Goal: Complete application form: Complete application form

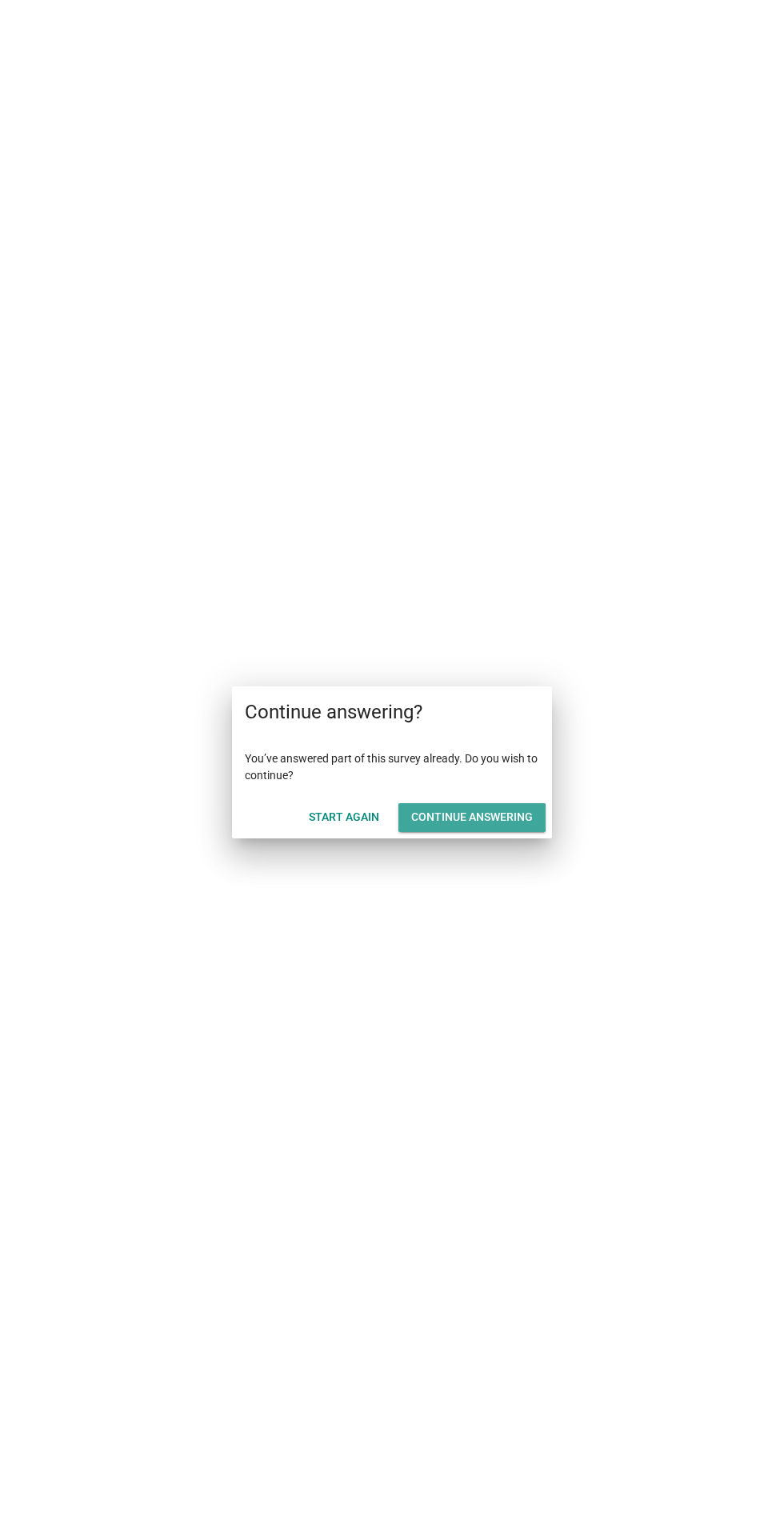
scroll to position [40, 0]
click at [529, 821] on div "Continue answering" at bounding box center [471, 817] width 121 height 17
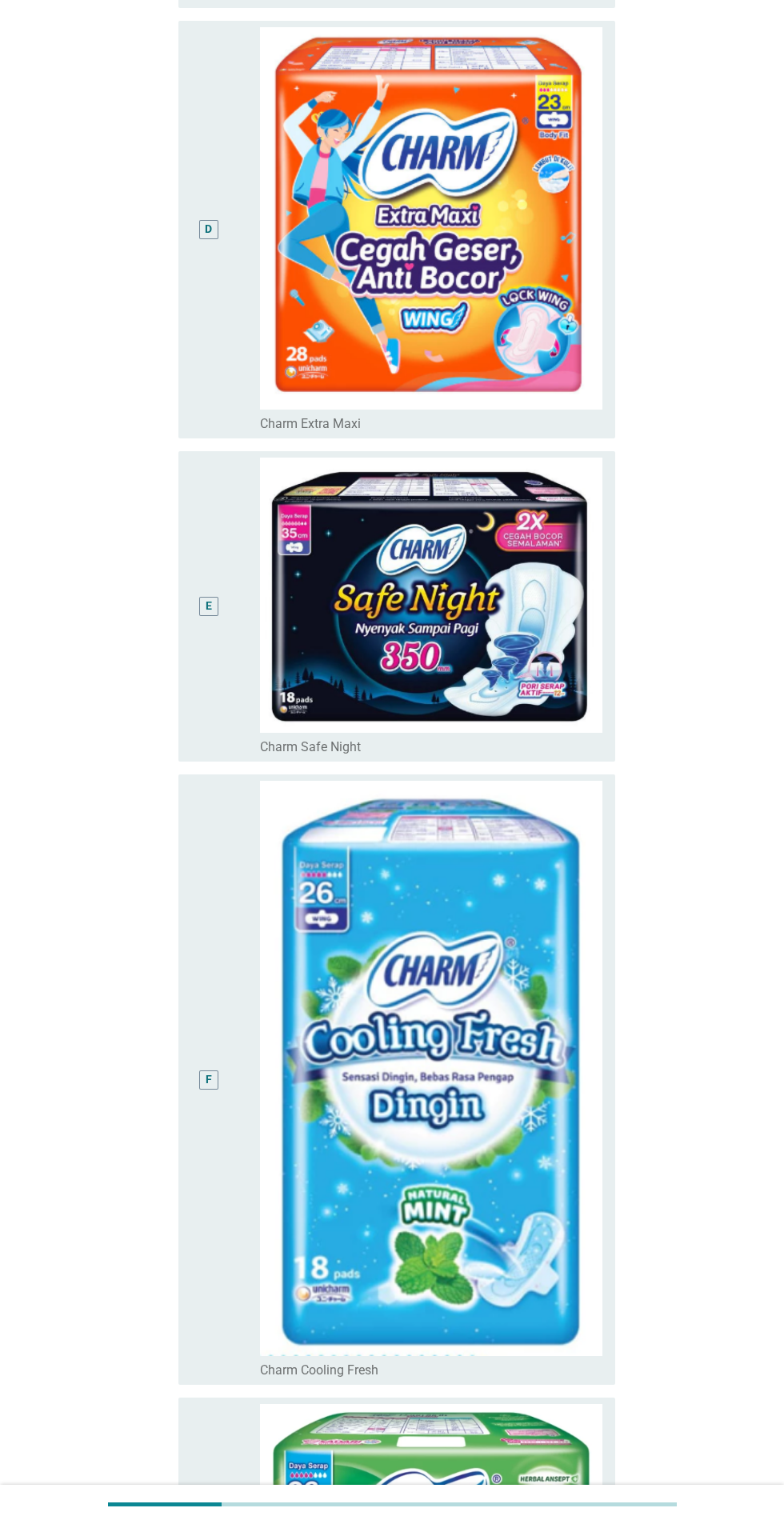
scroll to position [1731, 0]
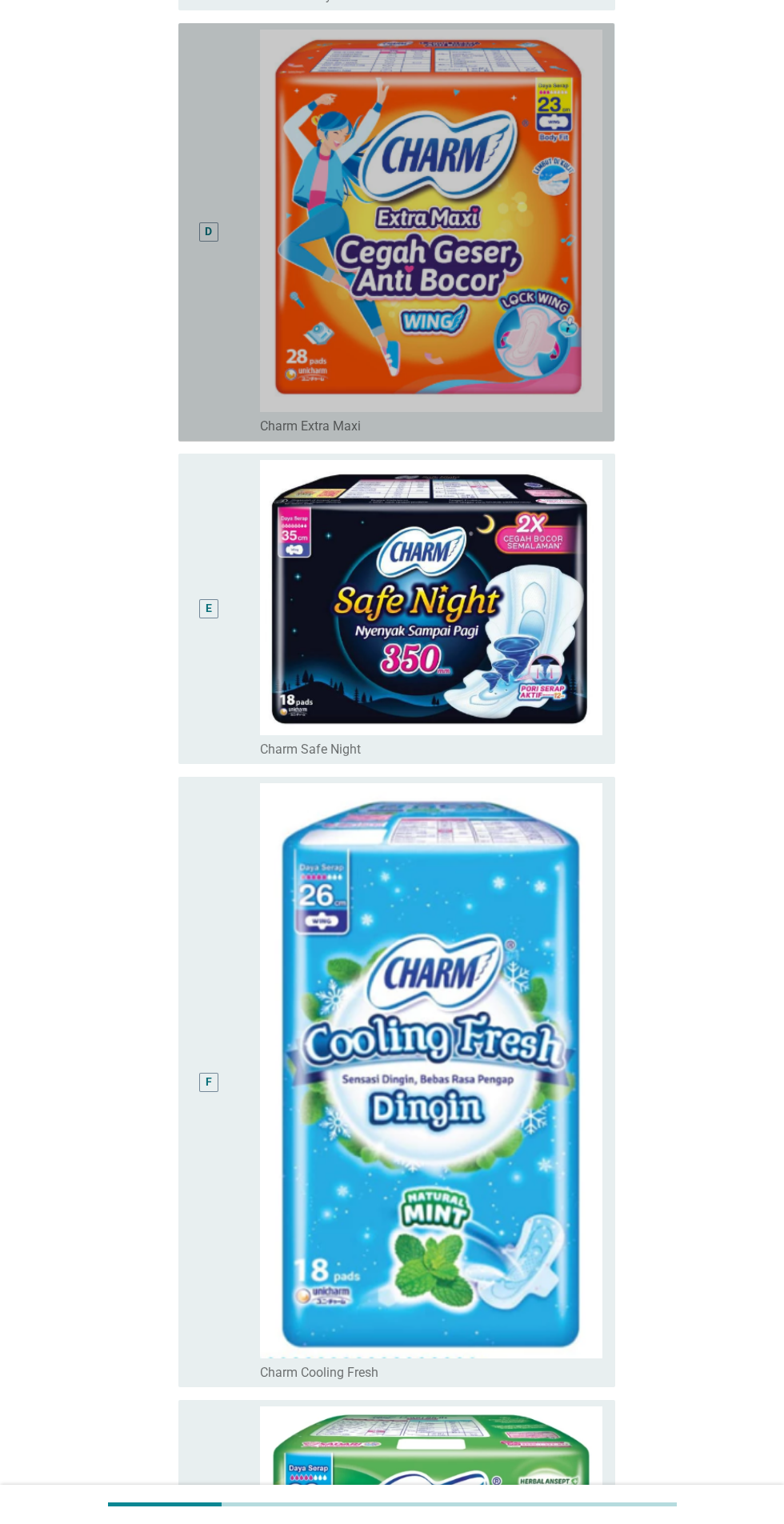
click at [185, 285] on div "D radio_button_unchecked Charm Extra Maxi" at bounding box center [396, 232] width 436 height 419
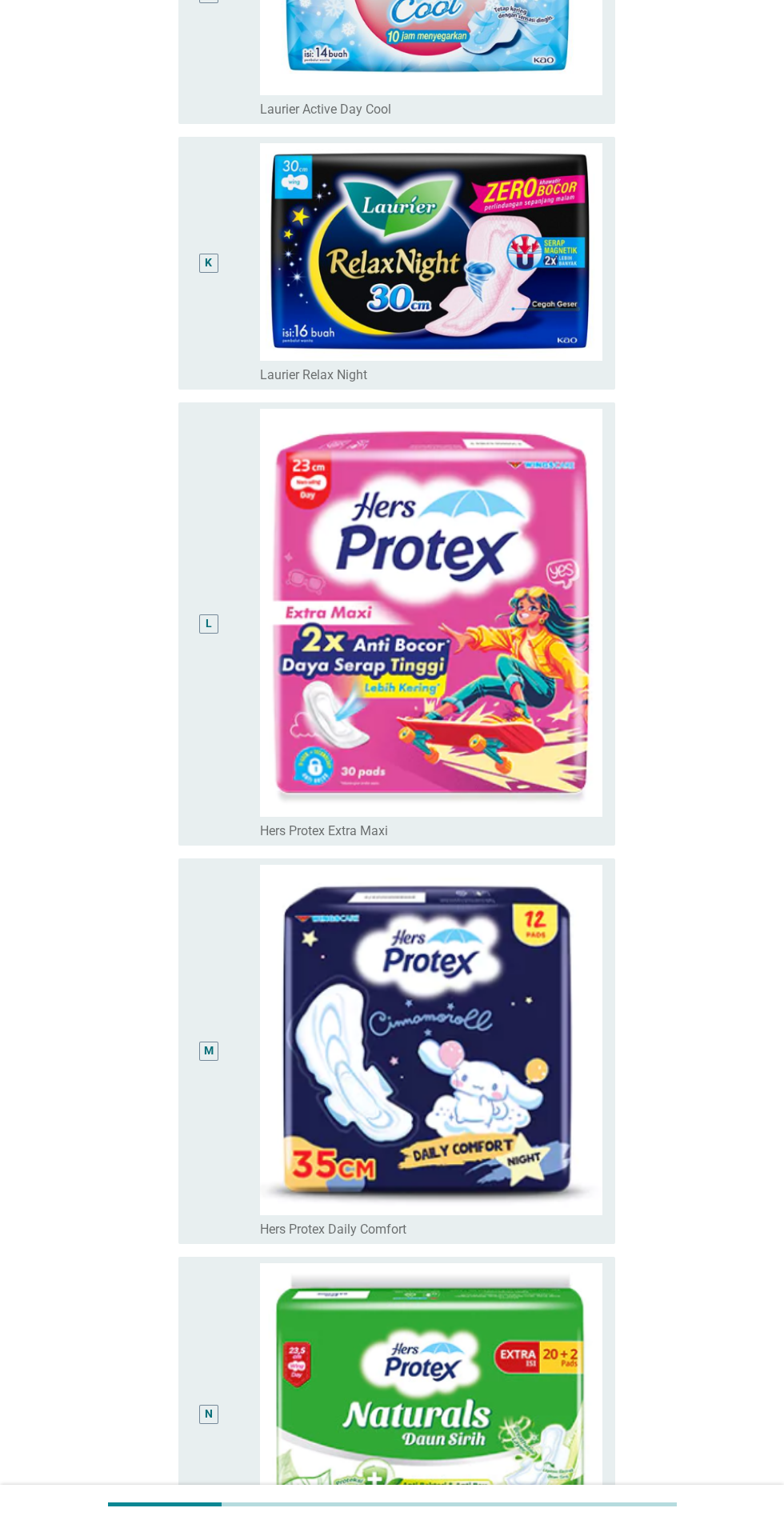
scroll to position [4317, 0]
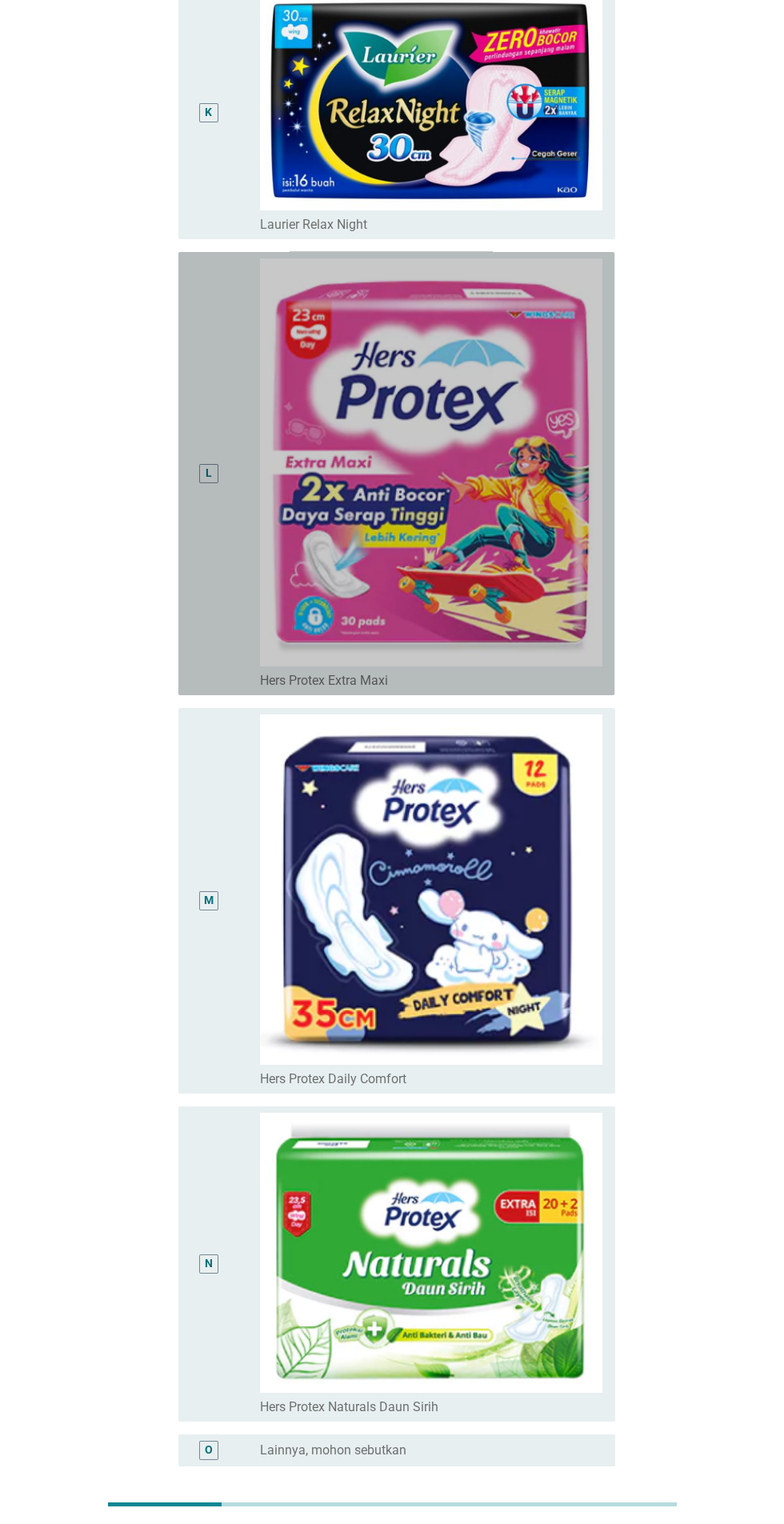
click at [186, 547] on div "L radio_button_unchecked Hers Protex Extra Maxi" at bounding box center [396, 474] width 436 height 443
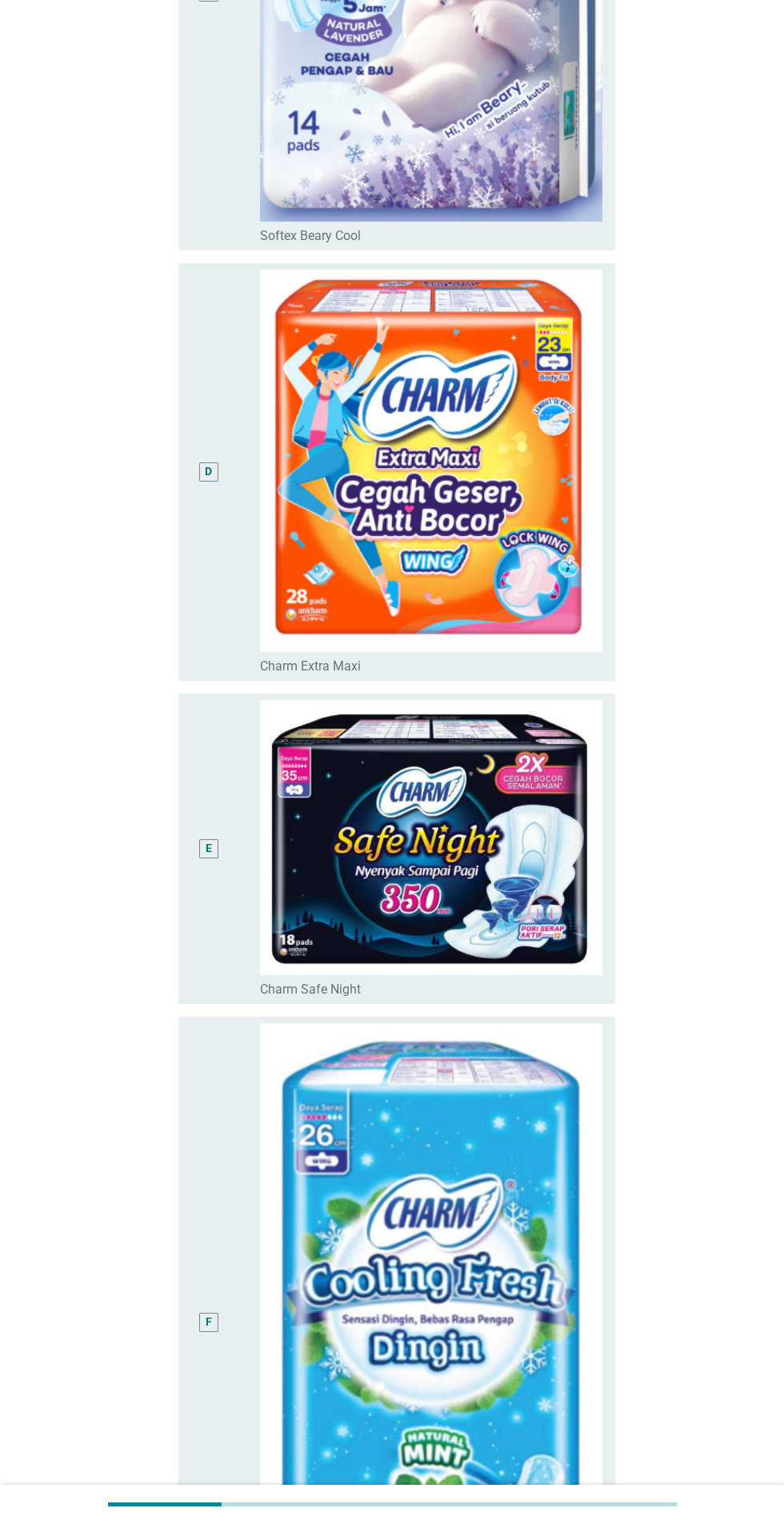
scroll to position [1490, 0]
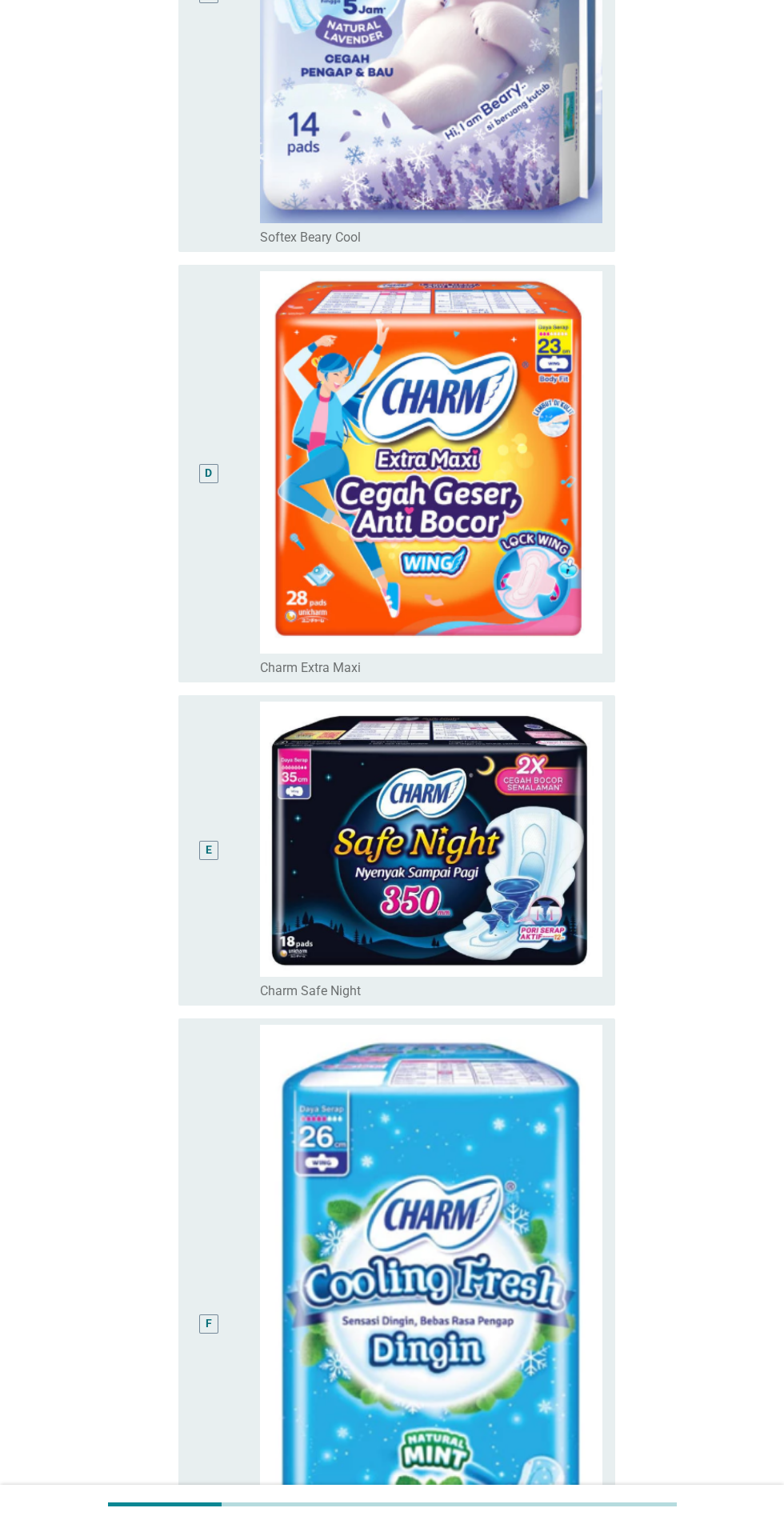
click at [200, 539] on div "D" at bounding box center [208, 474] width 35 height 406
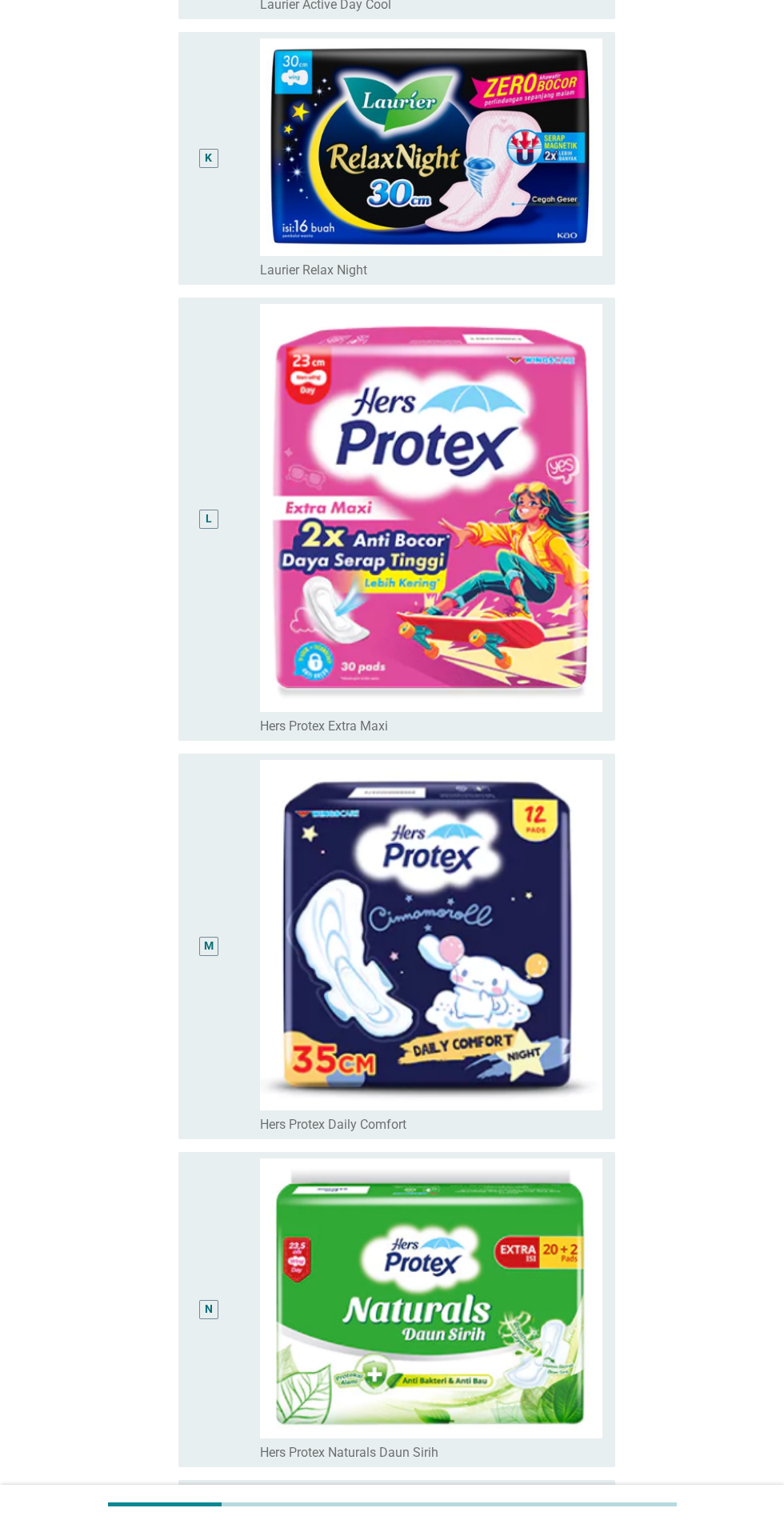
scroll to position [4317, 0]
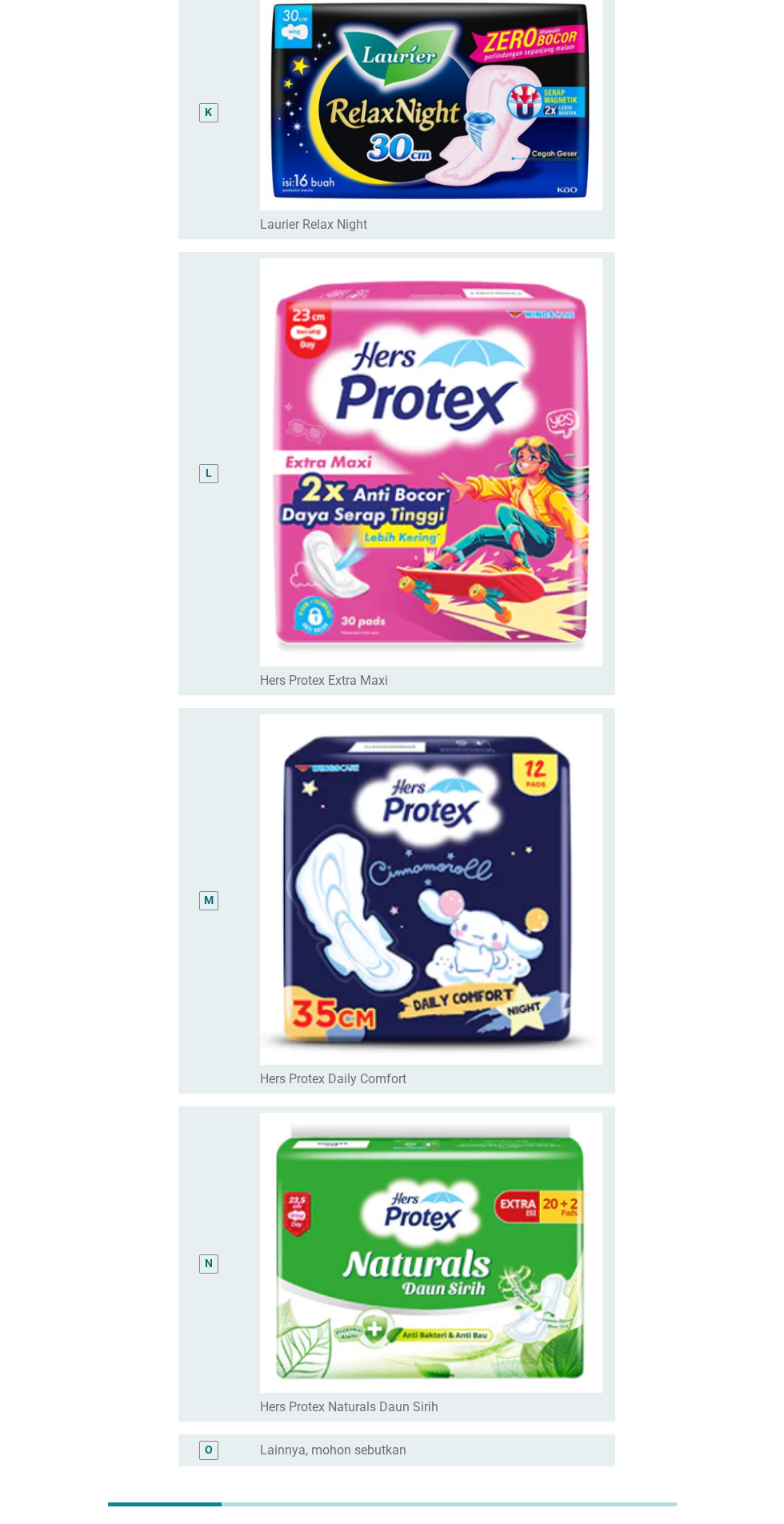
click at [587, 1524] on button "Selanjutnya" at bounding box center [552, 1544] width 114 height 29
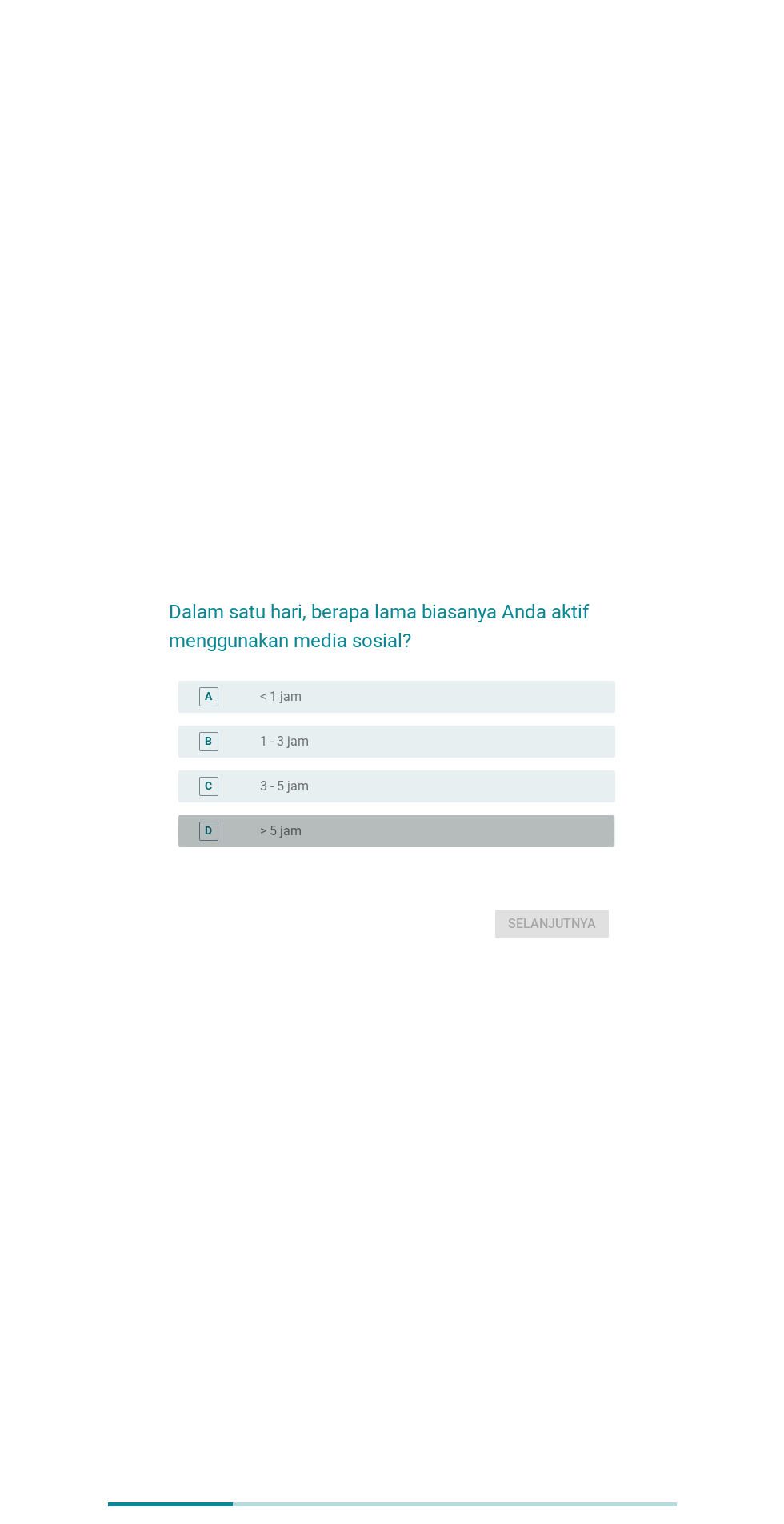
click at [386, 839] on div "radio_button_unchecked > 5 jam" at bounding box center [425, 831] width 330 height 16
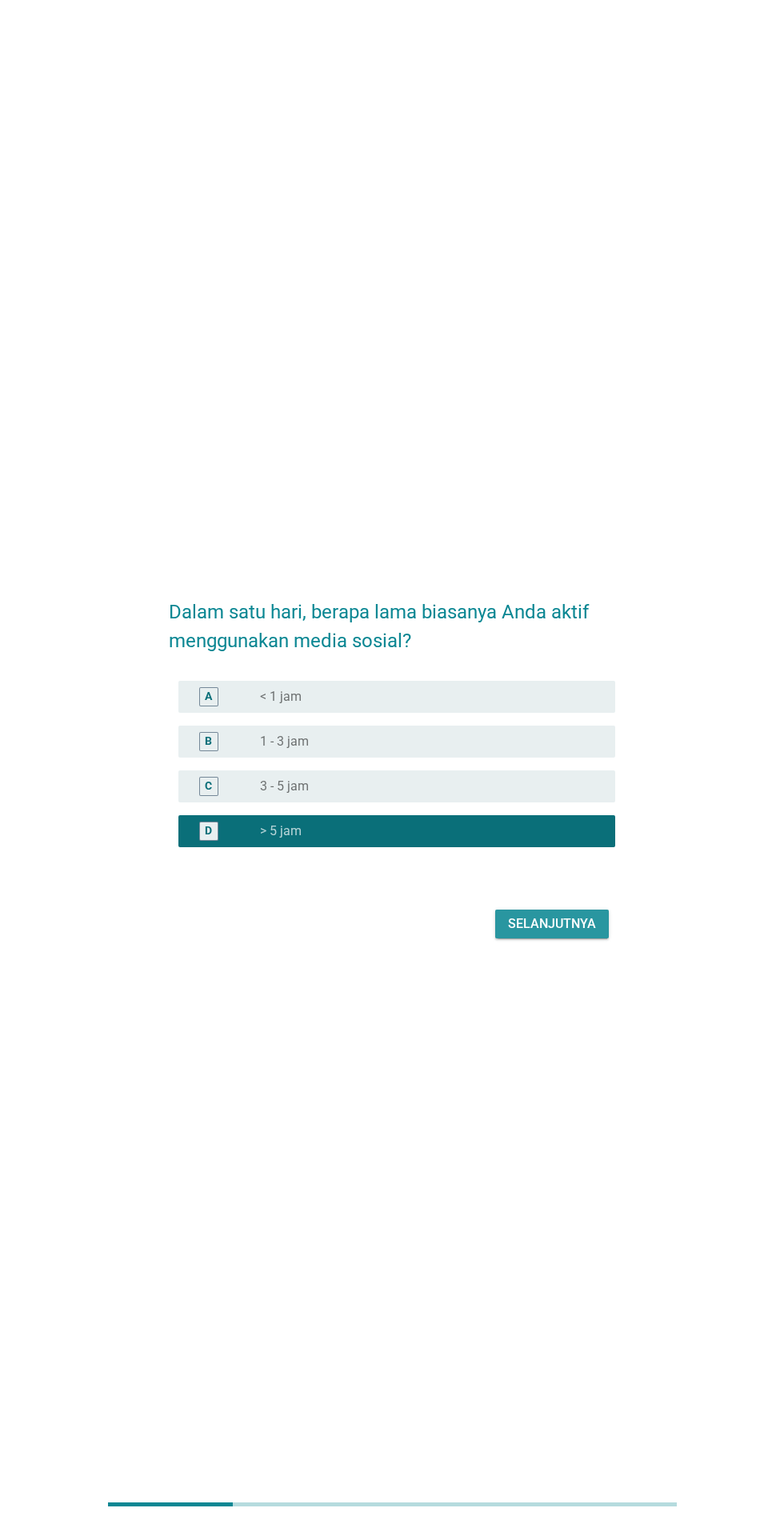
click at [582, 934] on div "Selanjutnya" at bounding box center [552, 924] width 88 height 20
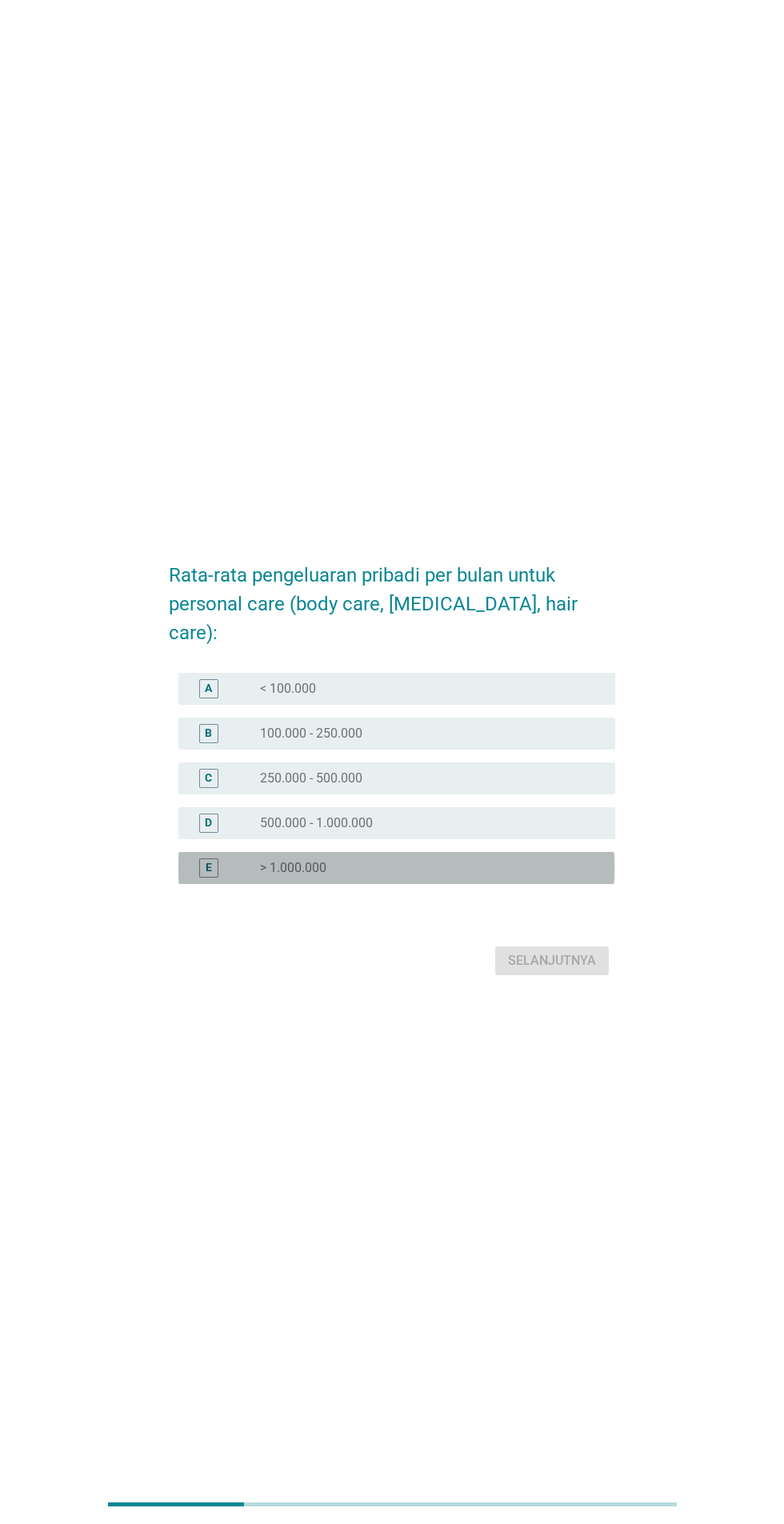
click at [442, 876] on div "radio_button_unchecked > 1.000.000" at bounding box center [425, 868] width 330 height 16
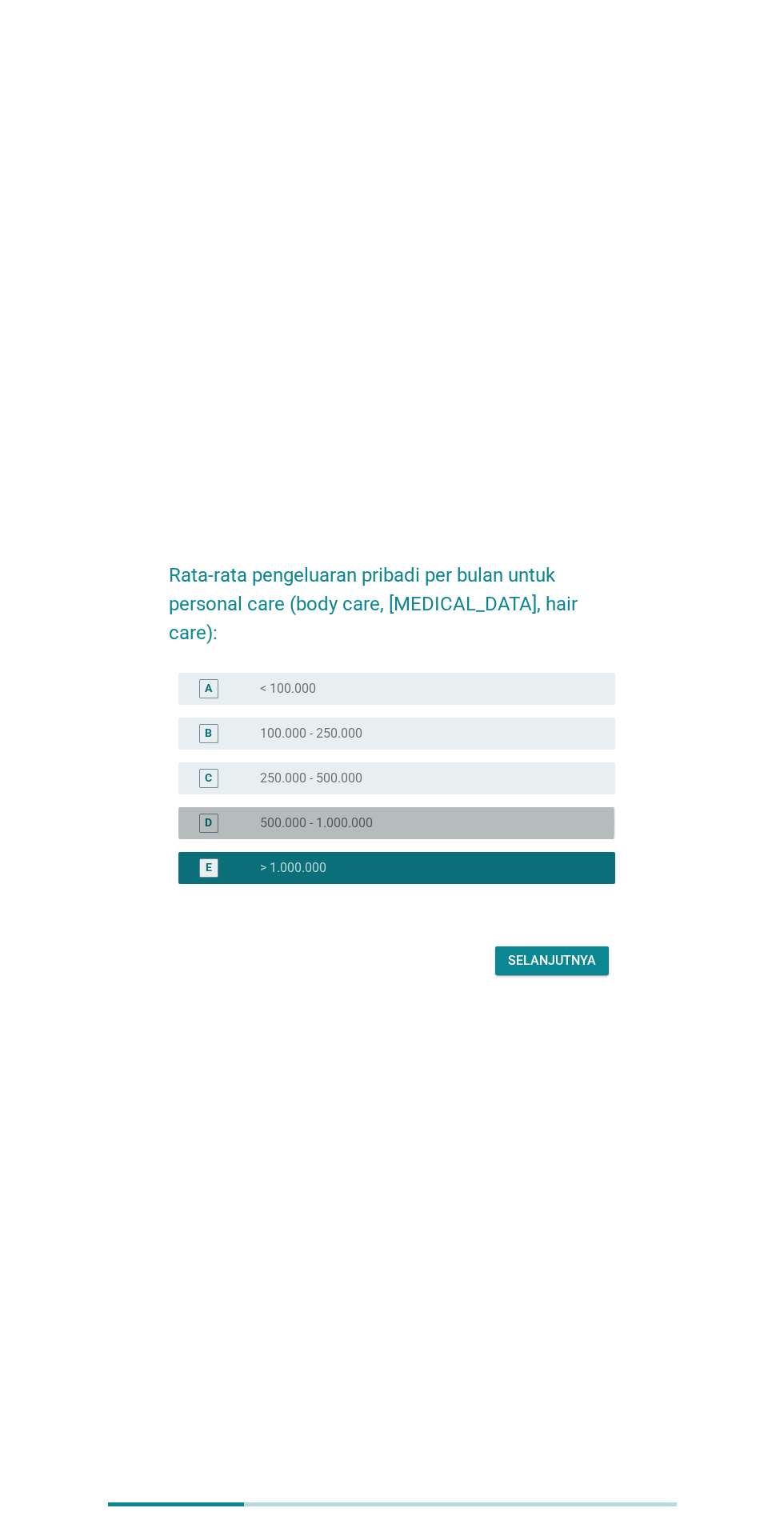
click at [464, 832] on div "radio_button_unchecked 500.000 - 1.000.000" at bounding box center [425, 823] width 330 height 16
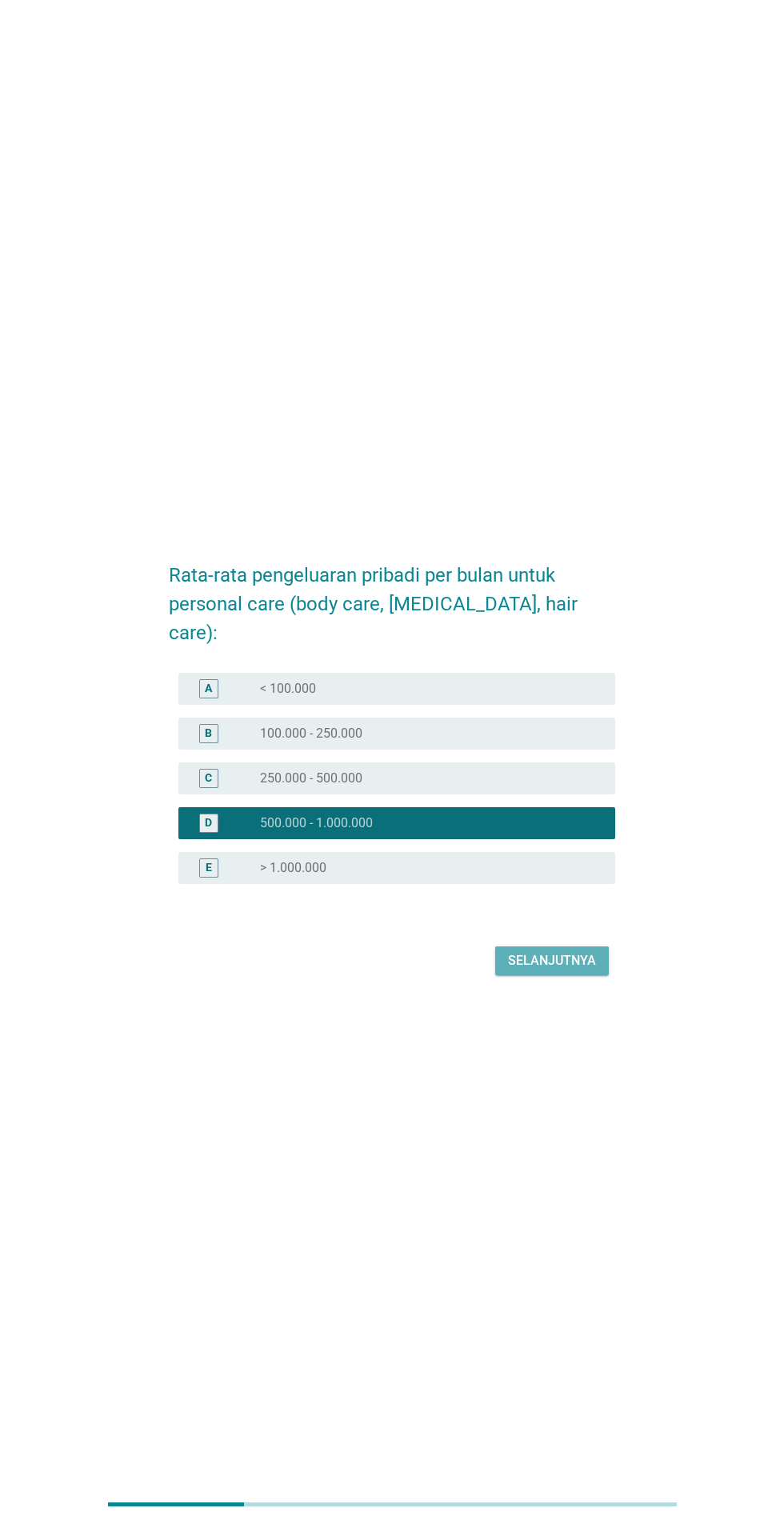
click at [572, 971] on div "Selanjutnya" at bounding box center [552, 961] width 88 height 20
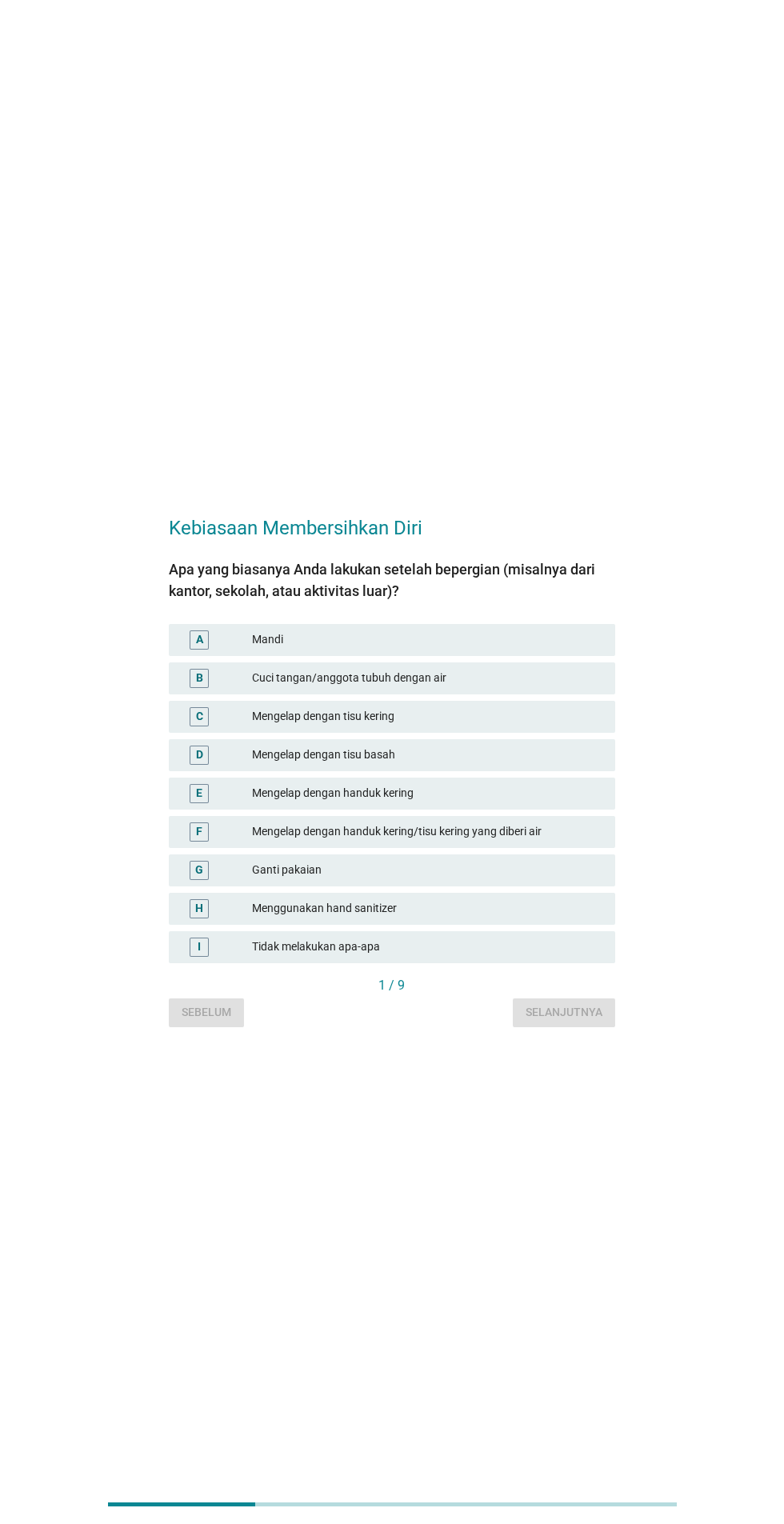
scroll to position [3, 0]
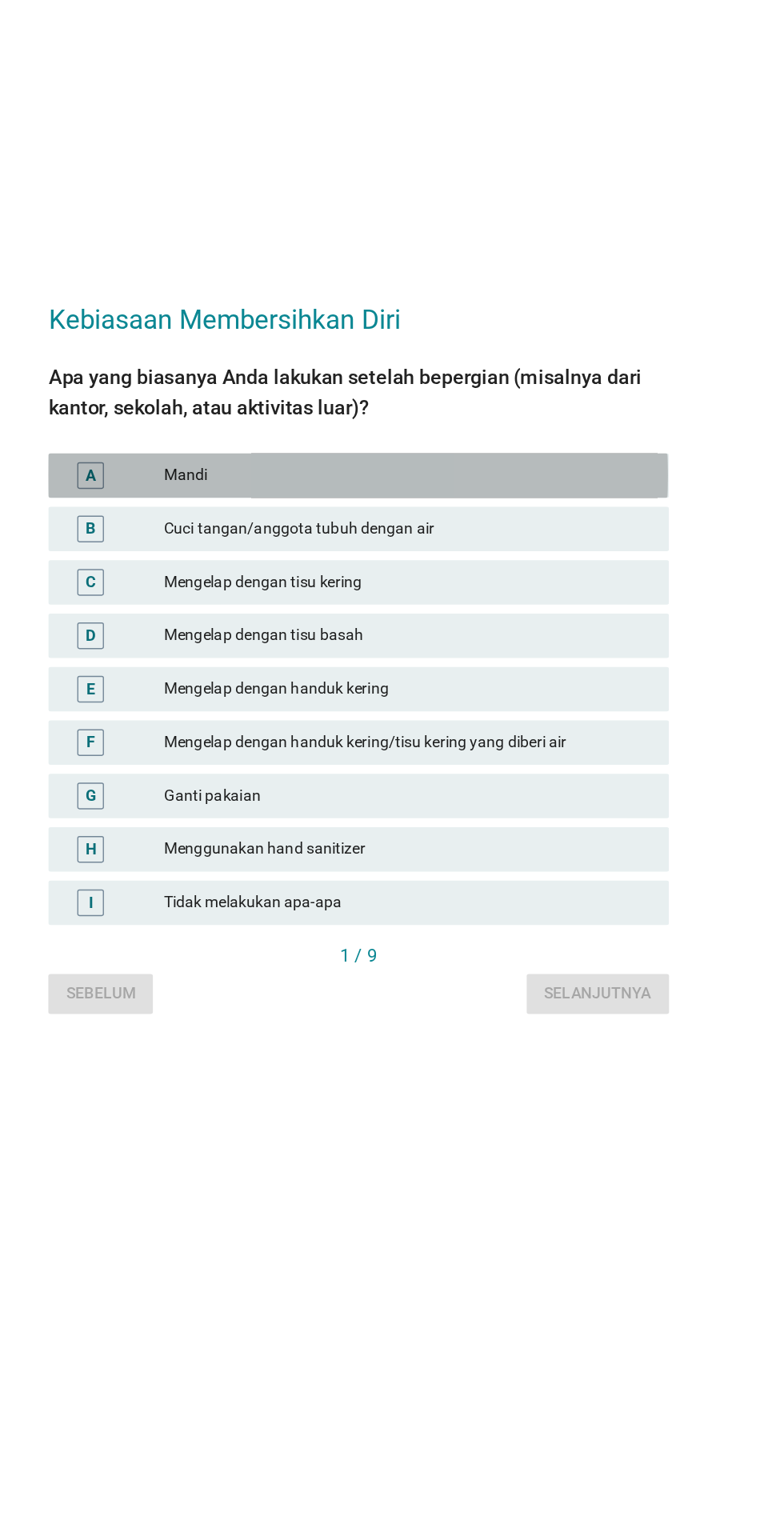
click at [436, 646] on div "Mandi" at bounding box center [427, 637] width 351 height 20
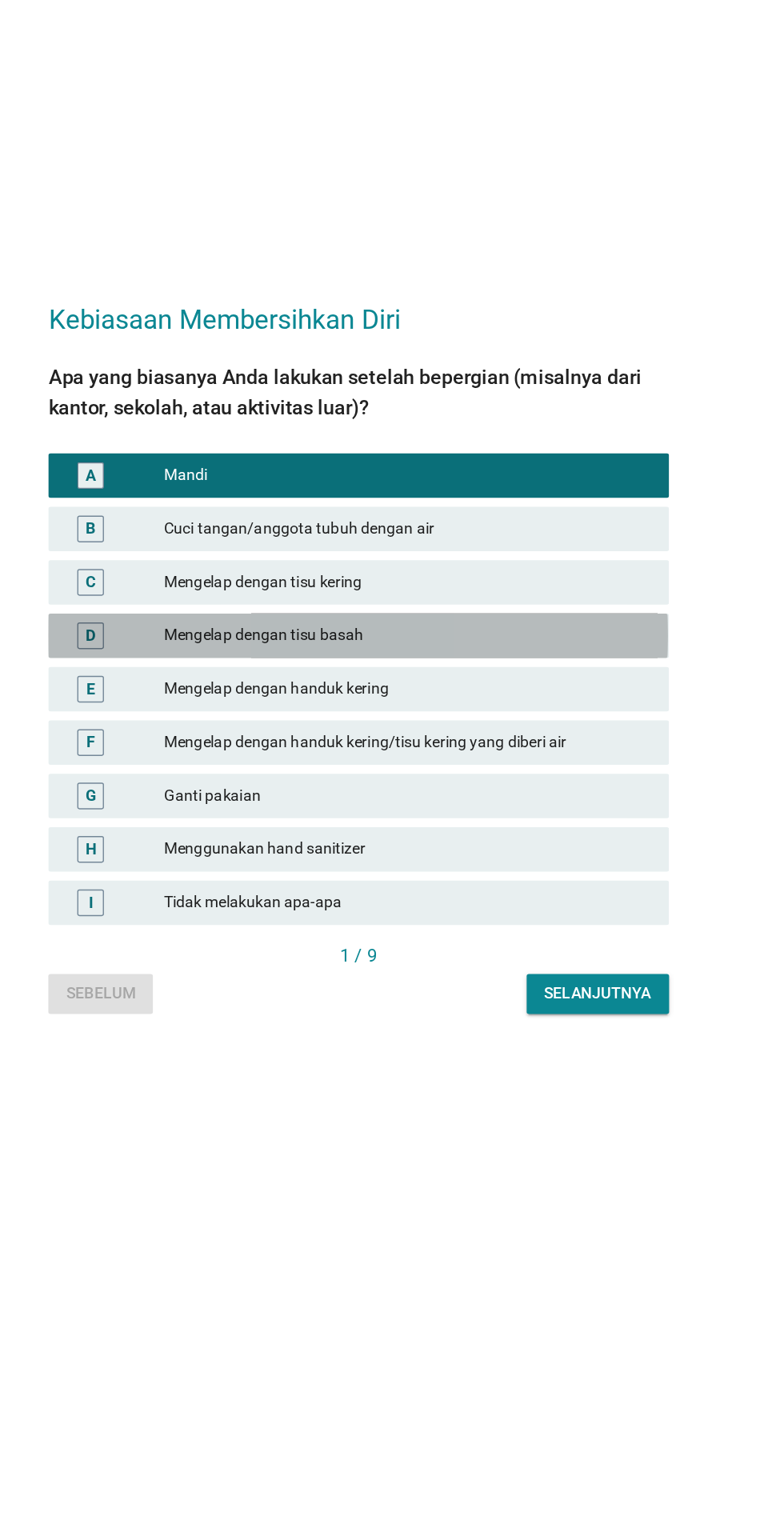
click at [441, 762] on div "Mengelap dengan tisu basah" at bounding box center [427, 752] width 351 height 20
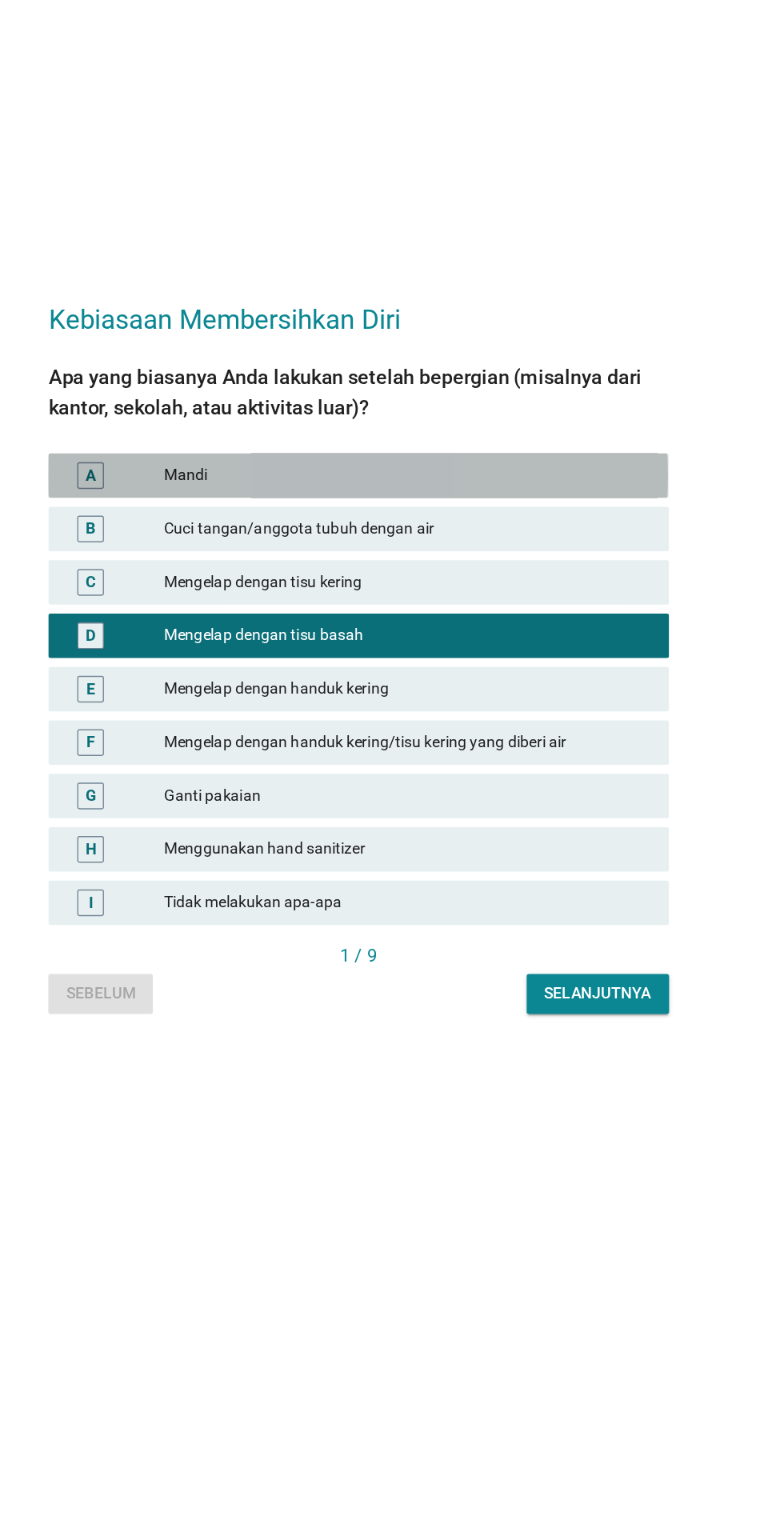
click at [453, 646] on div "Mandi" at bounding box center [427, 637] width 351 height 20
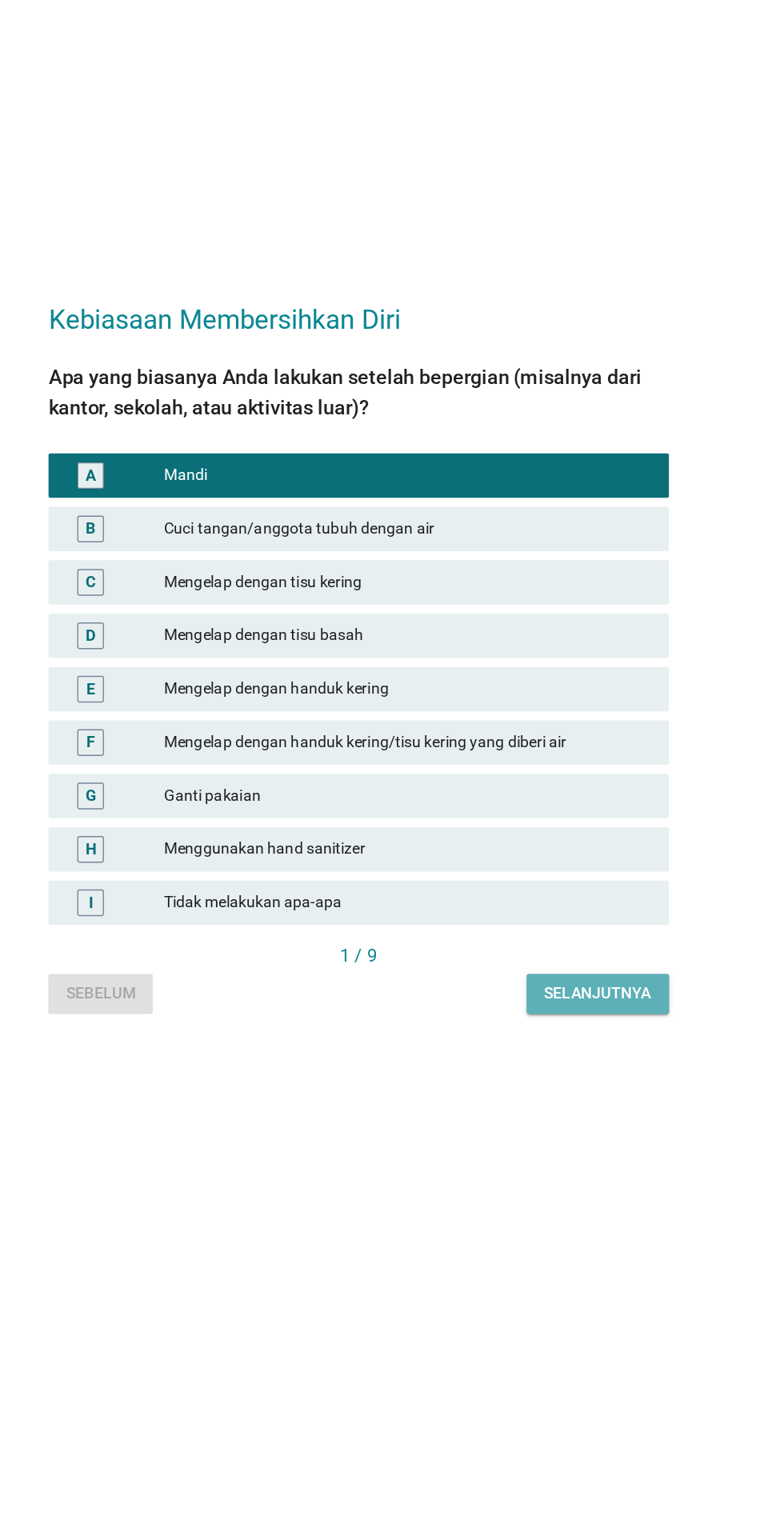
click at [572, 1018] on div "Selanjutnya" at bounding box center [564, 1009] width 76 height 17
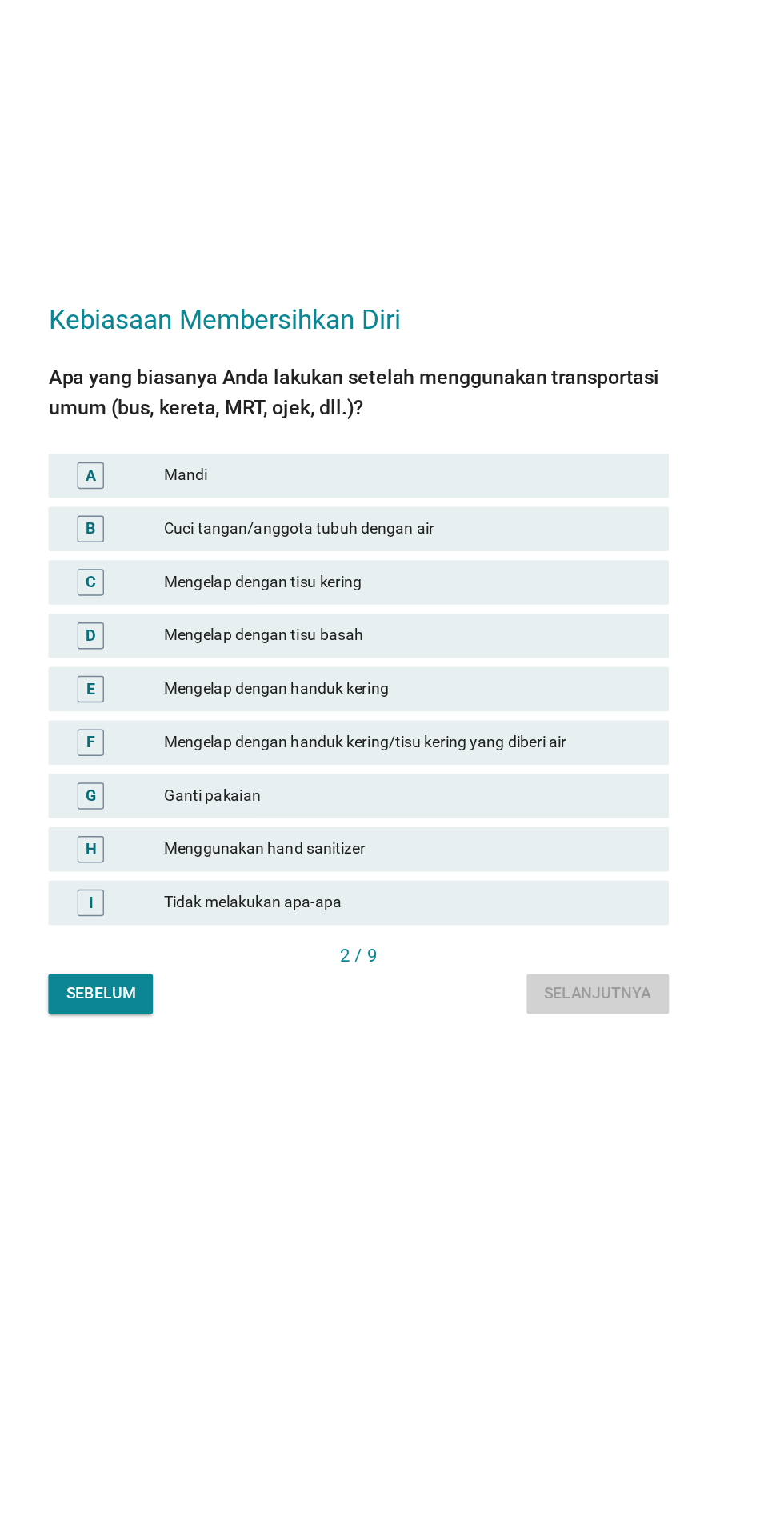
scroll to position [0, 0]
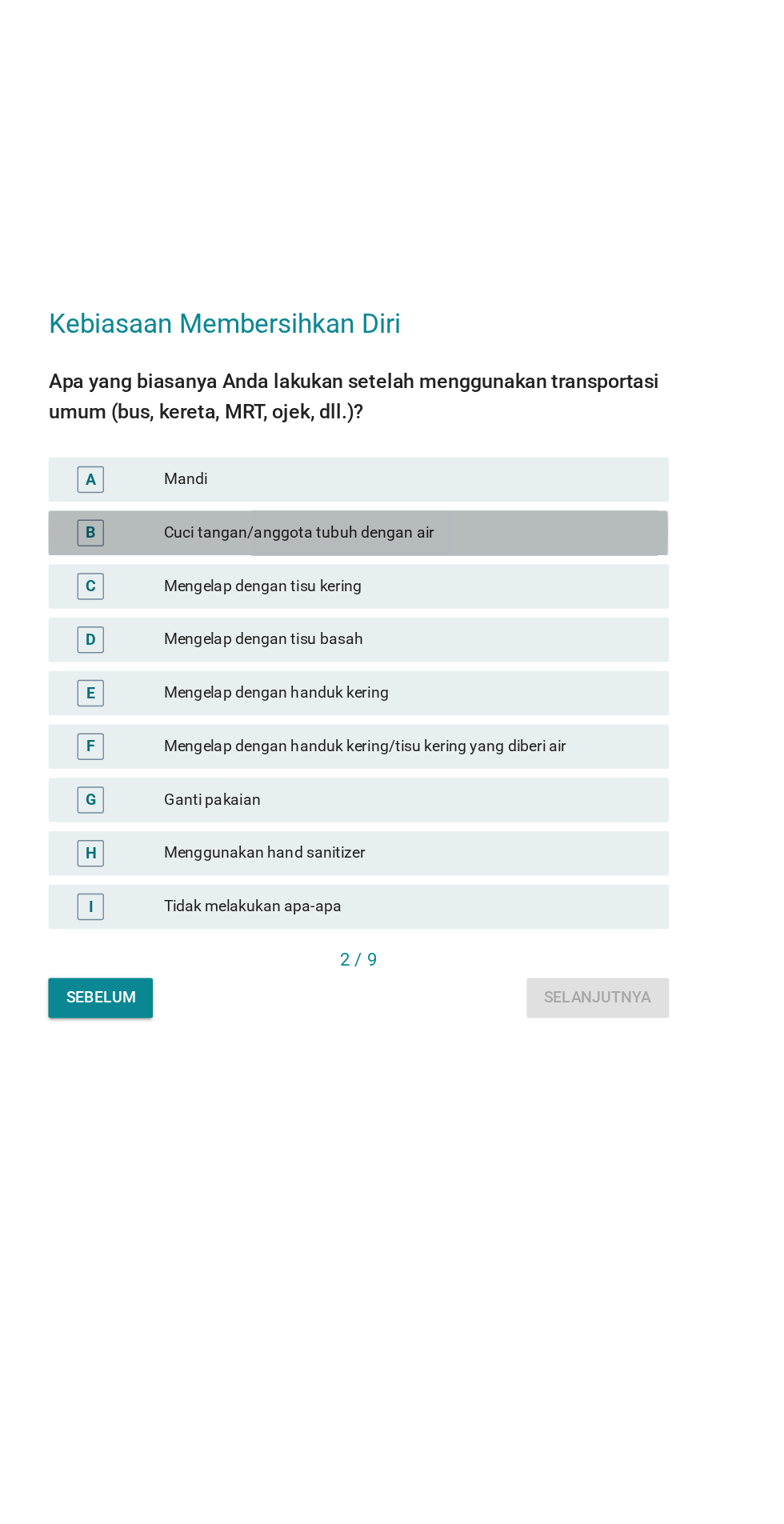
click at [453, 688] on div "Cuci tangan/anggota tubuh dengan air" at bounding box center [427, 678] width 351 height 20
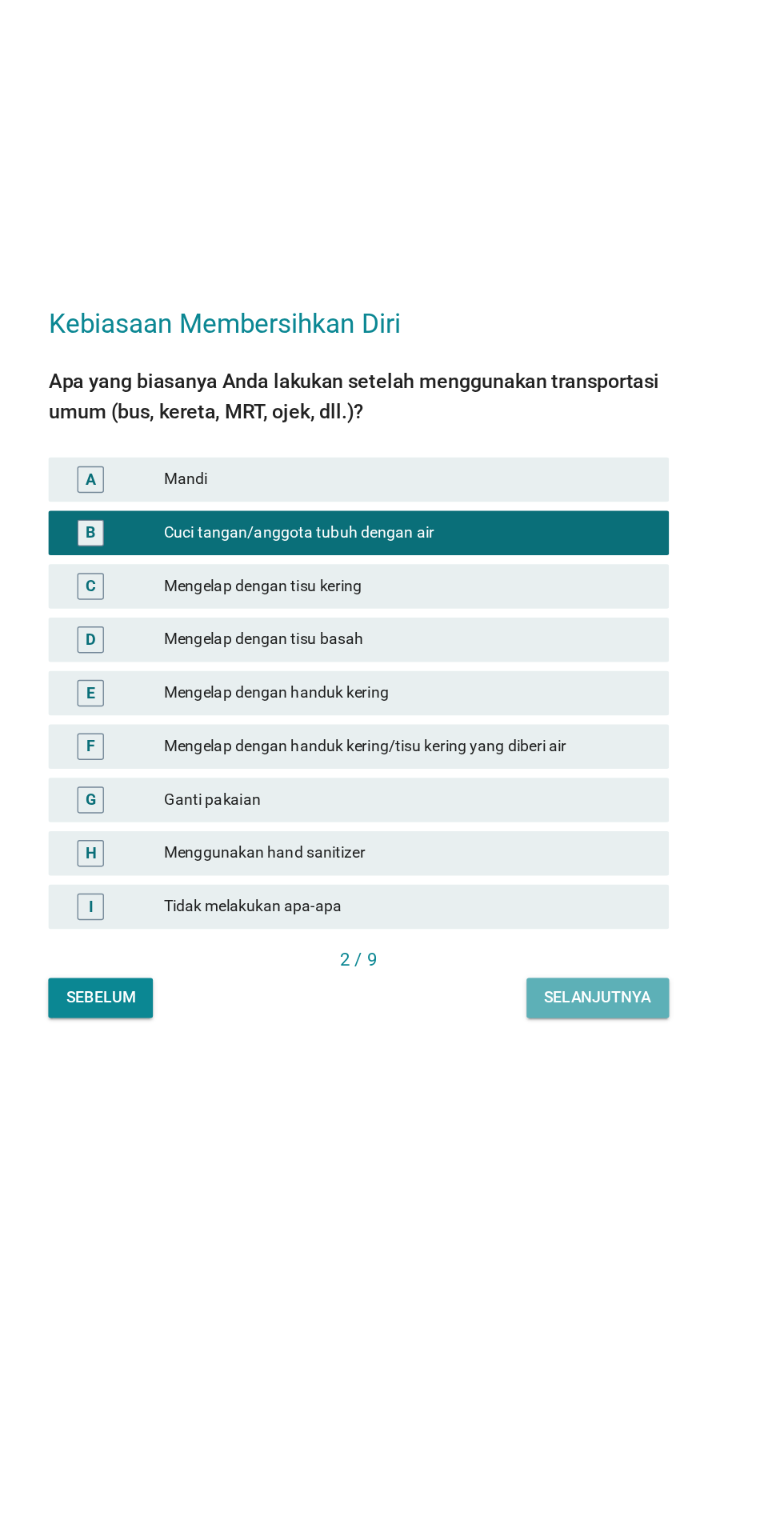
click at [577, 1021] on div "Selanjutnya" at bounding box center [564, 1013] width 76 height 17
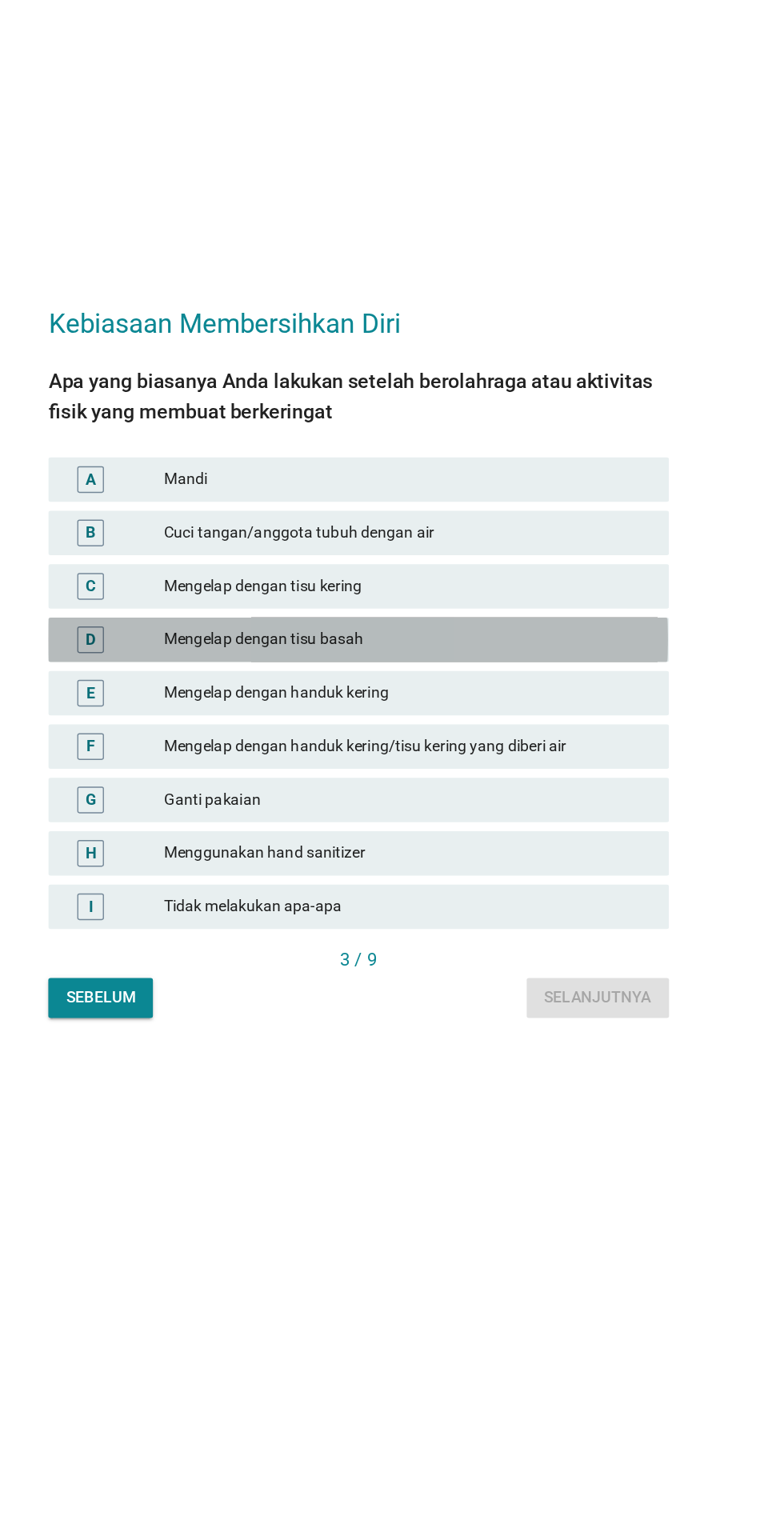
click at [431, 765] on div "Mengelap dengan tisu basah" at bounding box center [427, 755] width 351 height 20
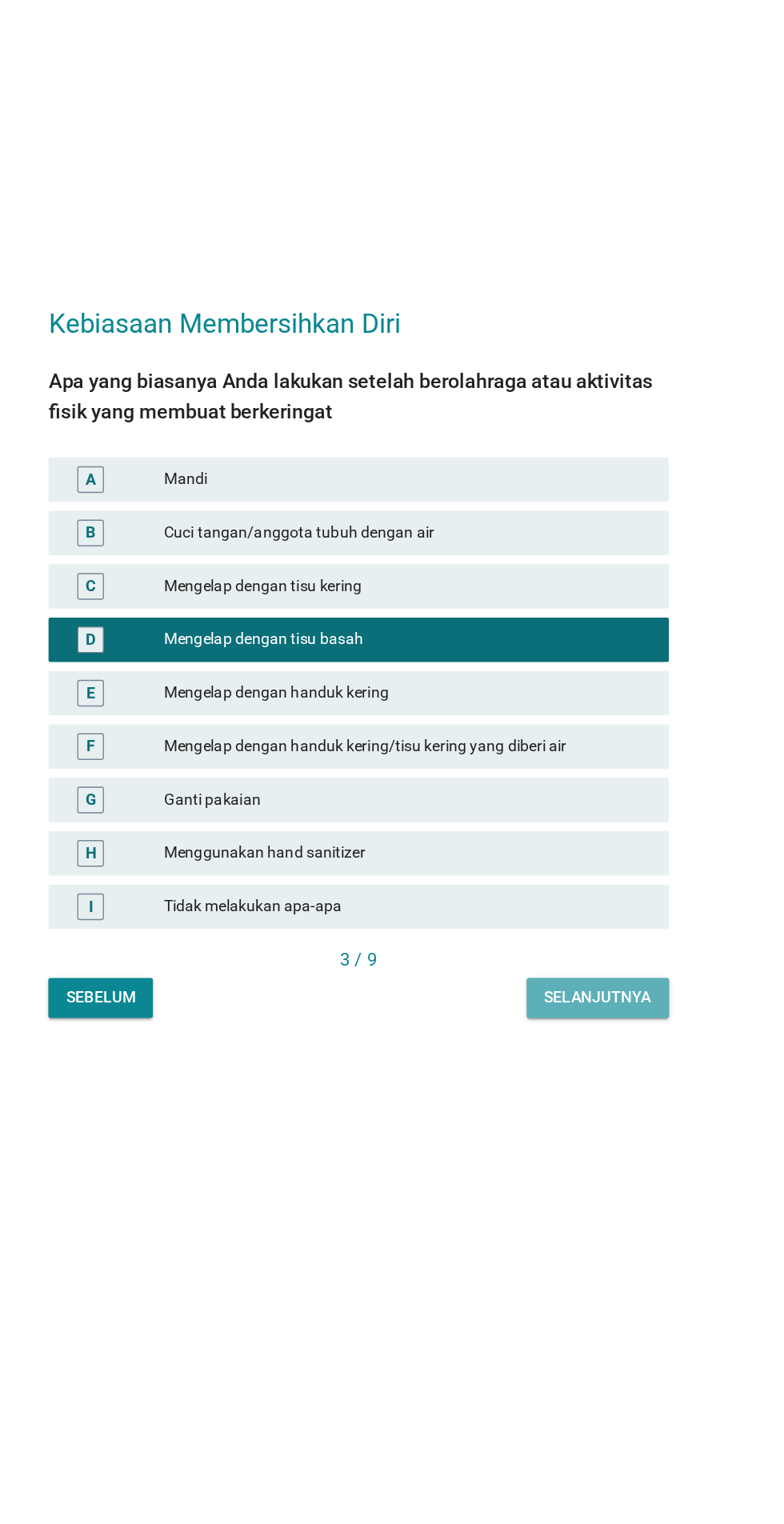
click at [589, 1028] on button "Selanjutnya" at bounding box center [564, 1013] width 103 height 29
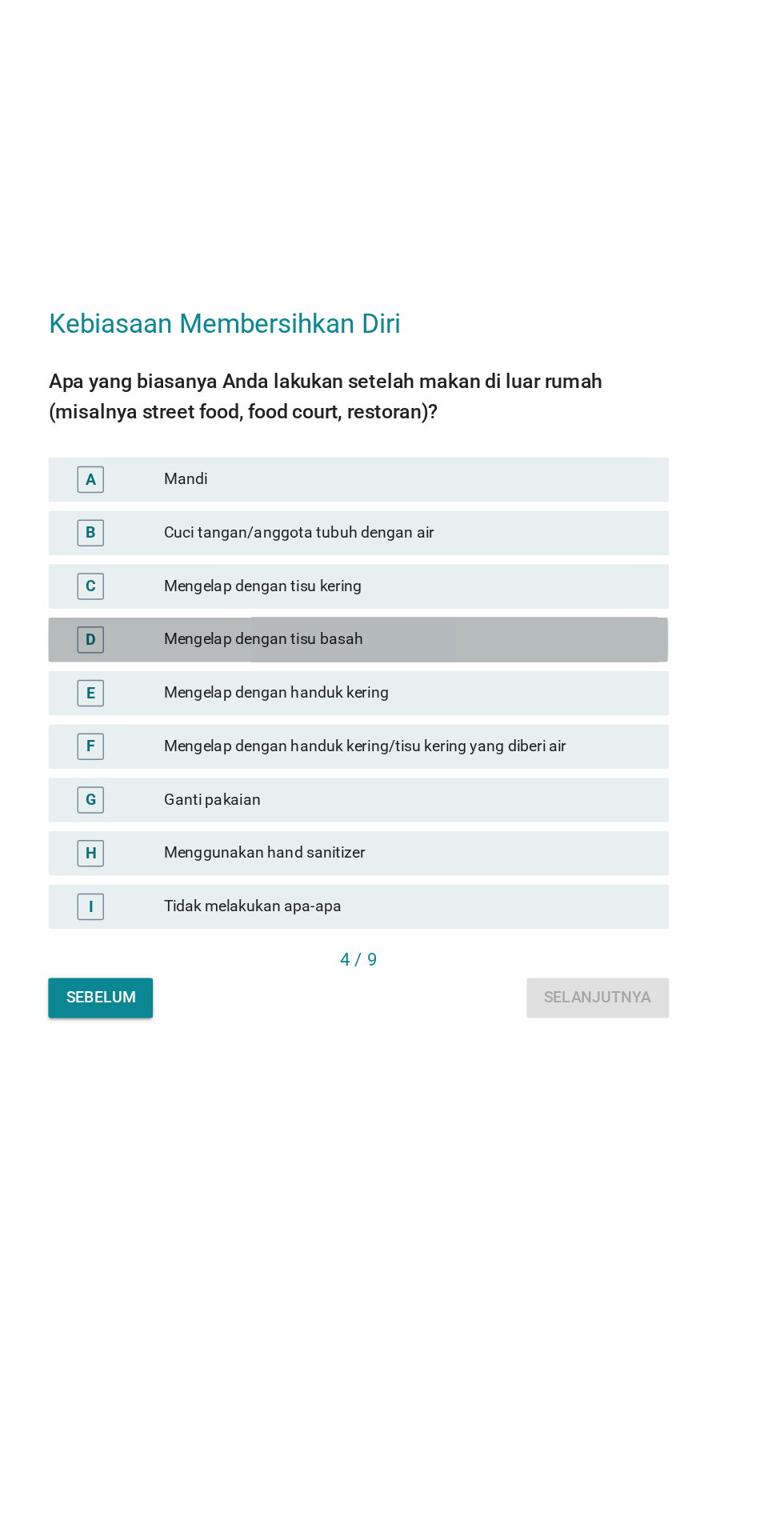
click at [406, 765] on div "Mengelap dengan tisu basah" at bounding box center [427, 755] width 351 height 20
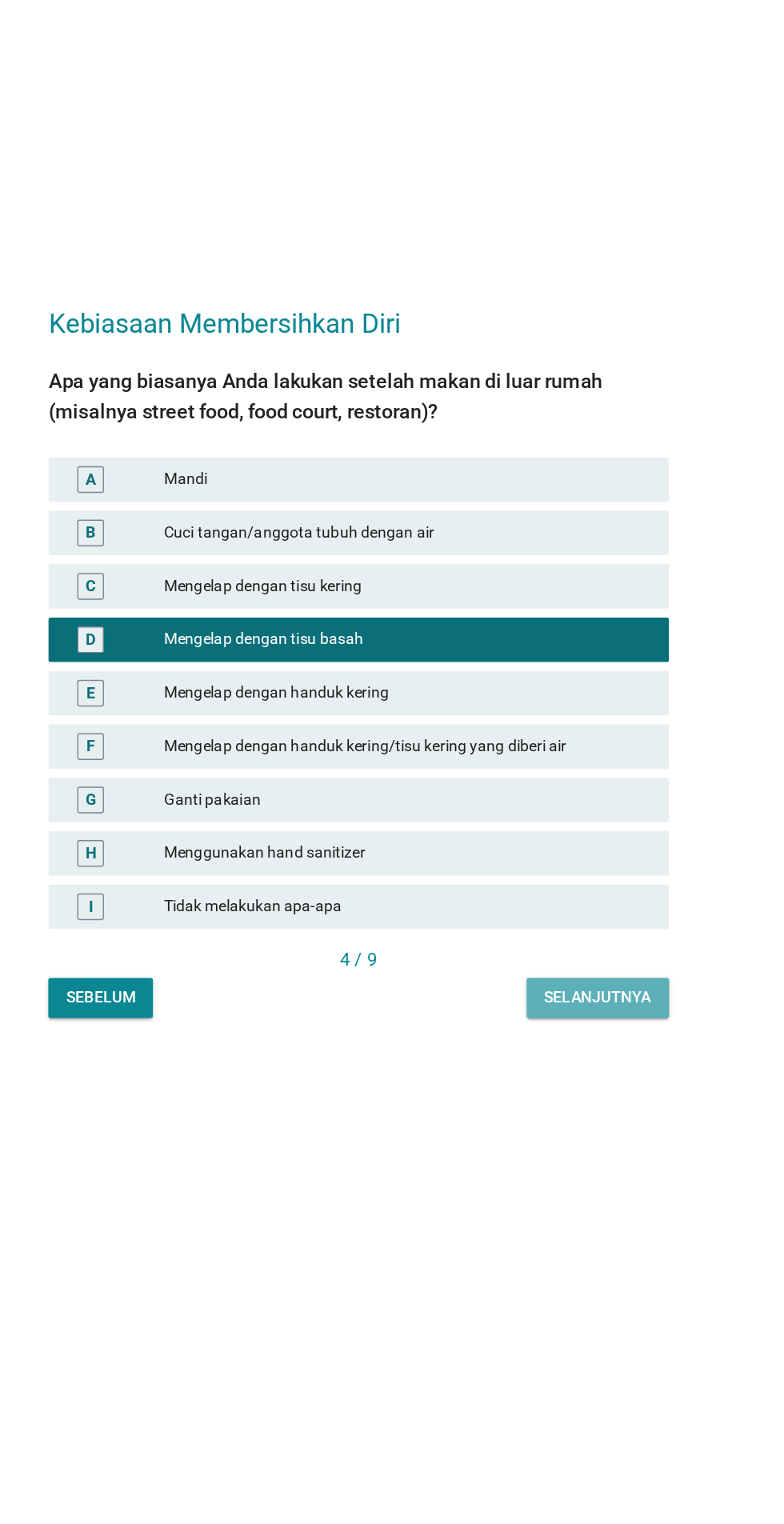
click at [561, 1021] on div "Selanjutnya" at bounding box center [564, 1013] width 76 height 17
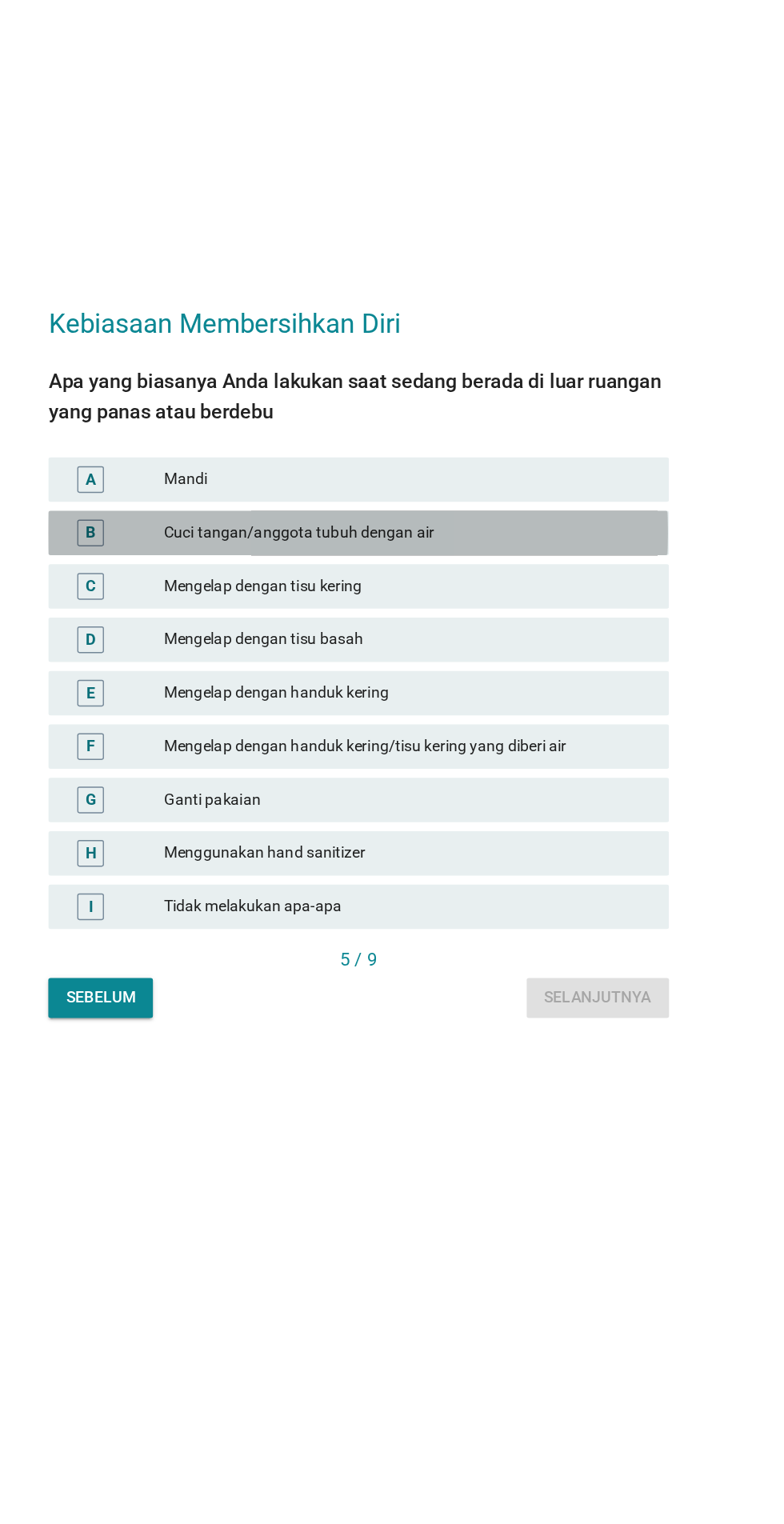
click at [567, 688] on div "Cuci tangan/anggota tubuh dengan air" at bounding box center [427, 678] width 351 height 20
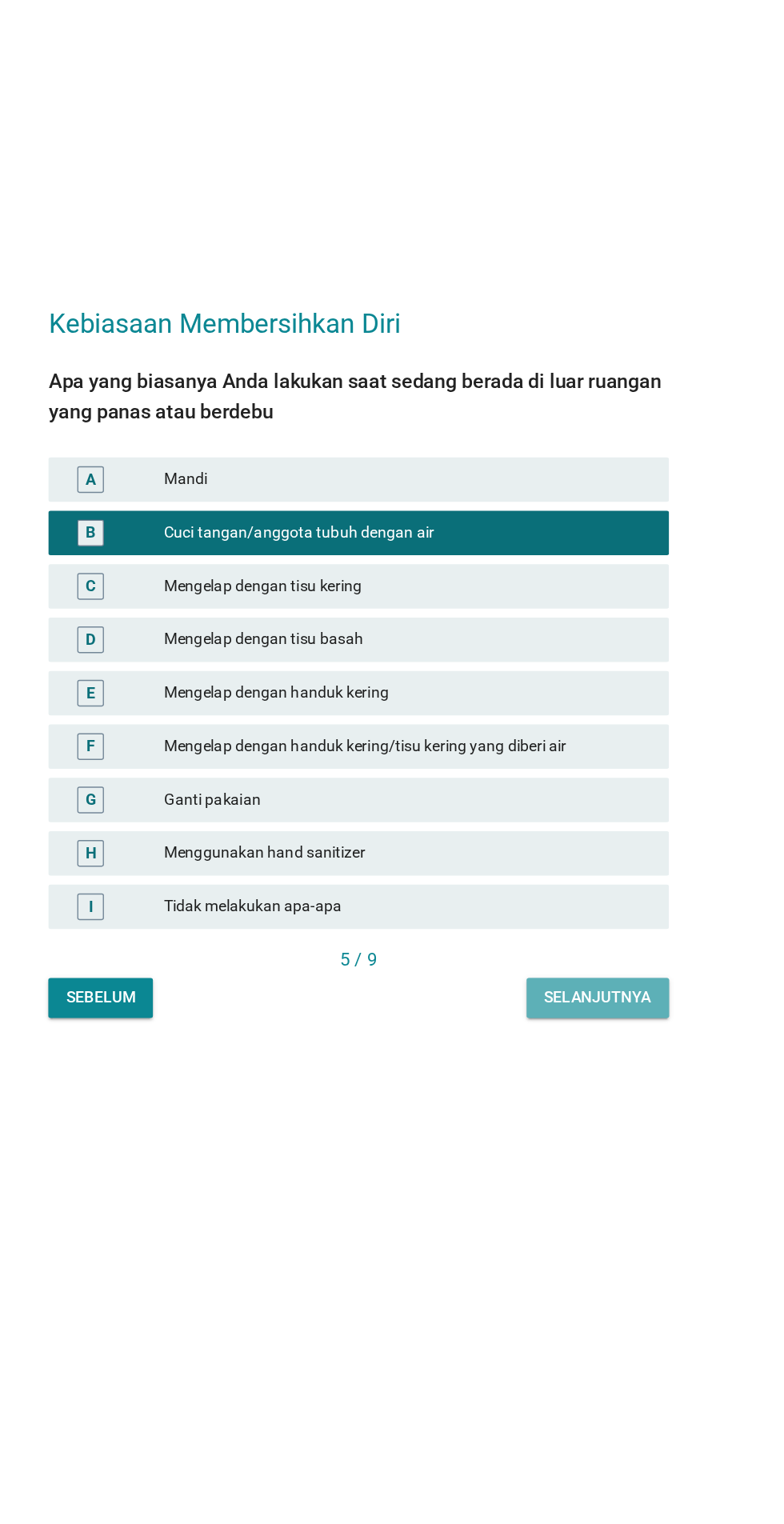
click at [587, 1028] on button "Selanjutnya" at bounding box center [564, 1013] width 103 height 29
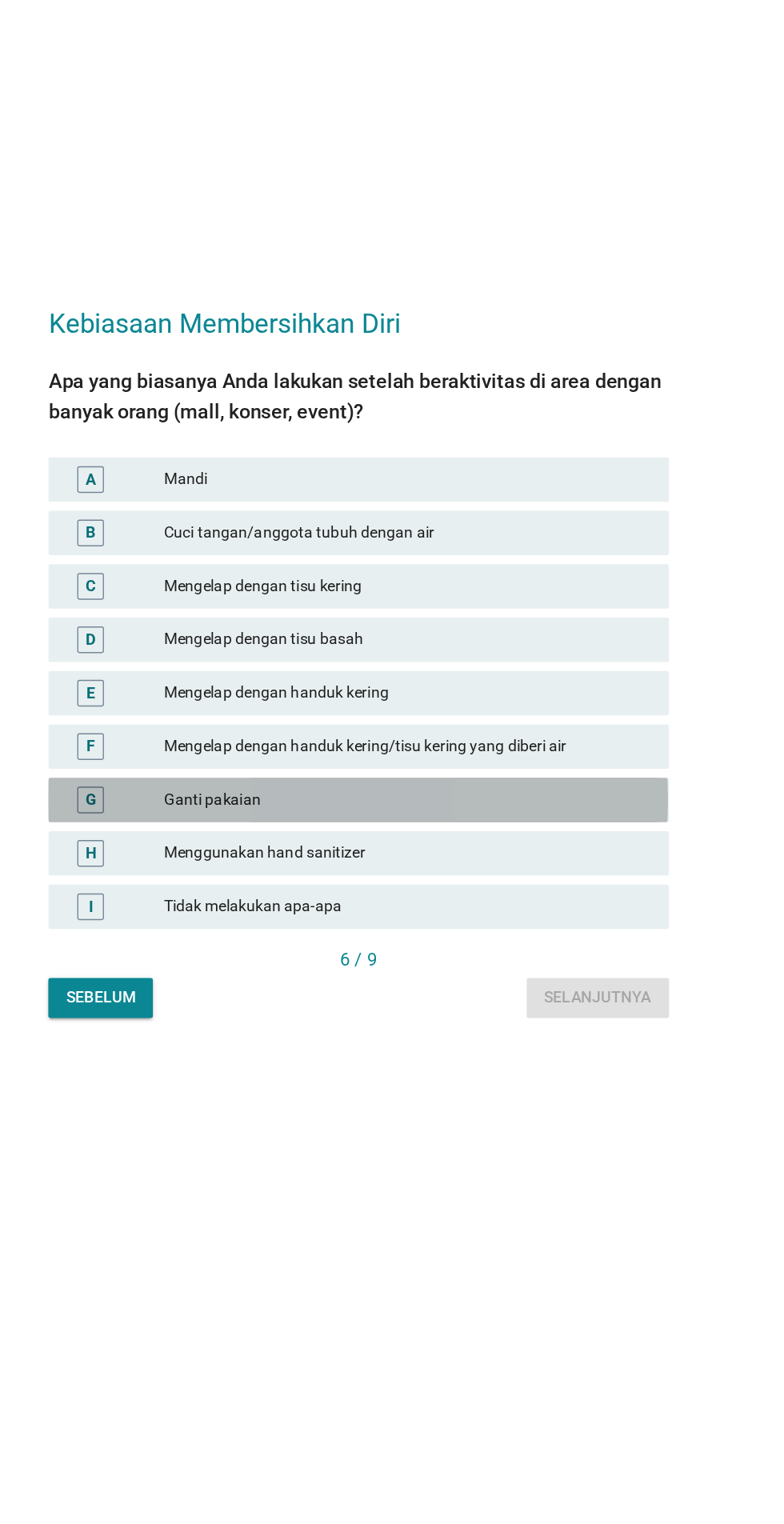
click at [364, 880] on div "Ganti pakaian" at bounding box center [427, 871] width 351 height 20
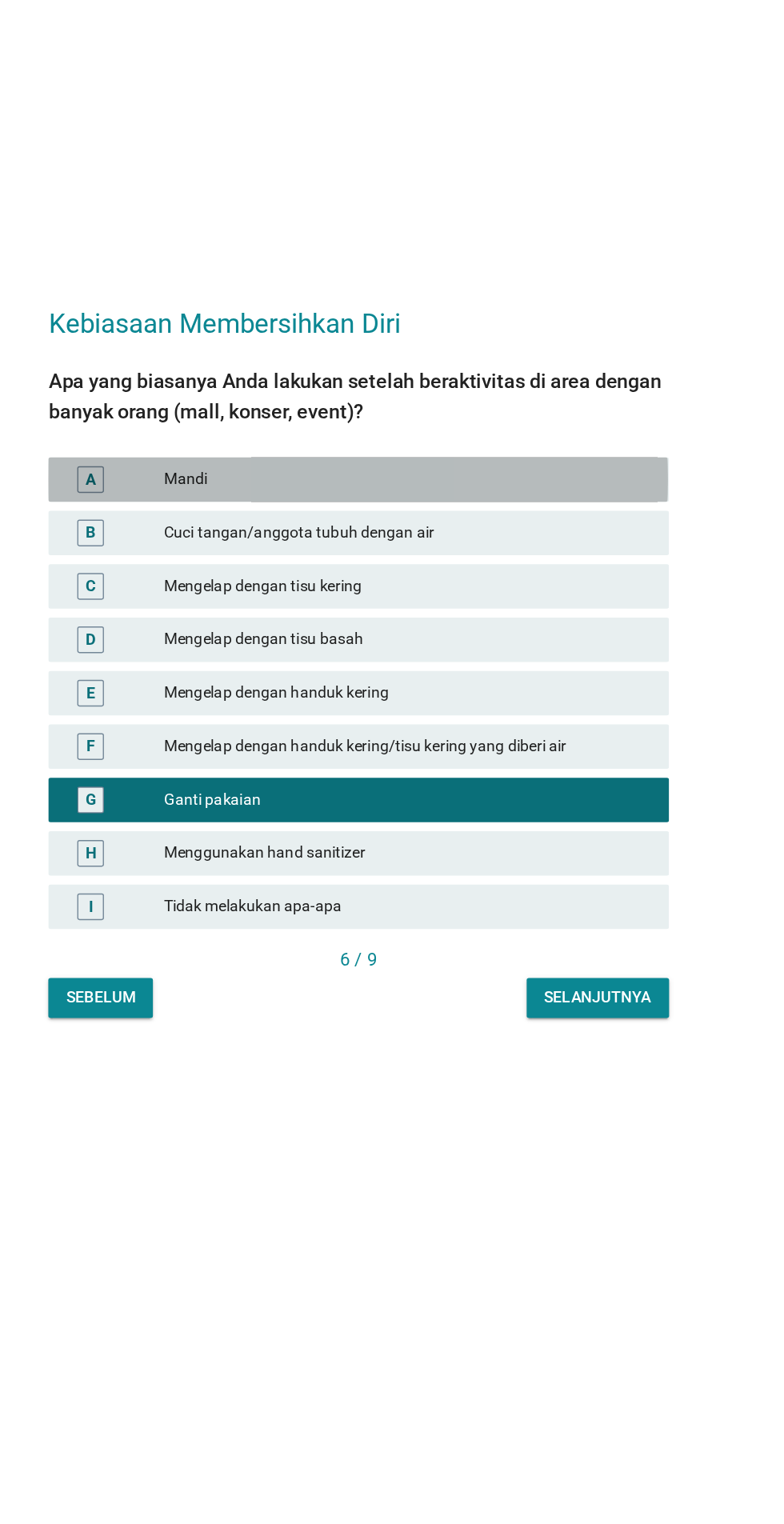
click at [586, 656] on div "A Mandi" at bounding box center [392, 641] width 446 height 32
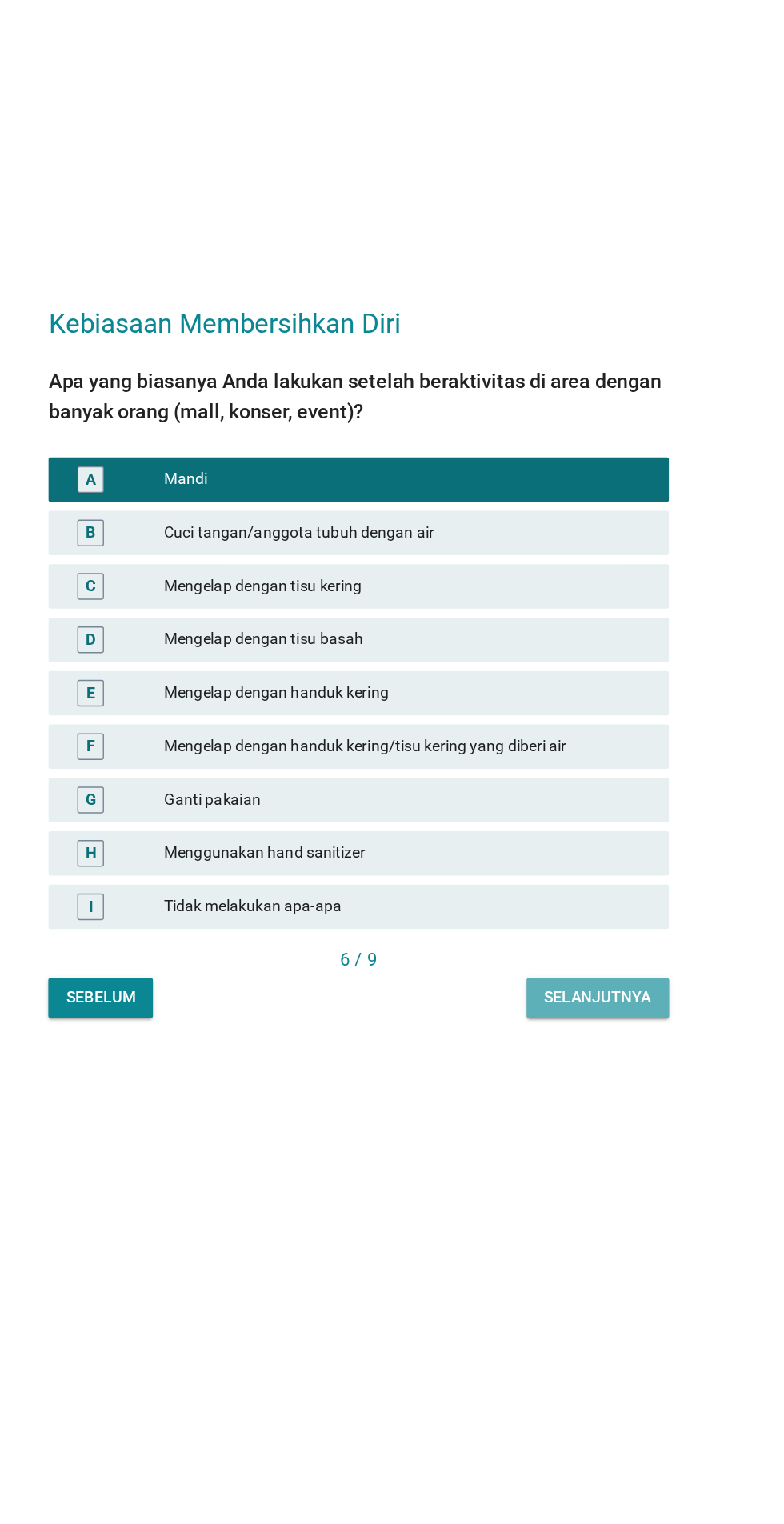
click at [601, 1021] on div "Selanjutnya" at bounding box center [564, 1013] width 76 height 17
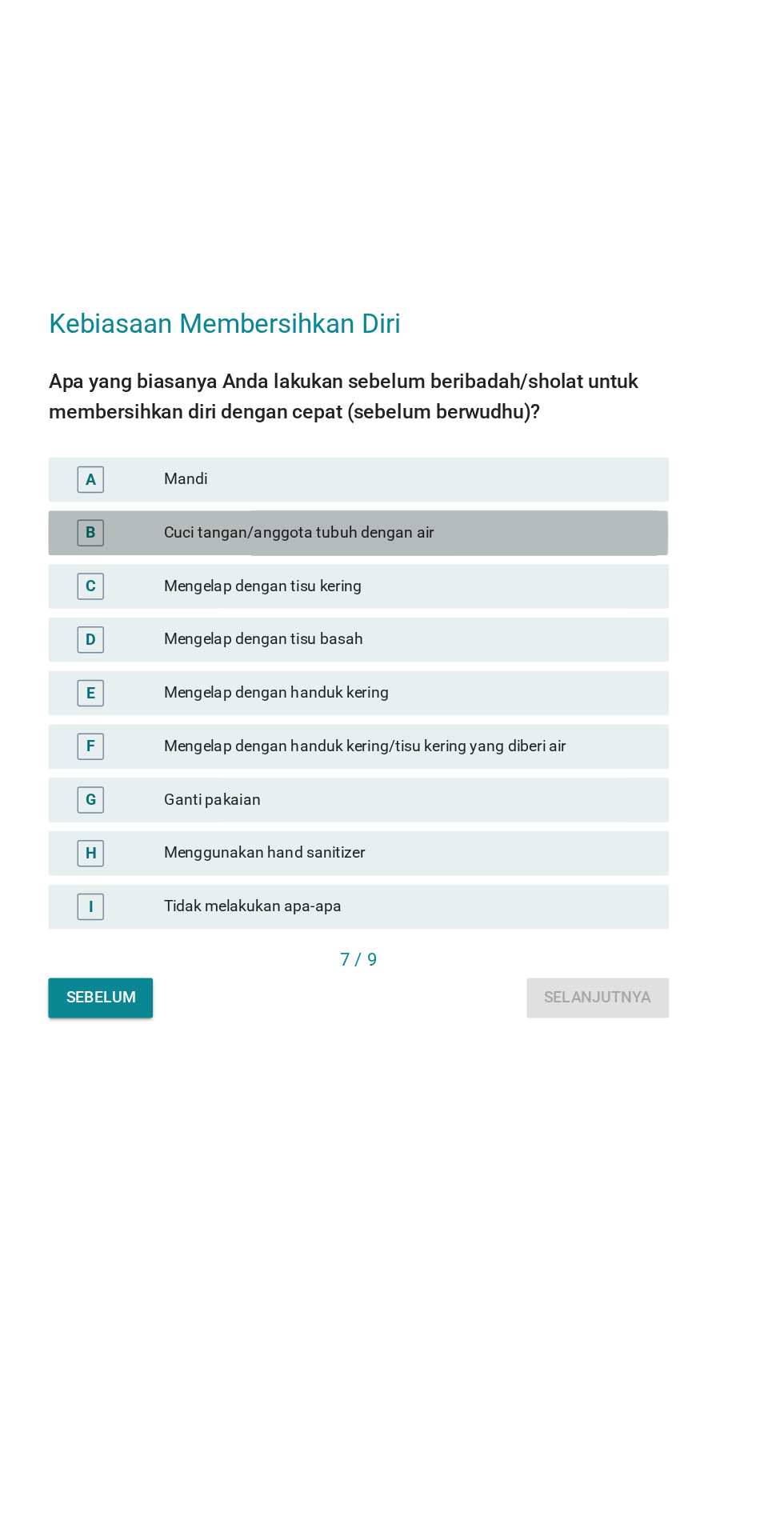
click at [220, 688] on div "B" at bounding box center [217, 678] width 71 height 20
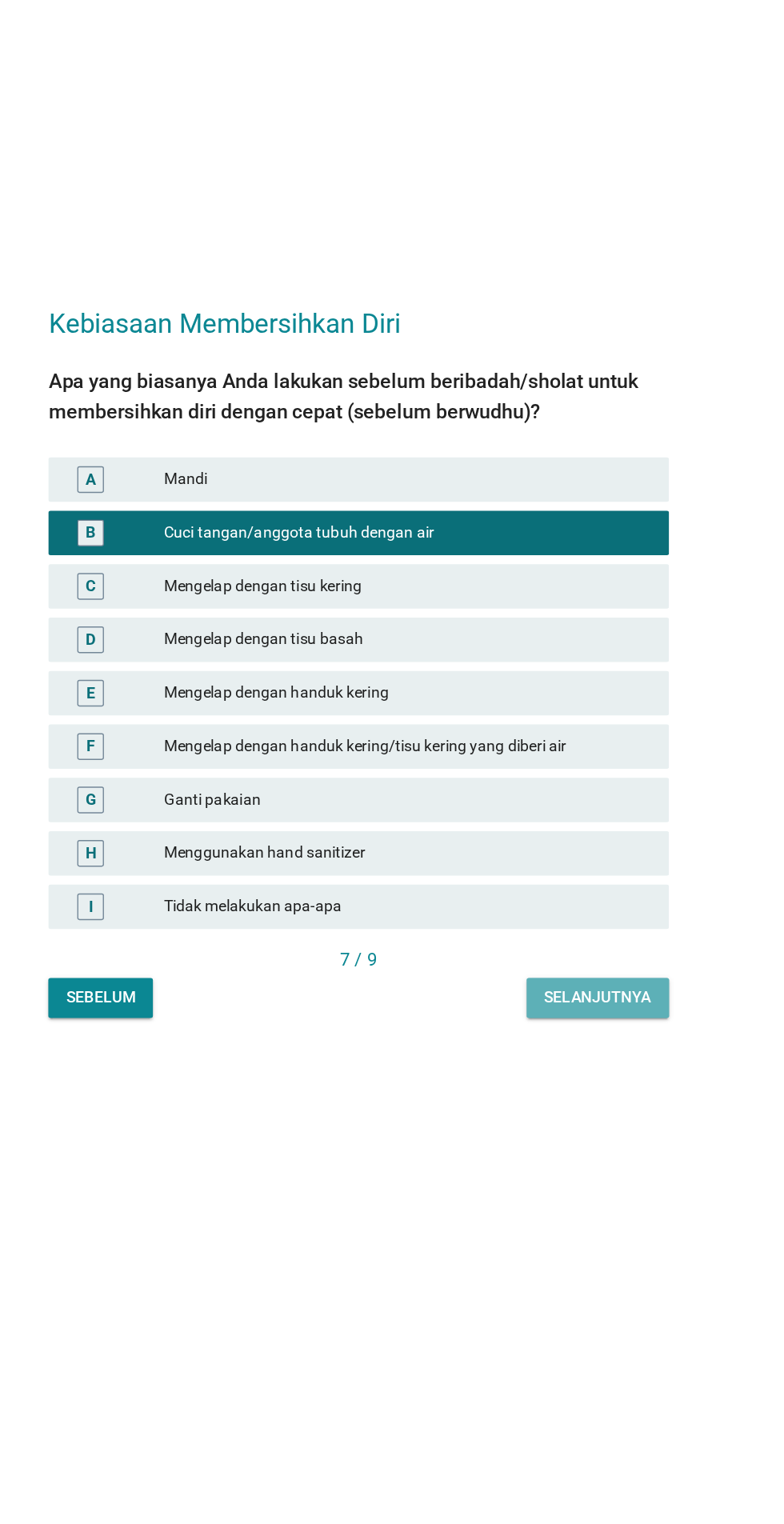
click at [584, 1021] on div "Selanjutnya" at bounding box center [564, 1013] width 76 height 17
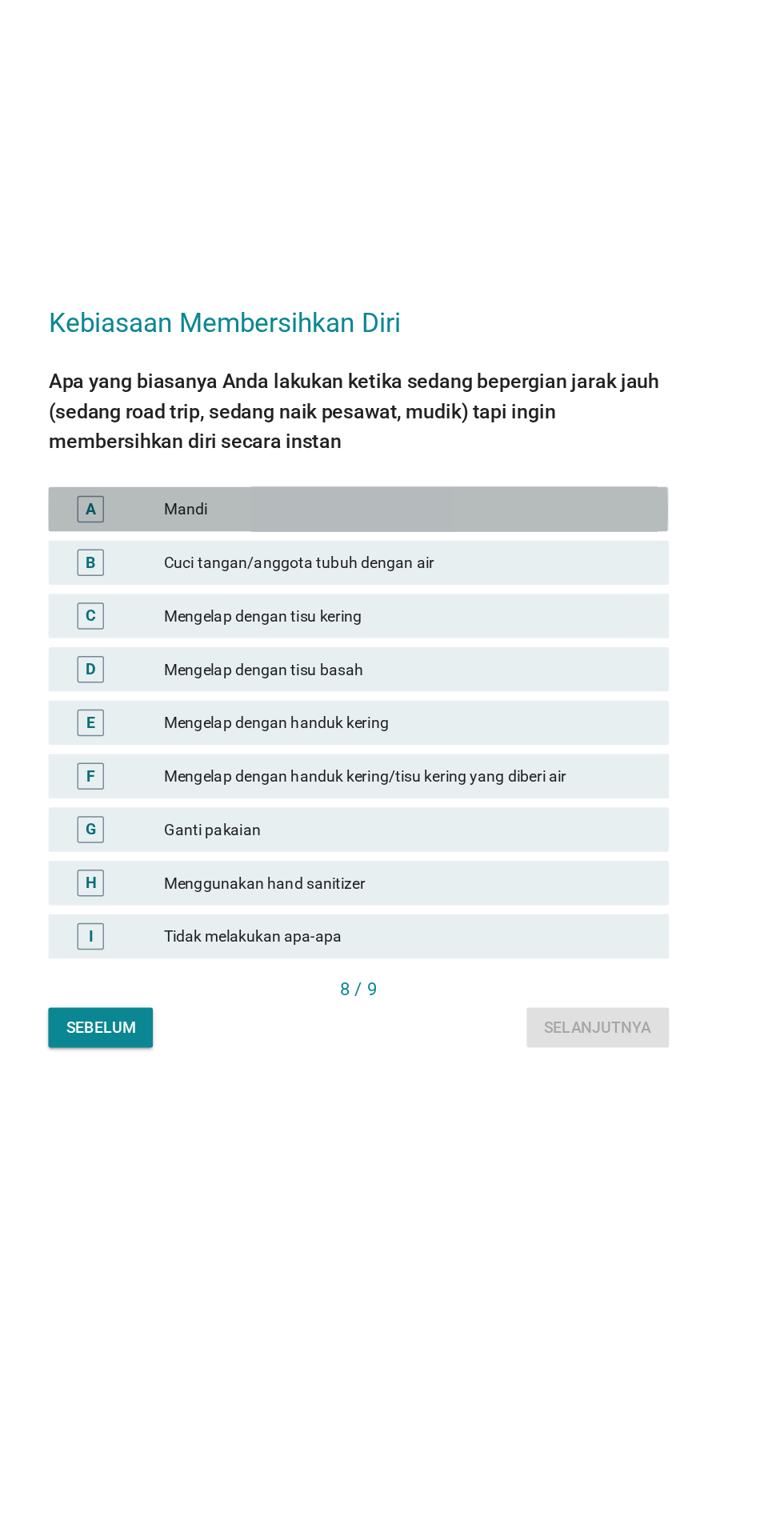
click at [223, 667] on div "A Mandi" at bounding box center [392, 651] width 446 height 32
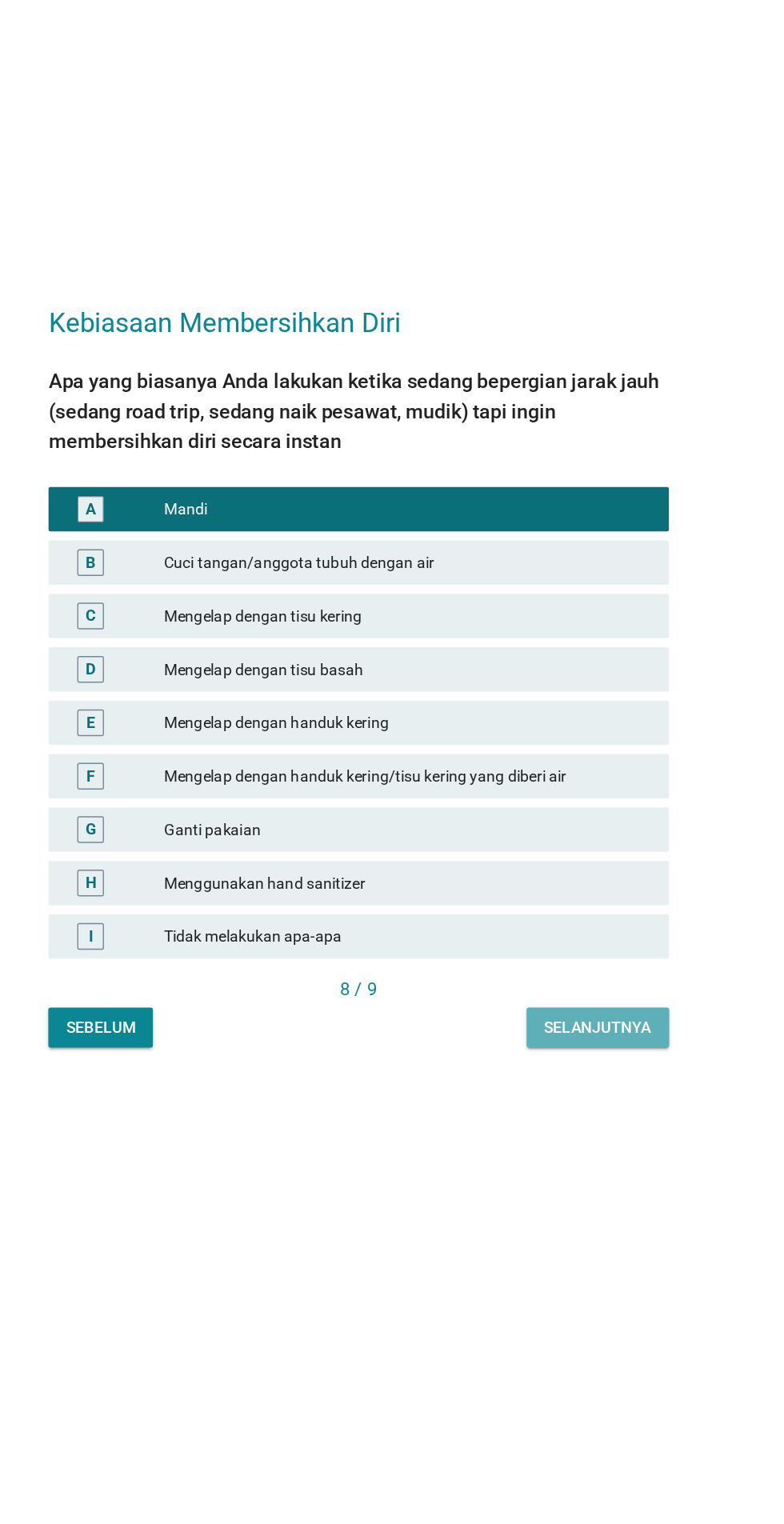
click at [584, 1032] on div "Selanjutnya" at bounding box center [564, 1024] width 76 height 17
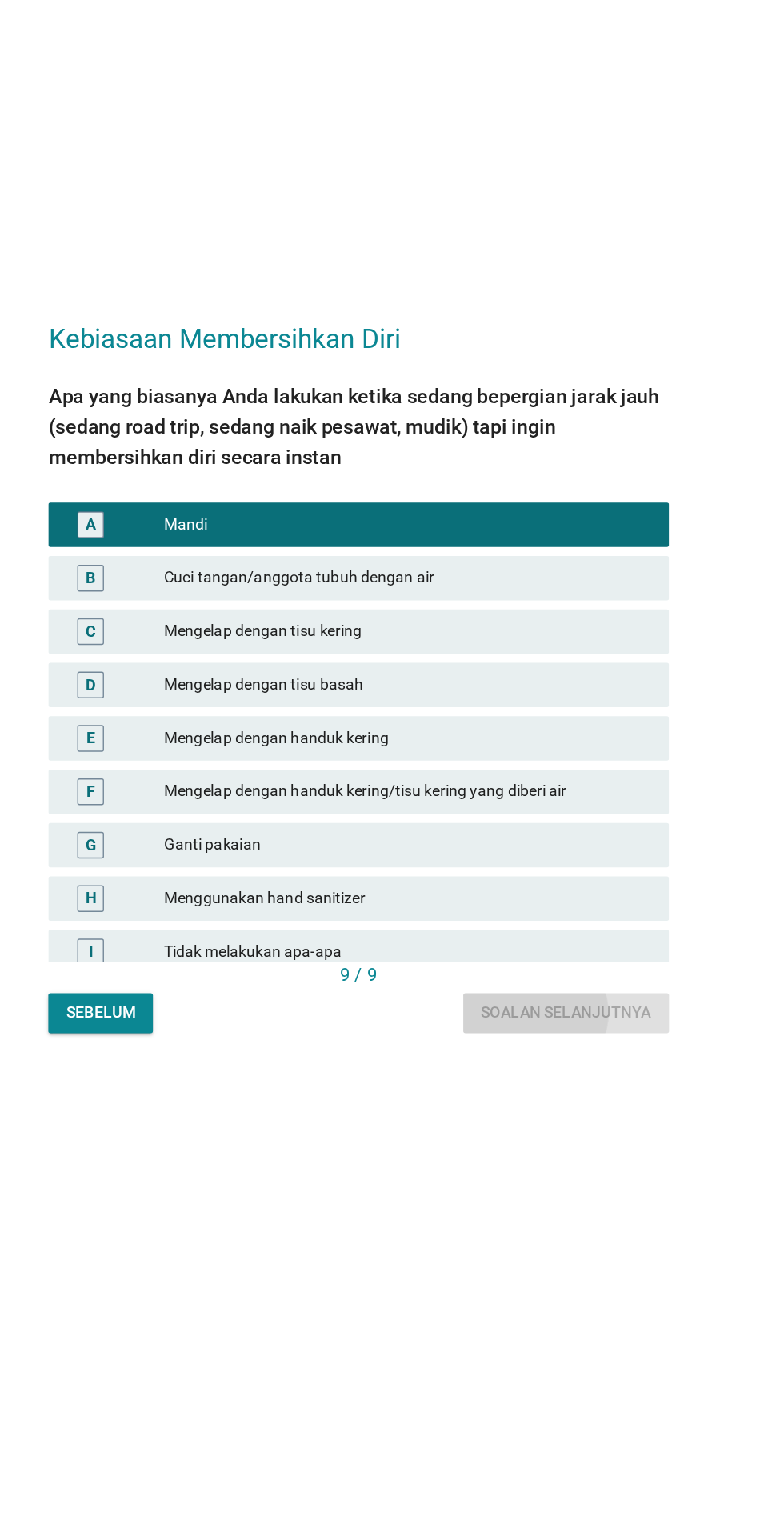
scroll to position [10, 0]
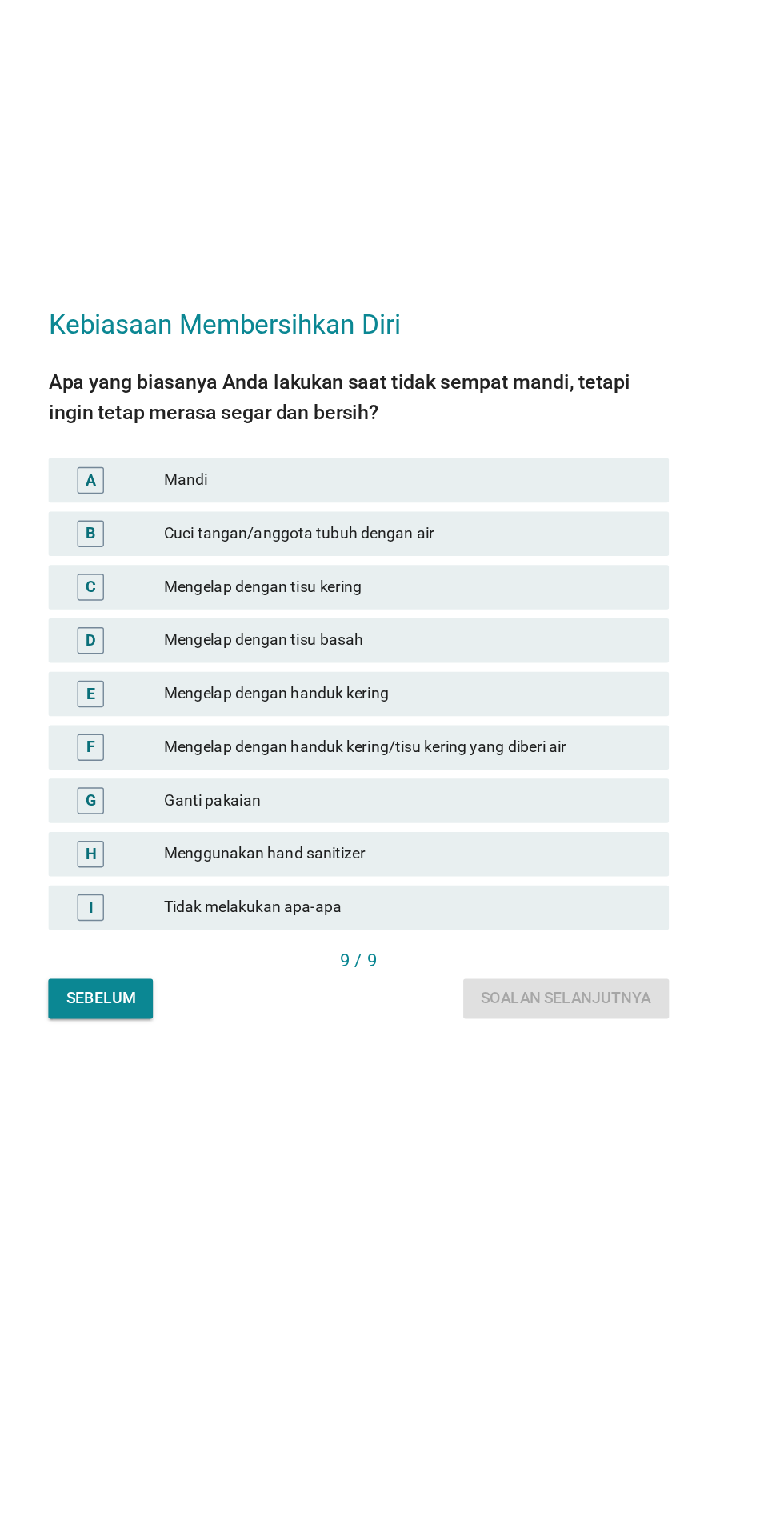
click at [525, 908] on div "Menggunakan hand sanitizer" at bounding box center [427, 899] width 351 height 20
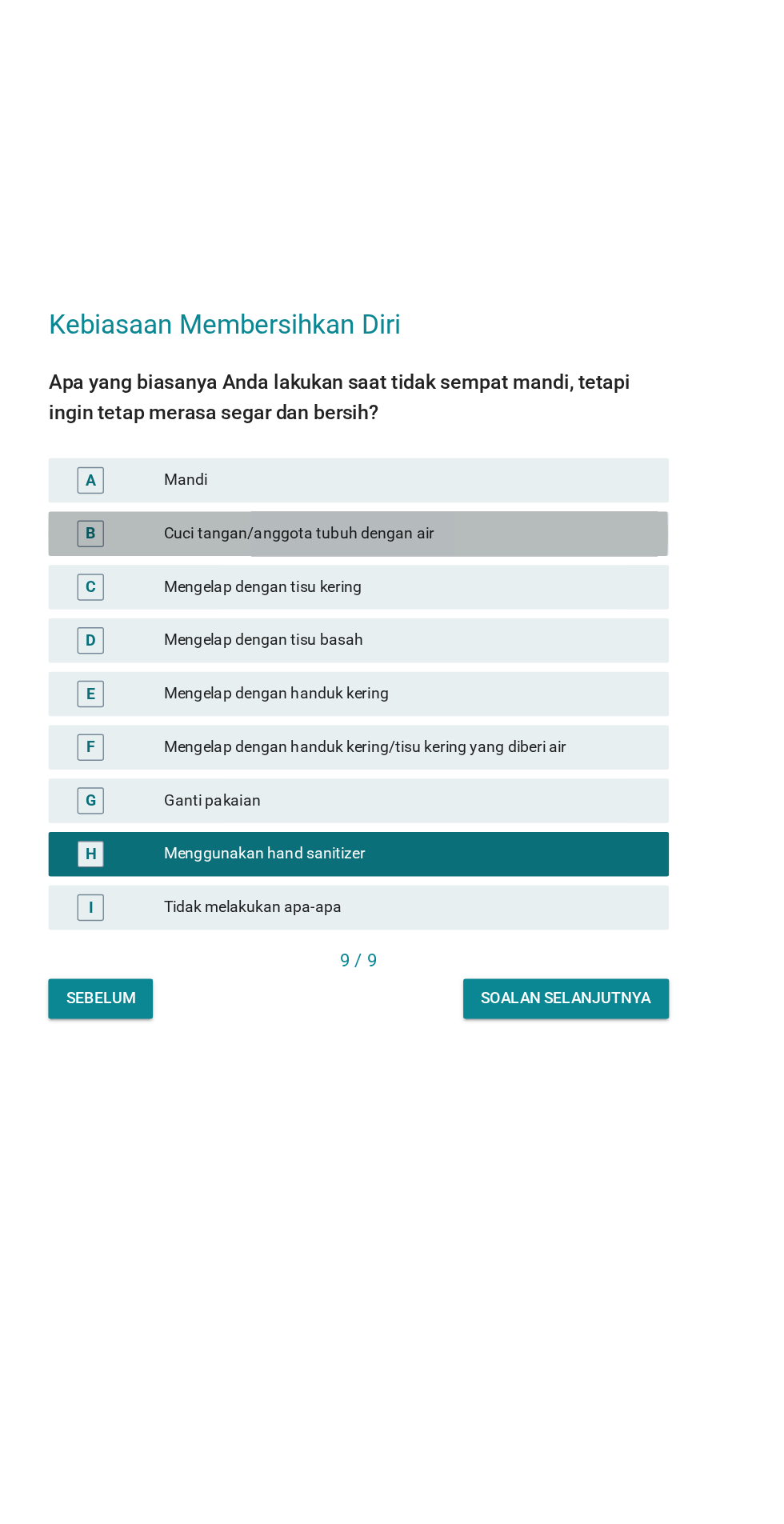
click at [259, 678] on div "Cuci tangan/anggota tubuh dengan air" at bounding box center [427, 668] width 351 height 20
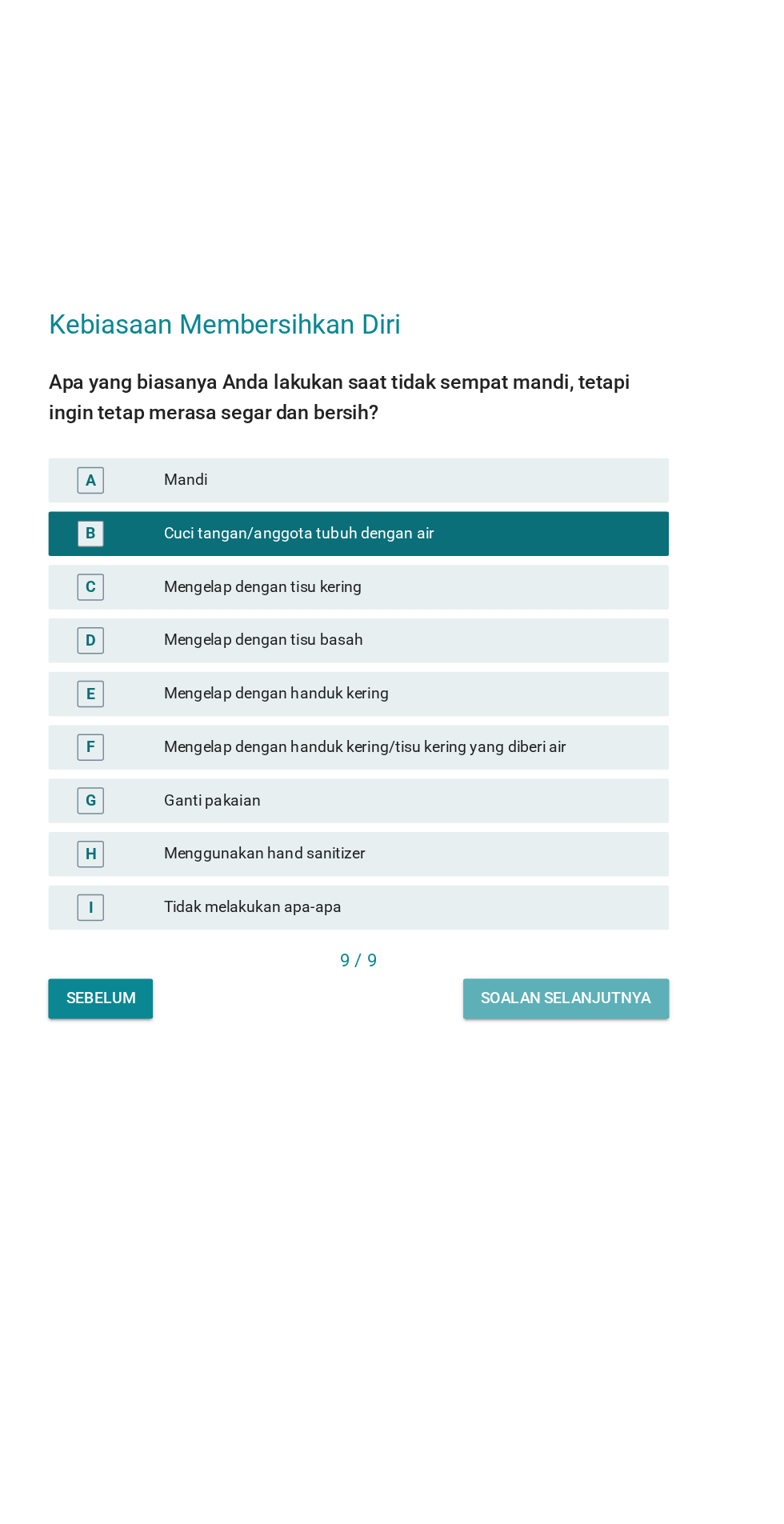
click at [556, 1011] on div "Soalan selanjutnya" at bounding box center [541, 1002] width 122 height 17
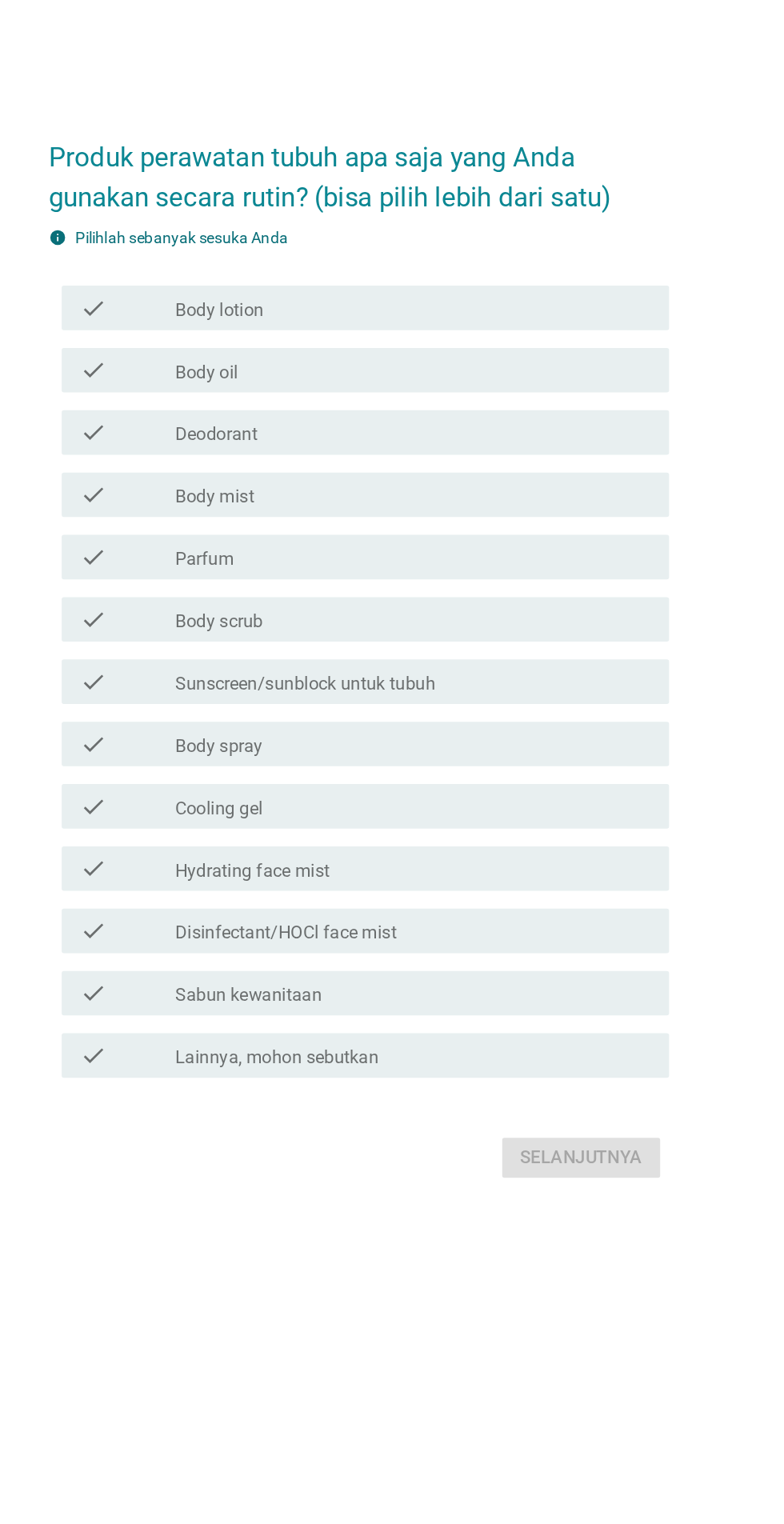
scroll to position [0, 0]
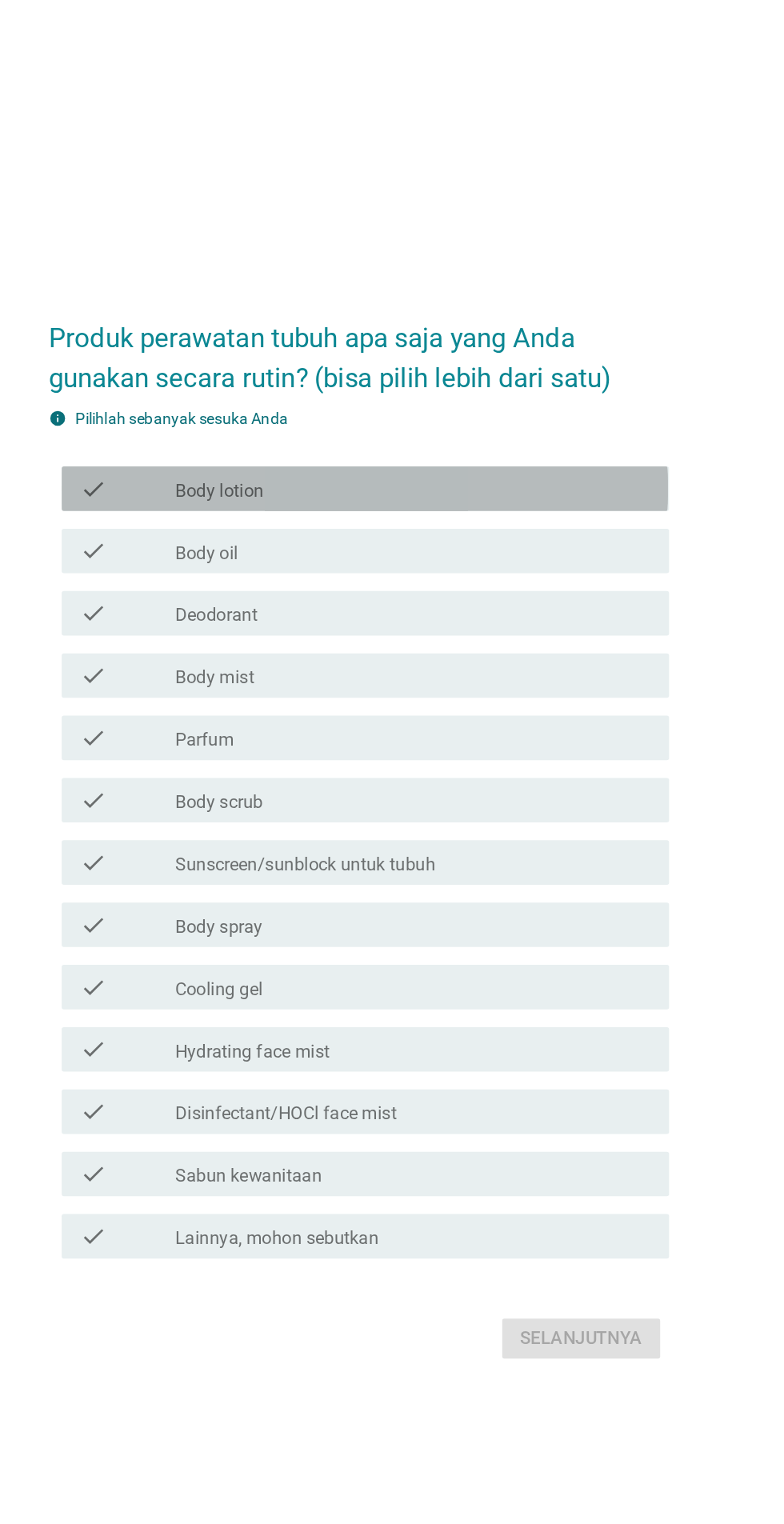
click at [262, 526] on label "Body lotion" at bounding box center [291, 517] width 64 height 16
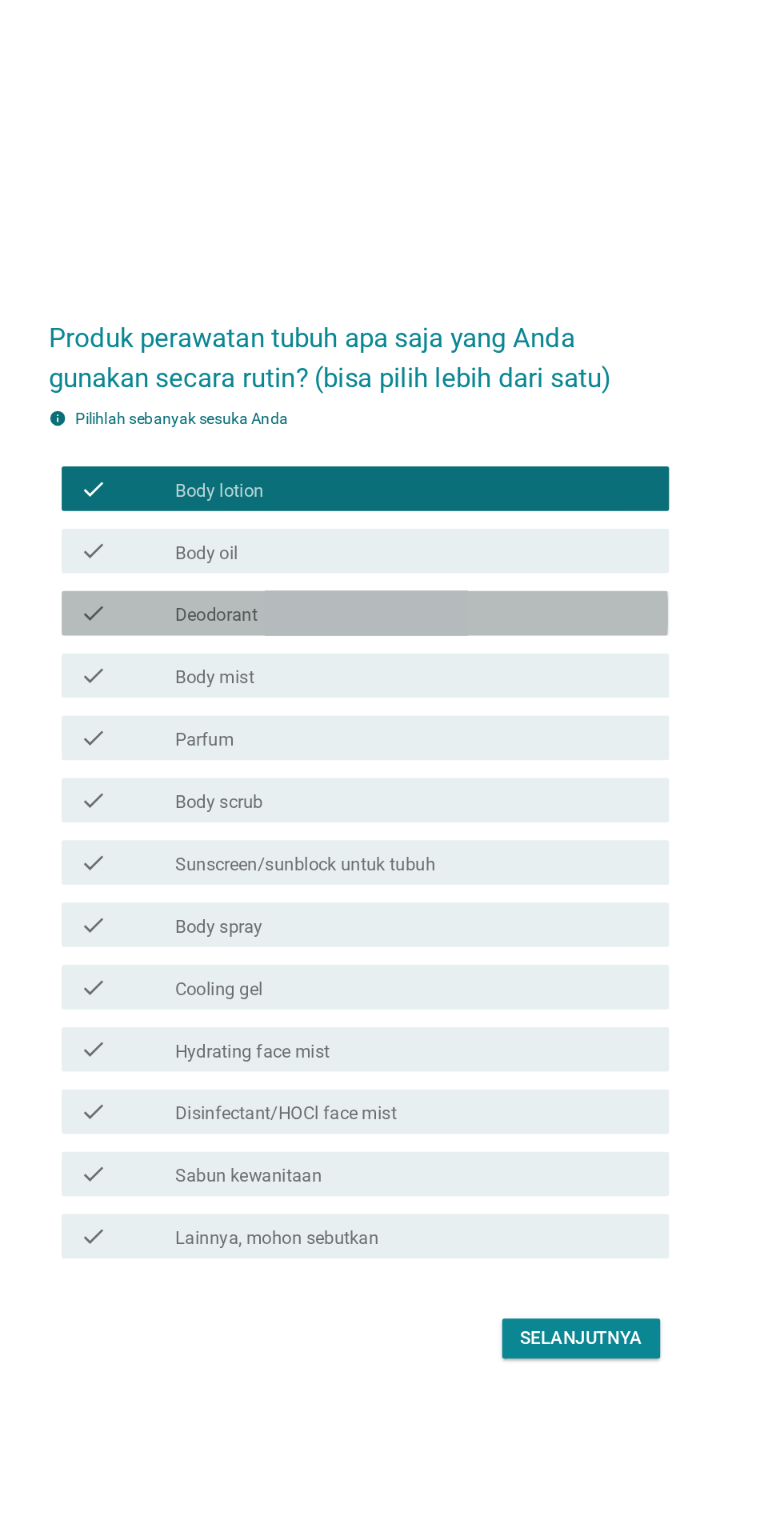
click at [262, 615] on label "Deodorant" at bounding box center [290, 607] width 59 height 16
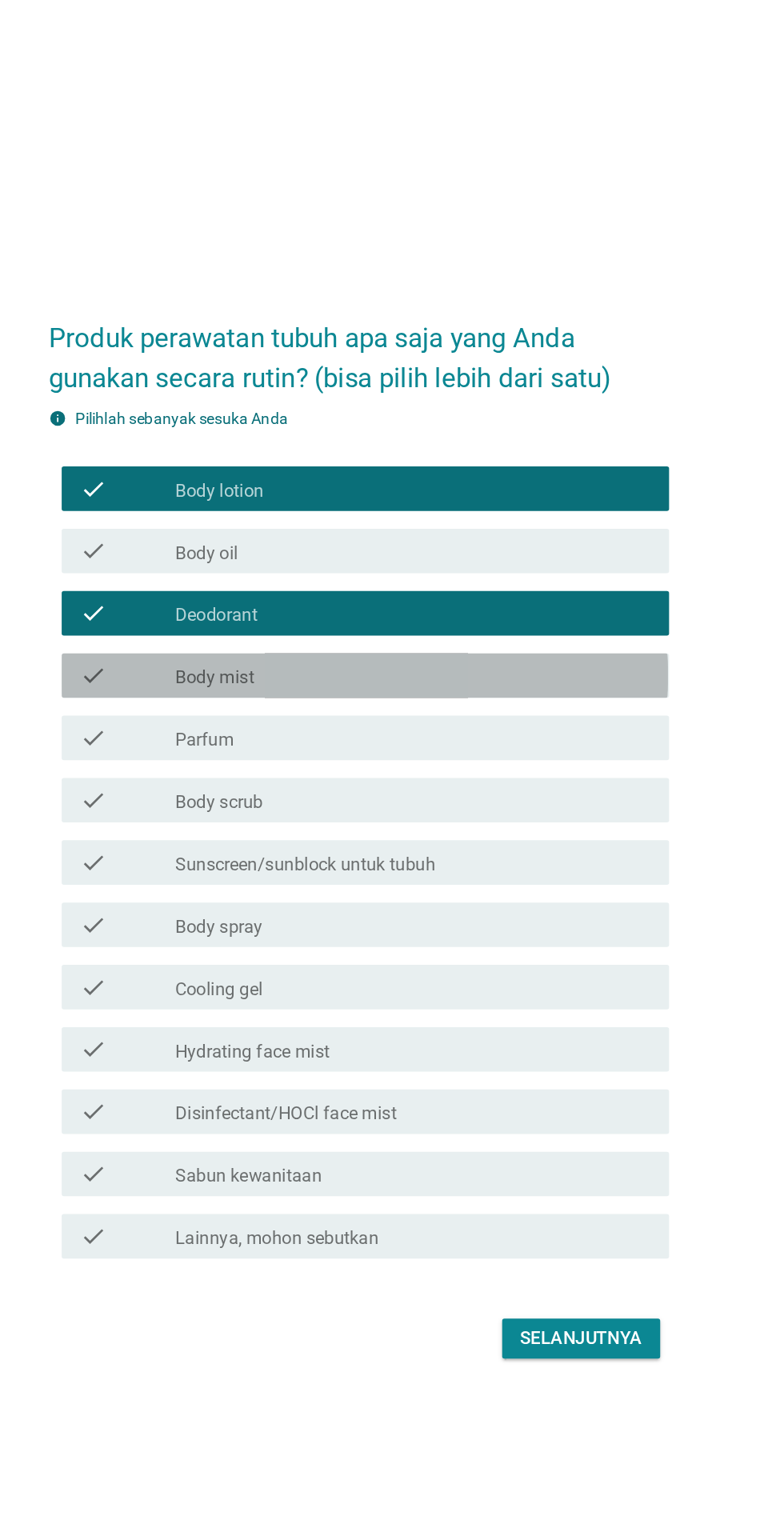
click at [484, 660] on div "check_box_outline_blank Body mist" at bounding box center [431, 651] width 342 height 20
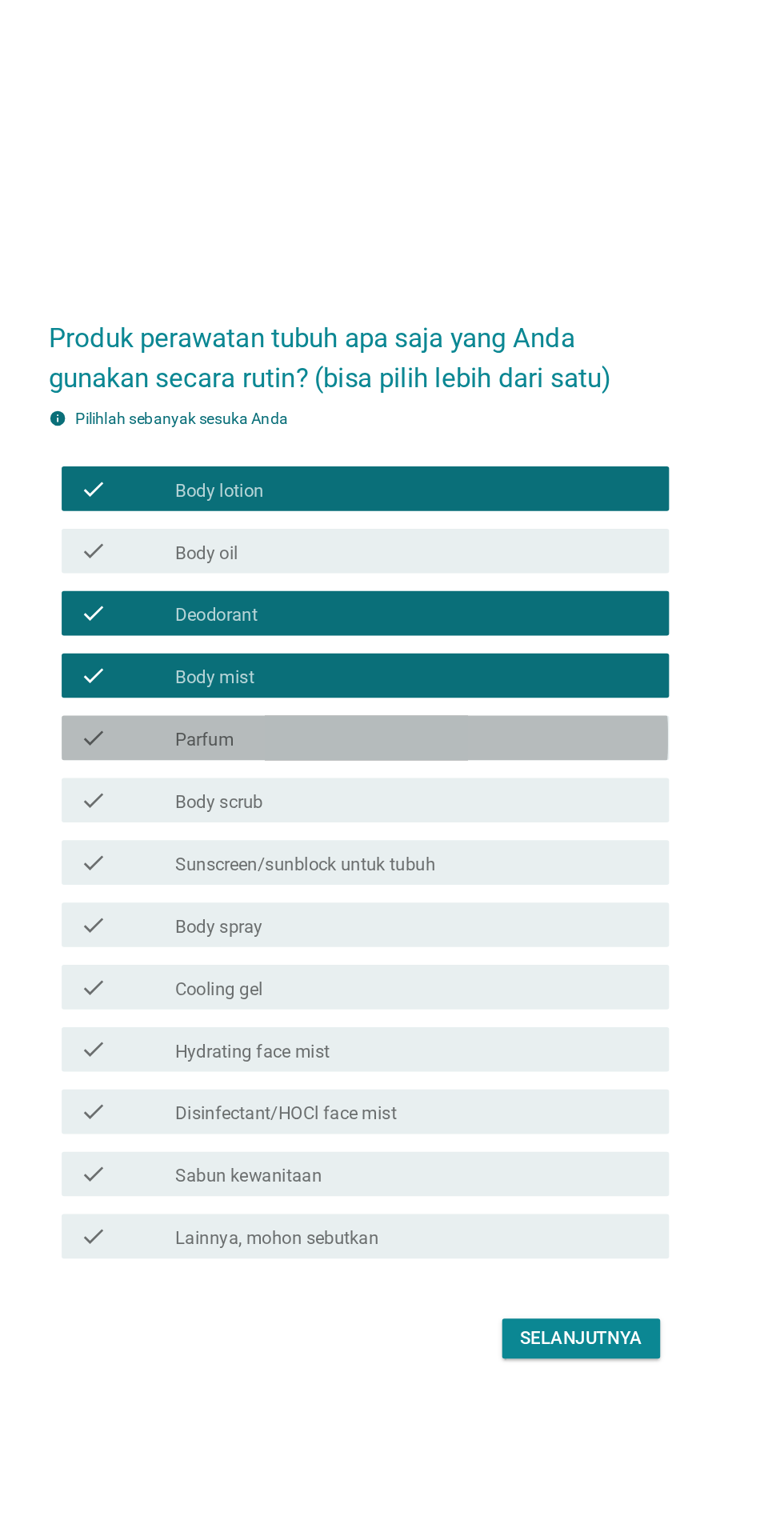
click at [492, 705] on div "check_box_outline_blank Parfum" at bounding box center [431, 695] width 342 height 20
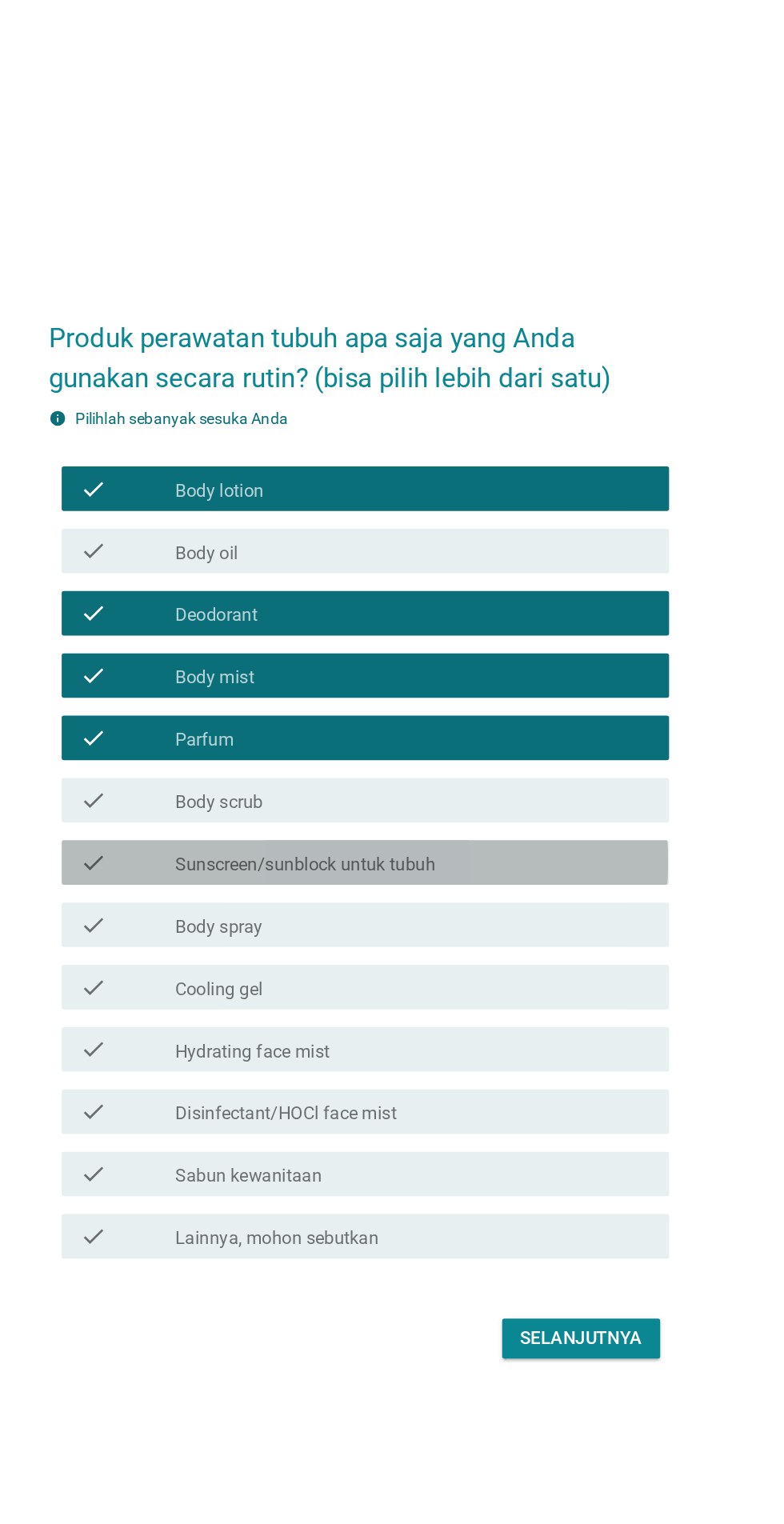
click at [463, 794] on div "check_box_outline_blank Sunscreen/sunblock untuk tubuh" at bounding box center [431, 785] width 342 height 20
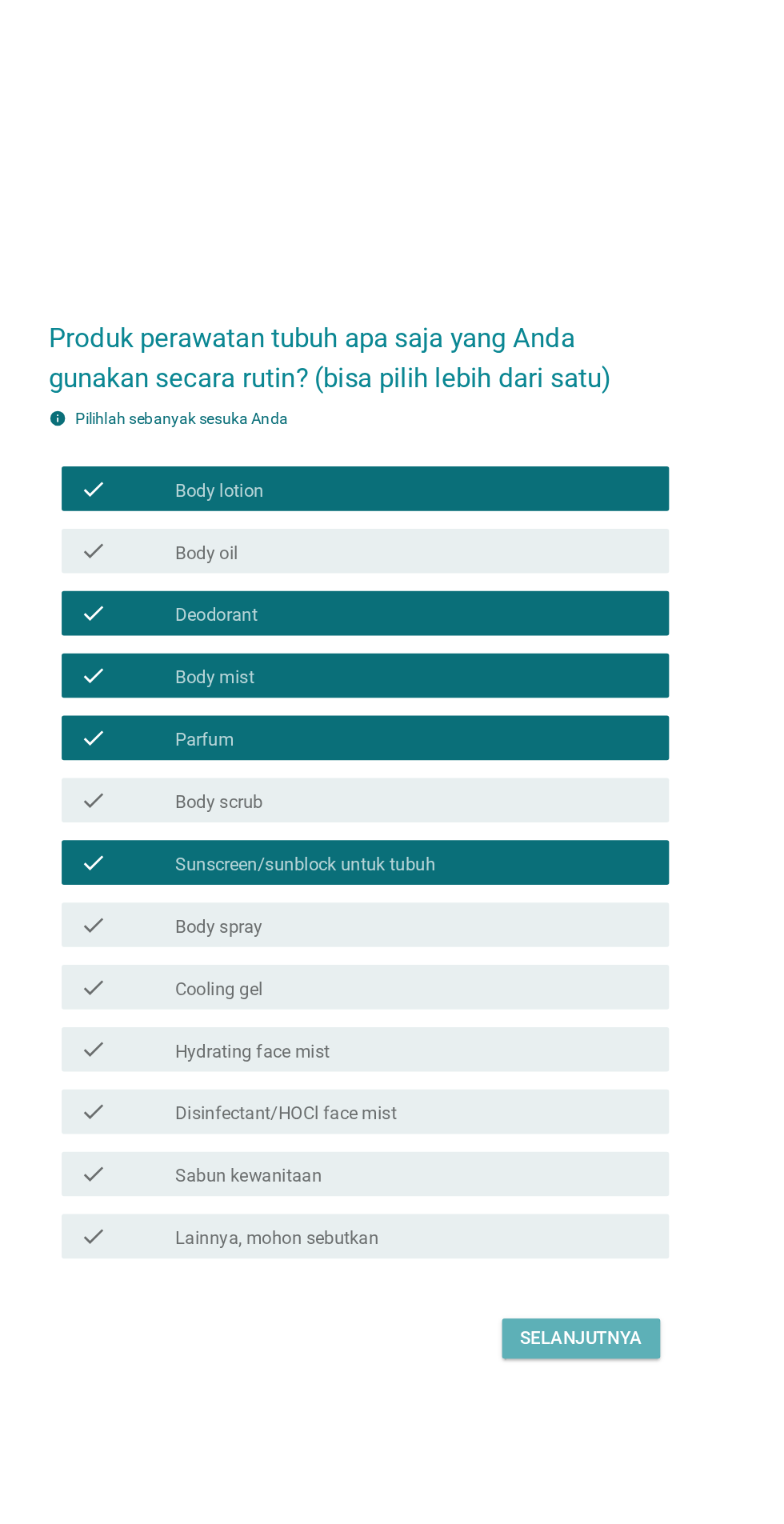
click at [530, 1137] on div "Selanjutnya" at bounding box center [552, 1127] width 88 height 20
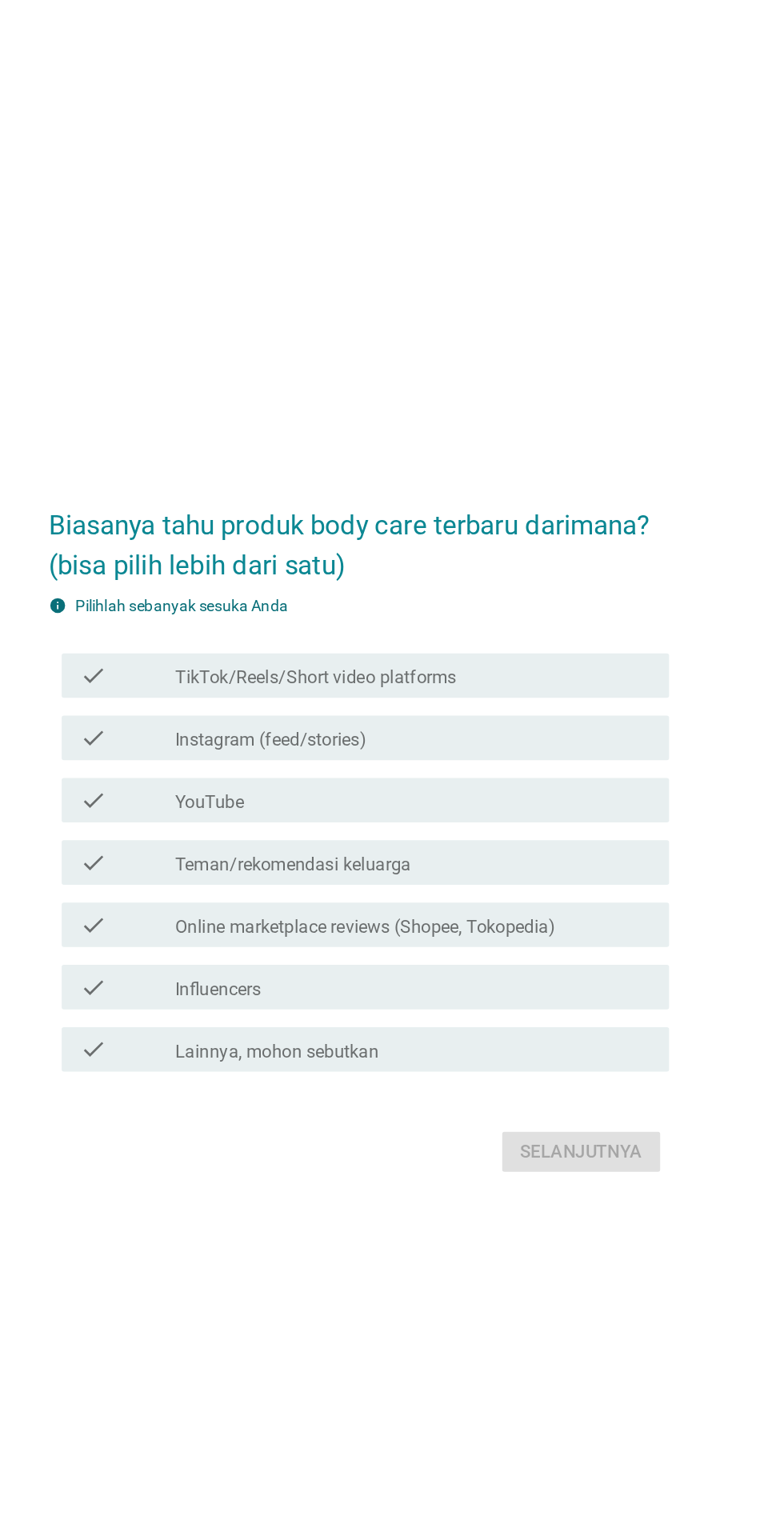
scroll to position [38, 0]
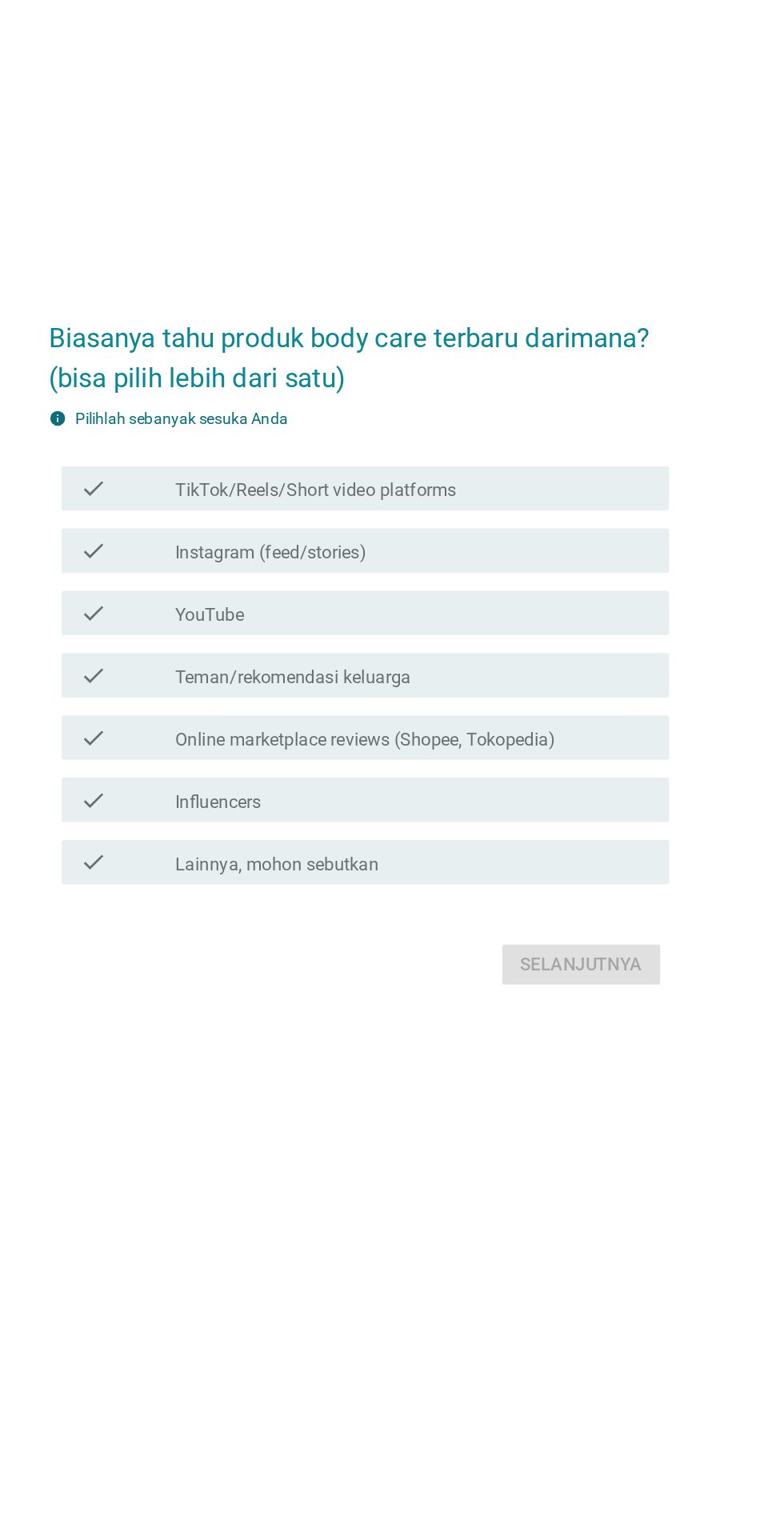
click at [294, 622] on label "TikTok/Reels/Short video platforms" at bounding box center [361, 613] width 202 height 16
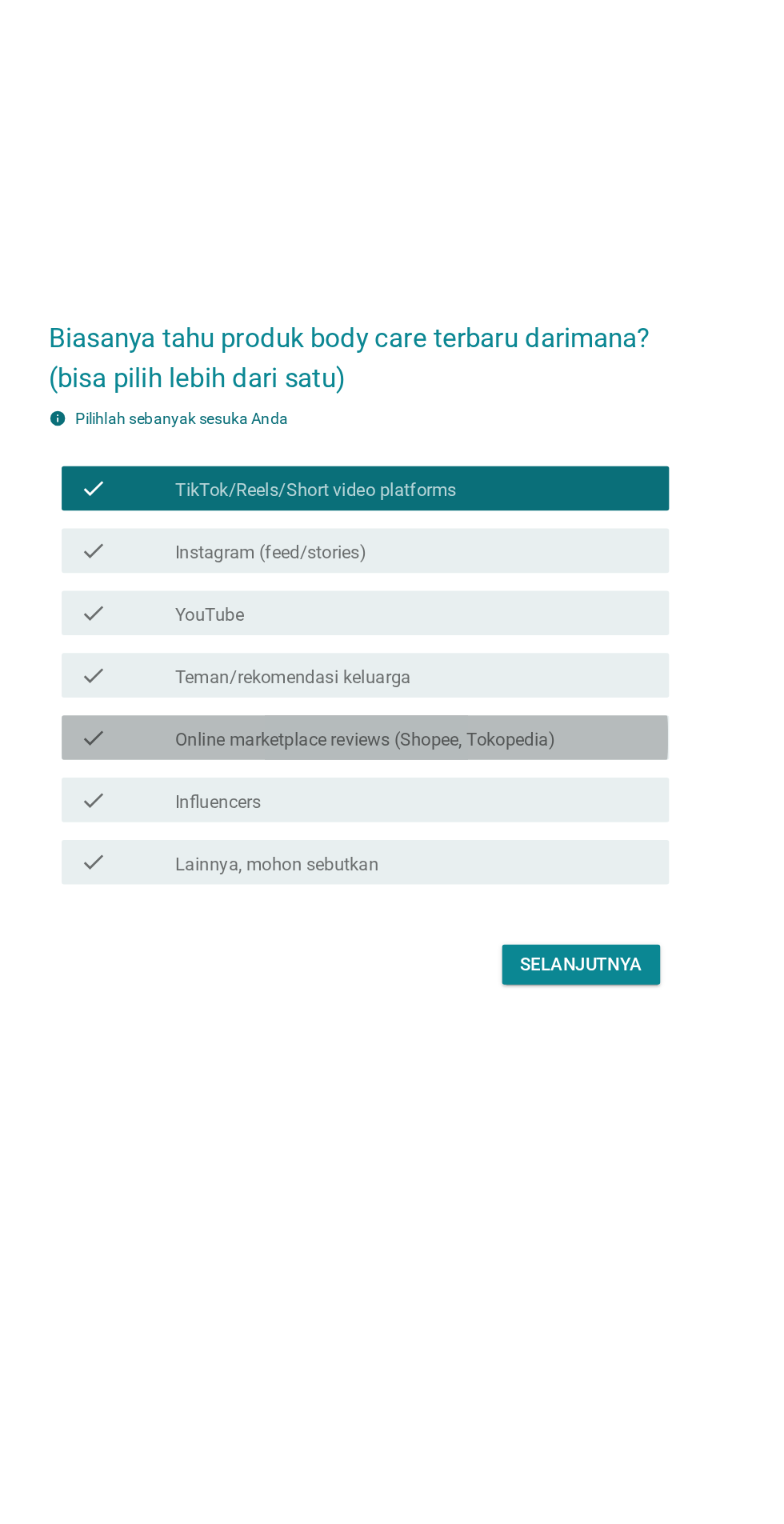
click at [570, 801] on div "check_box_outline_blank Online marketplace reviews (Shopee, Tokopedia)" at bounding box center [431, 791] width 342 height 20
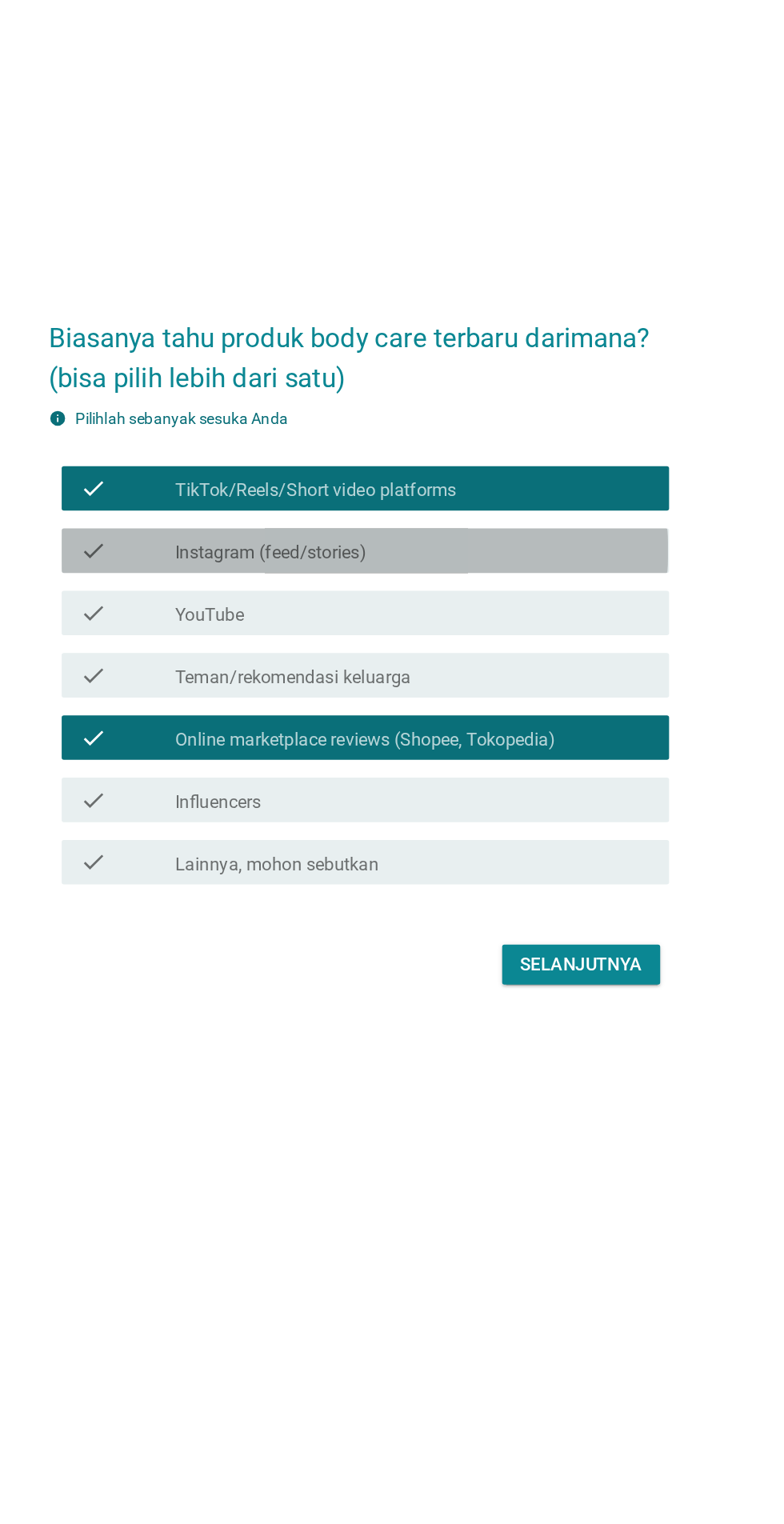
click at [268, 667] on label "Instagram (feed/stories)" at bounding box center [329, 658] width 138 height 16
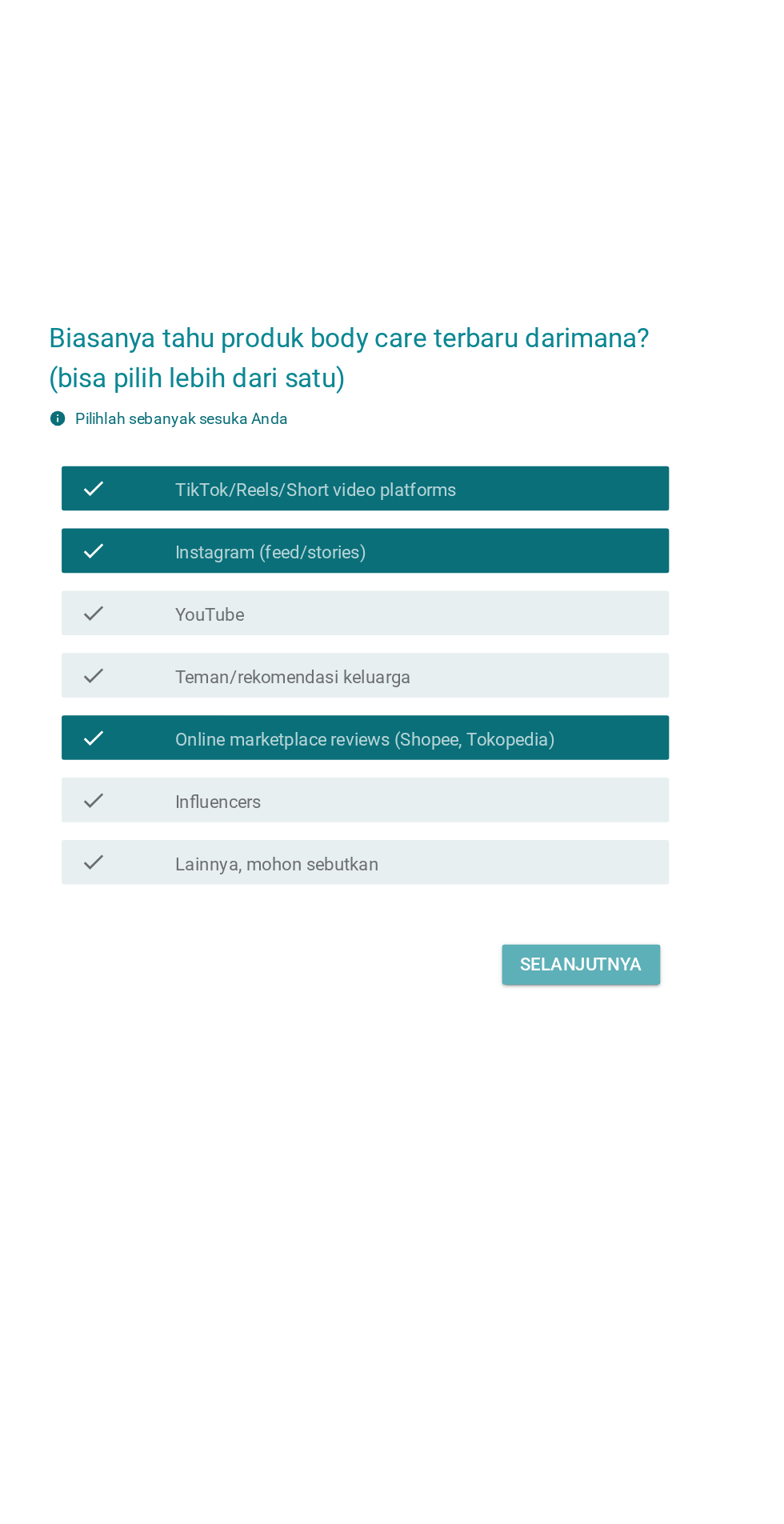
click at [561, 964] on div "Selanjutnya" at bounding box center [552, 954] width 88 height 20
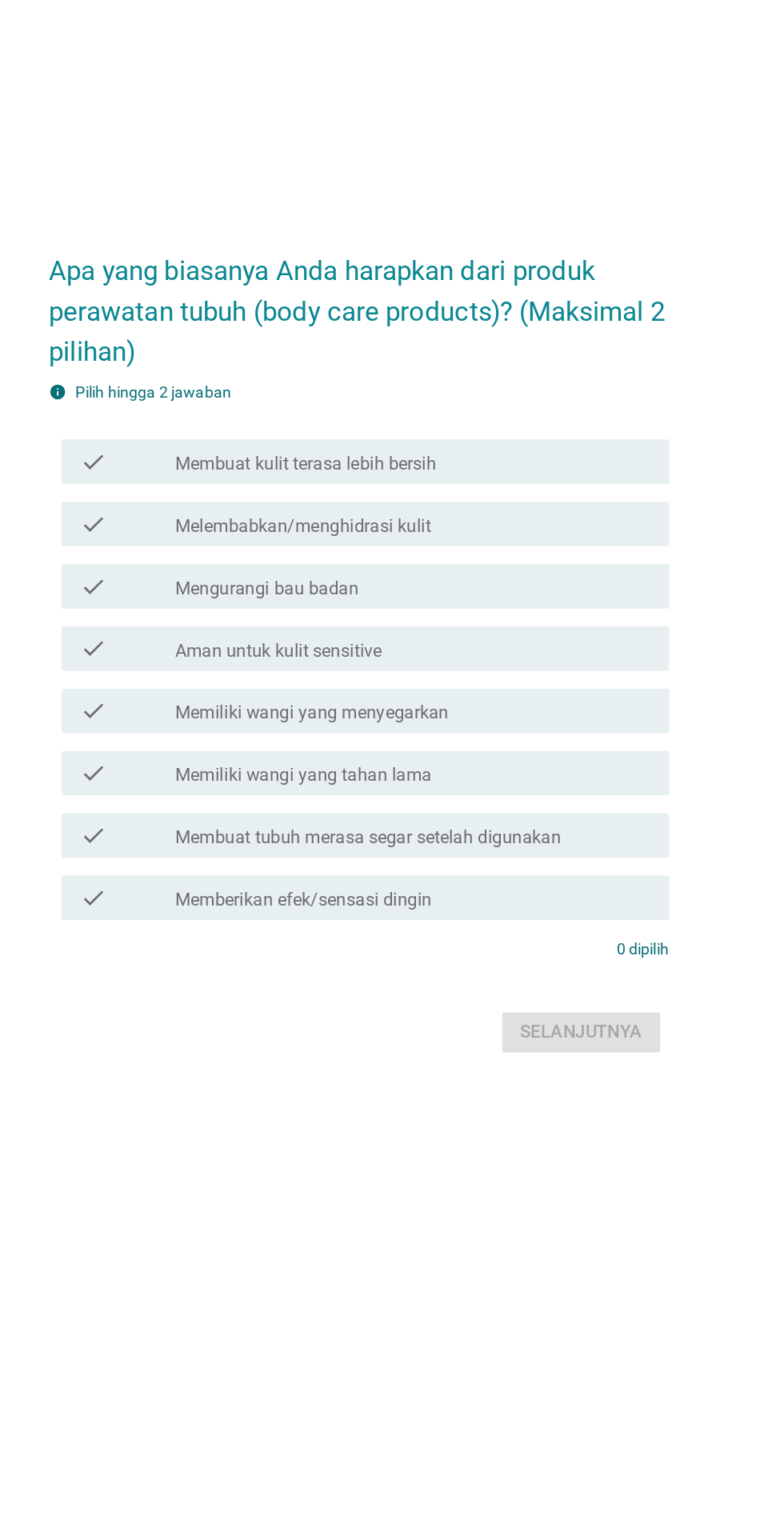
scroll to position [0, 0]
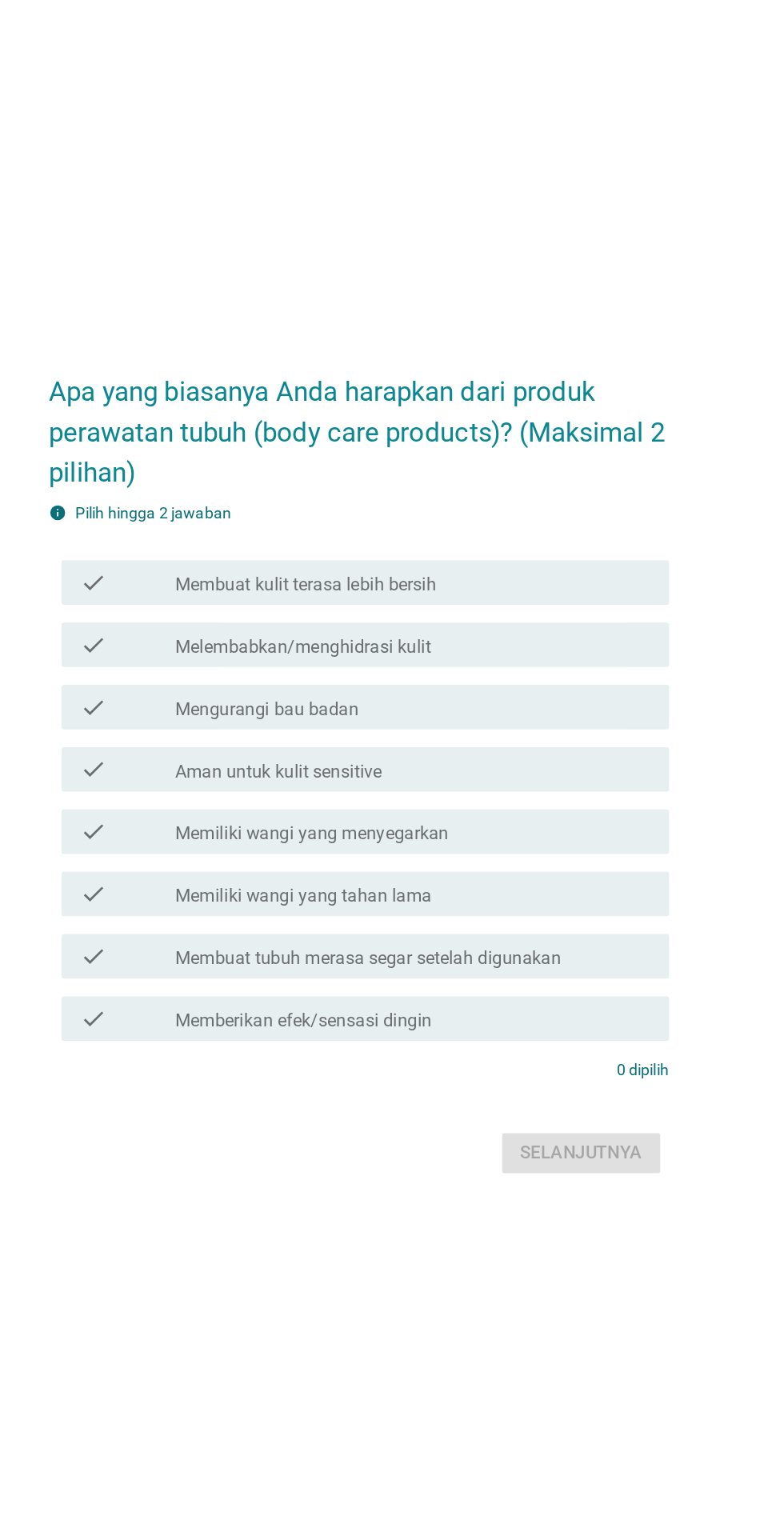
click at [265, 641] on label "Membuat kulit terasa lebih bersih" at bounding box center [353, 633] width 188 height 16
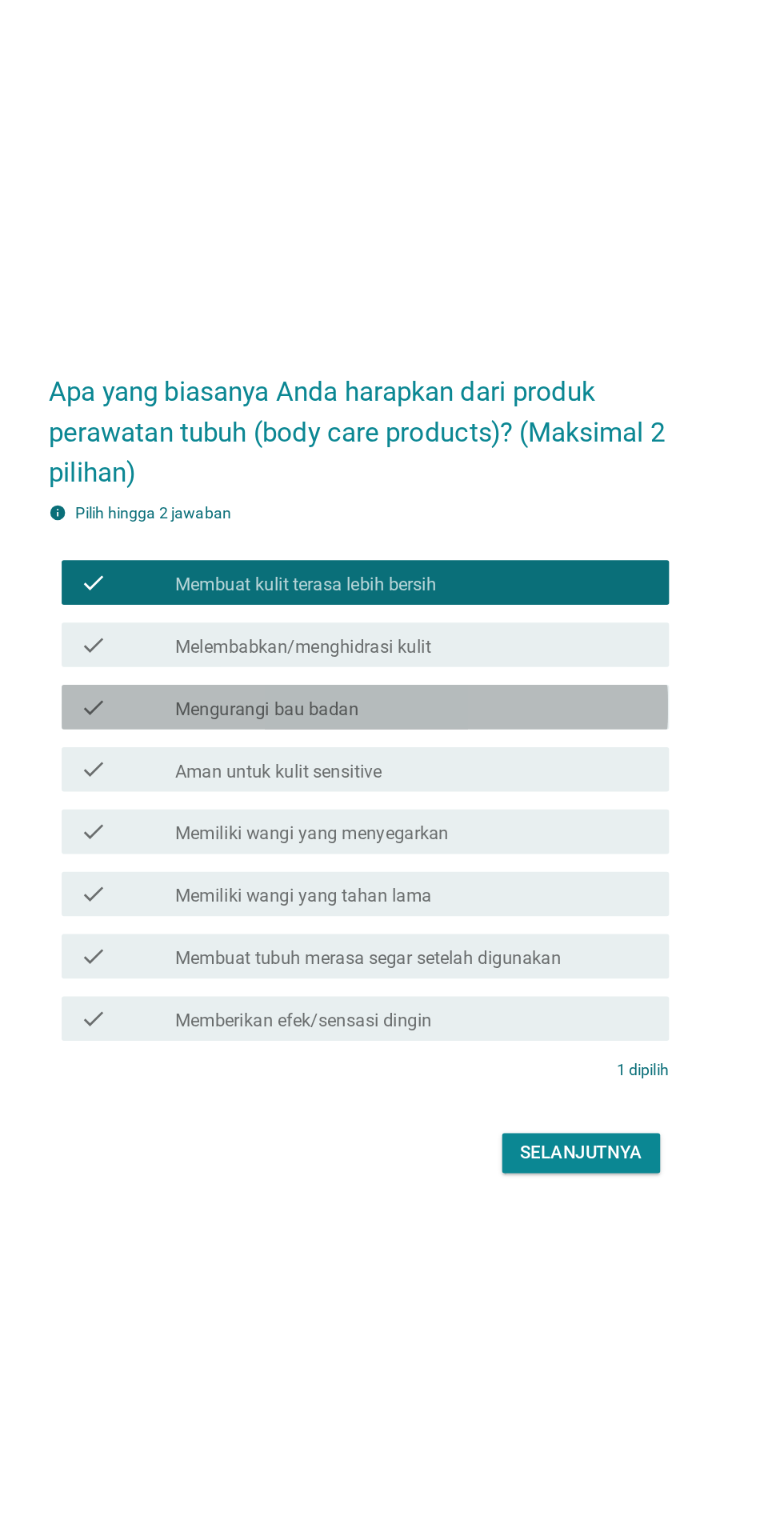
click at [551, 731] on div "check_box_outline_blank Mengurangi bau badan" at bounding box center [431, 720] width 342 height 20
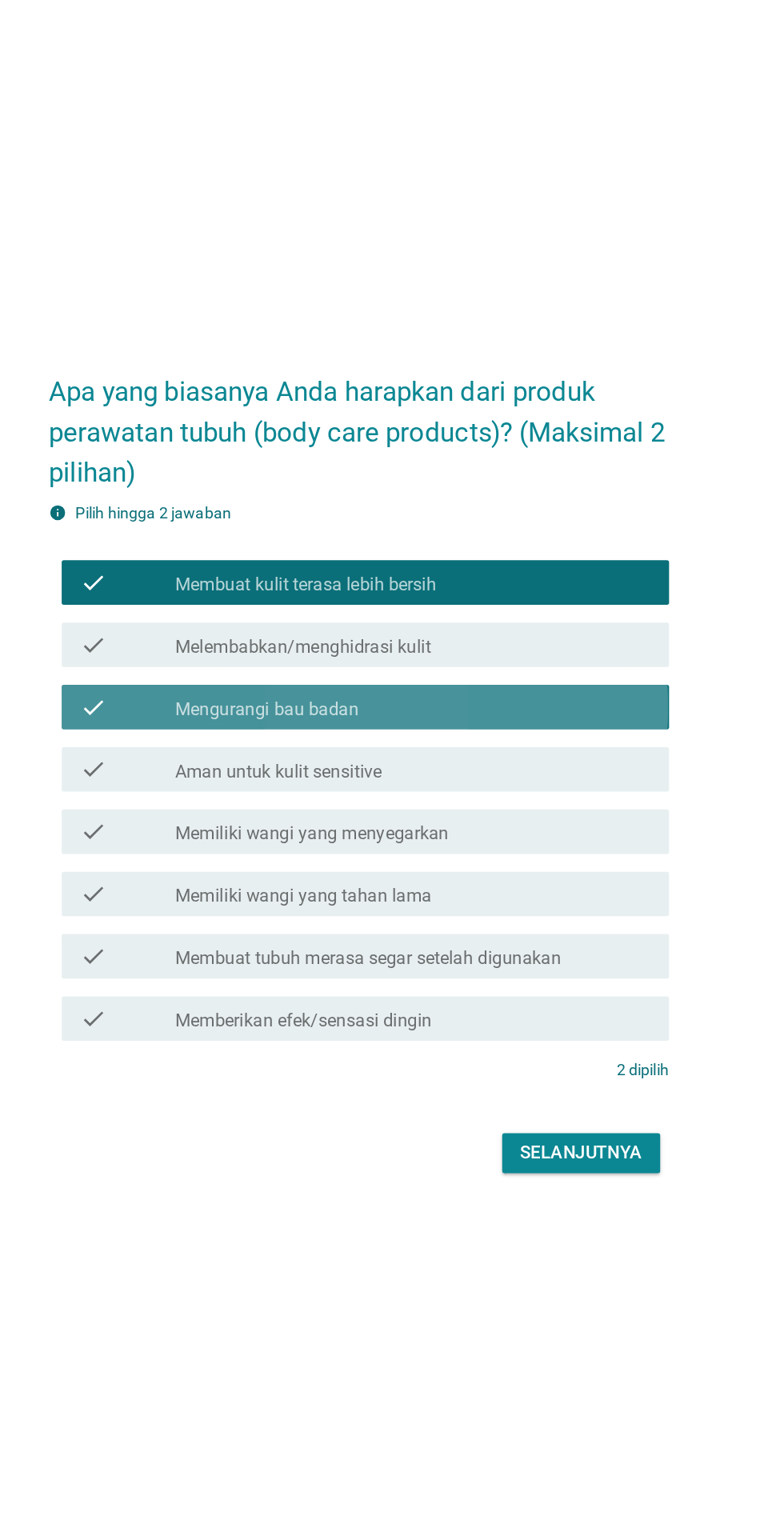
click at [546, 731] on div "check_box_outline_blank Mengurangi bau badan" at bounding box center [431, 720] width 342 height 20
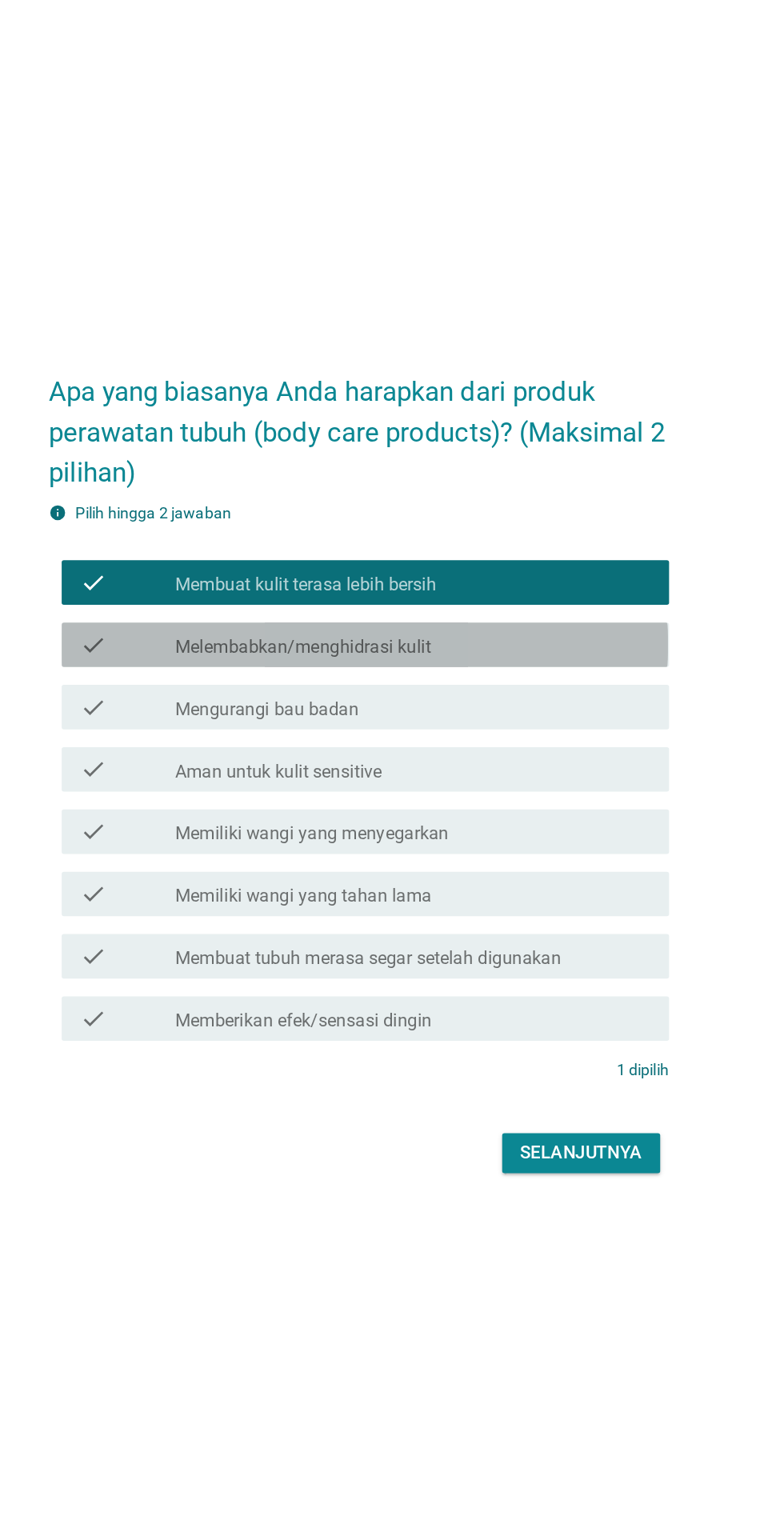
click at [567, 686] on div "check_box_outline_blank Melembabkan/menghidrasi kulit" at bounding box center [431, 676] width 342 height 20
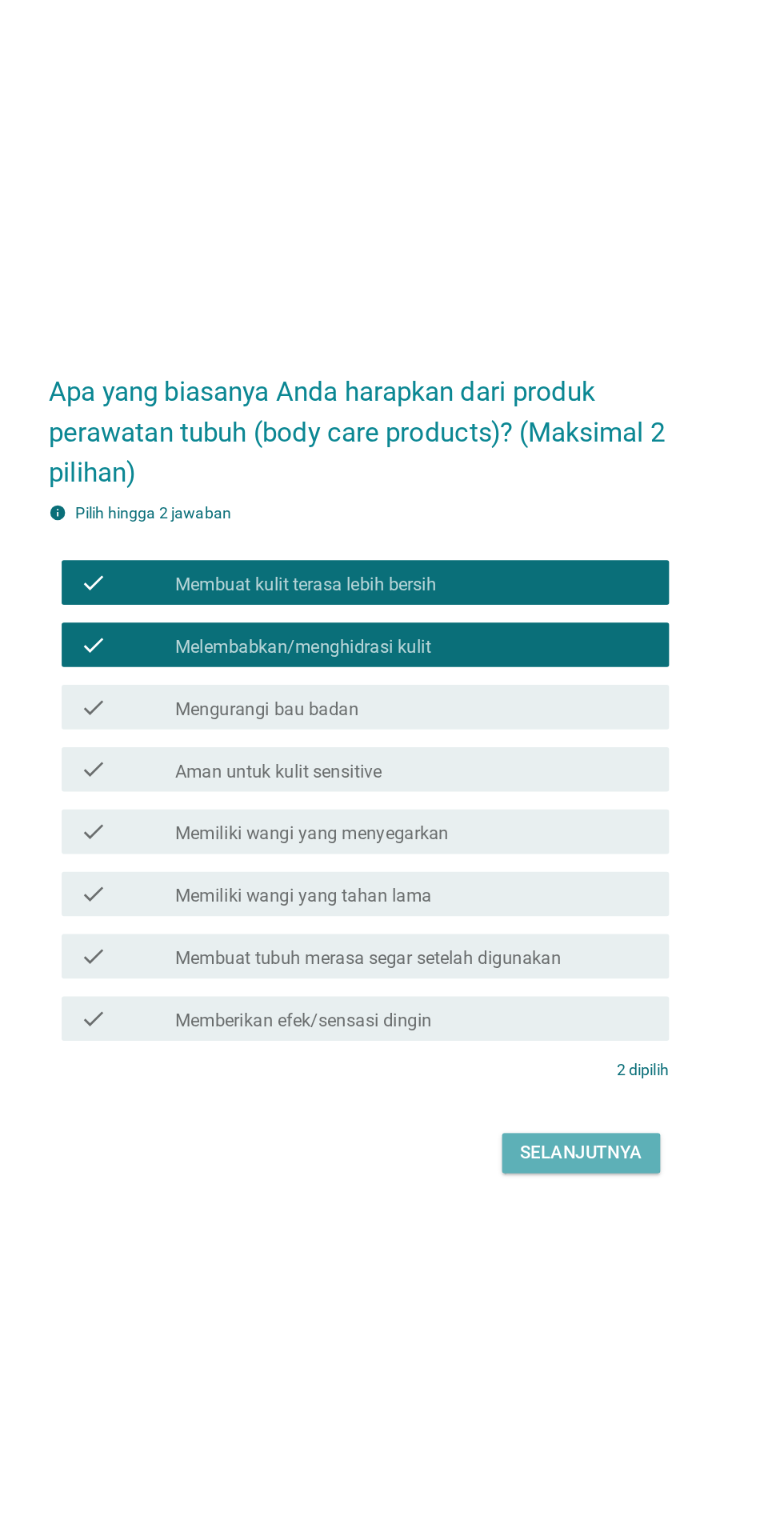
click at [558, 1052] on div "Selanjutnya" at bounding box center [552, 1041] width 88 height 20
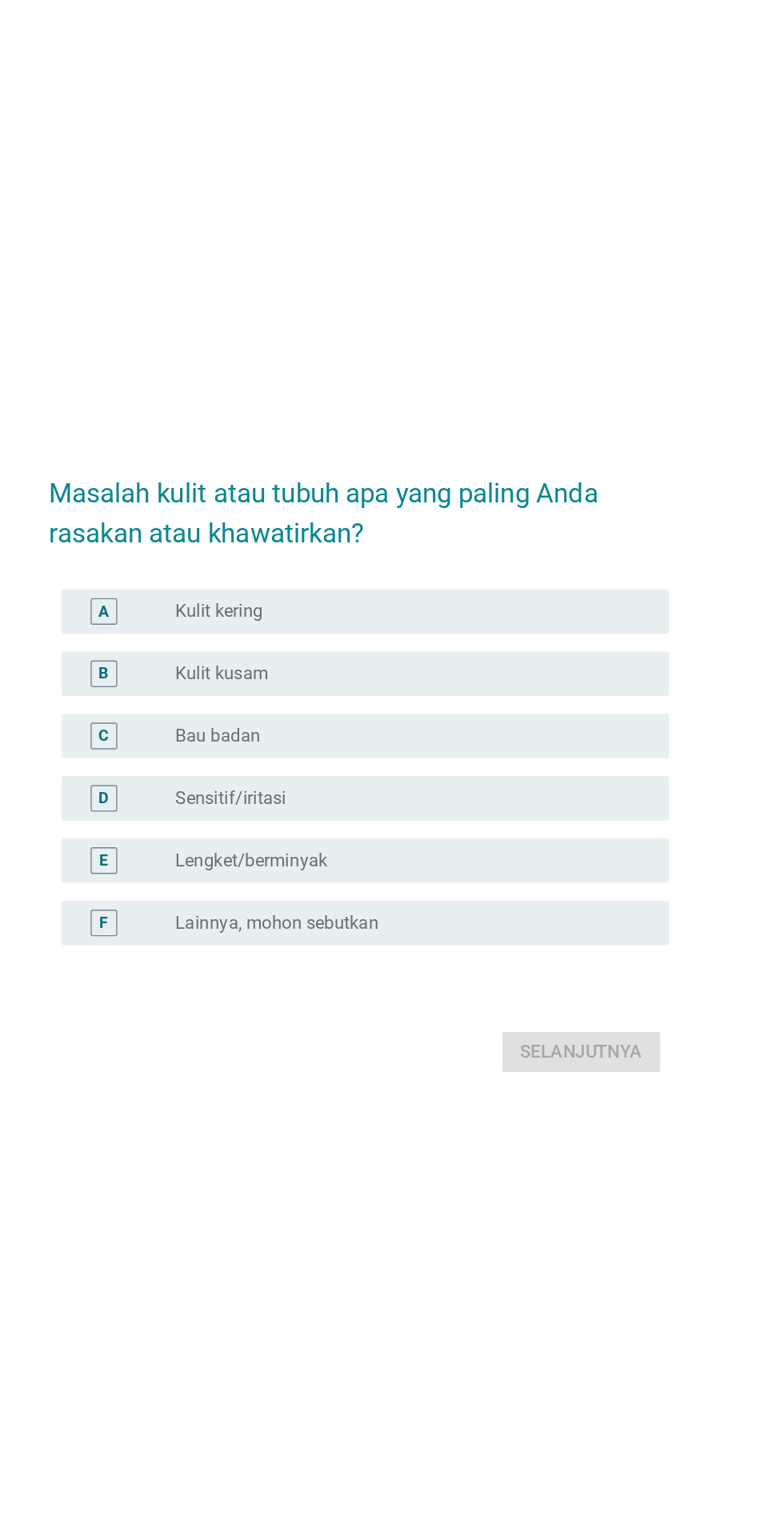
scroll to position [38, 0]
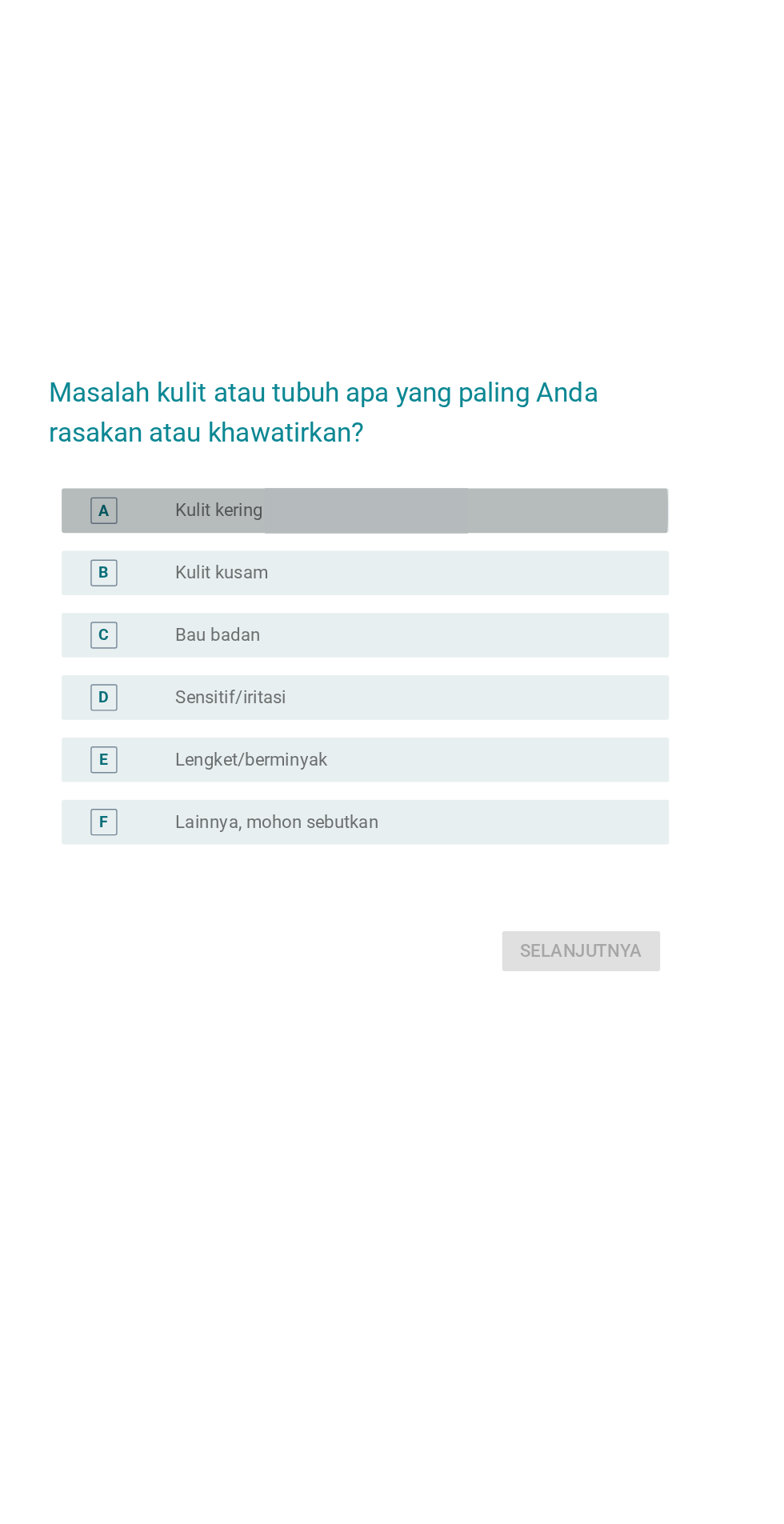
click at [205, 629] on div "A radio_button_unchecked Kulit kering" at bounding box center [396, 614] width 436 height 32
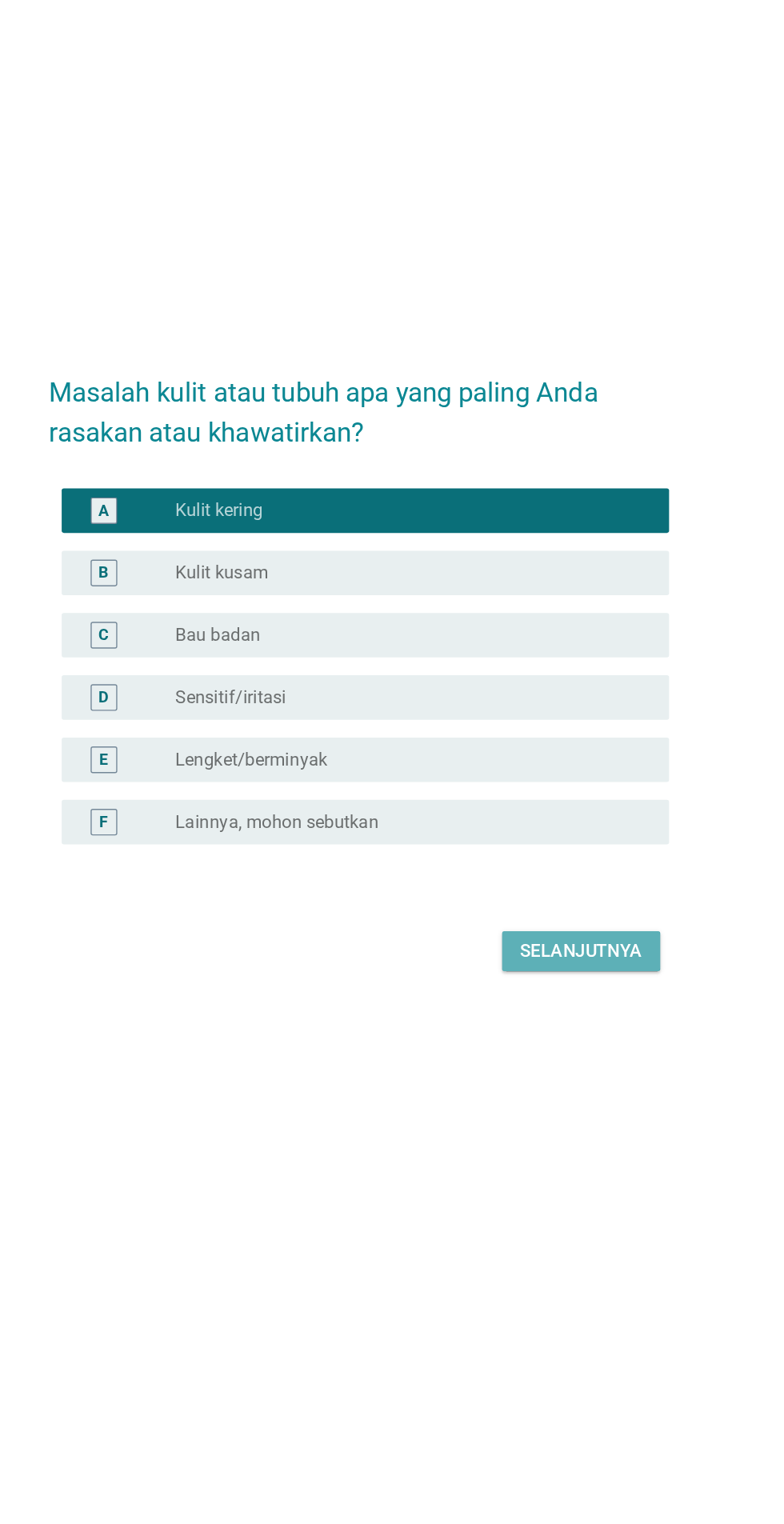
click at [580, 940] on div "Selanjutnya" at bounding box center [552, 930] width 88 height 20
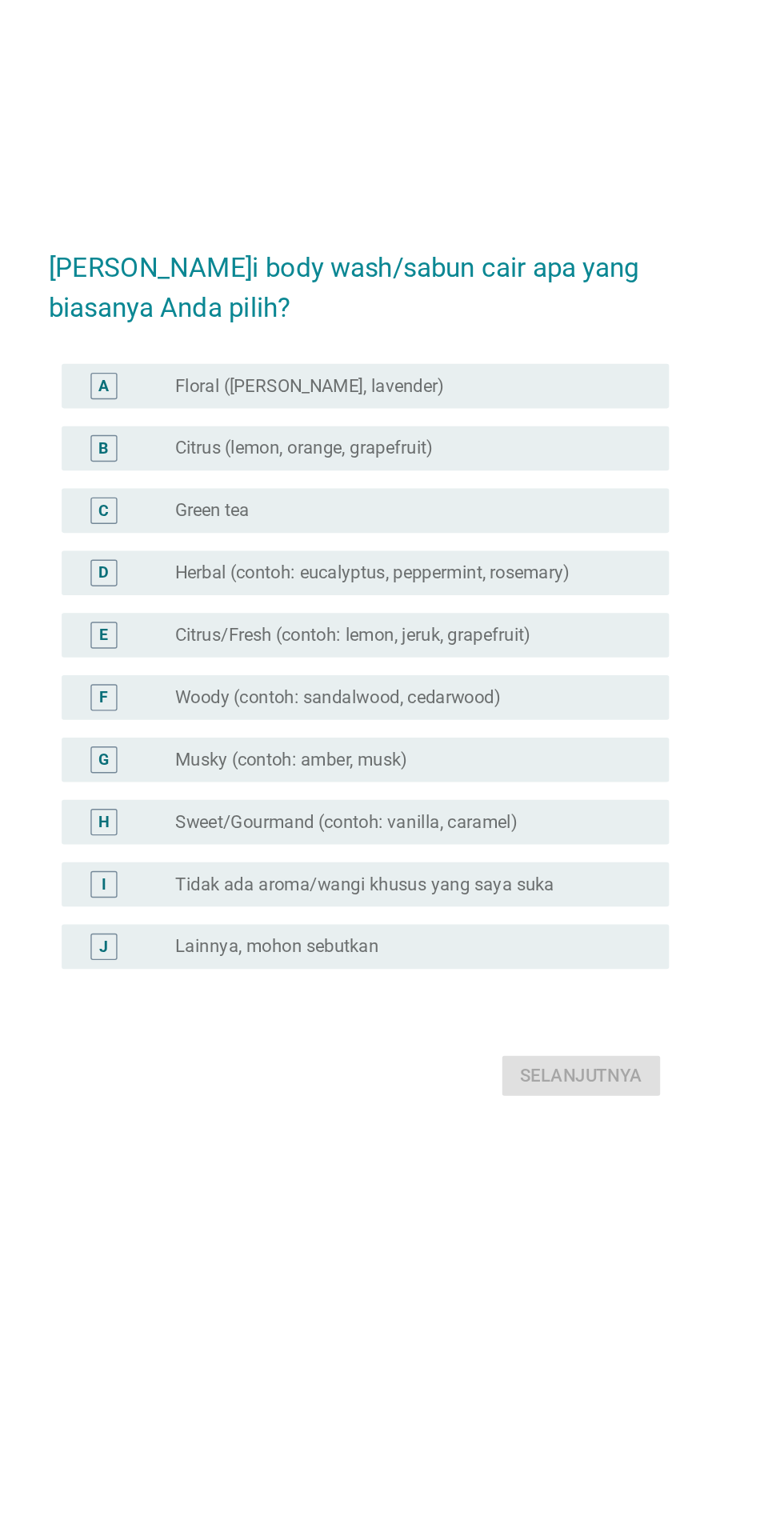
scroll to position [0, 0]
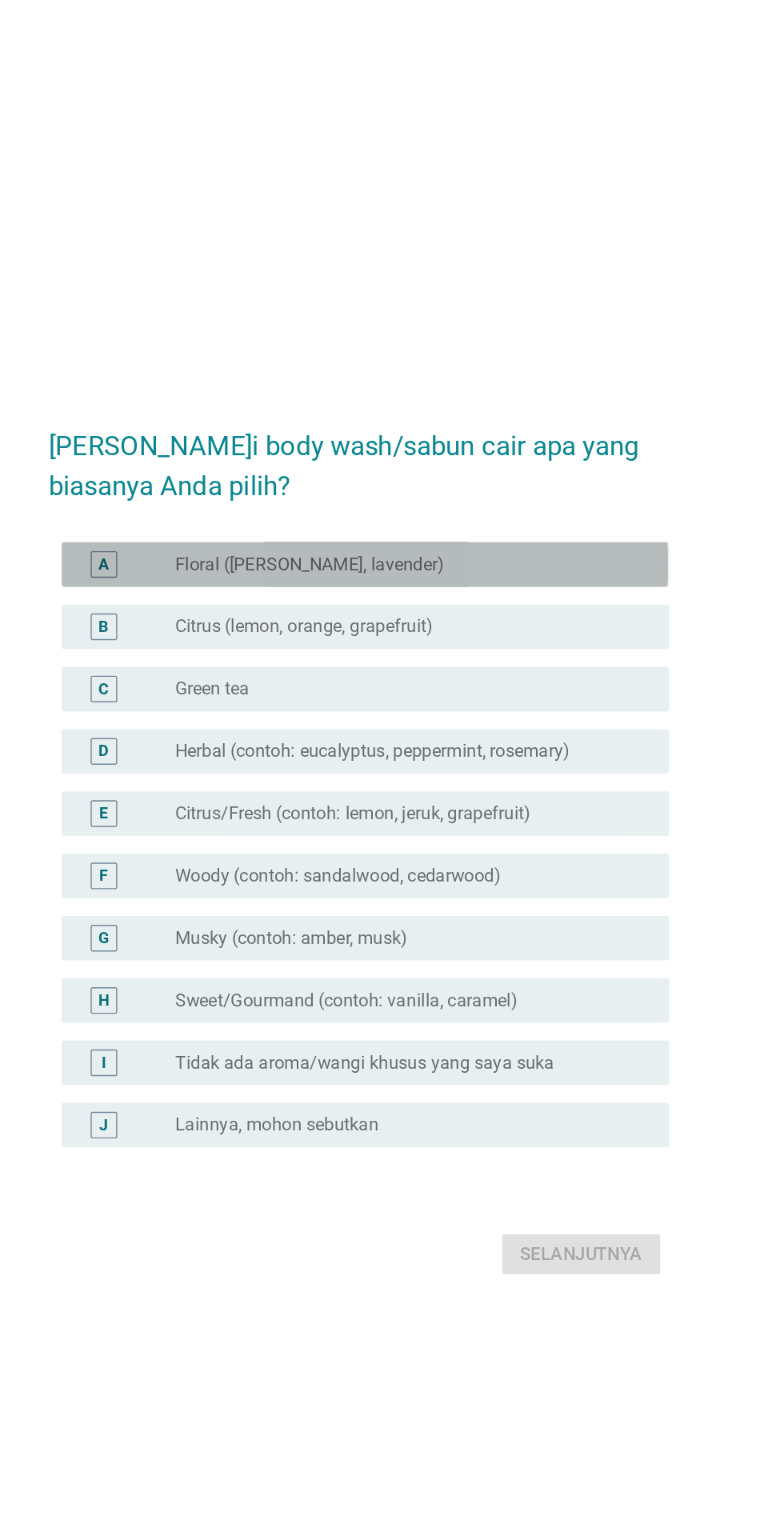
click at [223, 573] on div "A" at bounding box center [208, 562] width 35 height 20
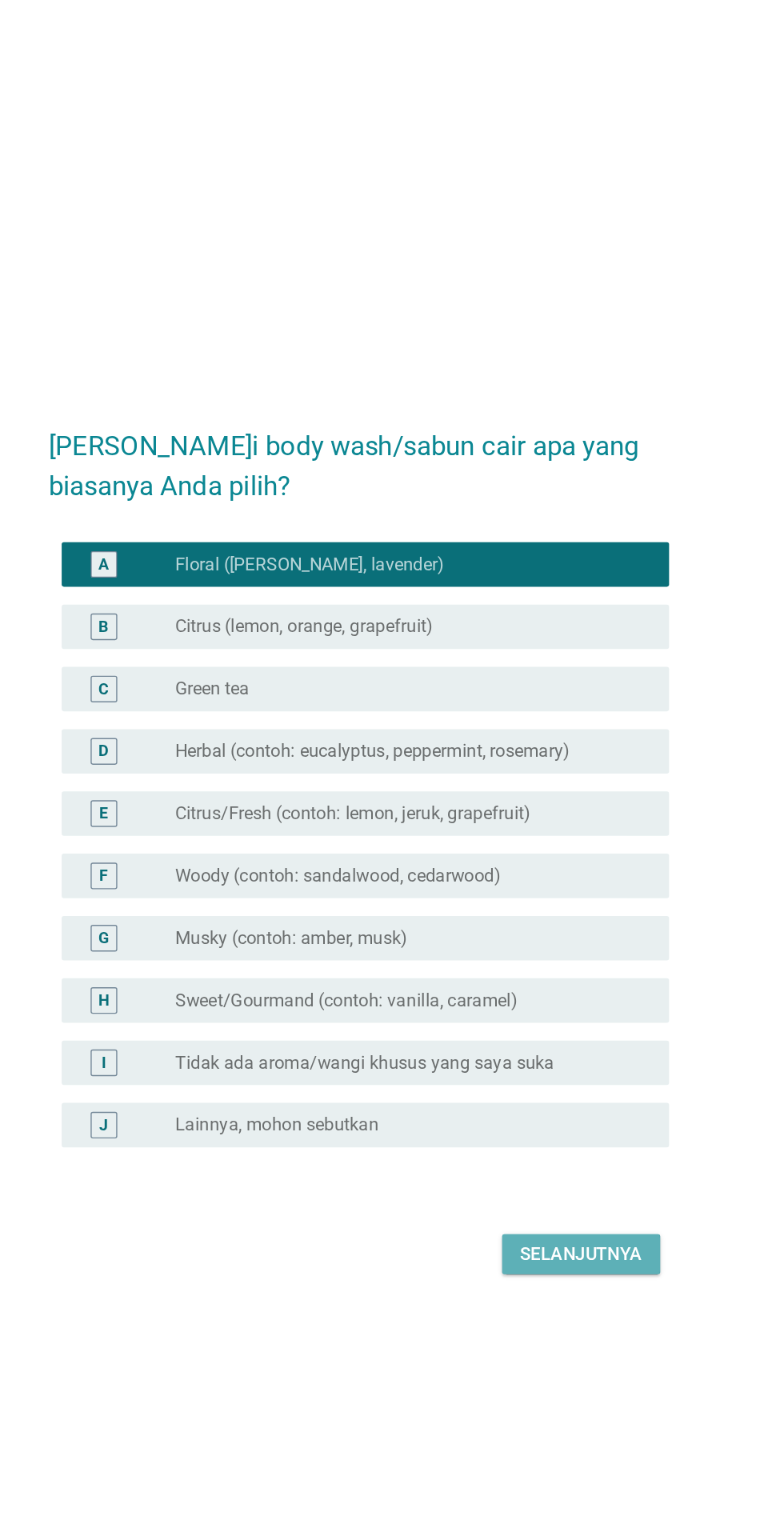
click at [549, 1069] on div "Selanjutnya" at bounding box center [552, 1058] width 88 height 20
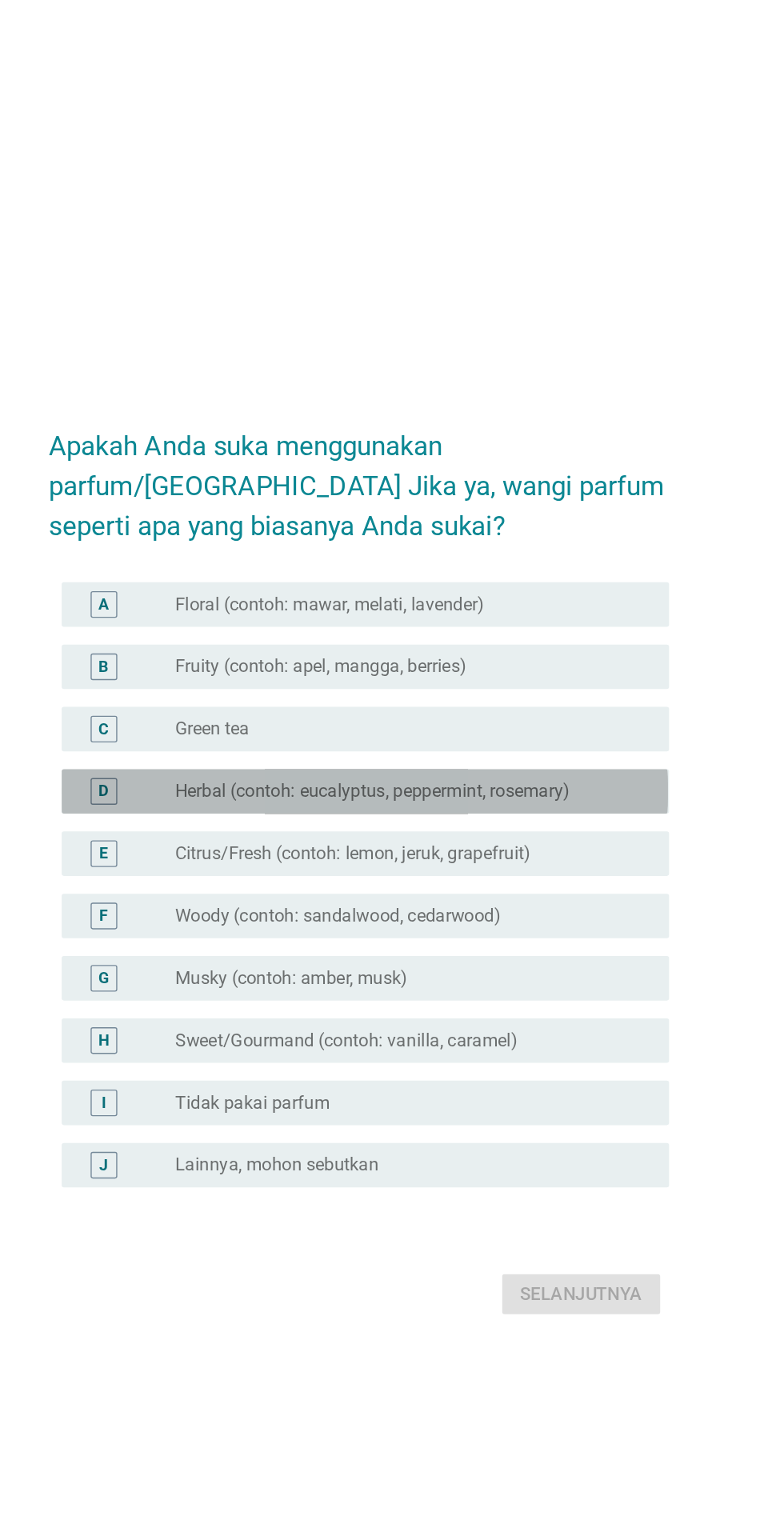
click at [574, 720] on div "radio_button_unchecked Herbal (contoh: eucalyptus, peppermint, rosemary)" at bounding box center [425, 711] width 330 height 16
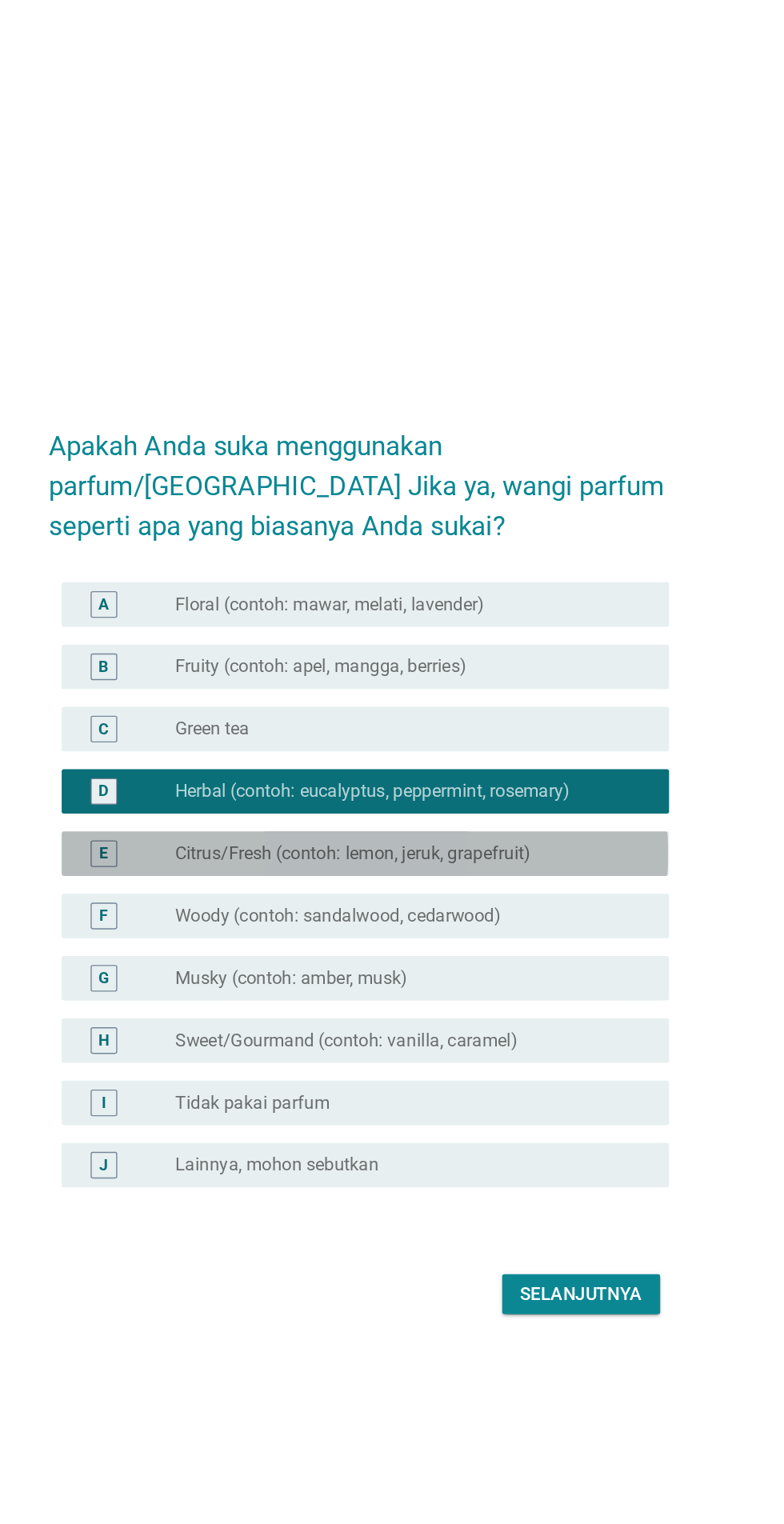
click at [540, 765] on div "radio_button_unchecked Citrus/Fresh (contoh: lemon, jeruk, grapefruit)" at bounding box center [425, 756] width 330 height 16
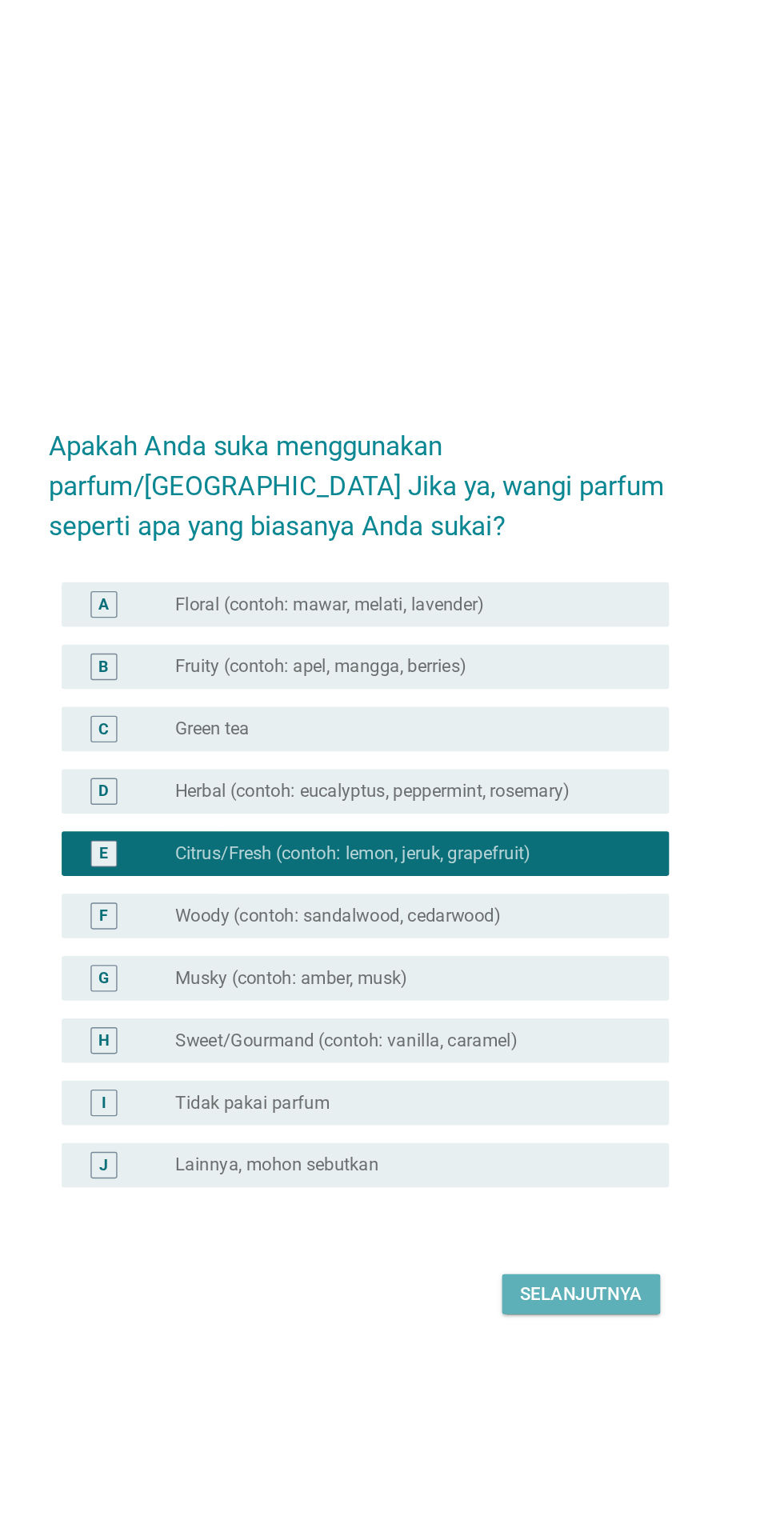
click at [559, 1087] on button "Selanjutnya" at bounding box center [552, 1073] width 114 height 29
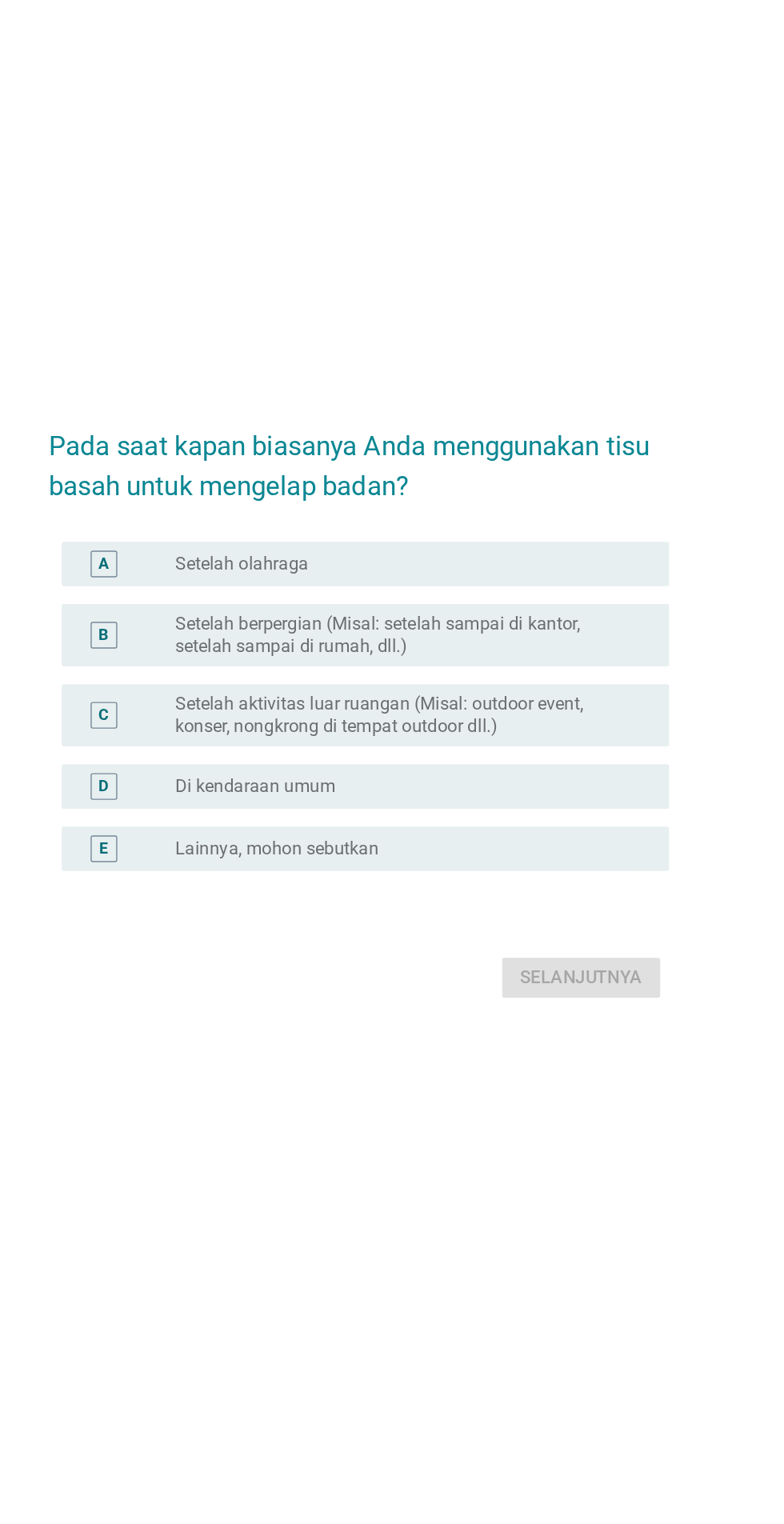
click at [262, 631] on label "Setelah olahraga" at bounding box center [307, 623] width 96 height 16
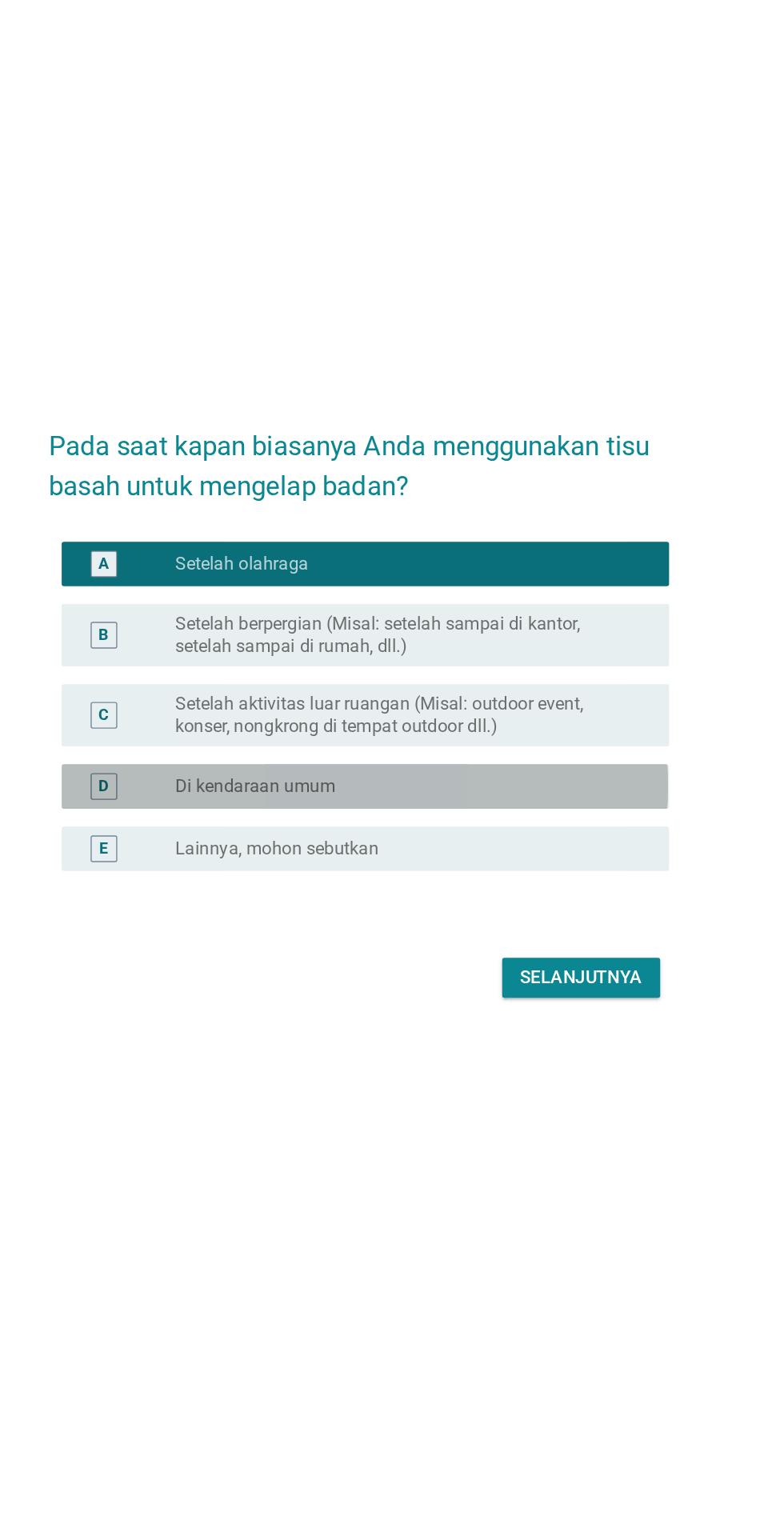
click at [270, 792] on label "Di kendaraan umum" at bounding box center [318, 783] width 116 height 16
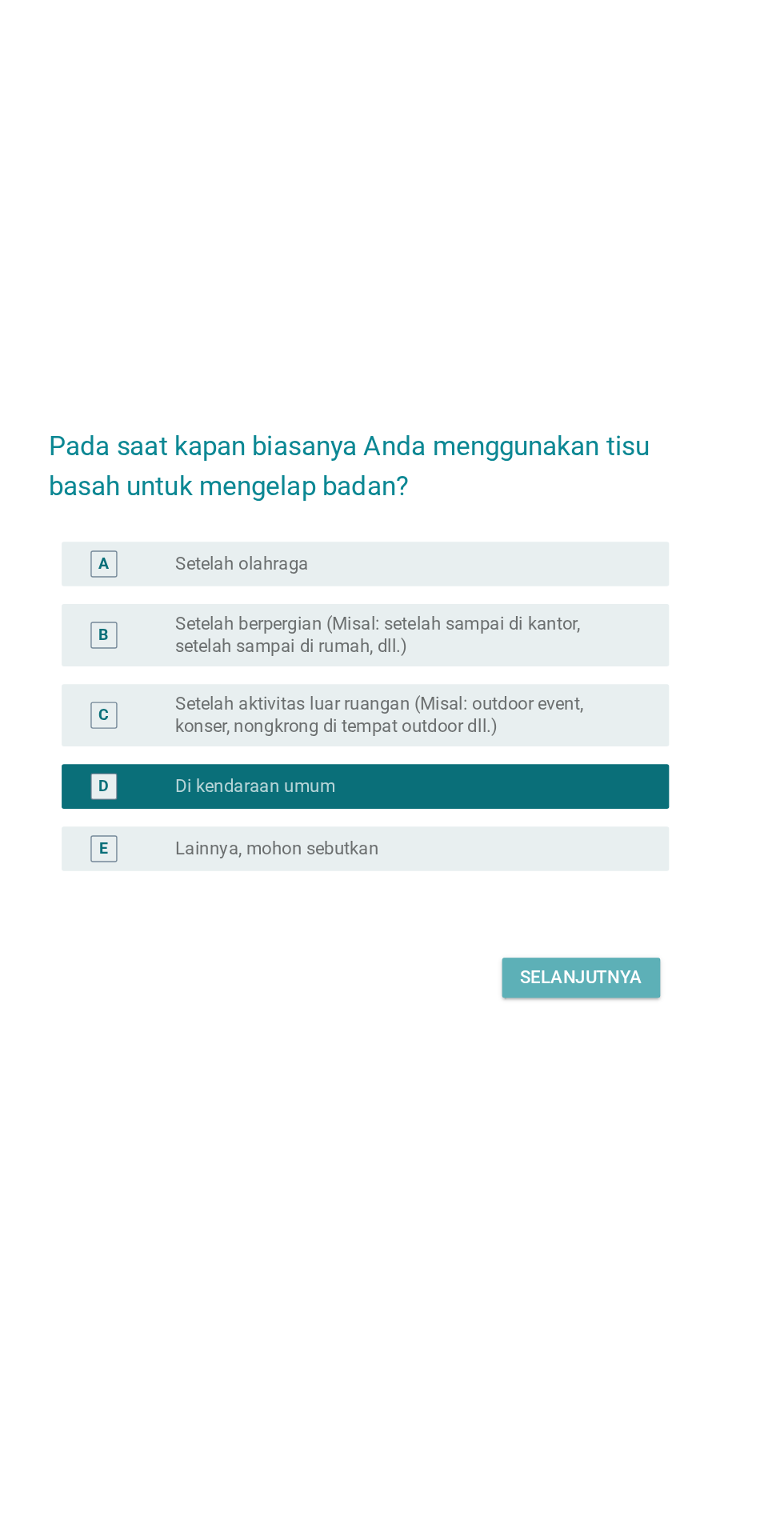
click at [559, 931] on div "Selanjutnya" at bounding box center [552, 921] width 88 height 20
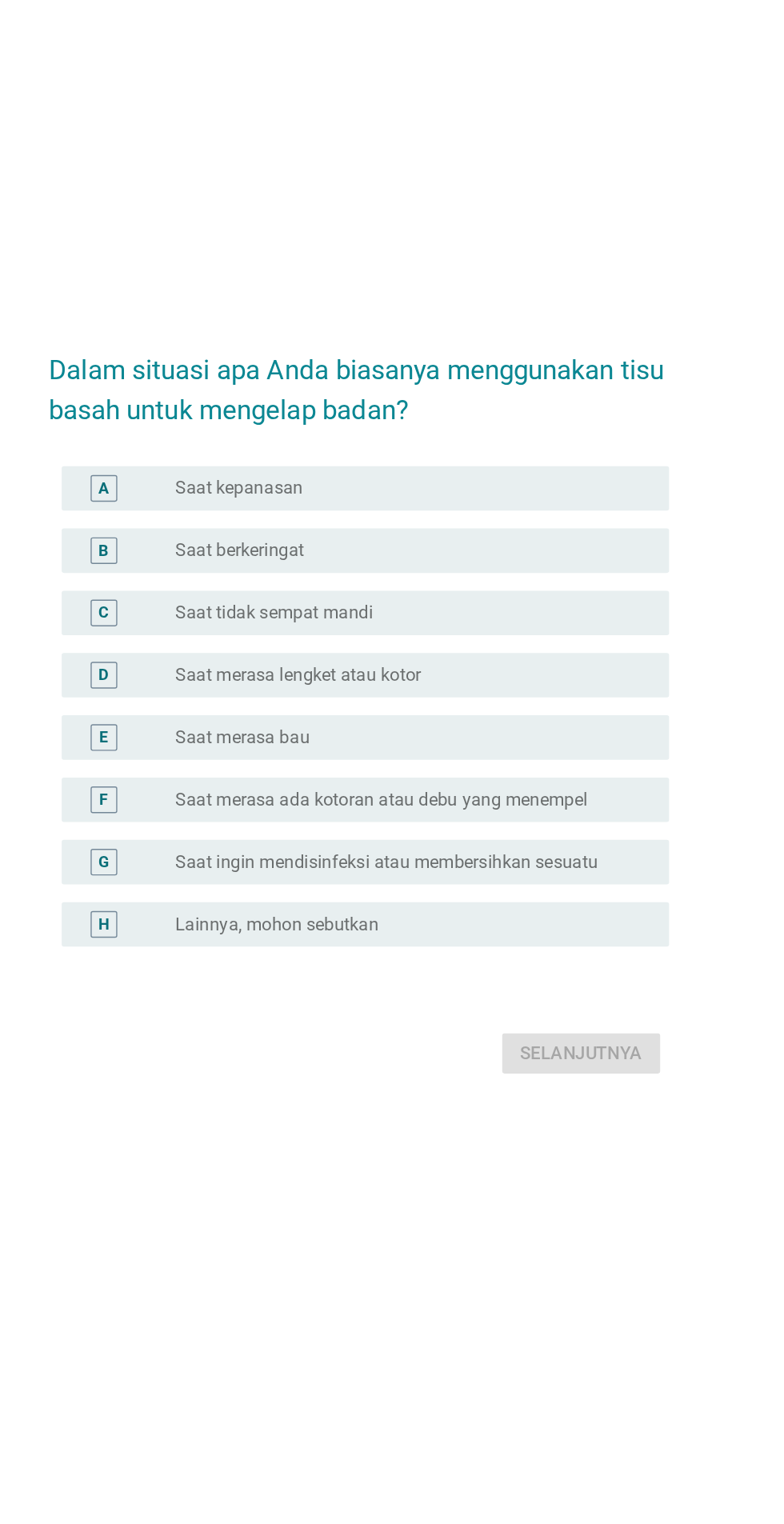
scroll to position [0, 0]
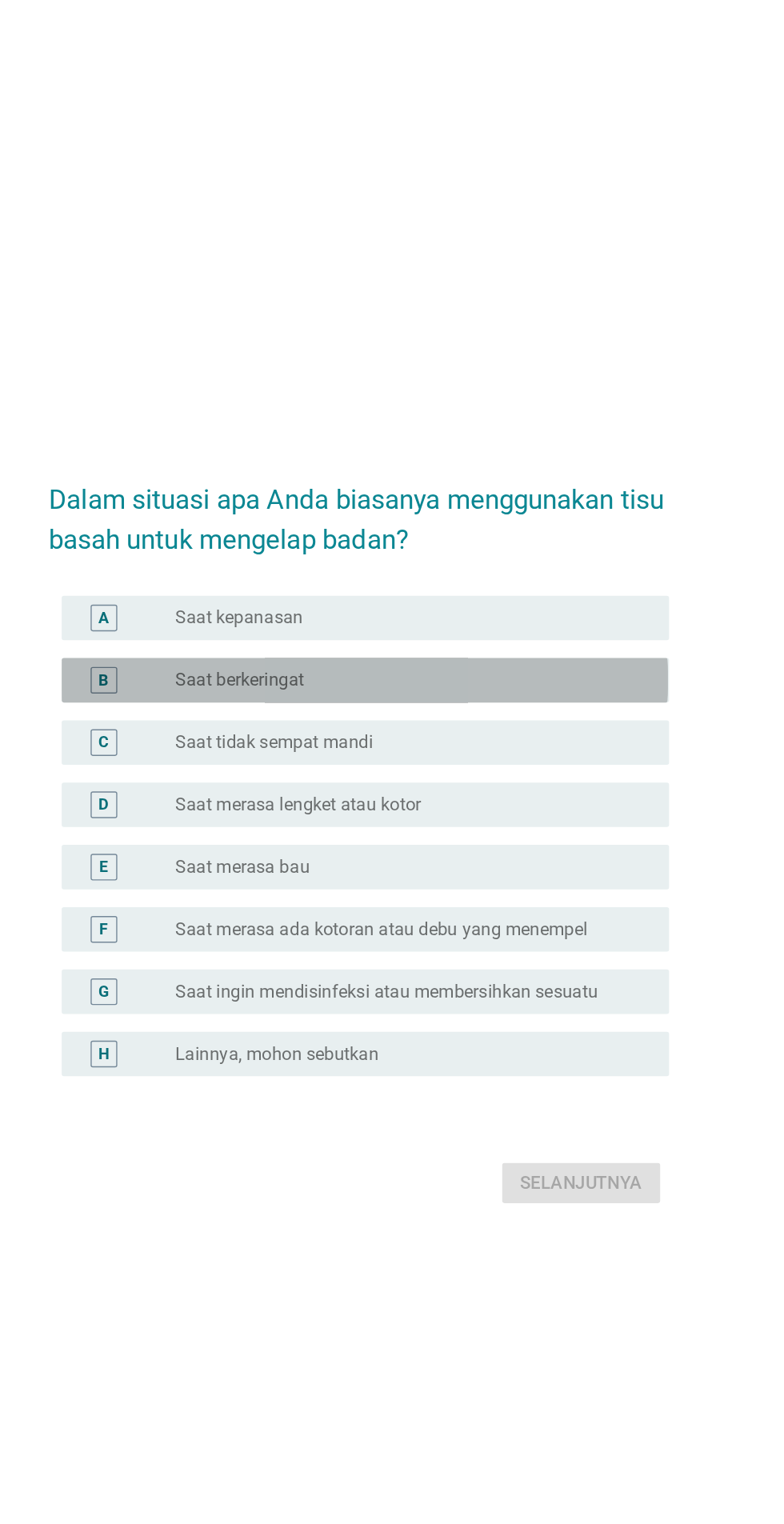
click at [262, 660] on label "Saat berkeringat" at bounding box center [306, 652] width 93 height 16
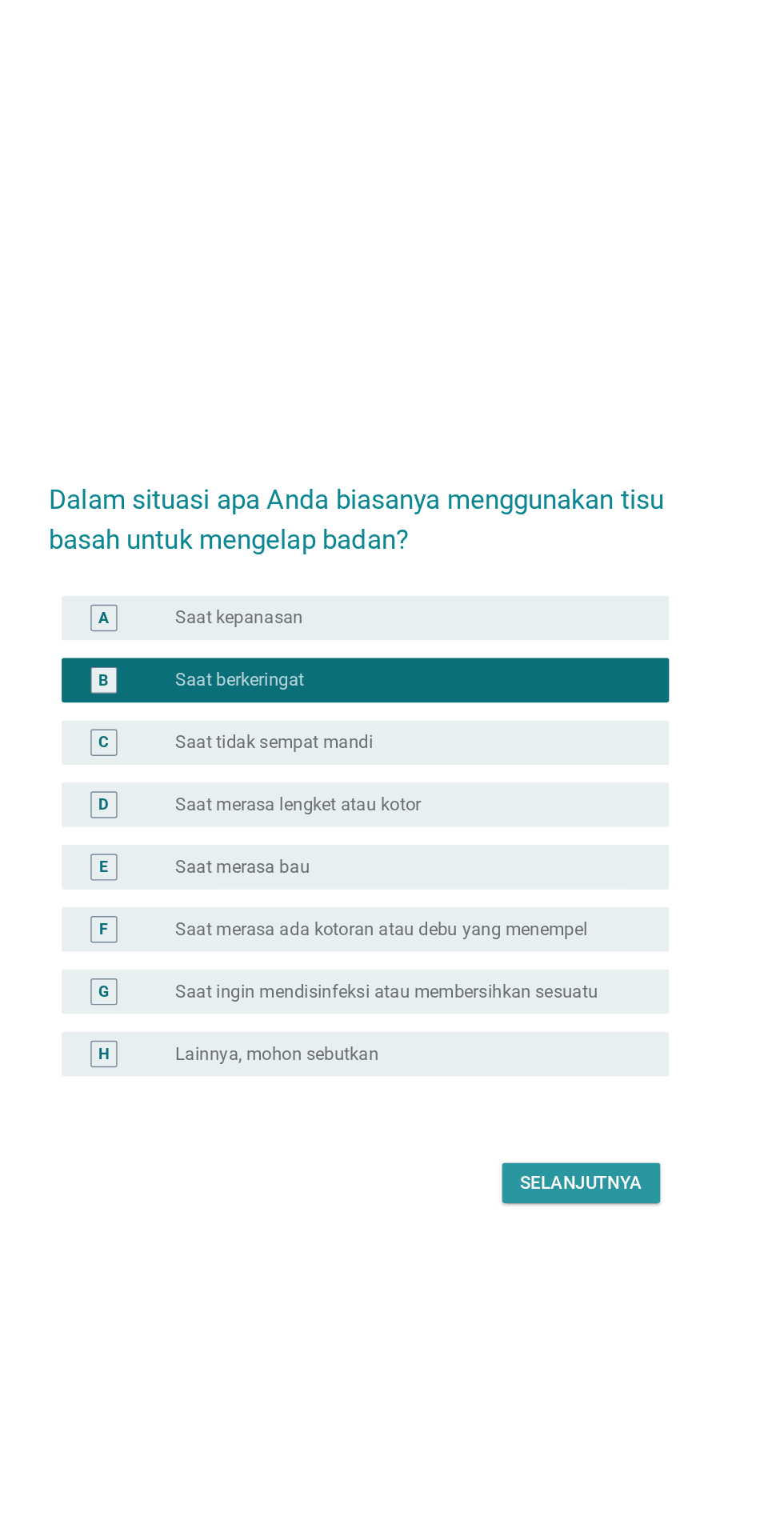
click at [549, 1024] on div "Selanjutnya" at bounding box center [552, 1013] width 88 height 20
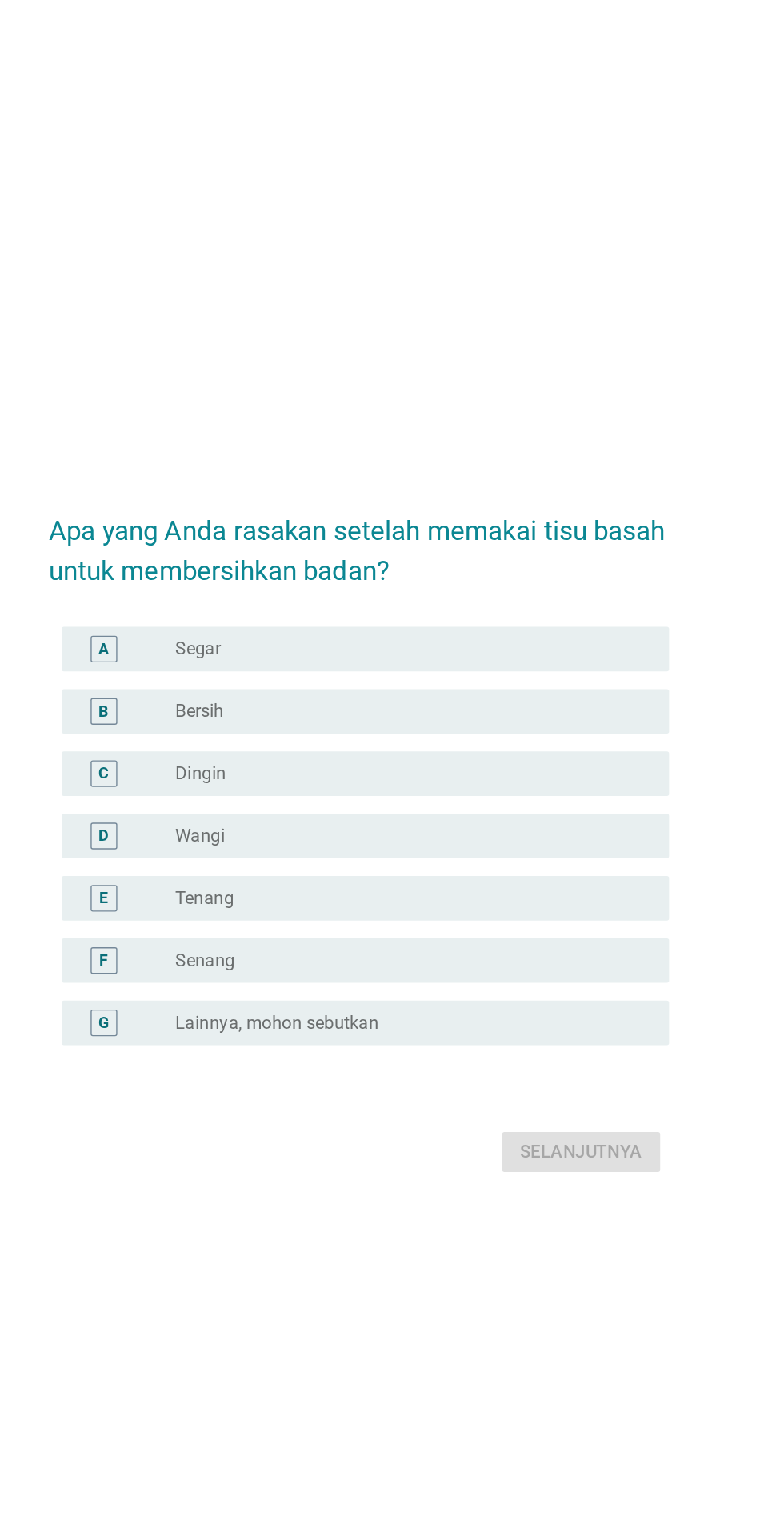
scroll to position [22, 0]
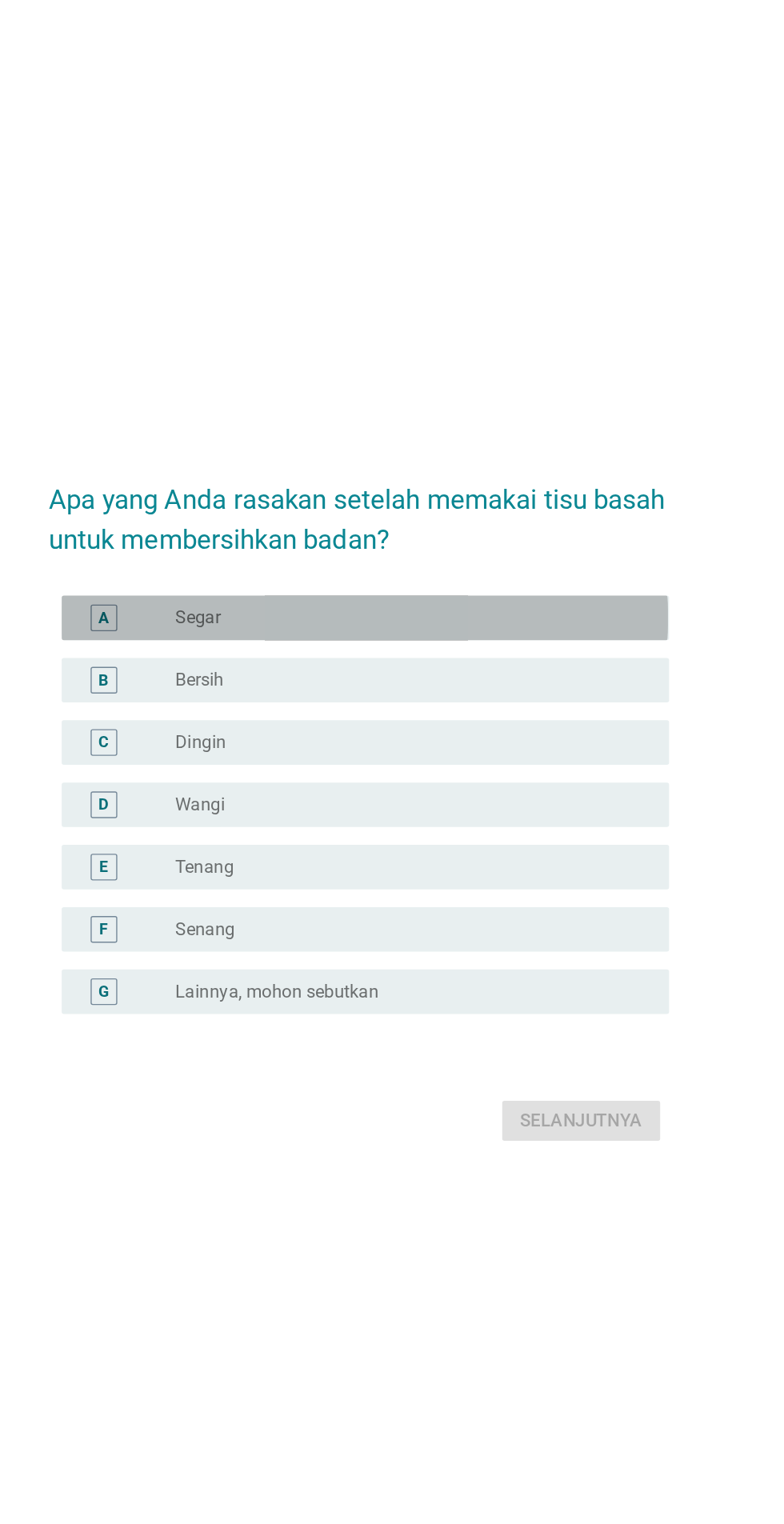
click at [223, 617] on div "A" at bounding box center [208, 607] width 35 height 20
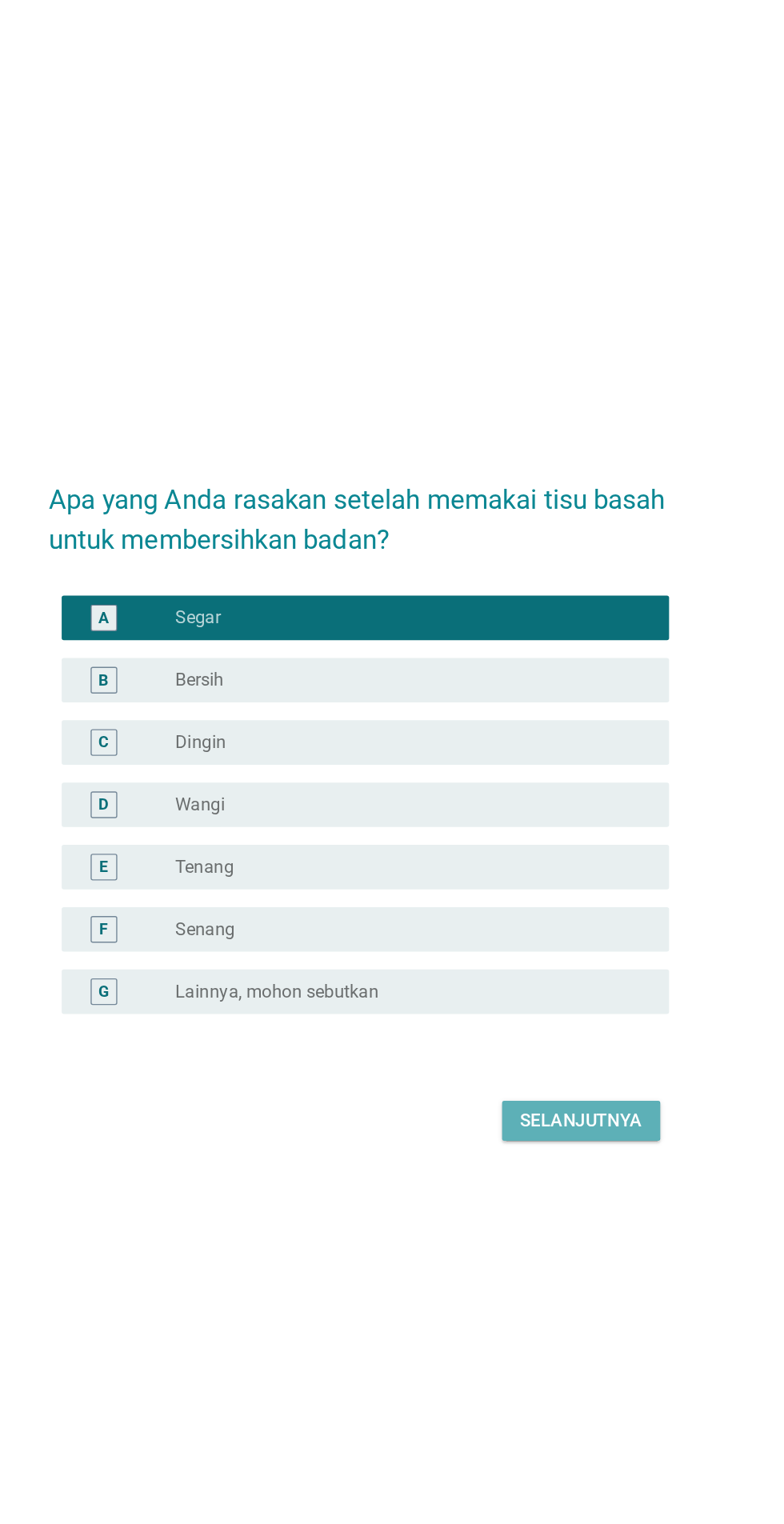
click at [544, 984] on button "Selanjutnya" at bounding box center [552, 969] width 114 height 29
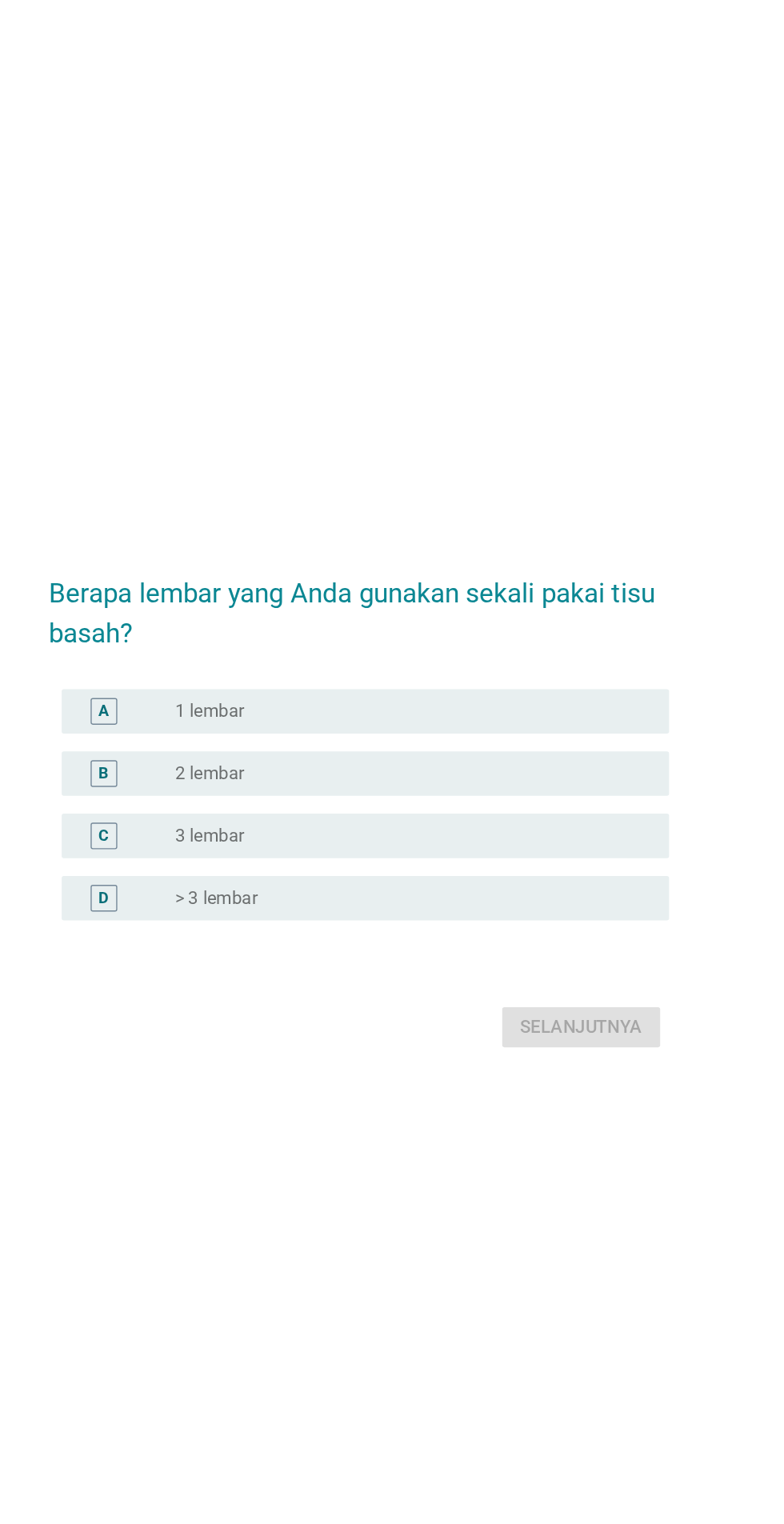
scroll to position [38, 0]
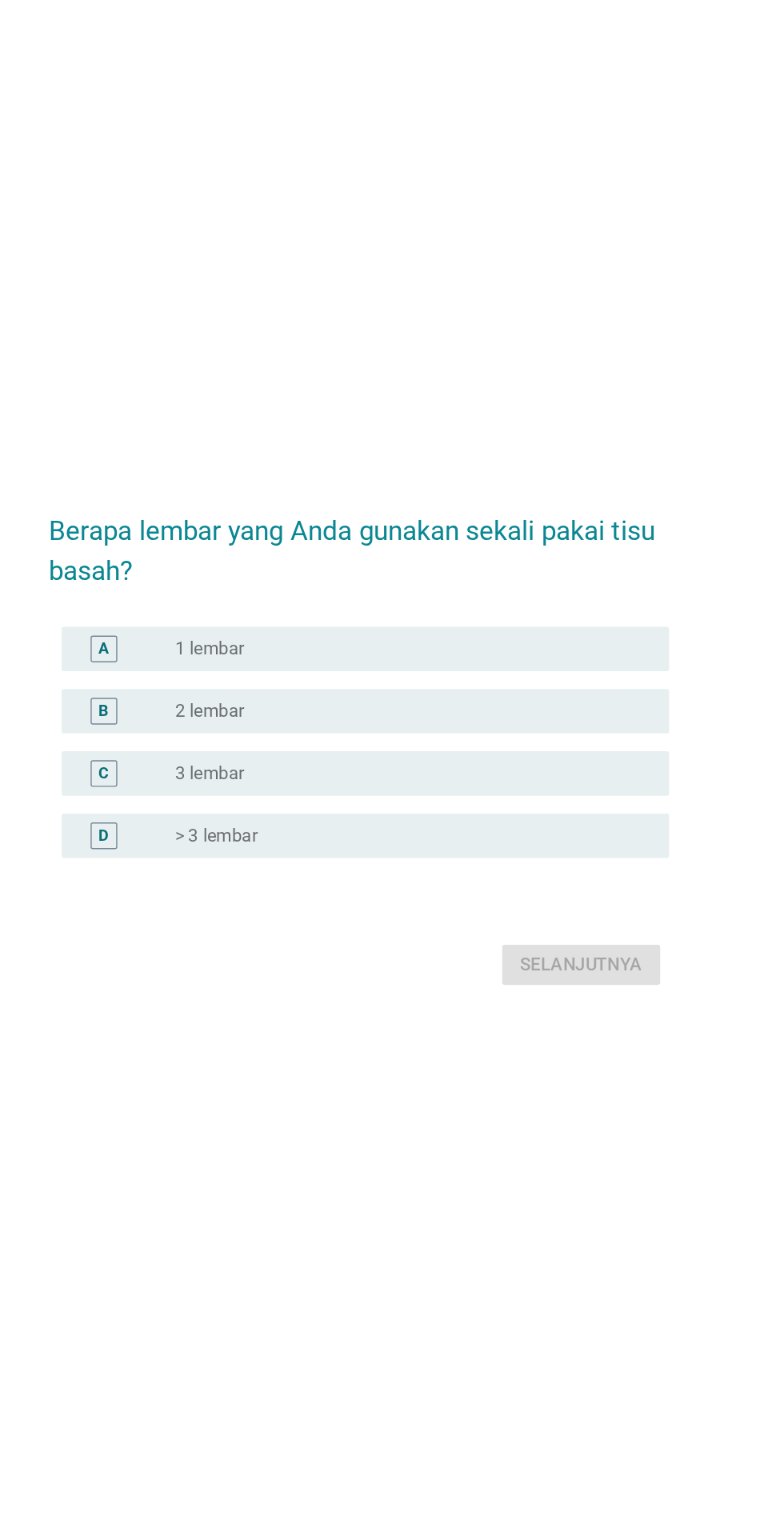
click at [209, 711] on div "B" at bounding box center [208, 703] width 7 height 17
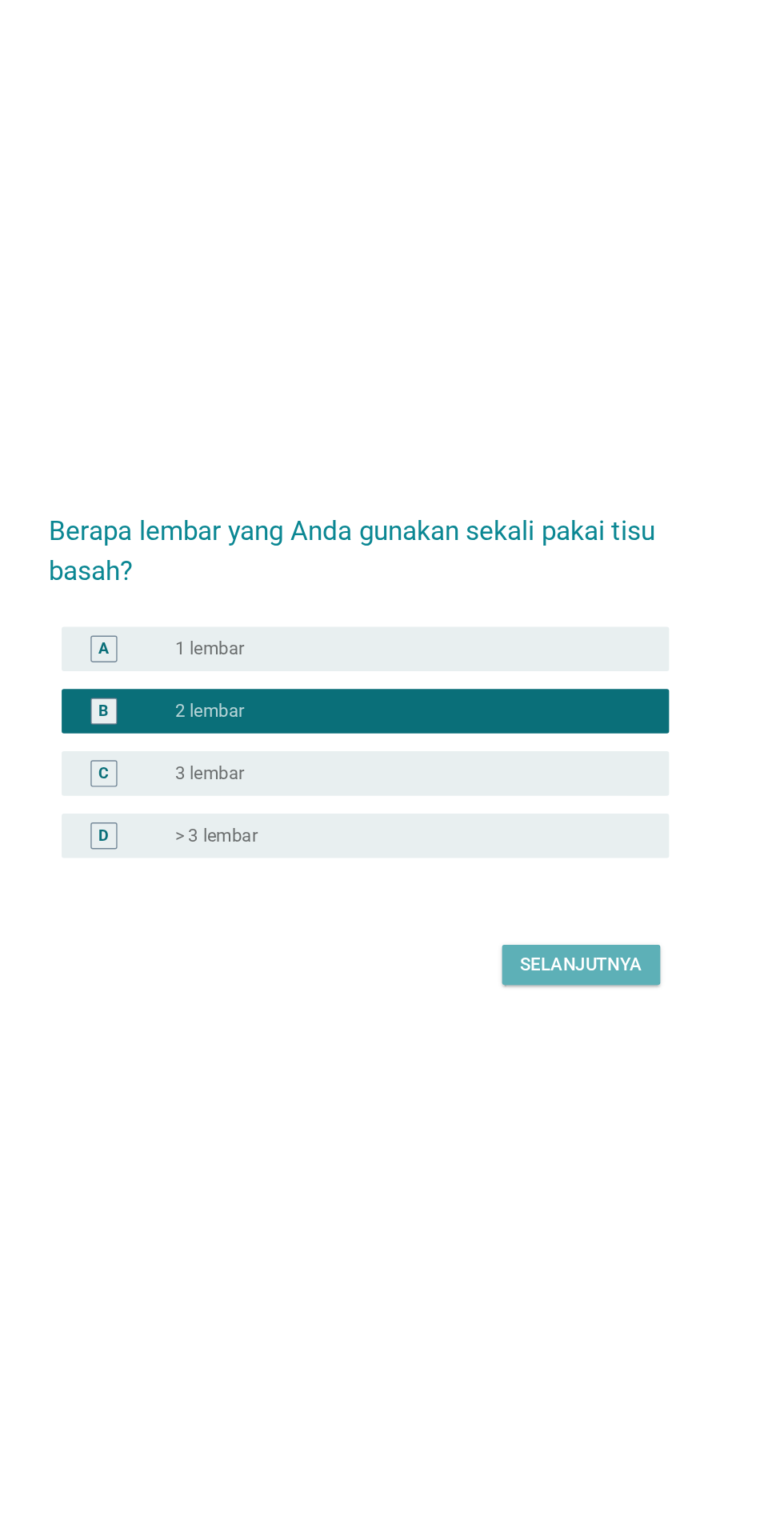
click at [579, 900] on button "Selanjutnya" at bounding box center [552, 886] width 114 height 29
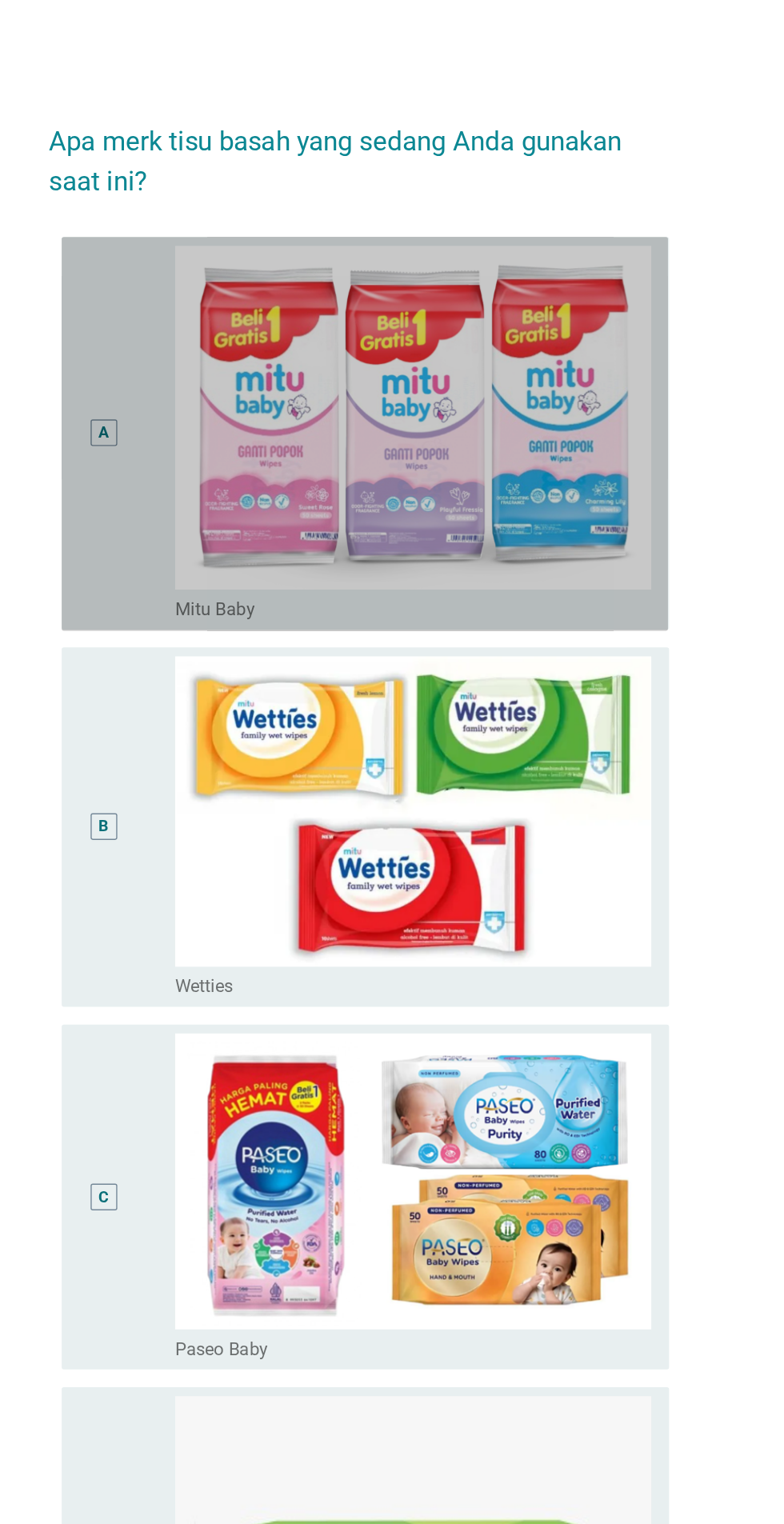
click at [195, 345] on div "A" at bounding box center [208, 312] width 35 height 270
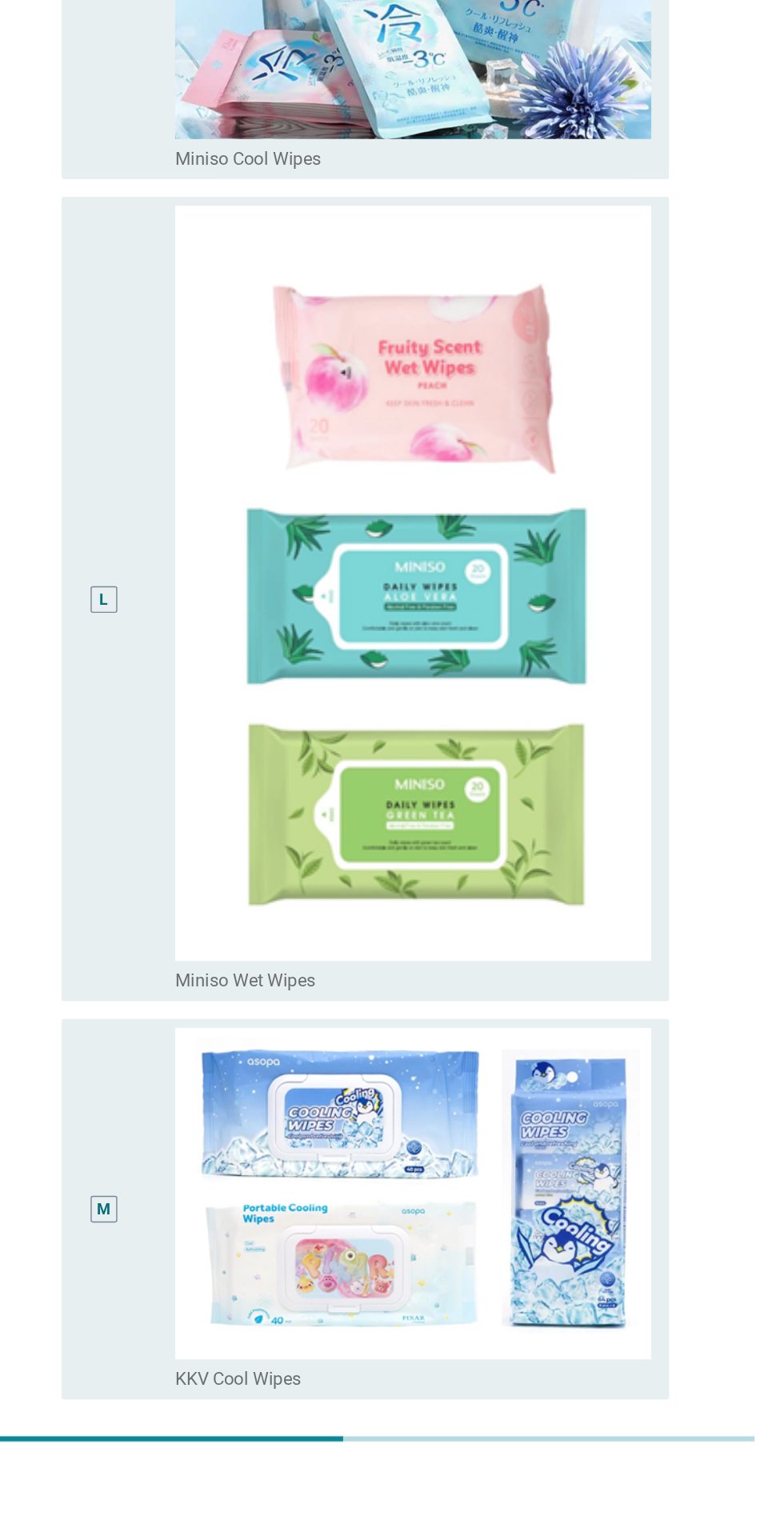
scroll to position [2733, 0]
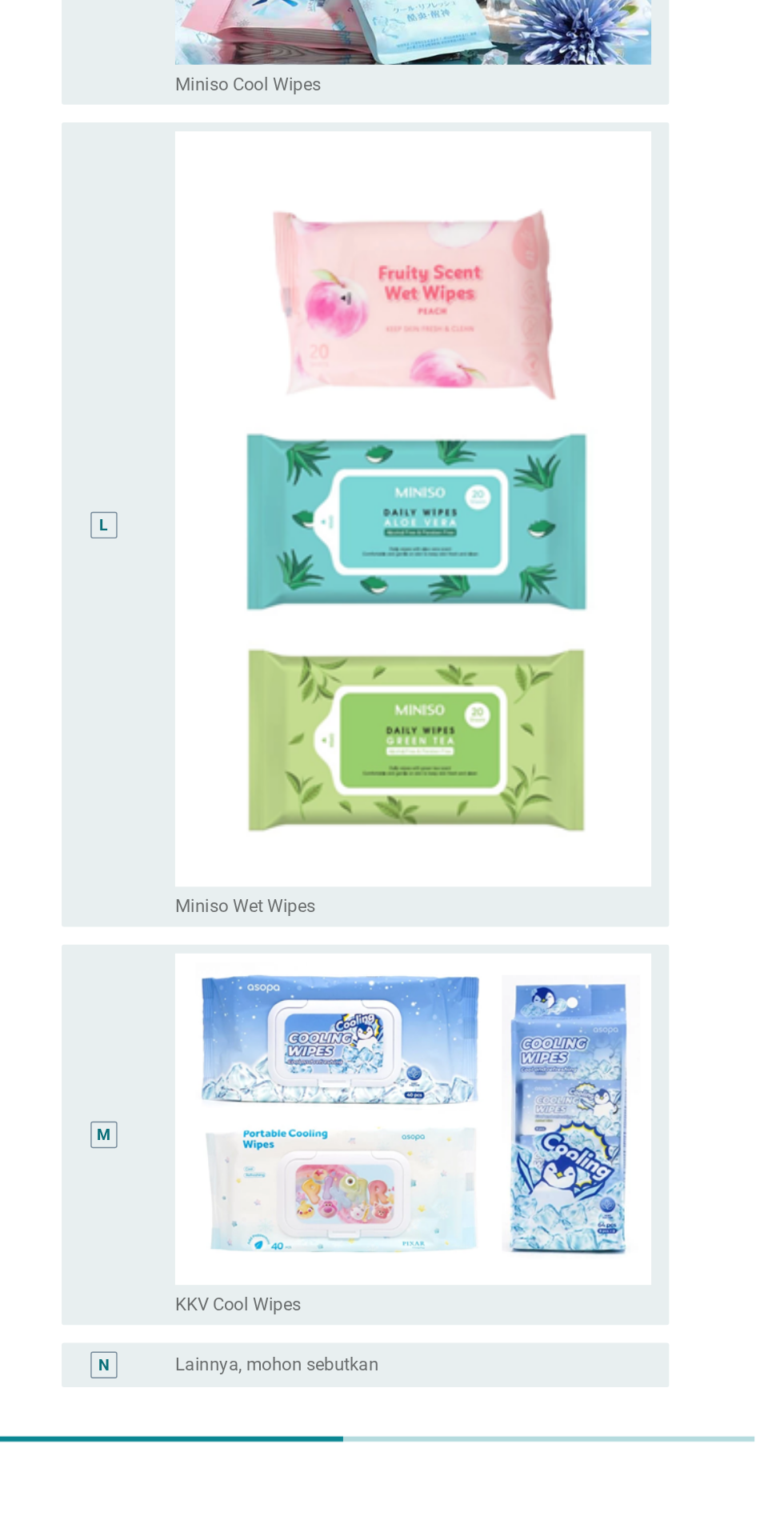
click at [584, 1524] on div "Selanjutnya" at bounding box center [552, 1544] width 88 height 20
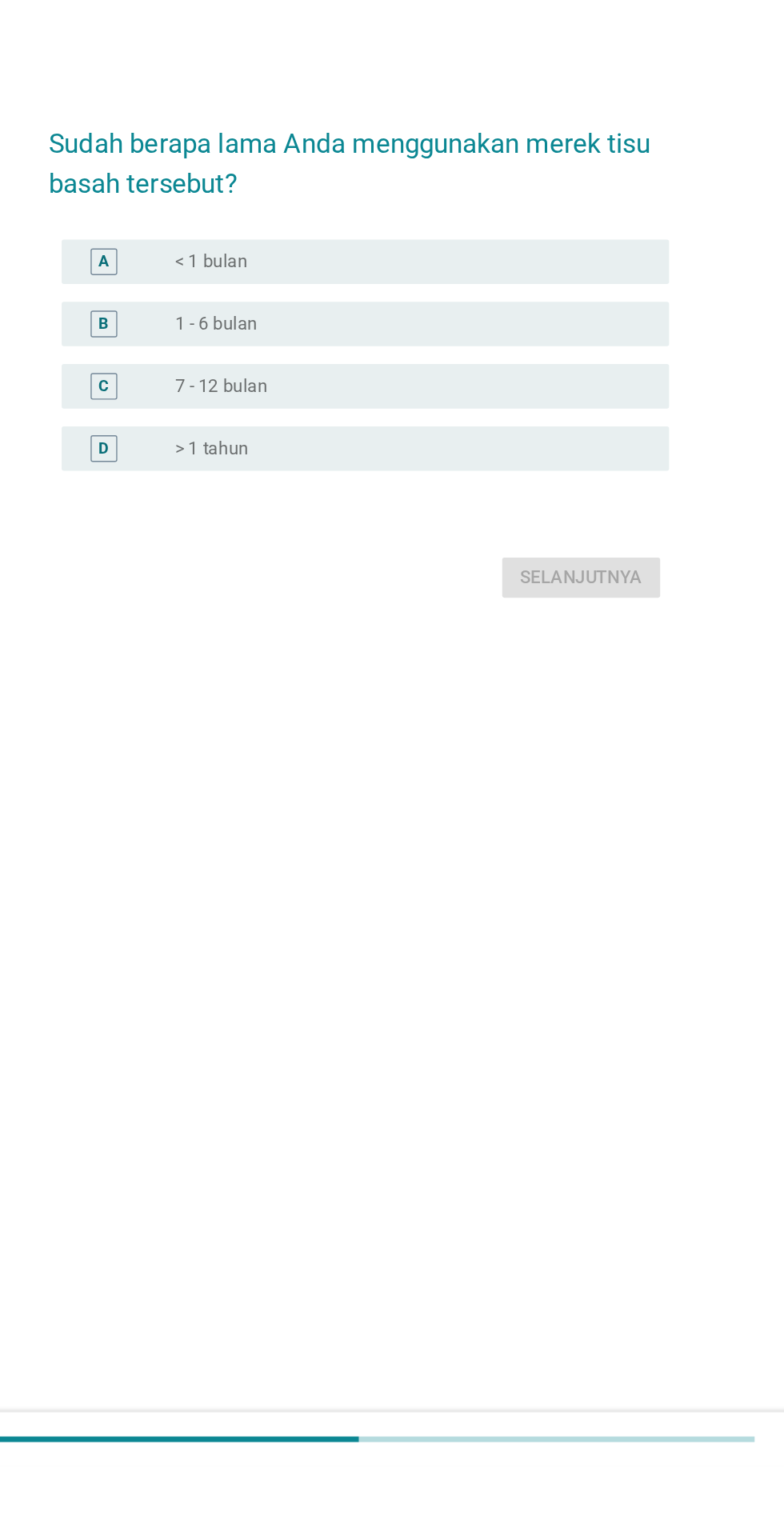
scroll to position [38, 0]
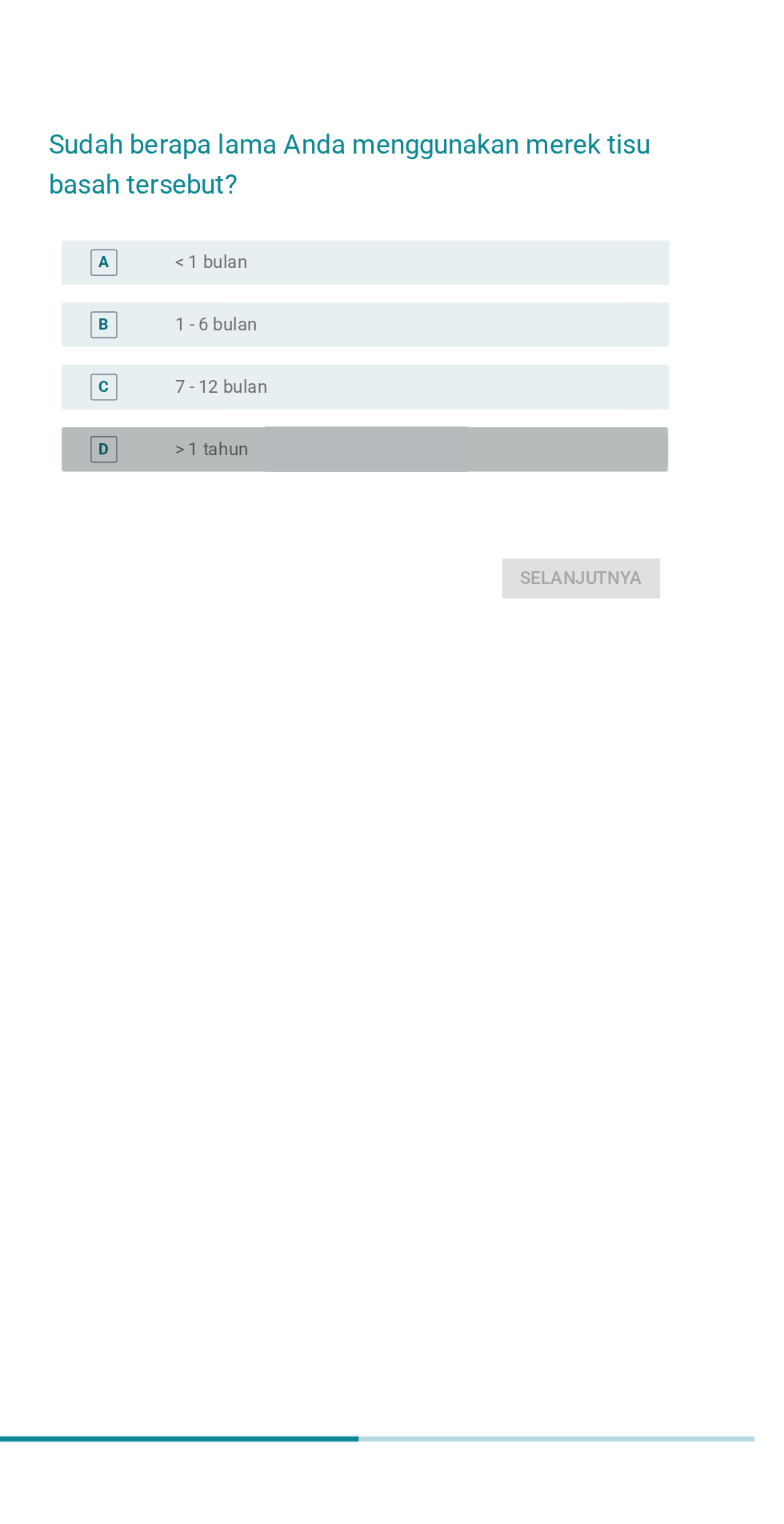
click at [334, 801] on div "radio_button_unchecked > 1 tahun" at bounding box center [425, 793] width 330 height 16
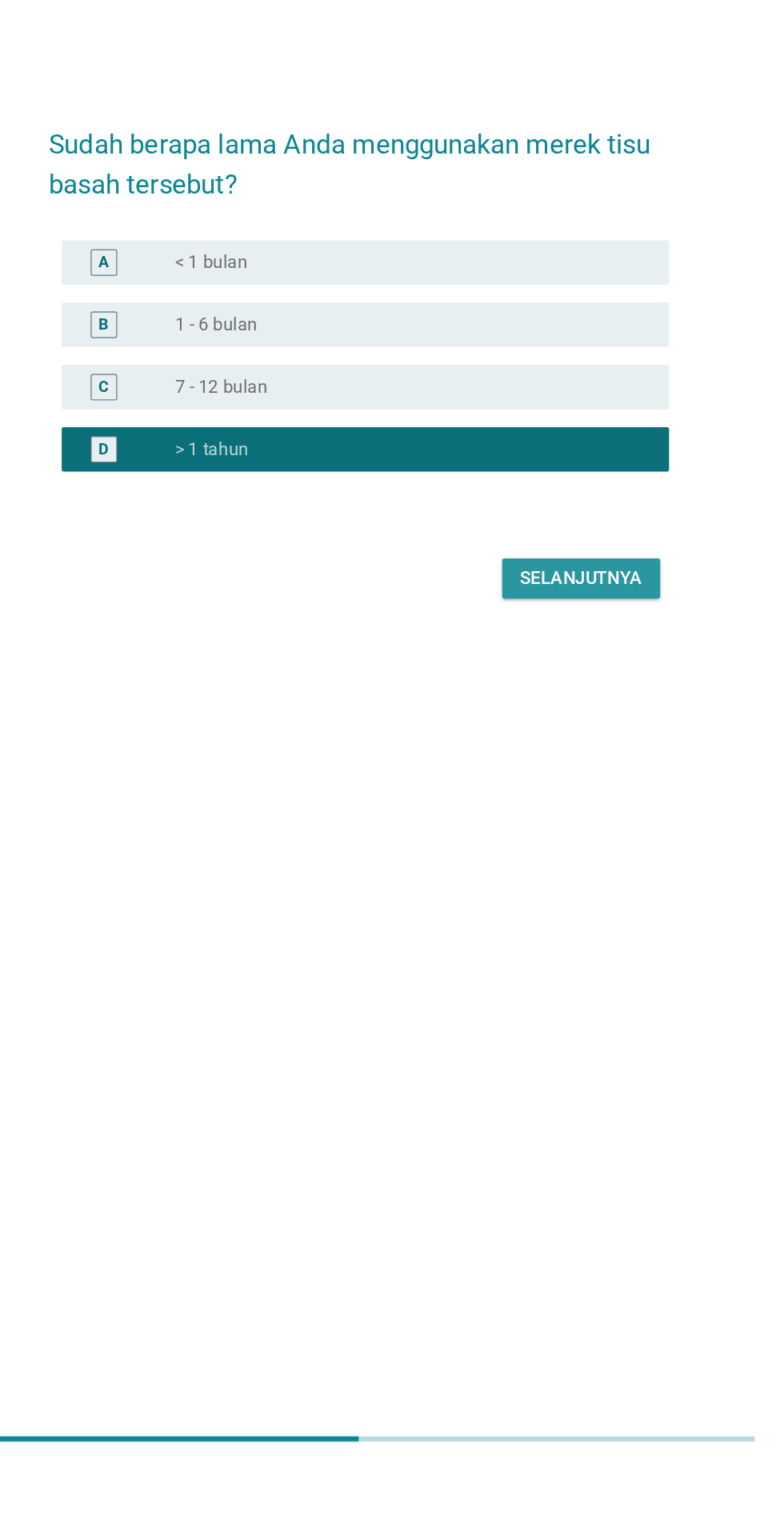
click at [574, 900] on button "Selanjutnya" at bounding box center [552, 886] width 114 height 29
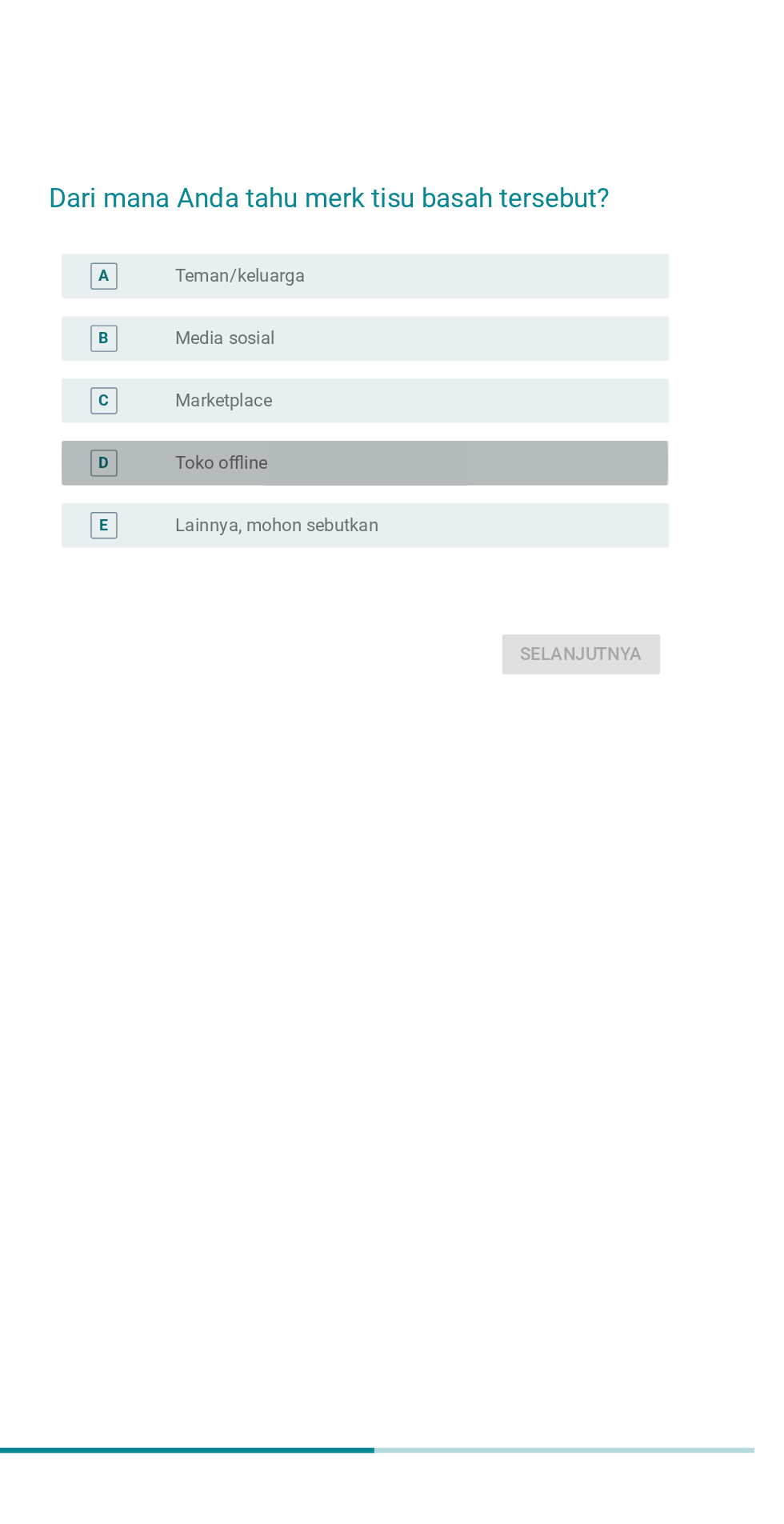
click at [442, 803] on div "radio_button_unchecked Toko offline" at bounding box center [425, 794] width 330 height 16
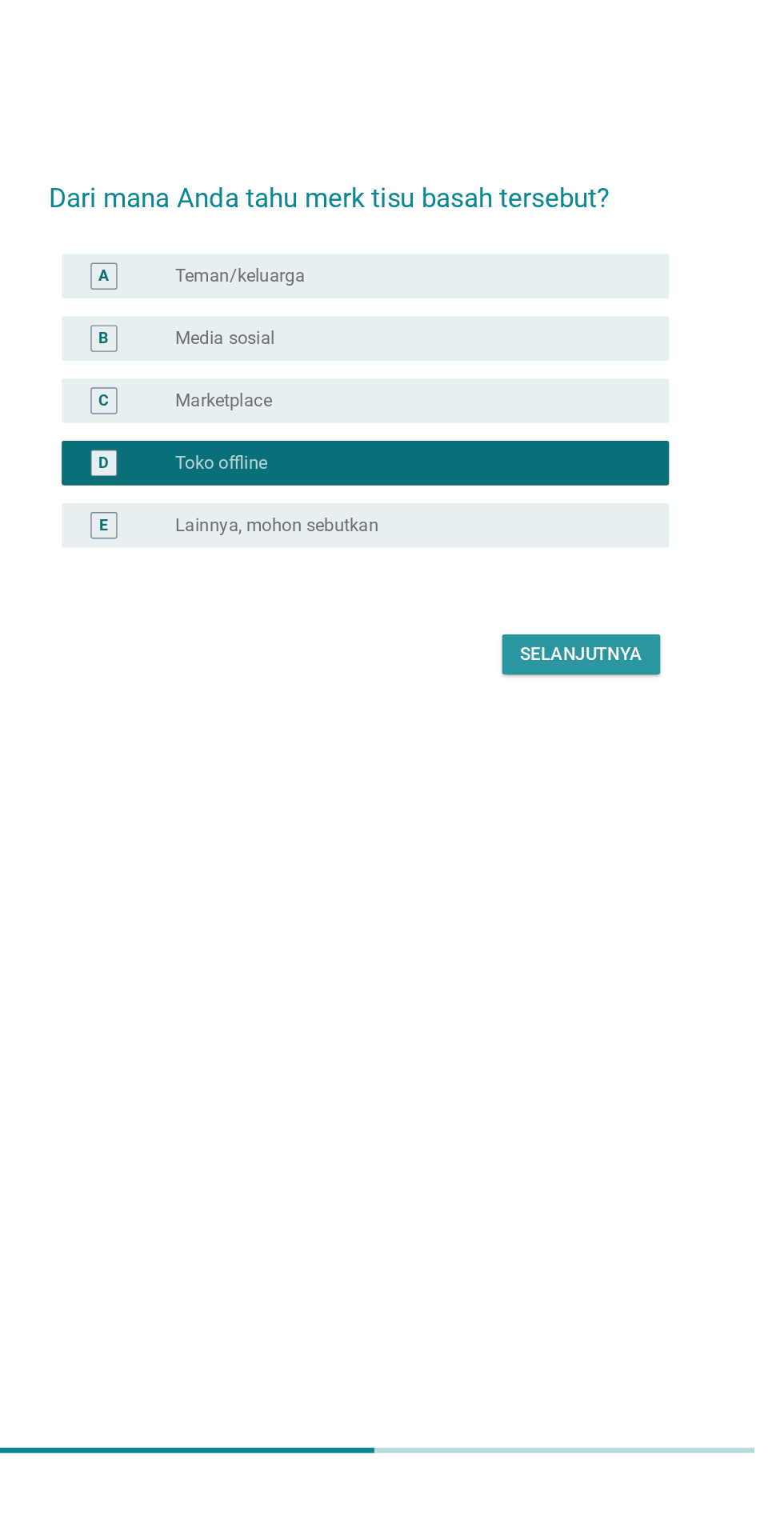
click at [534, 942] on div "Selanjutnya" at bounding box center [552, 932] width 88 height 20
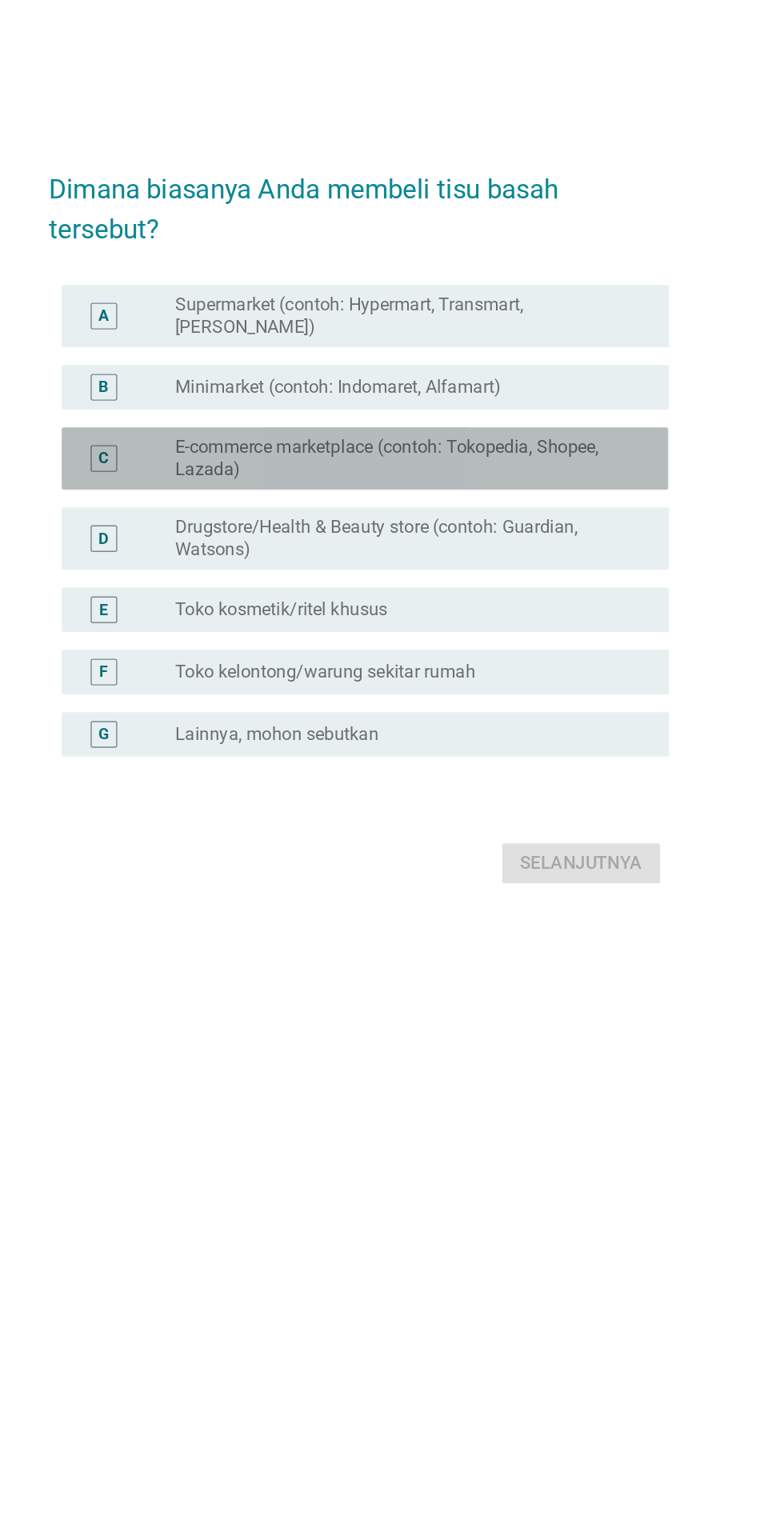
click at [525, 736] on label "E-commerce marketplace (contoh: Tokopedia, Shopee, Lazada)" at bounding box center [425, 720] width 330 height 32
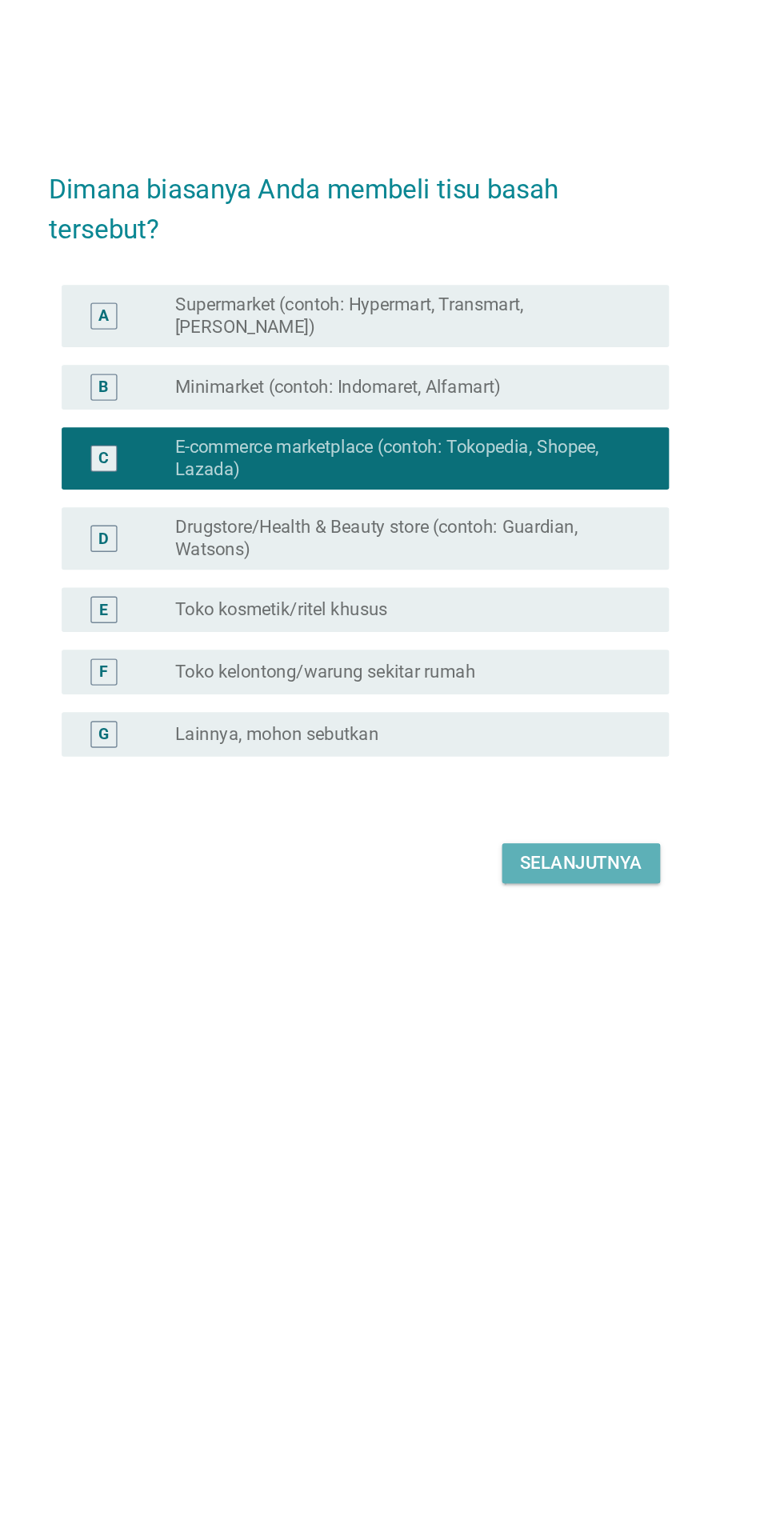
click at [561, 1025] on button "Selanjutnya" at bounding box center [552, 1011] width 114 height 29
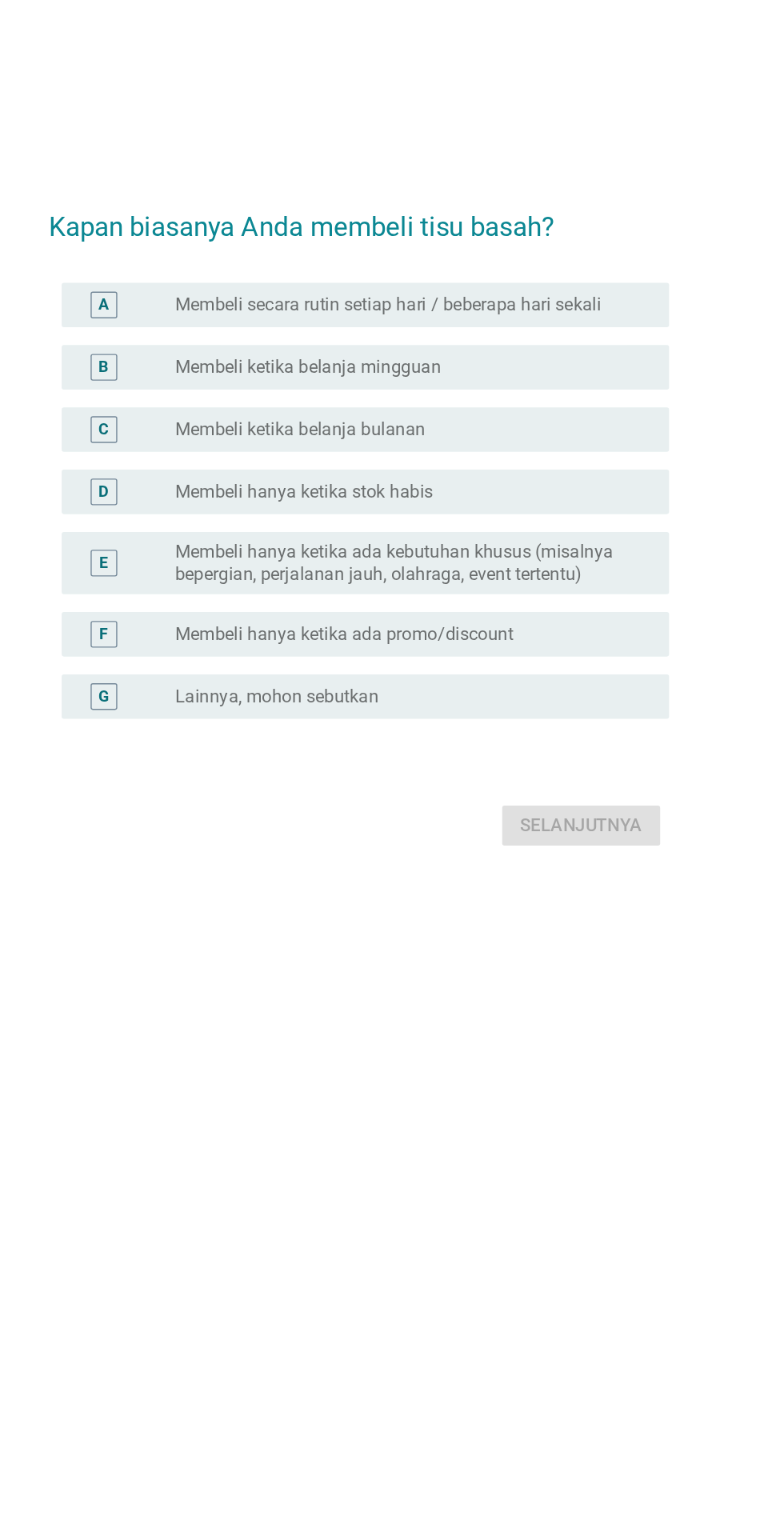
scroll to position [20, 0]
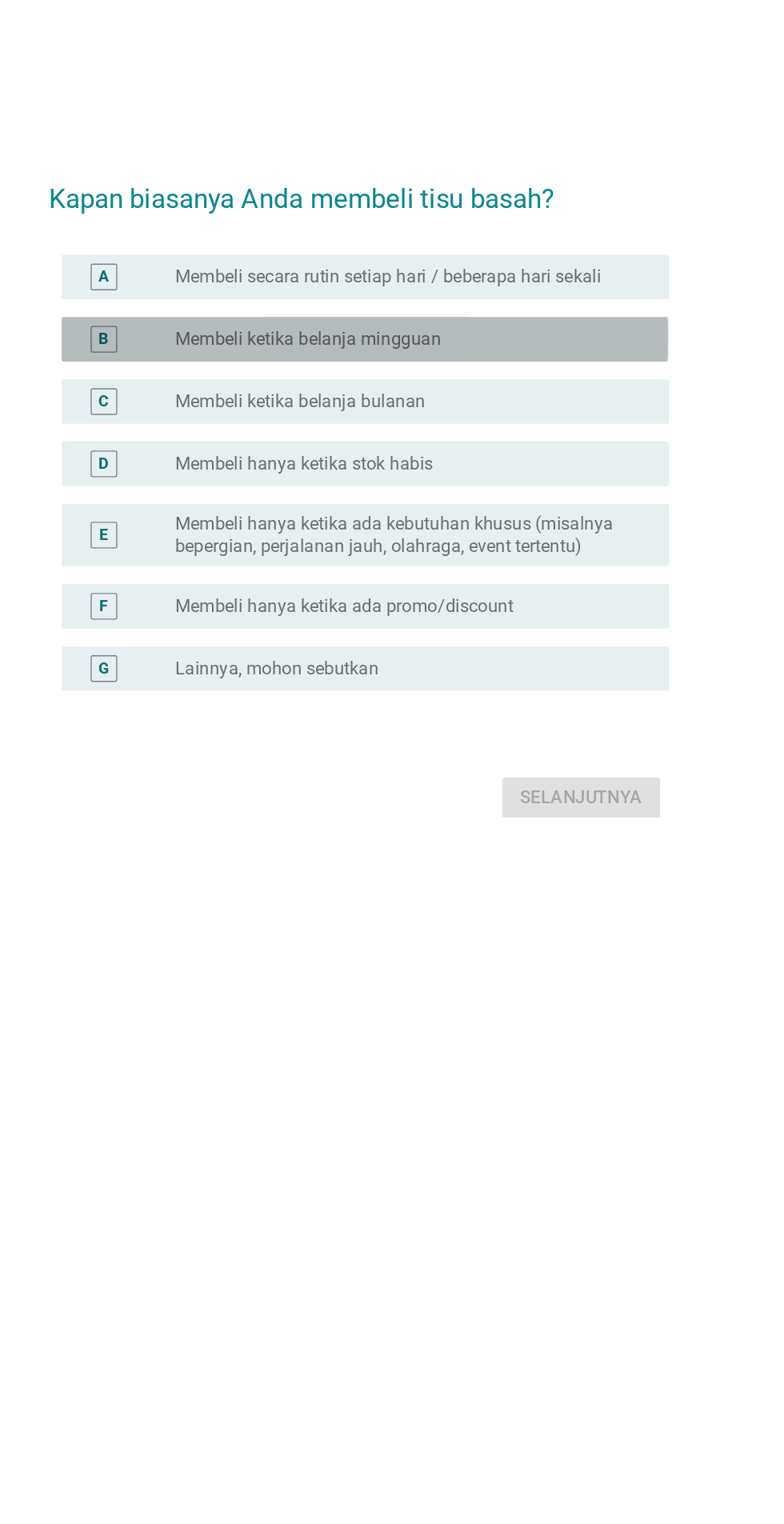
click at [511, 641] on div "radio_button_unchecked Membeli ketika belanja mingguan" at bounding box center [425, 634] width 330 height 16
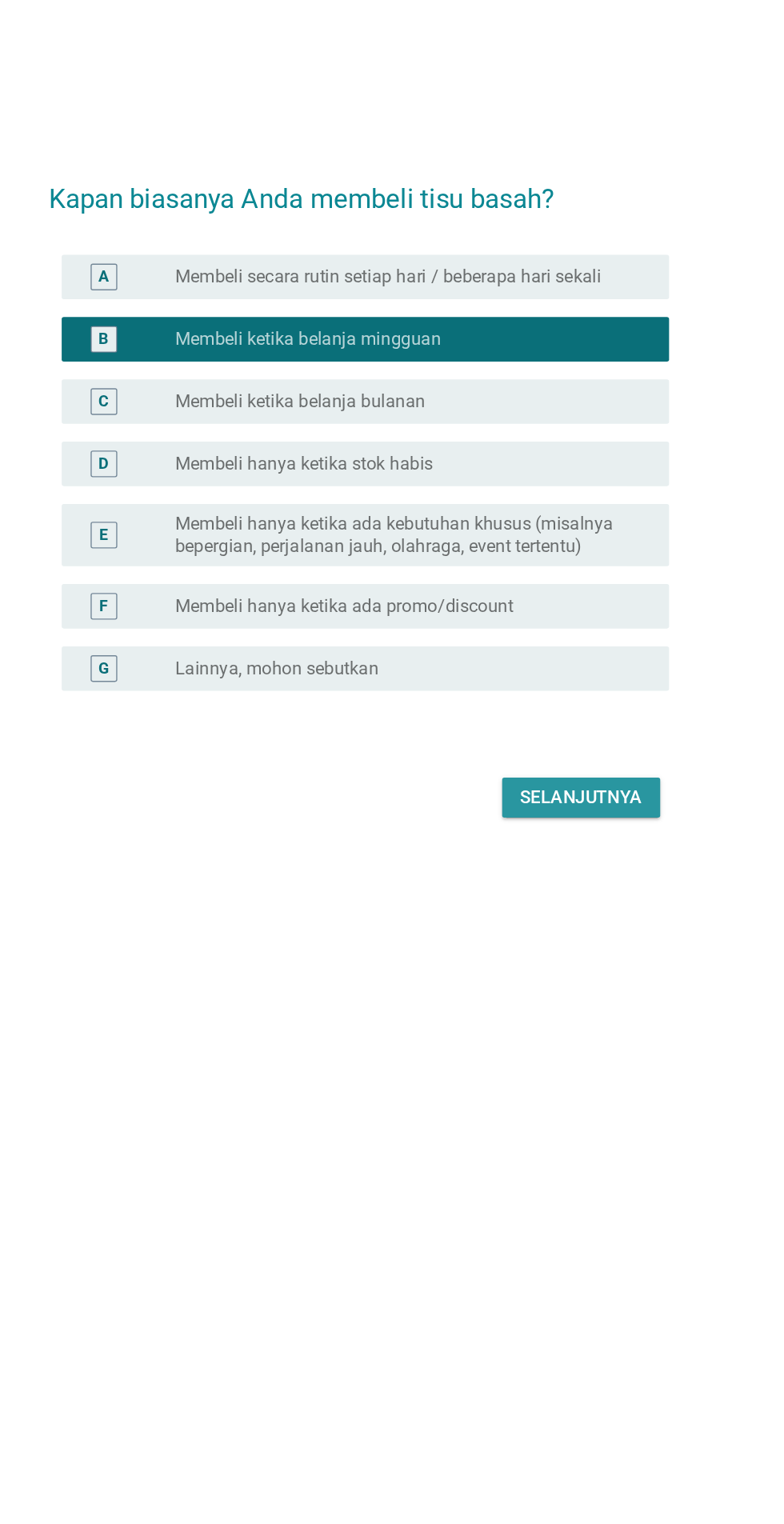
click at [589, 978] on button "Selanjutnya" at bounding box center [552, 963] width 114 height 29
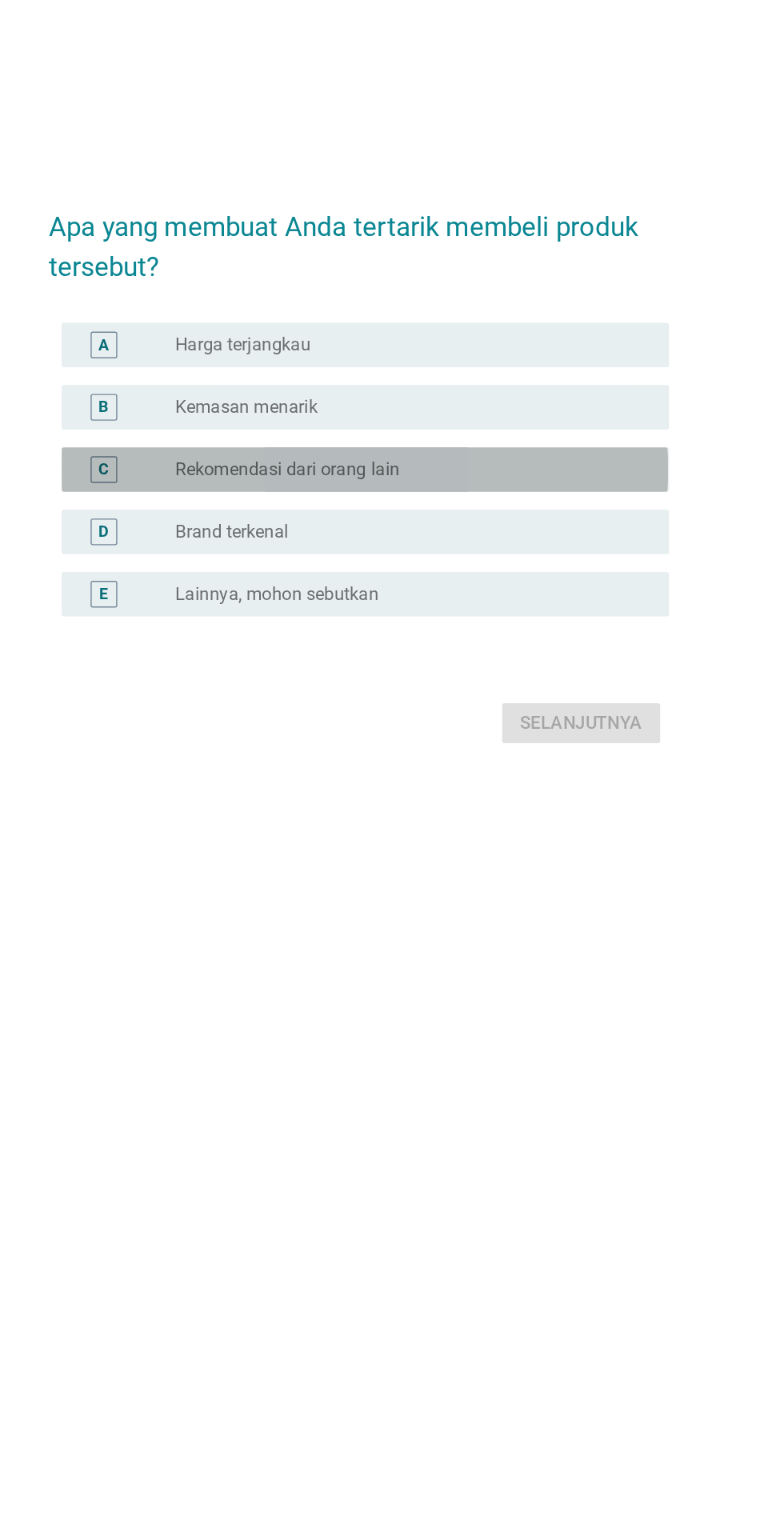
click at [415, 734] on label "Rekomendasi dari orang lain" at bounding box center [341, 725] width 161 height 16
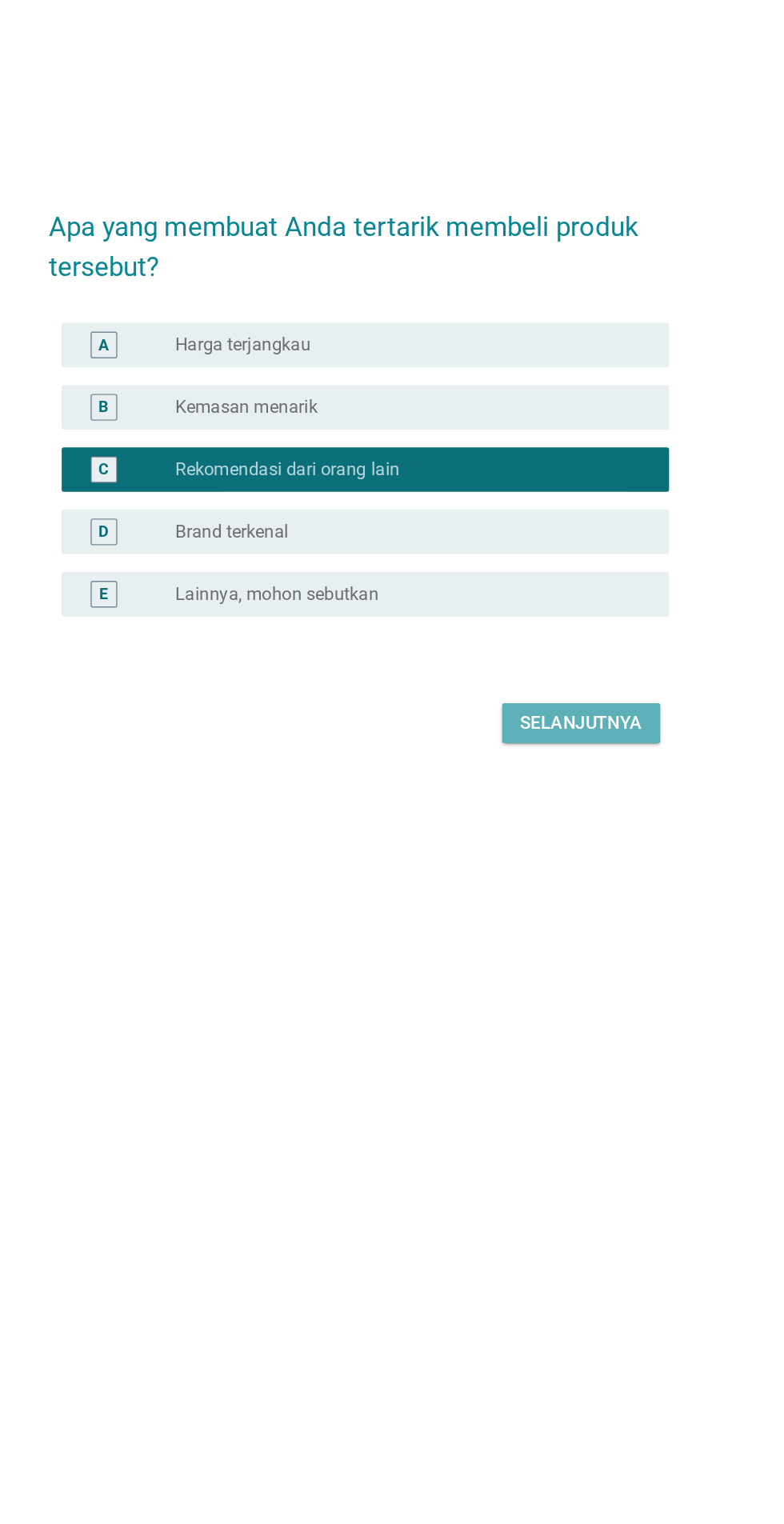
click at [565, 917] on div "Selanjutnya" at bounding box center [552, 908] width 88 height 20
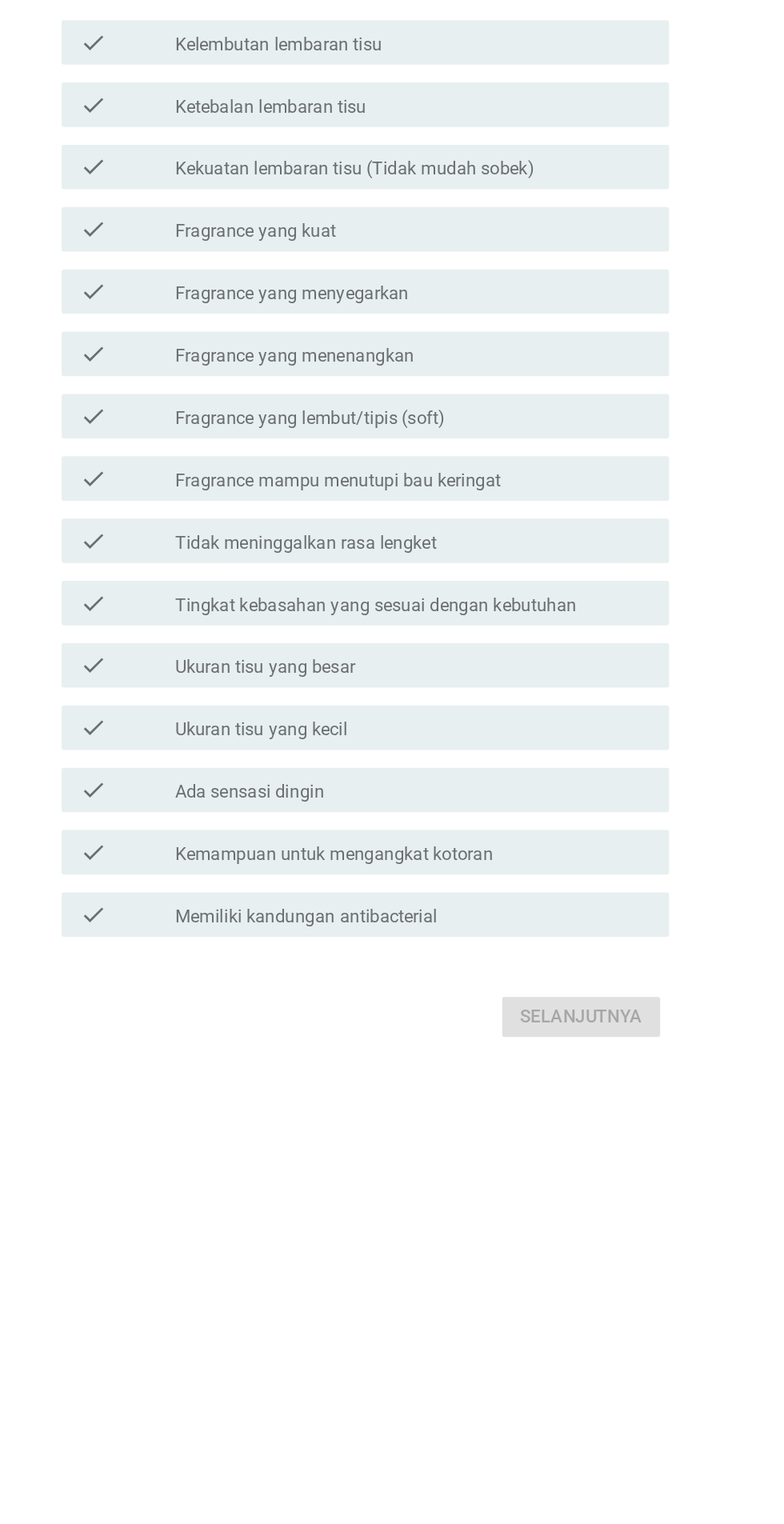
scroll to position [0, 0]
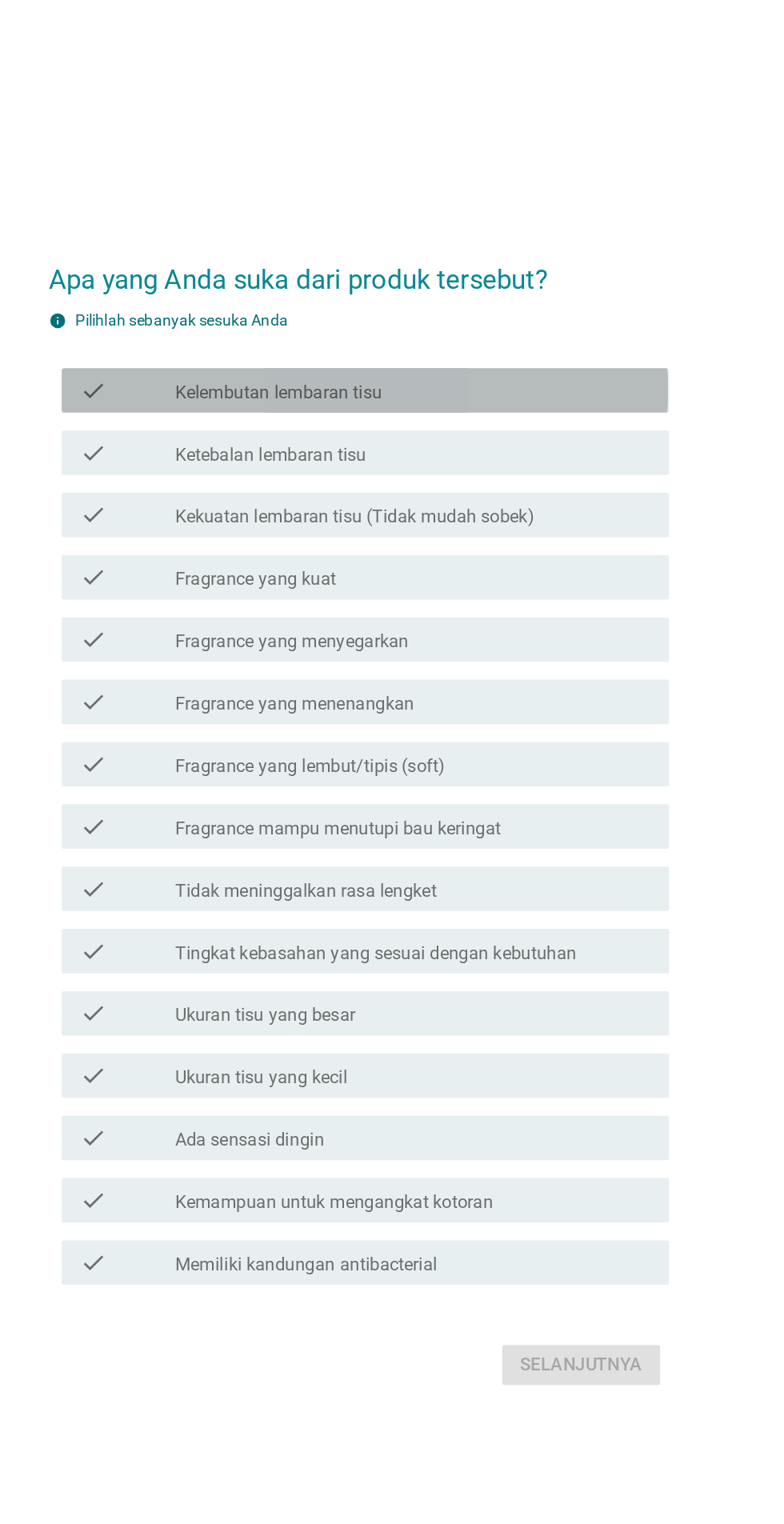
click at [471, 466] on div "check_box_outline_blank Kelembutan lembaran tisu" at bounding box center [431, 457] width 342 height 20
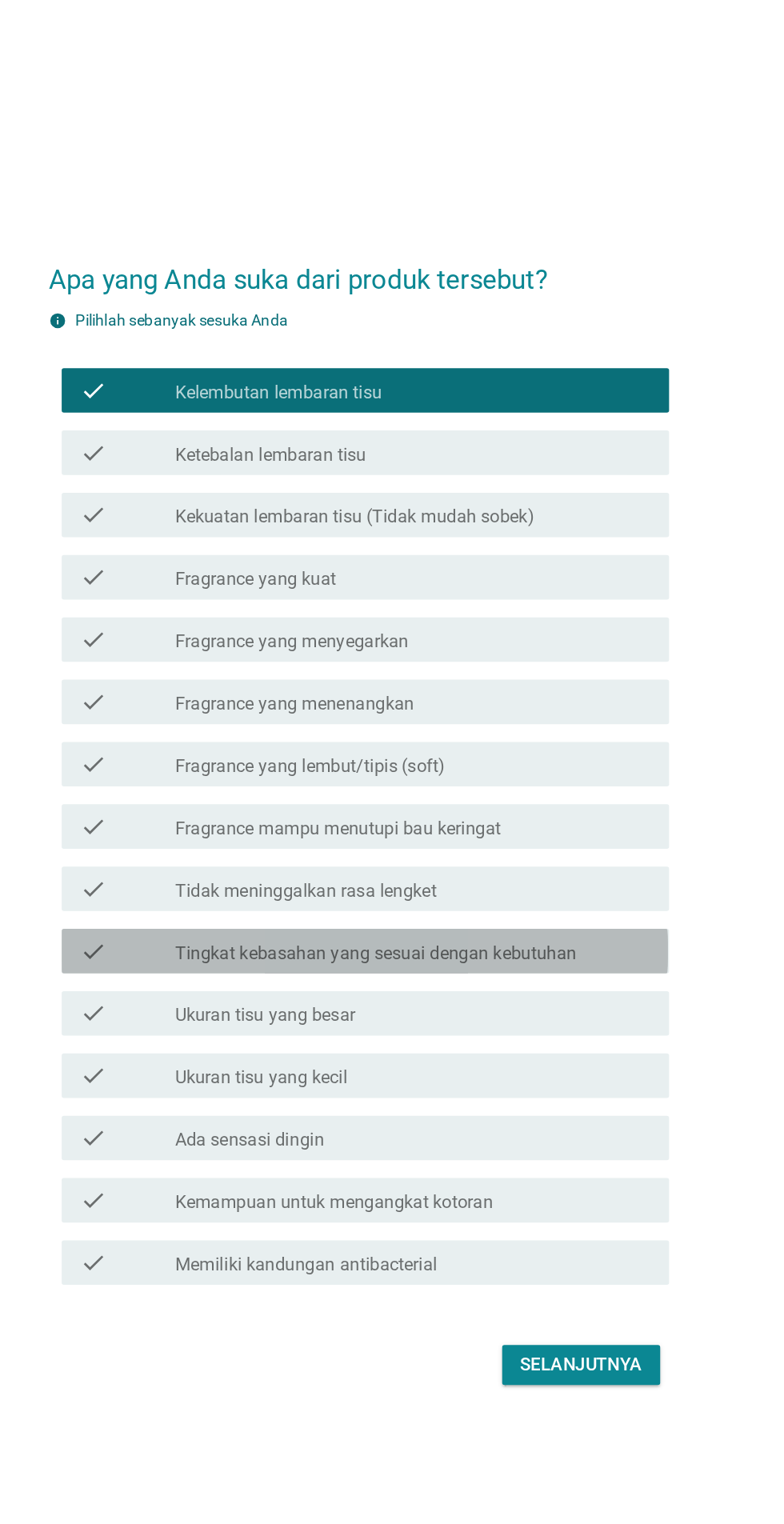
click at [583, 870] on div "check_box_outline_blank Tingkat kebasahan yang sesuai dengan kebutuhan" at bounding box center [431, 860] width 342 height 20
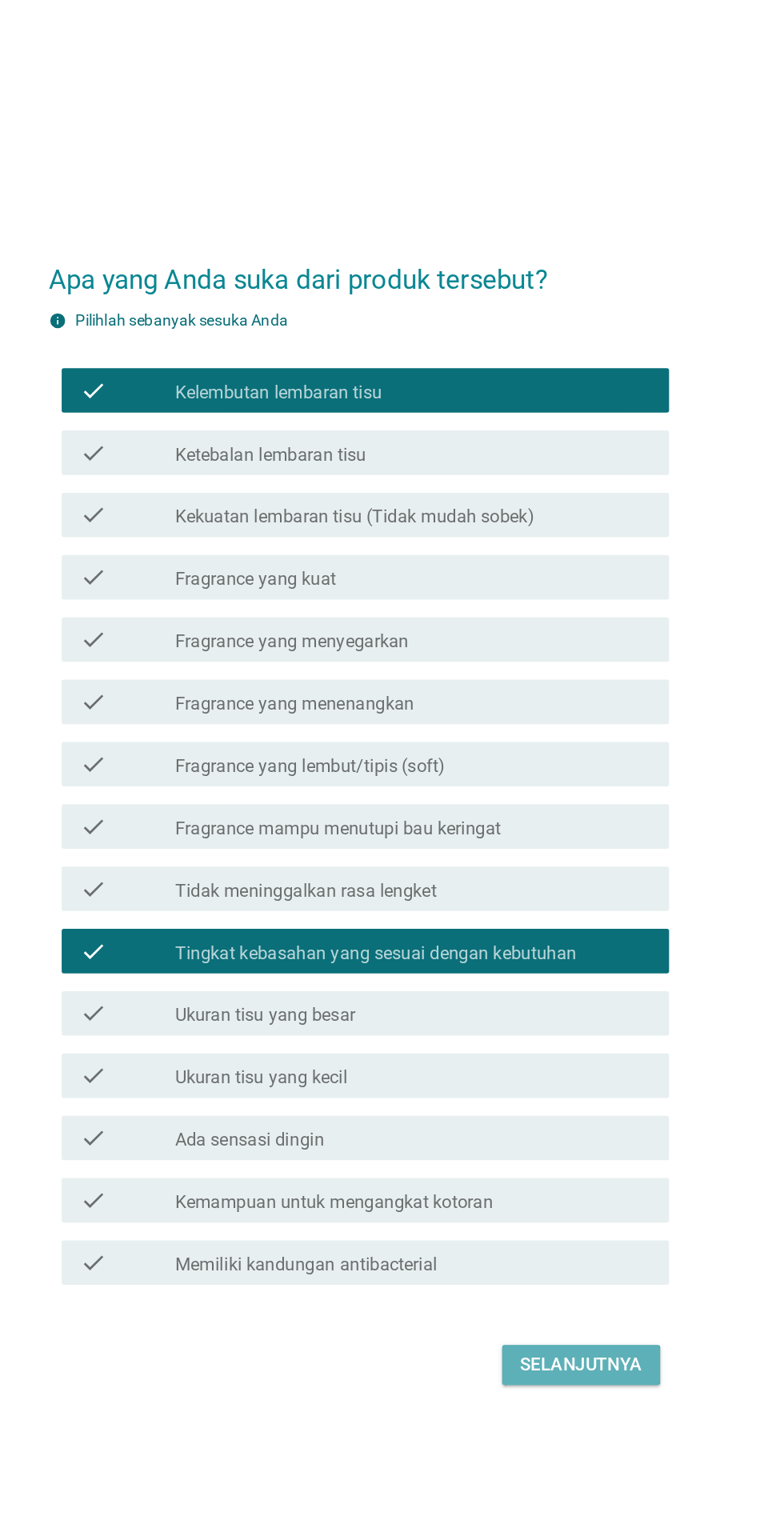
click at [561, 1172] on button "Selanjutnya" at bounding box center [552, 1158] width 114 height 29
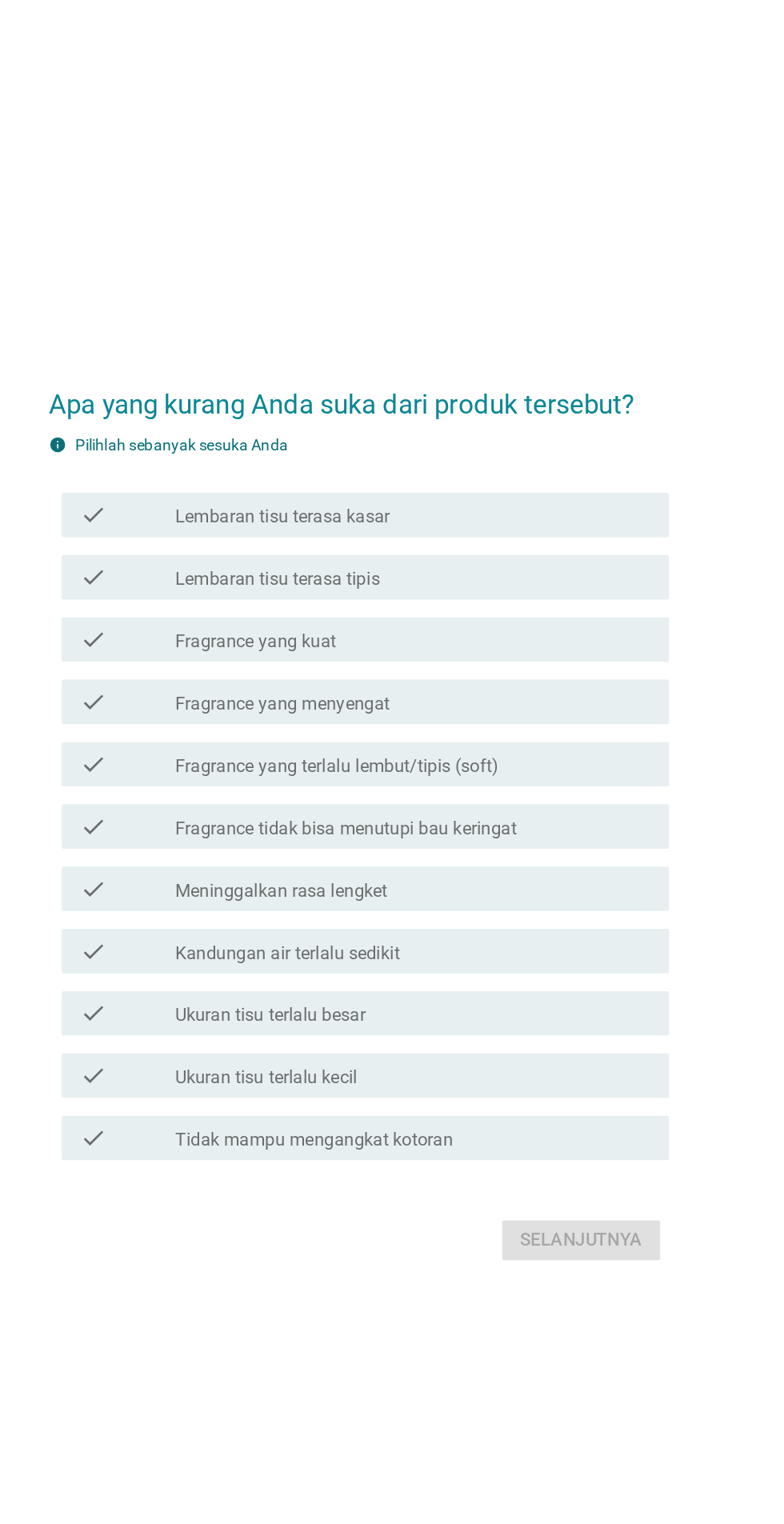
scroll to position [38, 0]
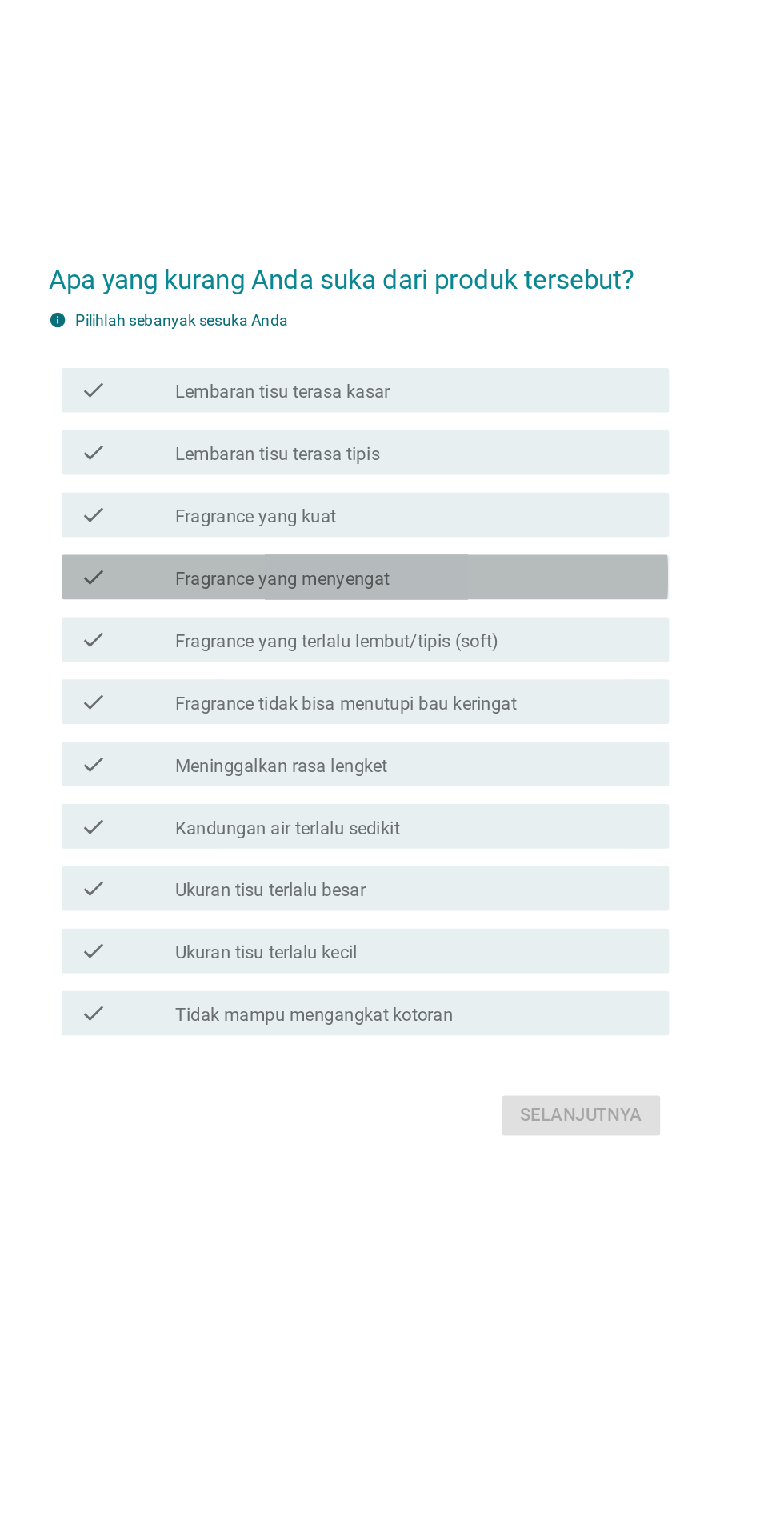
click at [467, 652] on div "check_box_outline_blank Fragrance yang menyengat" at bounding box center [431, 642] width 342 height 20
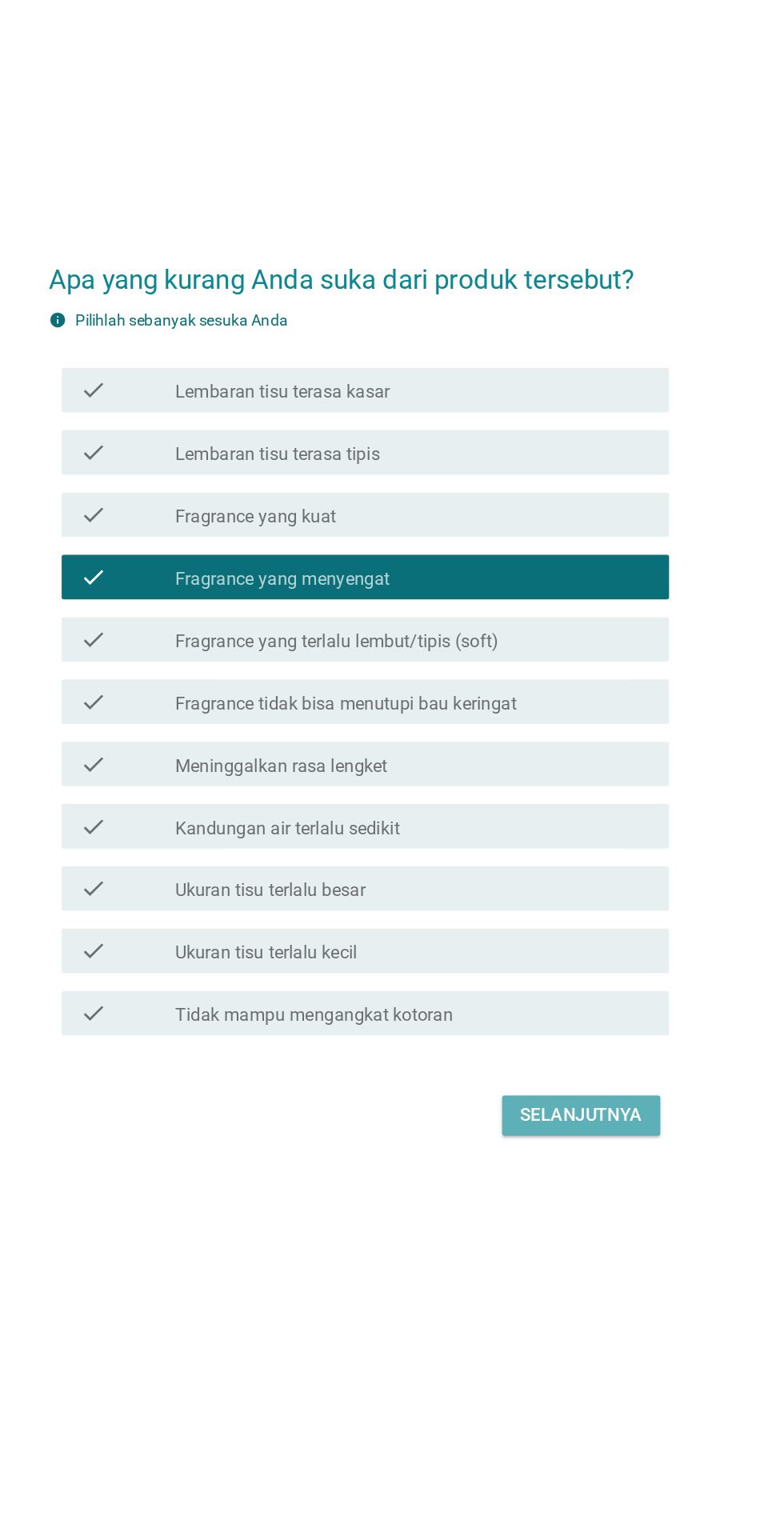
click at [567, 1040] on div "Selanjutnya" at bounding box center [552, 1030] width 88 height 20
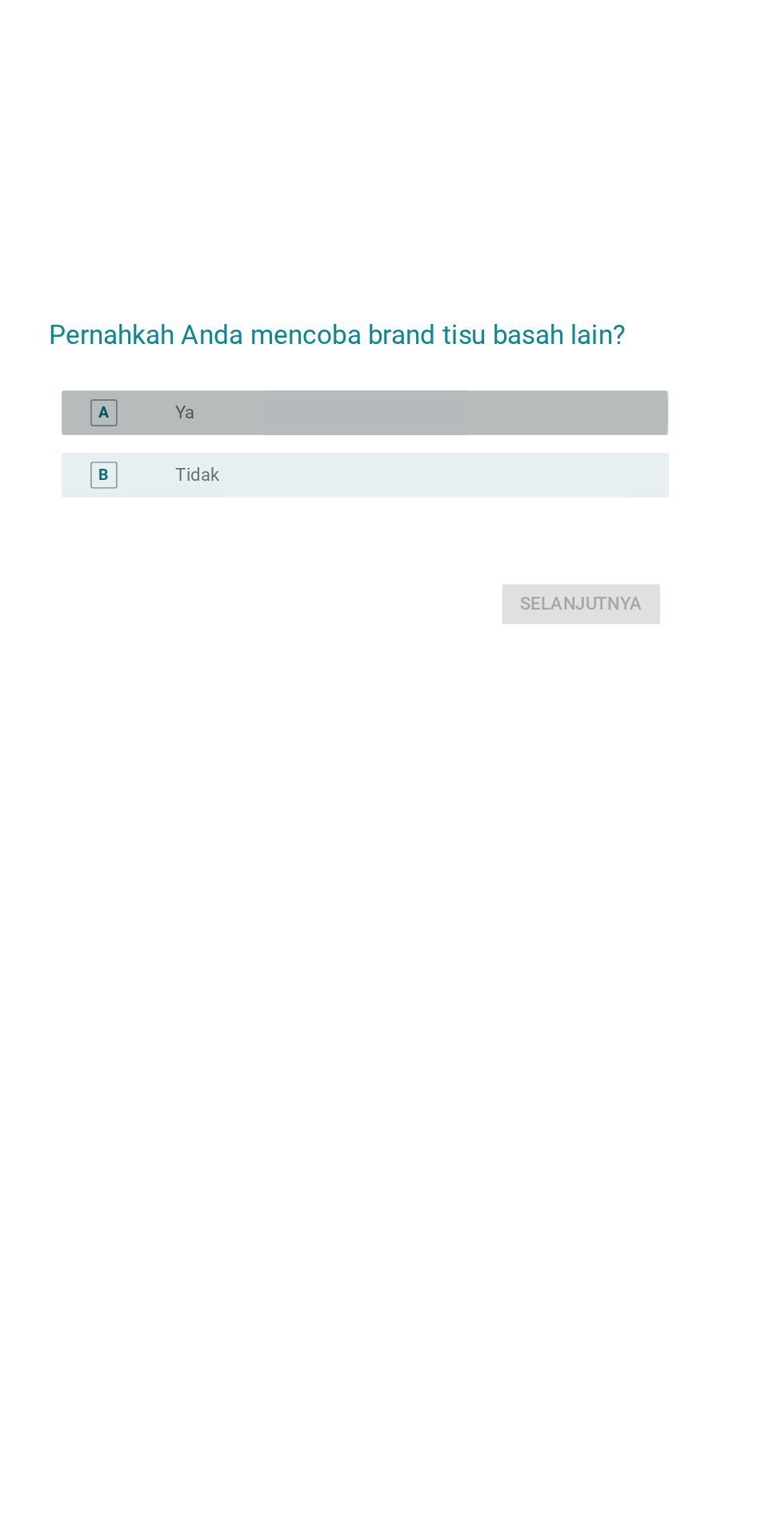
click at [495, 705] on div "A radio_button_unchecked Ya" at bounding box center [396, 689] width 436 height 32
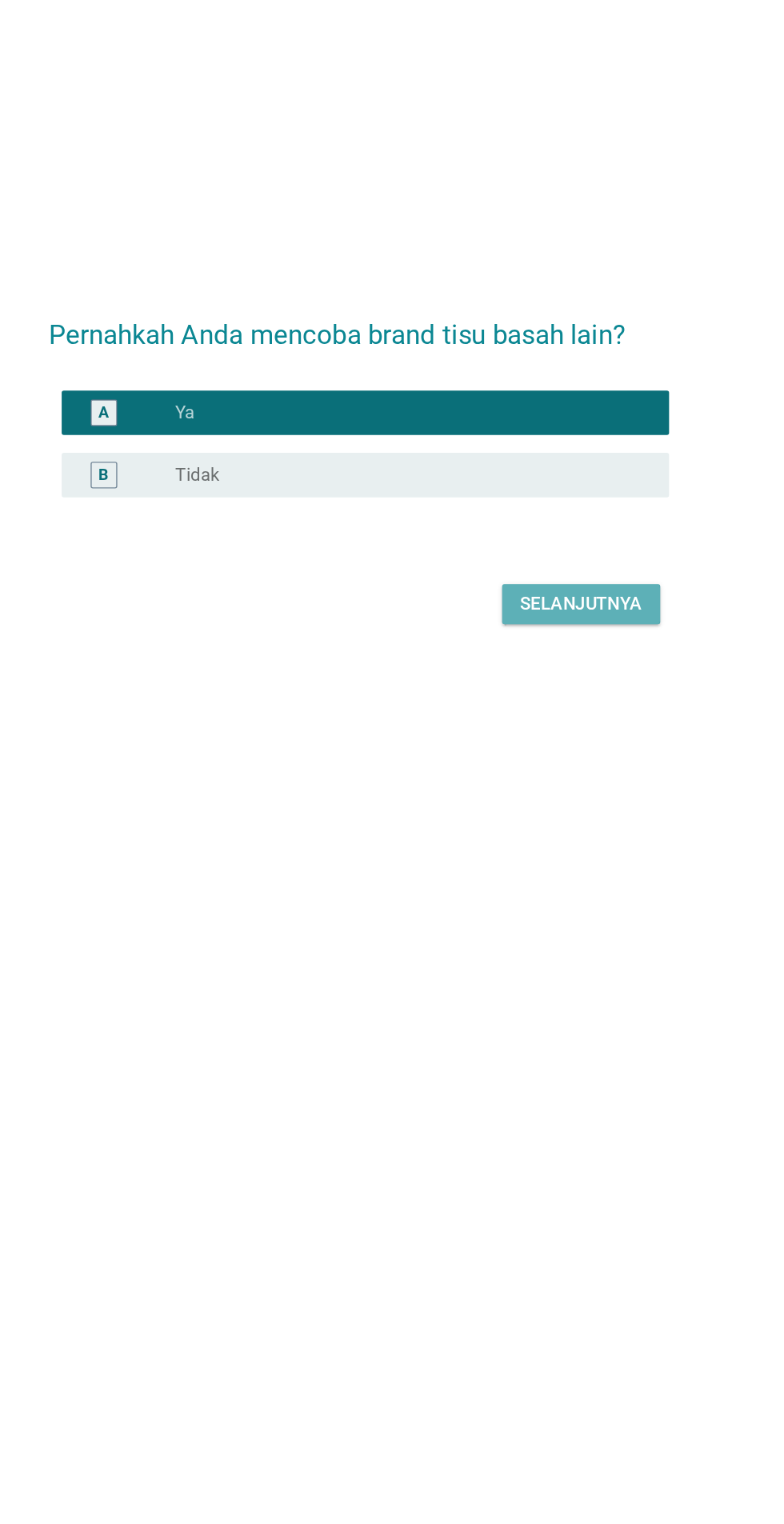
click at [562, 836] on div "Selanjutnya" at bounding box center [552, 827] width 88 height 20
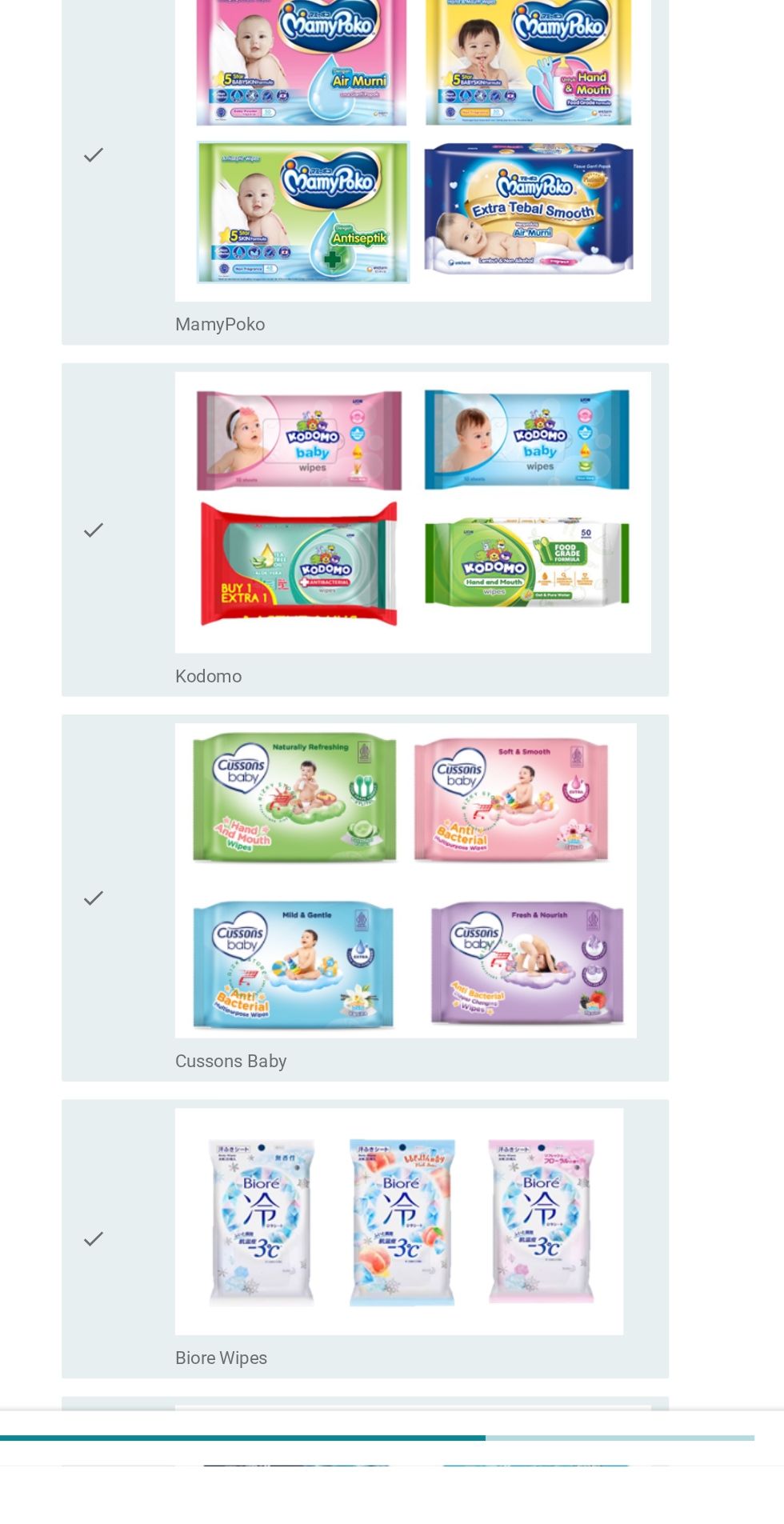
scroll to position [1159, 0]
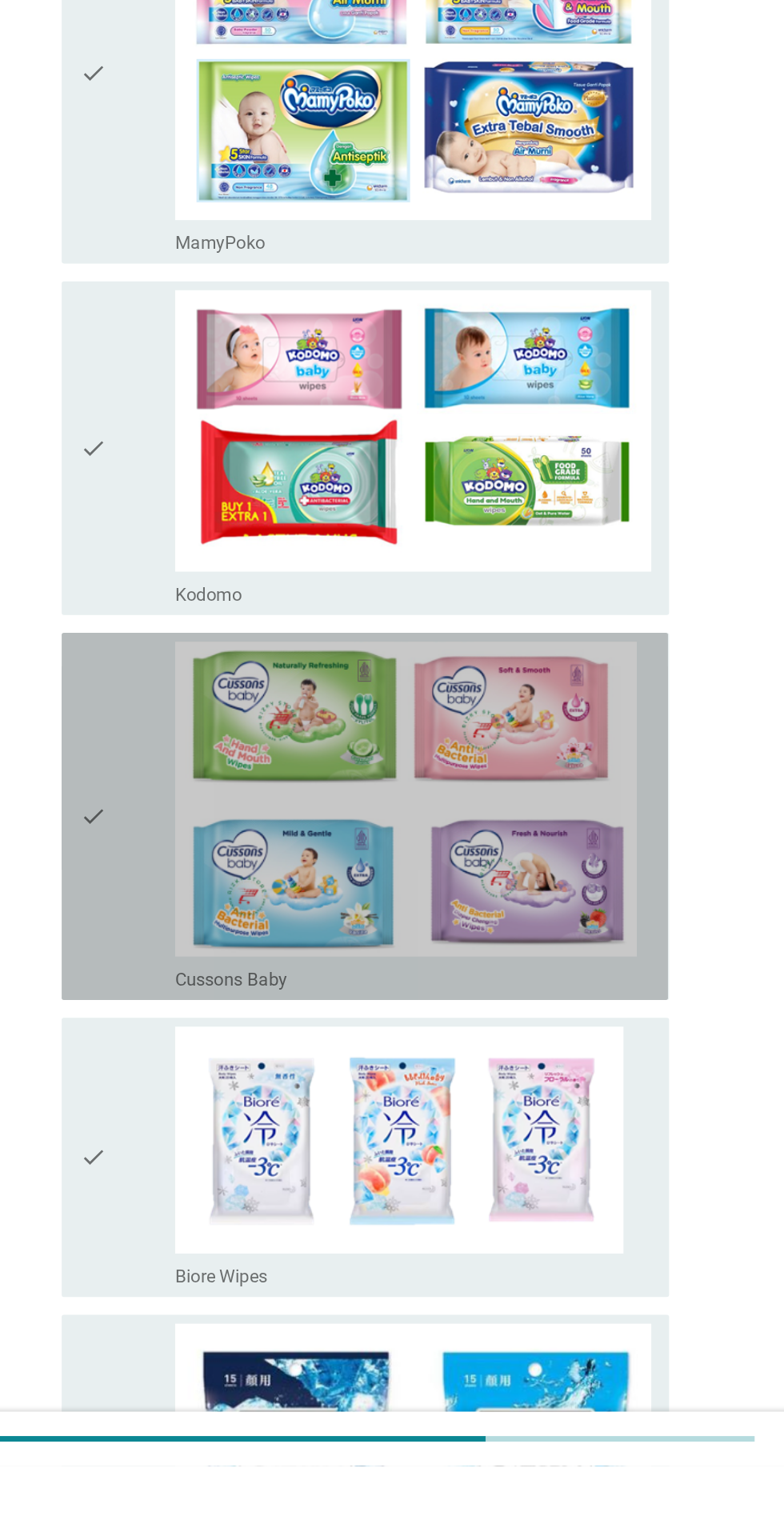
click at [198, 1093] on icon "check" at bounding box center [200, 1057] width 20 height 251
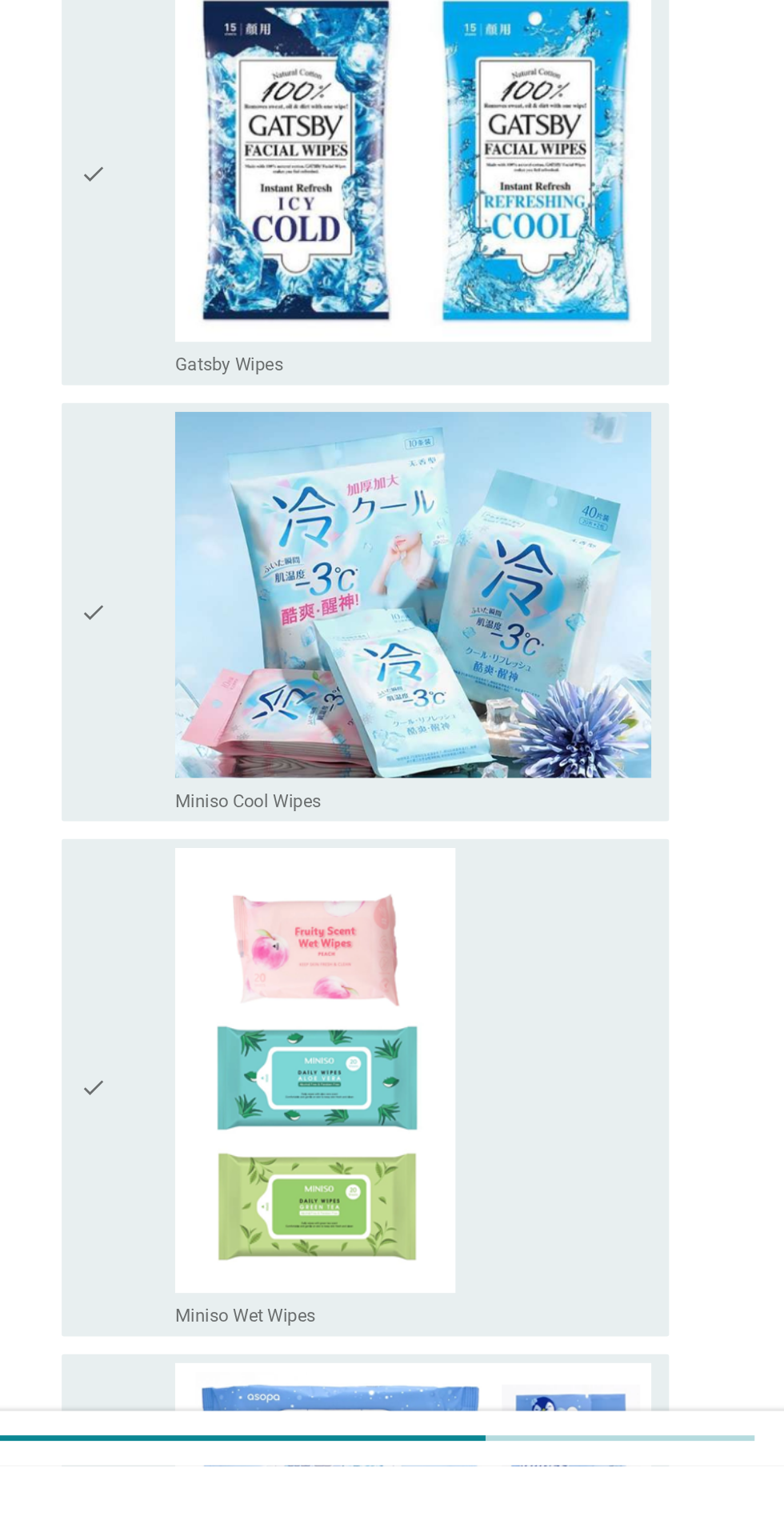
scroll to position [2453, 0]
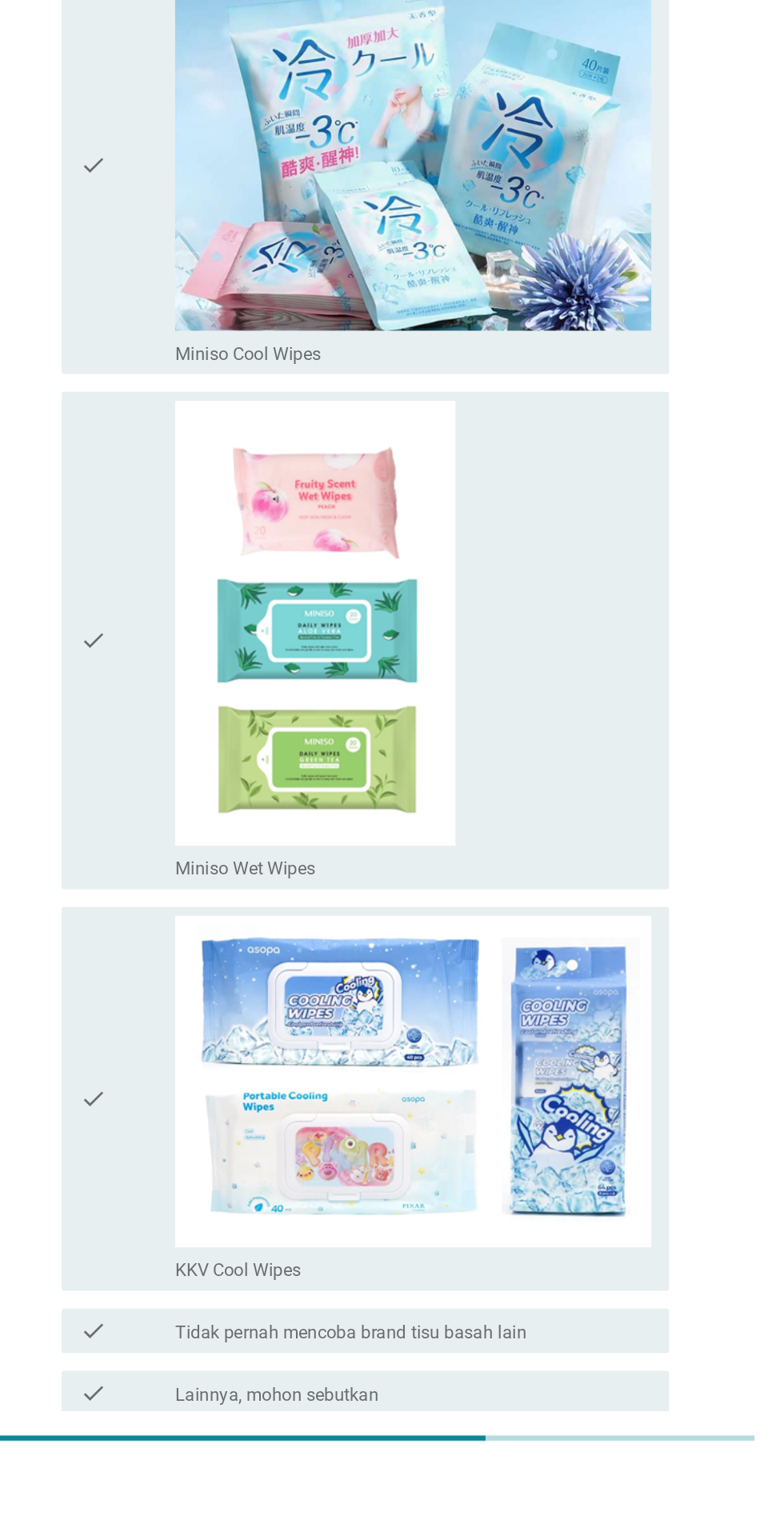
click at [562, 1524] on div "Selanjutnya" at bounding box center [552, 1545] width 88 height 20
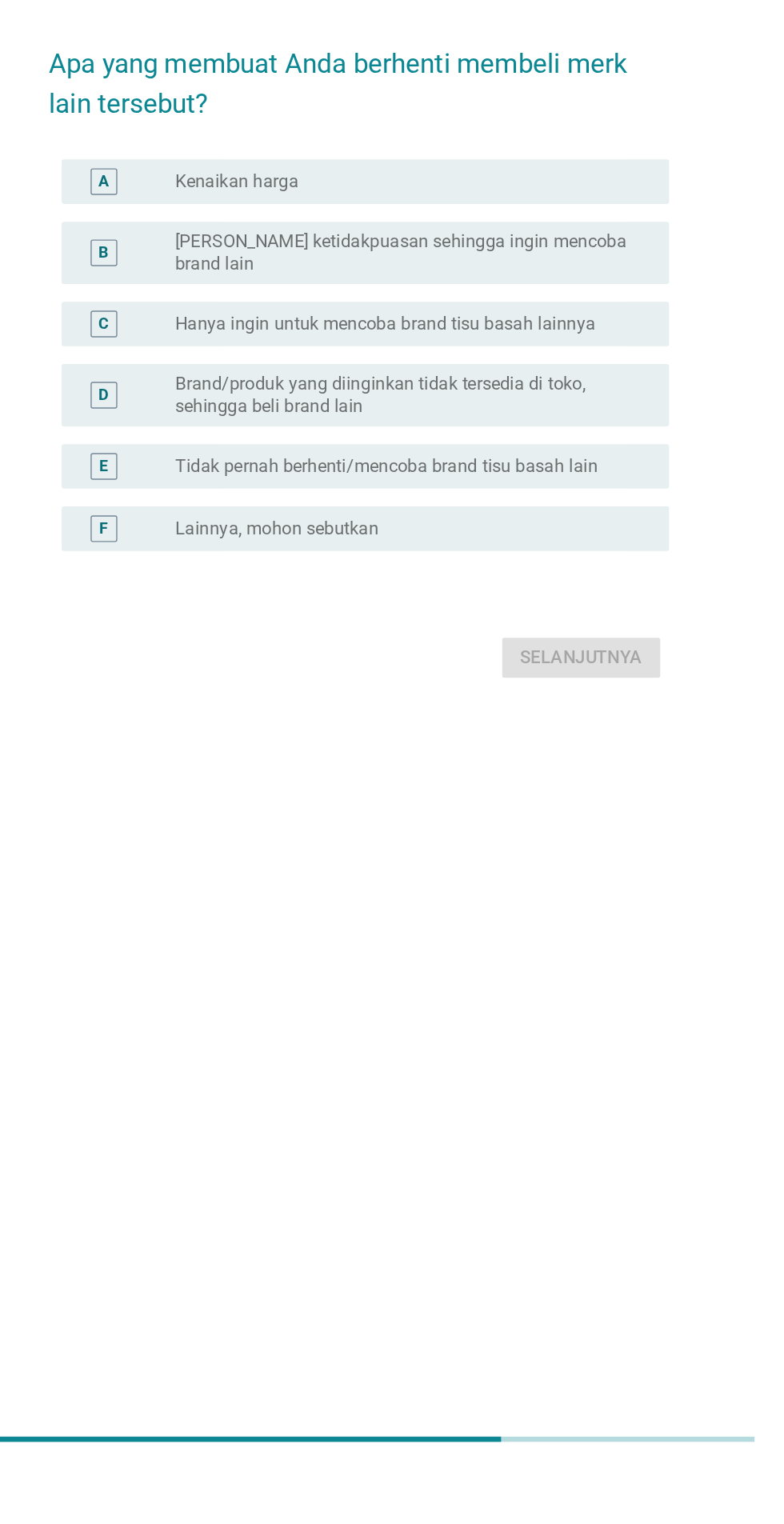
scroll to position [38, 0]
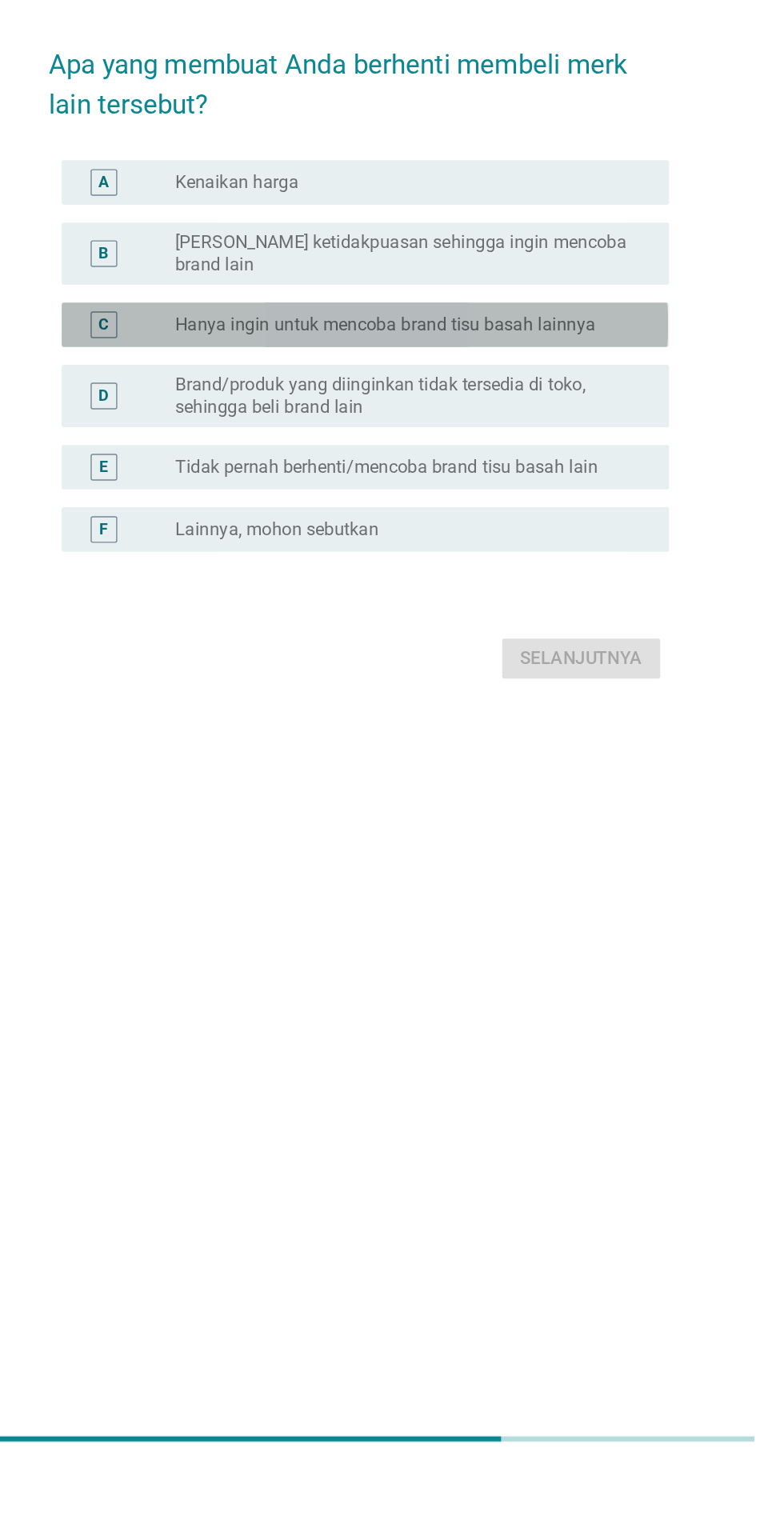
click at [535, 711] on label "Hanya ingin untuk mencoba brand tisu basah lainnya" at bounding box center [411, 703] width 302 height 16
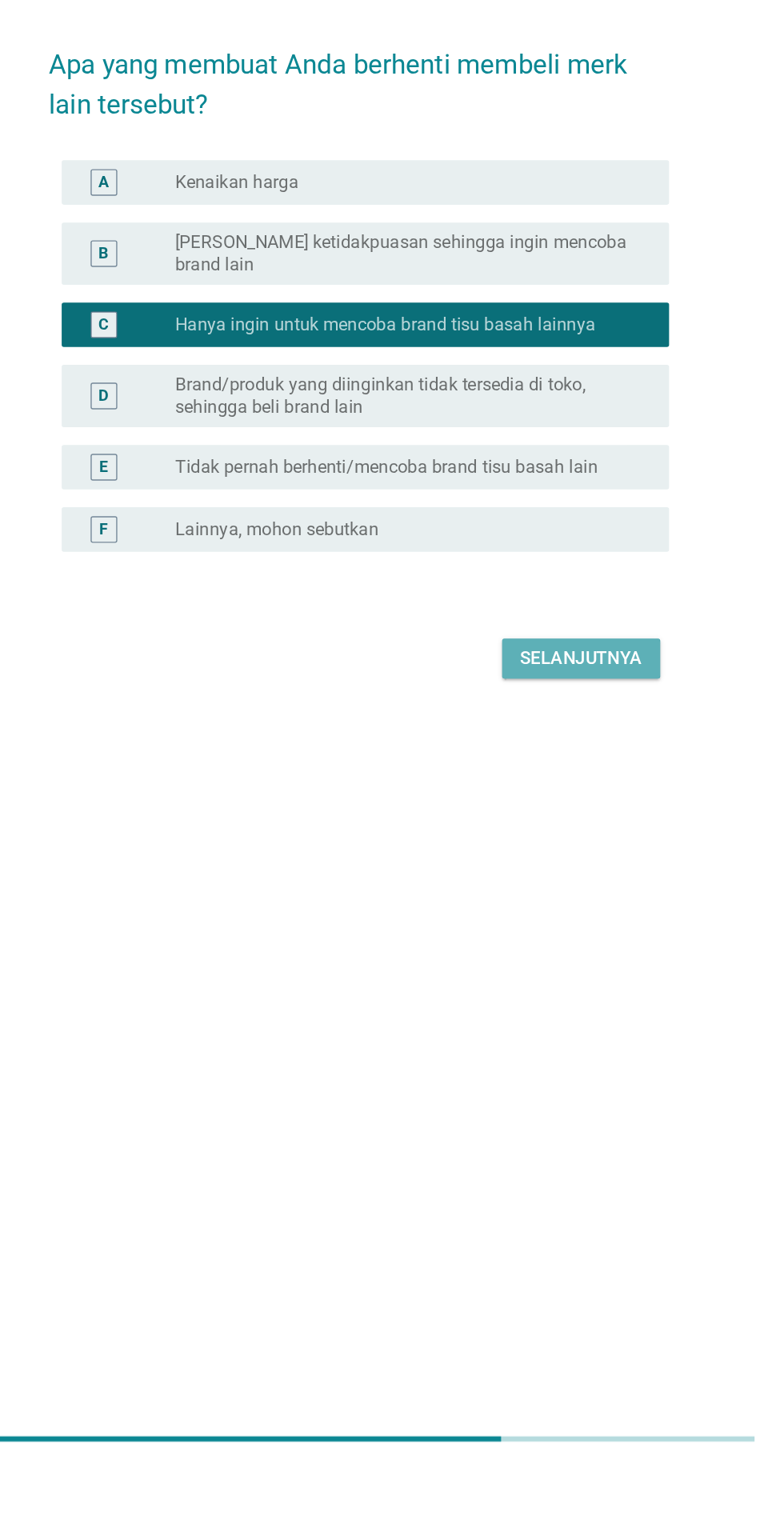
click at [565, 953] on div "Selanjutnya" at bounding box center [552, 943] width 88 height 20
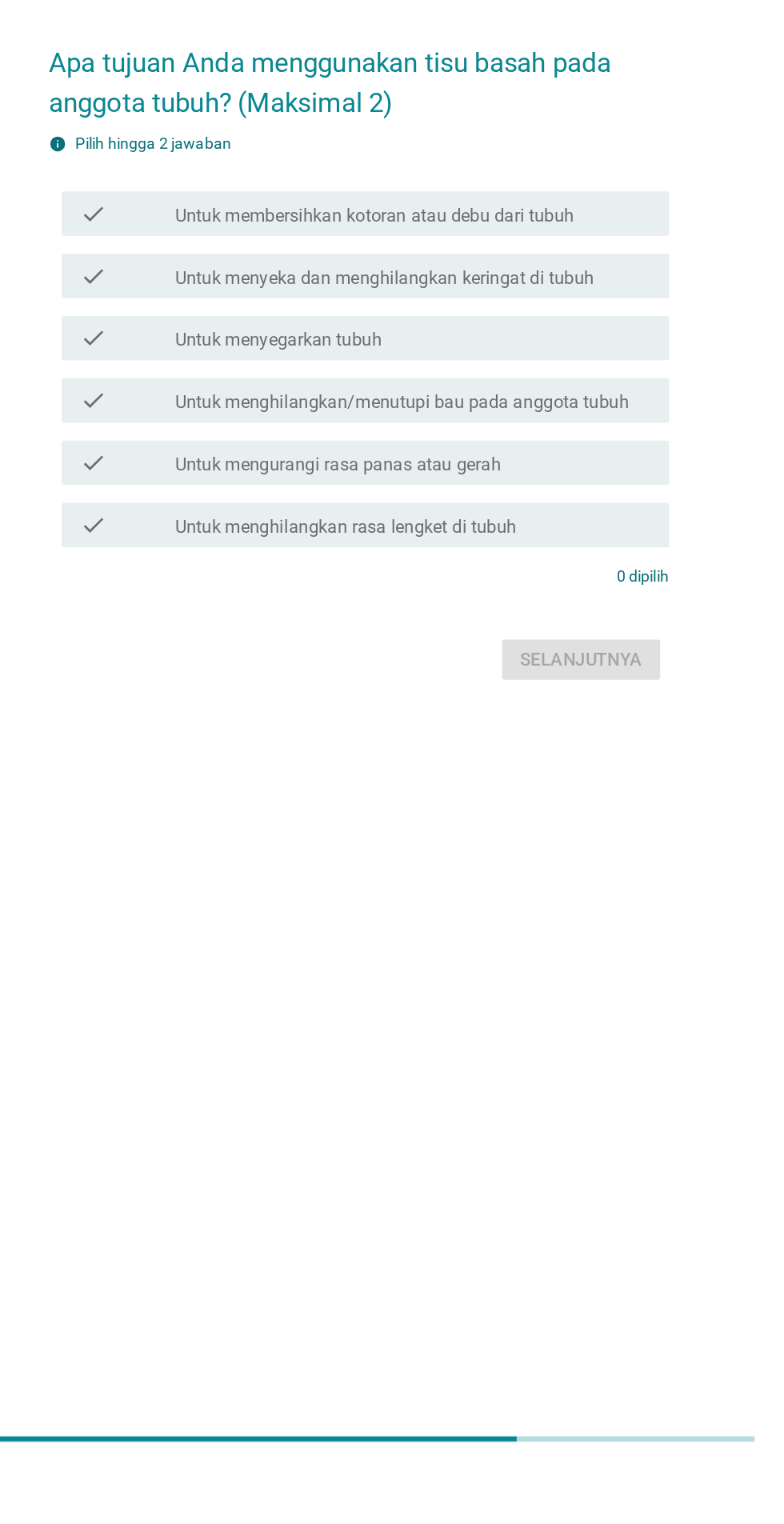
scroll to position [0, 0]
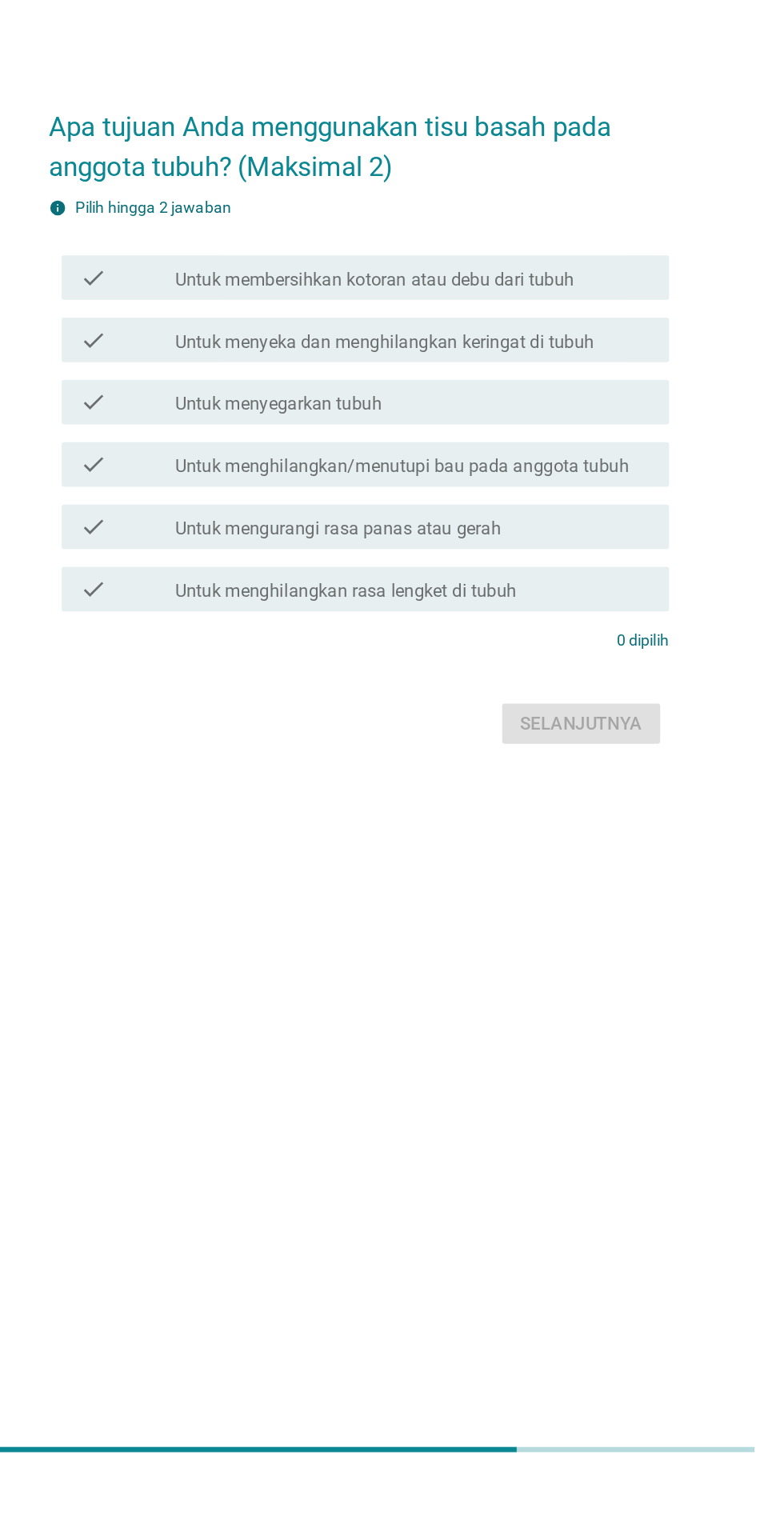
click at [234, 723] on div "check check_box_outline_blank Untuk menyeka dan menghilangkan keringat di tubuh" at bounding box center [396, 707] width 436 height 32
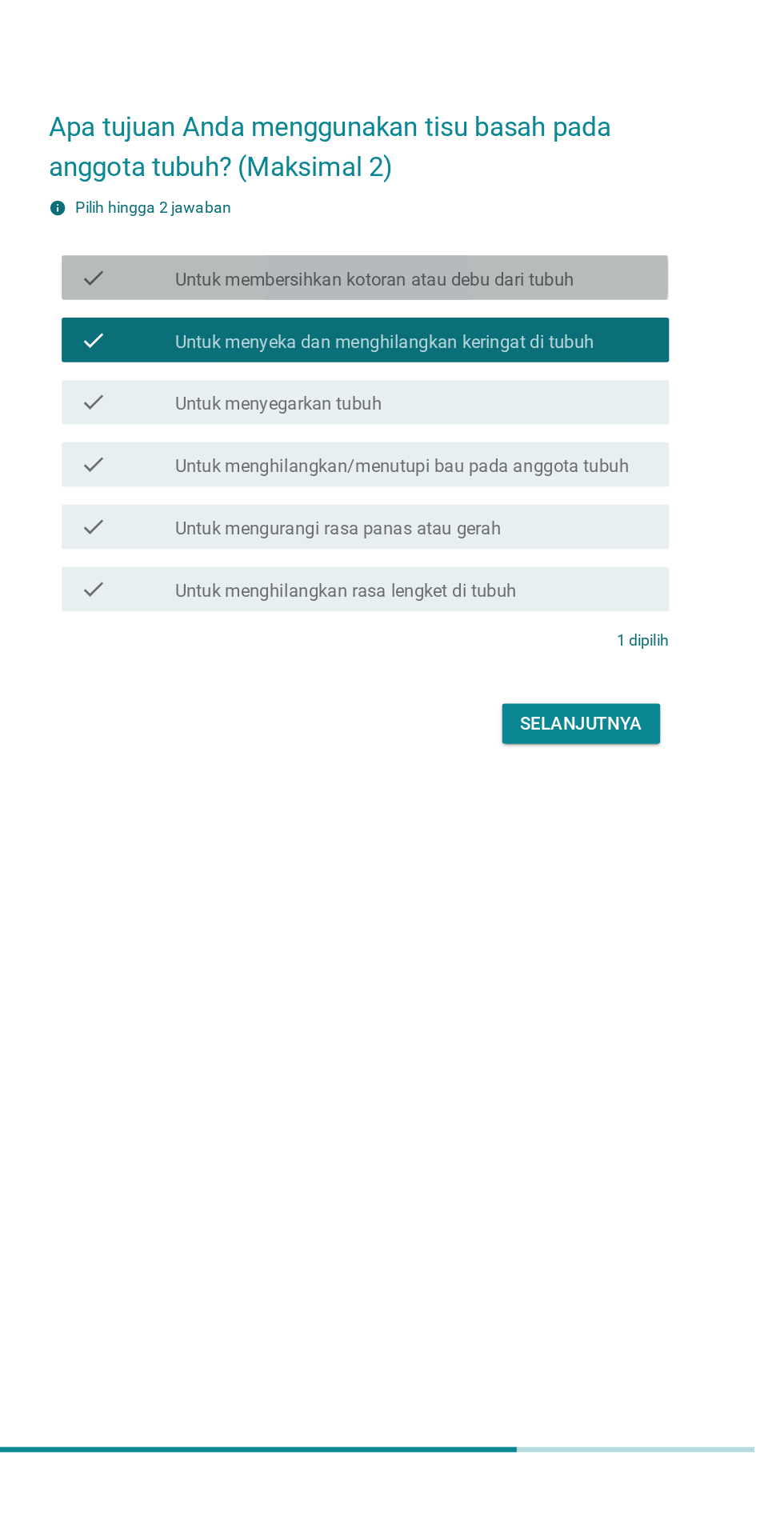
click at [239, 671] on div "check" at bounding box center [225, 662] width 69 height 20
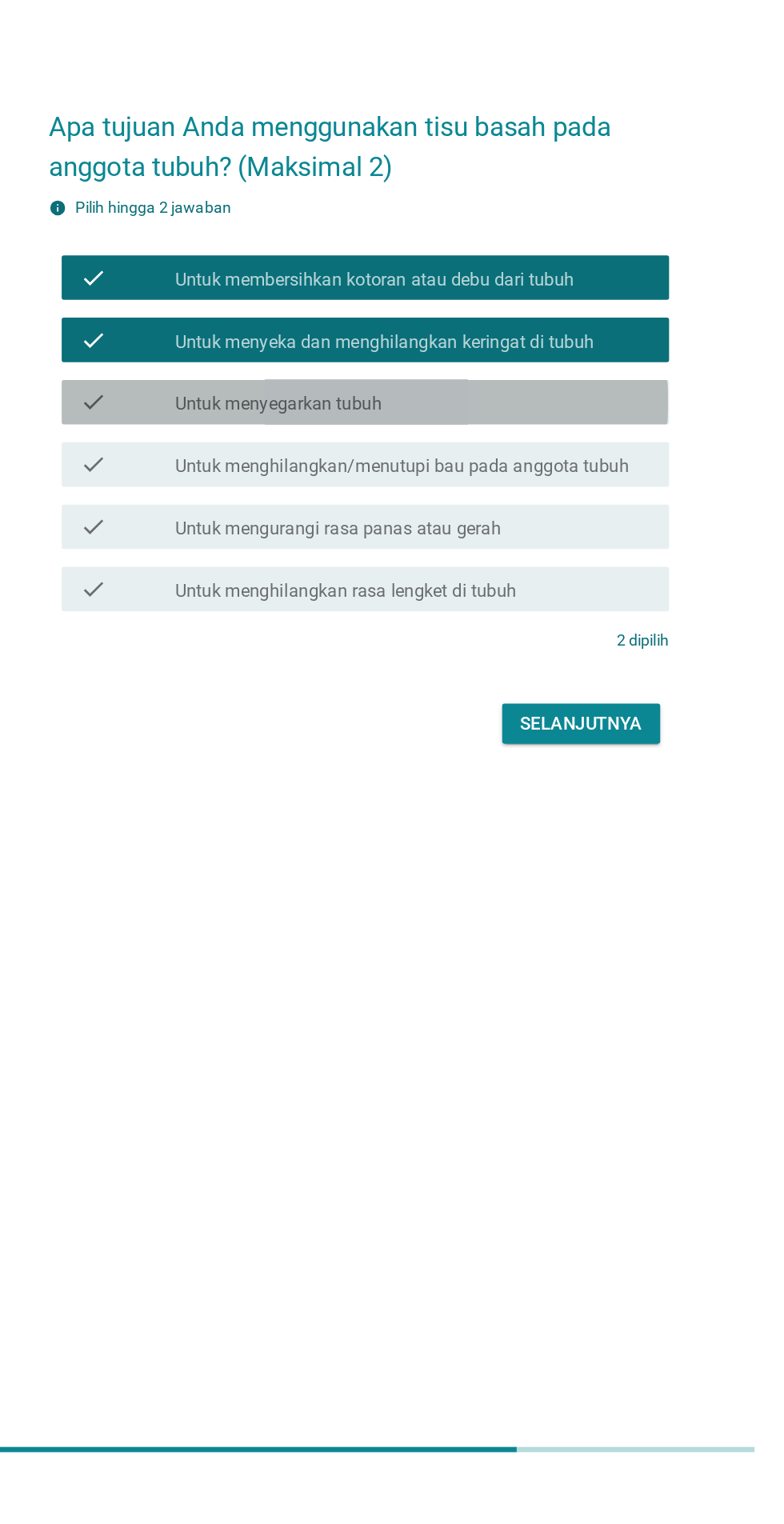
click at [222, 767] on div "check check_box_outline_blank Untuk menyegarkan tubuh" at bounding box center [396, 752] width 436 height 32
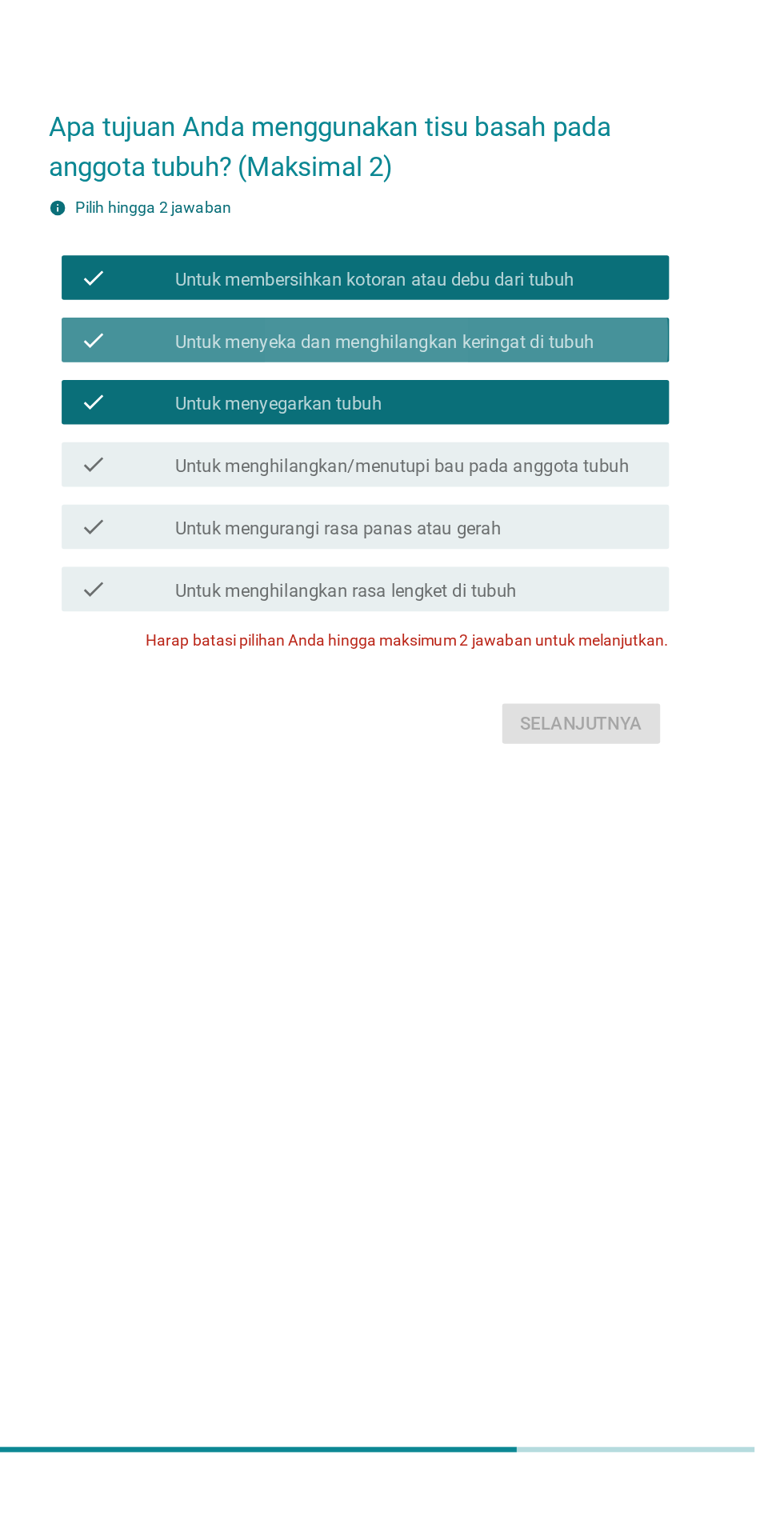
click at [236, 716] on div "check" at bounding box center [225, 706] width 69 height 20
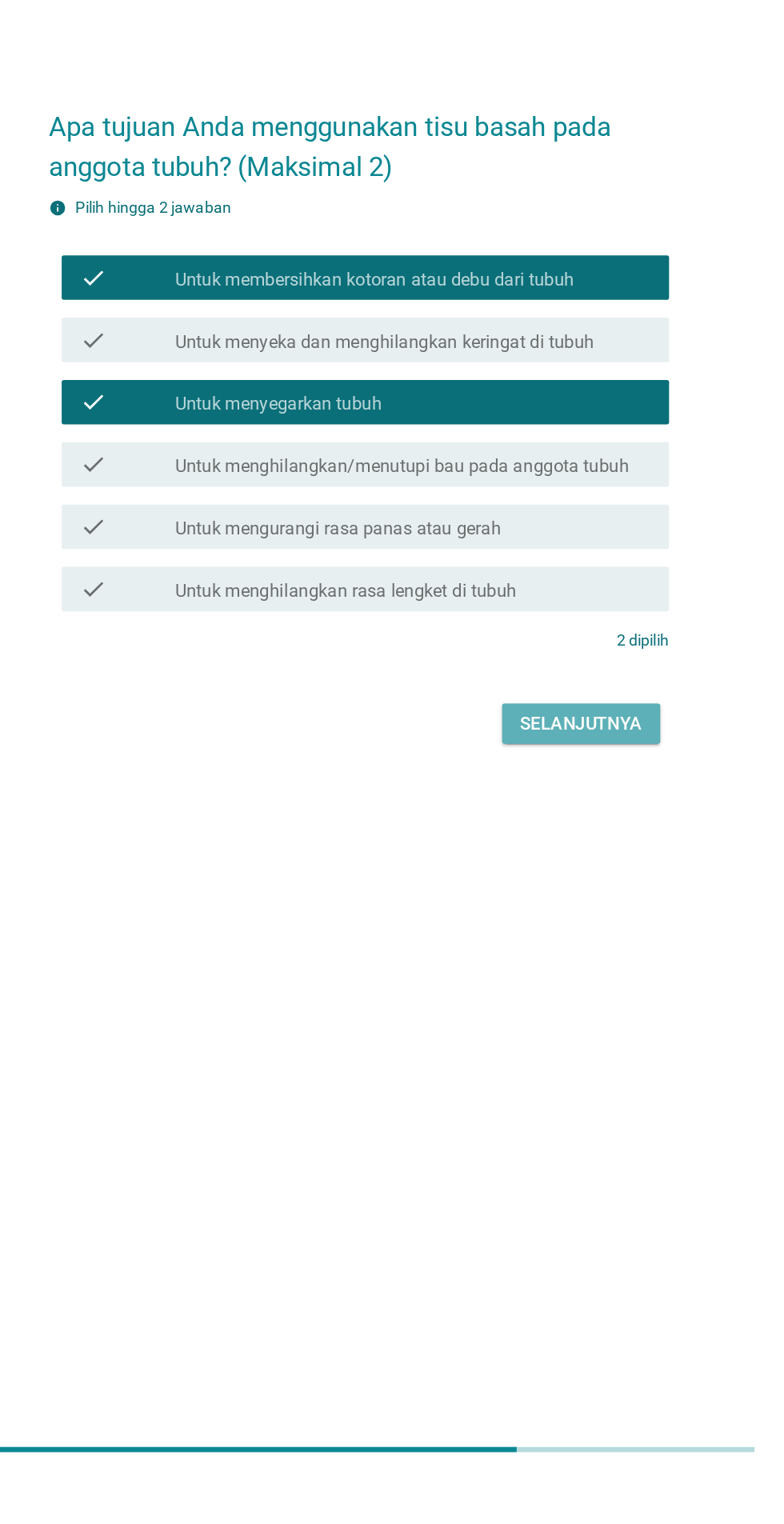
click at [517, 992] on div "Selanjutnya" at bounding box center [552, 982] width 88 height 20
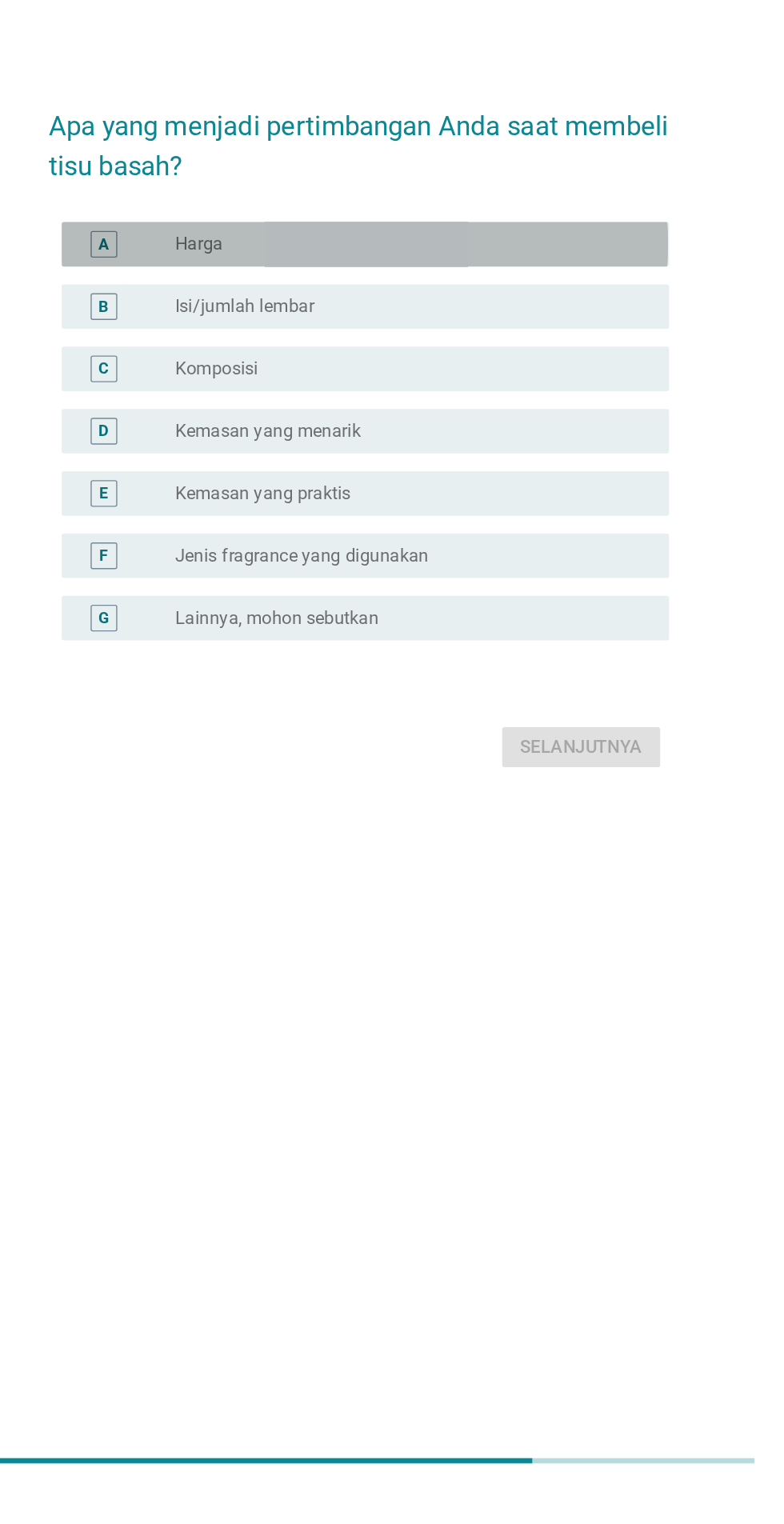
click at [193, 640] on div "A" at bounding box center [208, 629] width 35 height 20
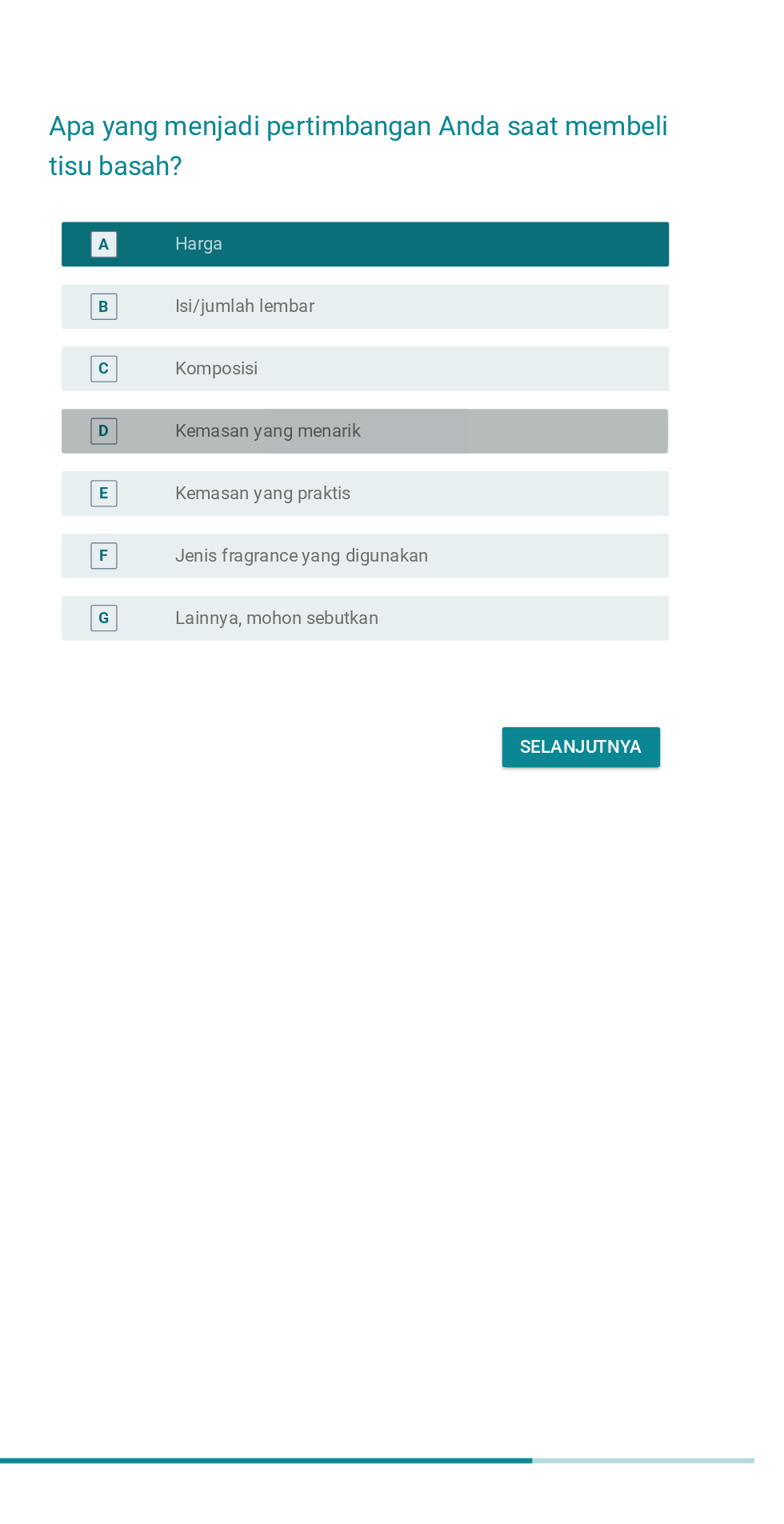
click at [204, 780] on div "D radio_button_unchecked Kemasan yang menarik" at bounding box center [396, 765] width 436 height 32
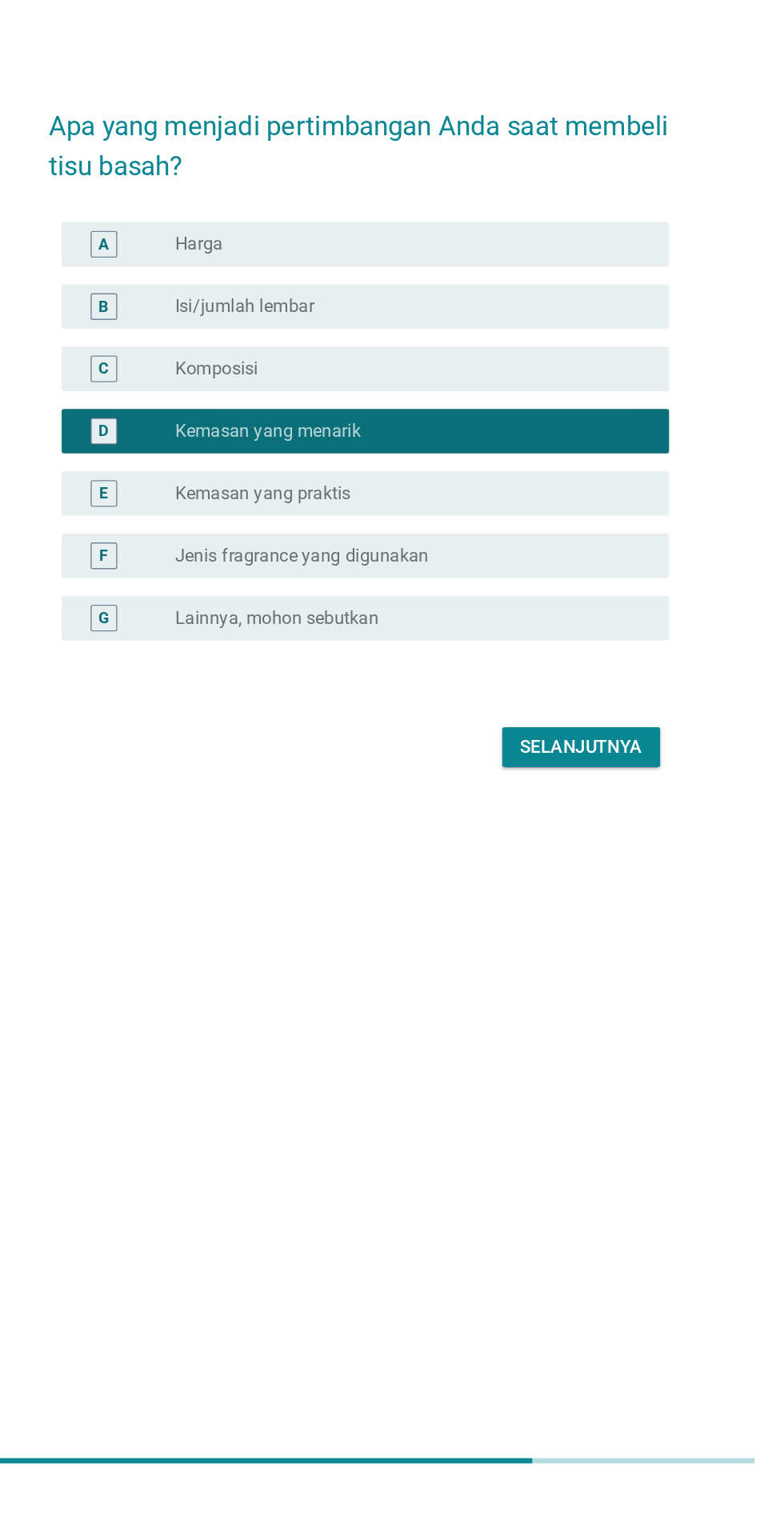
click at [195, 640] on div "A" at bounding box center [208, 629] width 35 height 20
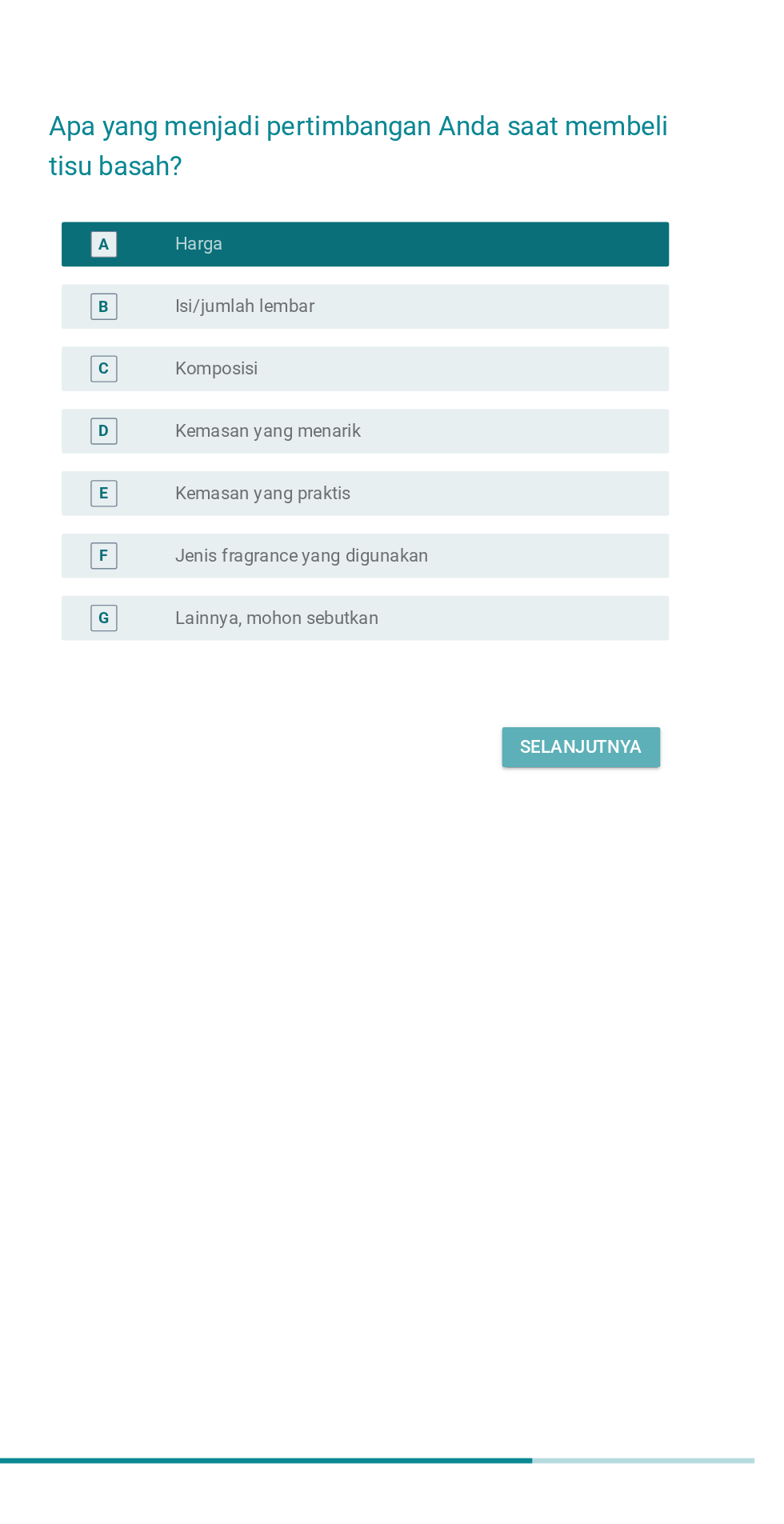
click at [515, 1001] on div "Selanjutnya" at bounding box center [552, 991] width 88 height 20
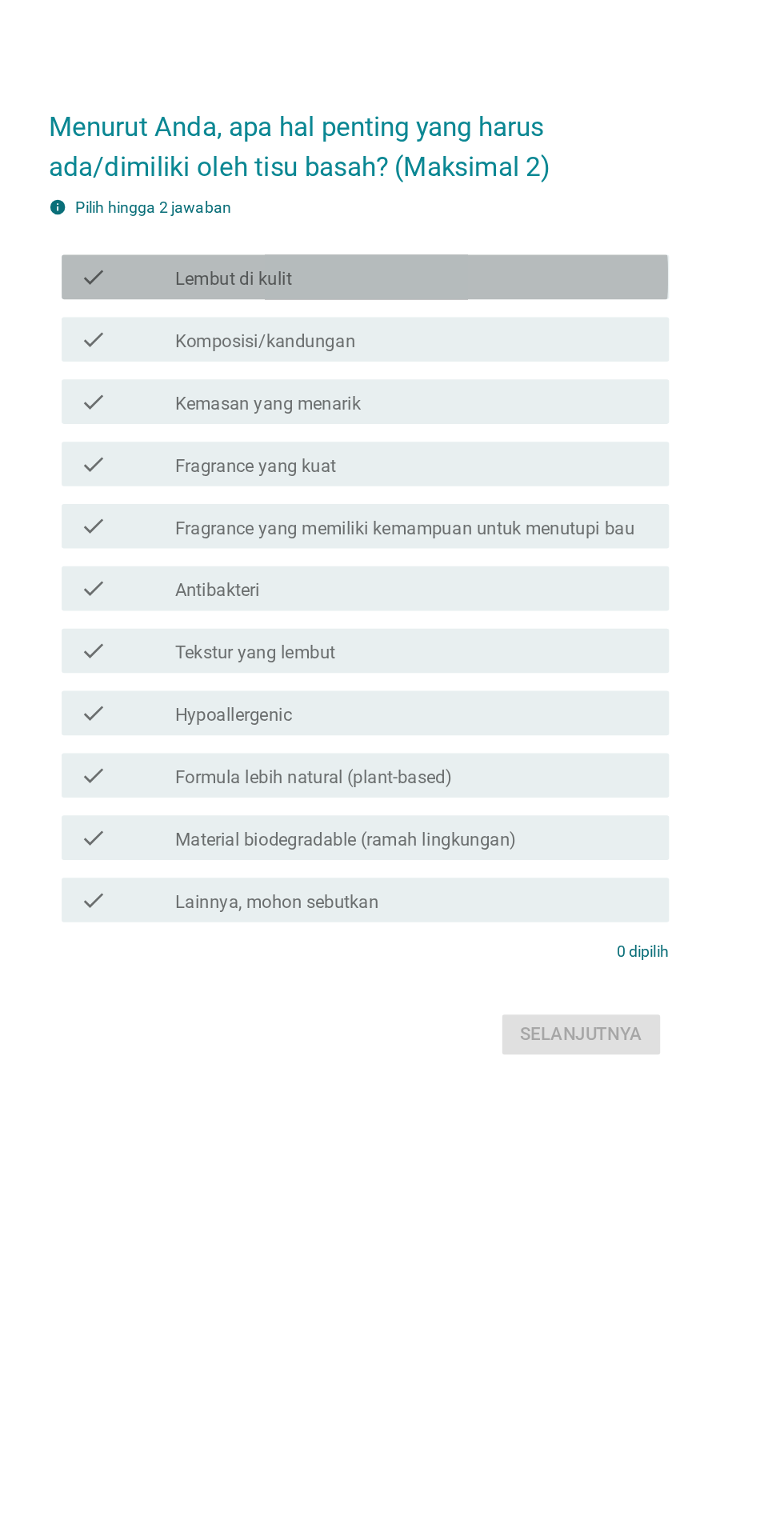
click at [195, 559] on icon "check" at bounding box center [200, 550] width 20 height 20
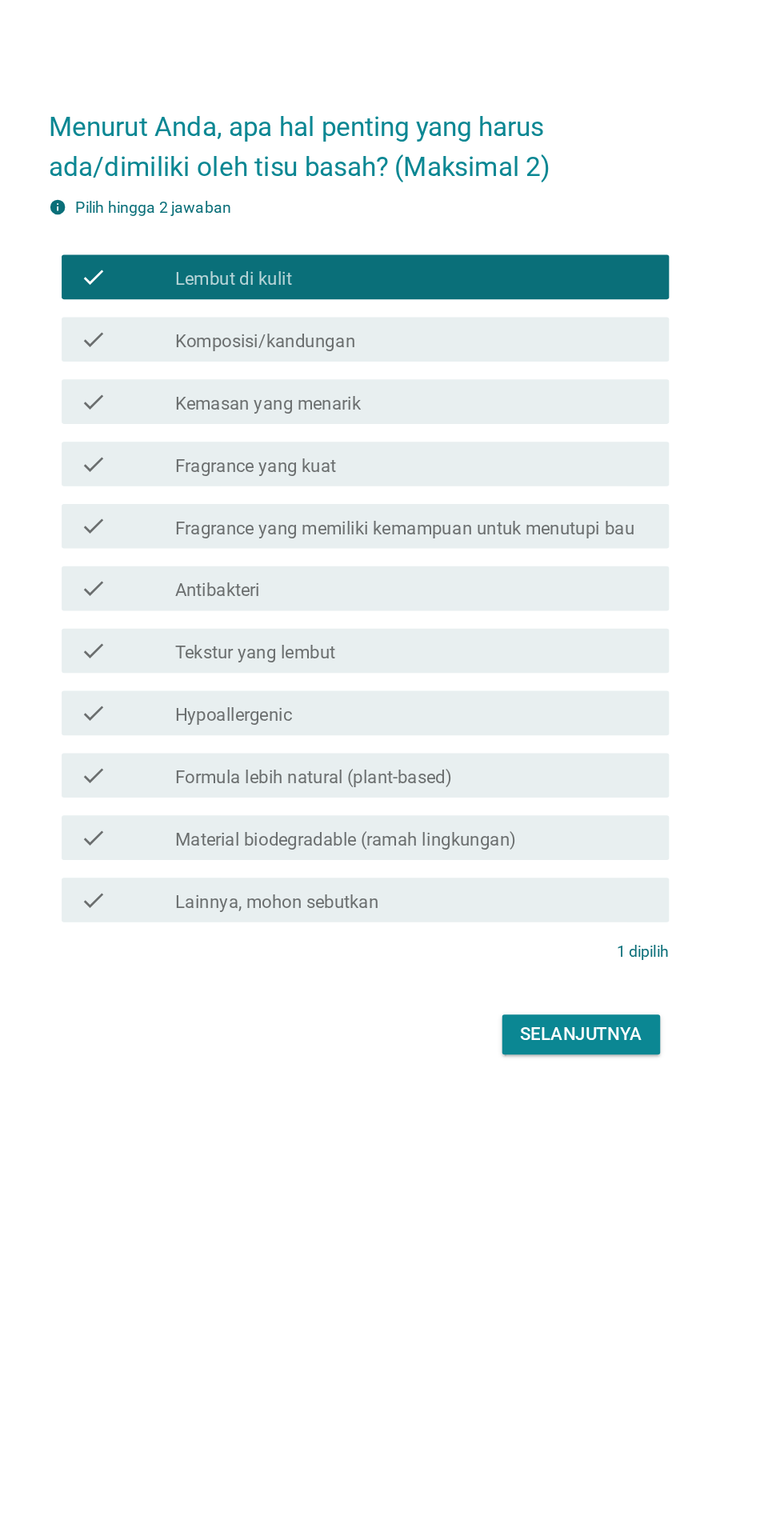
click at [220, 694] on div "check" at bounding box center [225, 684] width 69 height 20
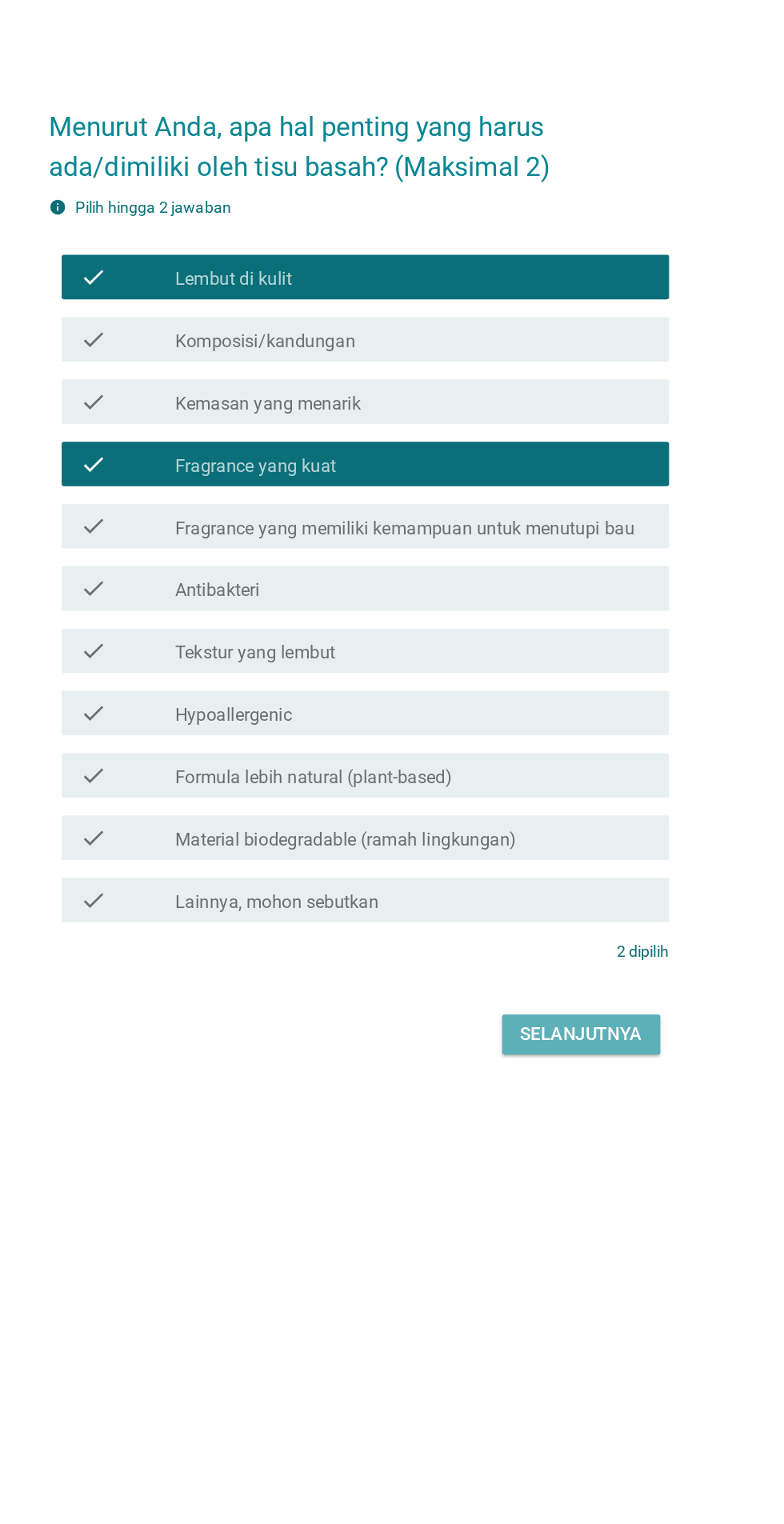
click at [521, 1104] on div "Selanjutnya" at bounding box center [552, 1094] width 88 height 20
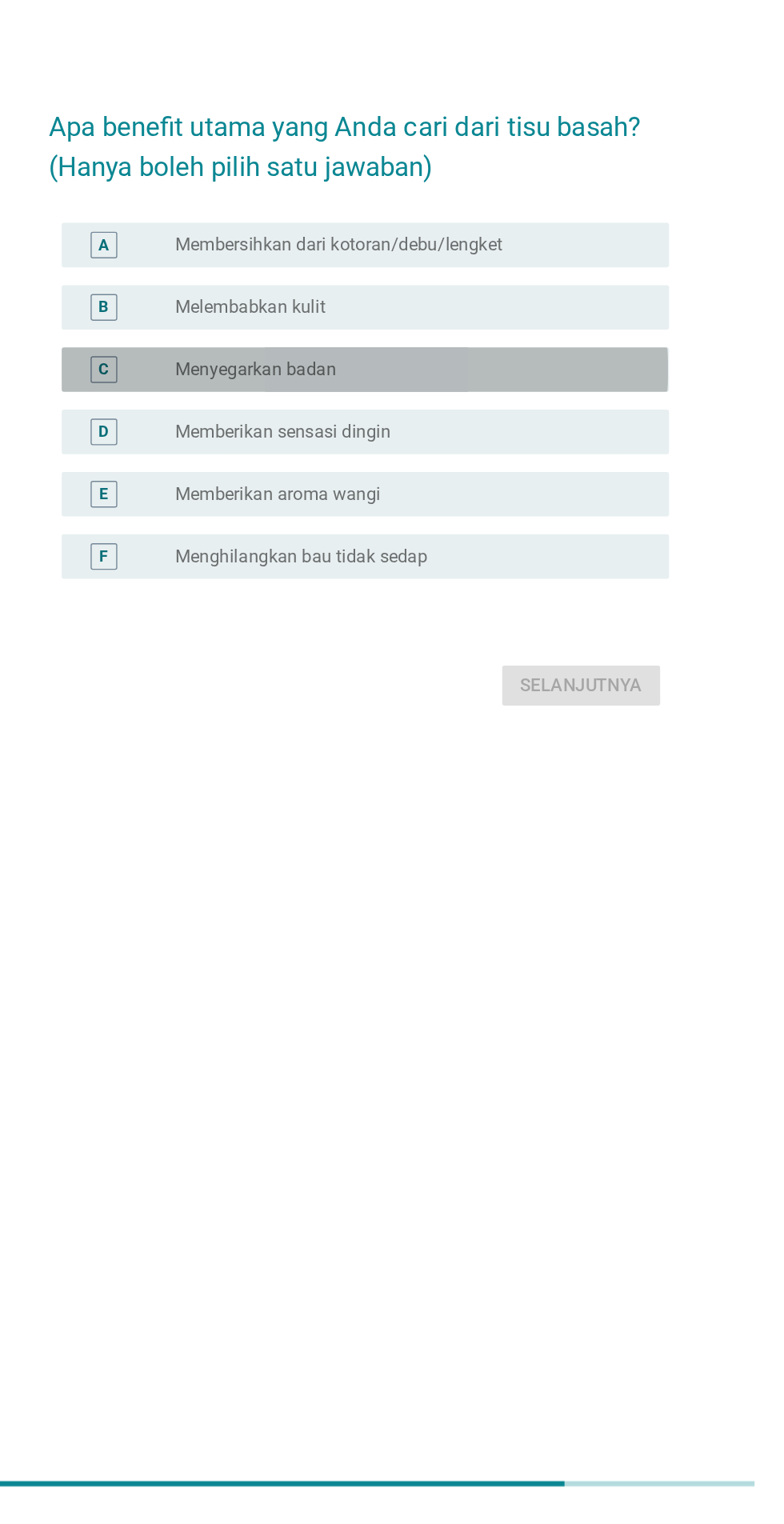
click at [187, 720] on div "C radio_button_unchecked Menyegarkan badan" at bounding box center [396, 703] width 436 height 32
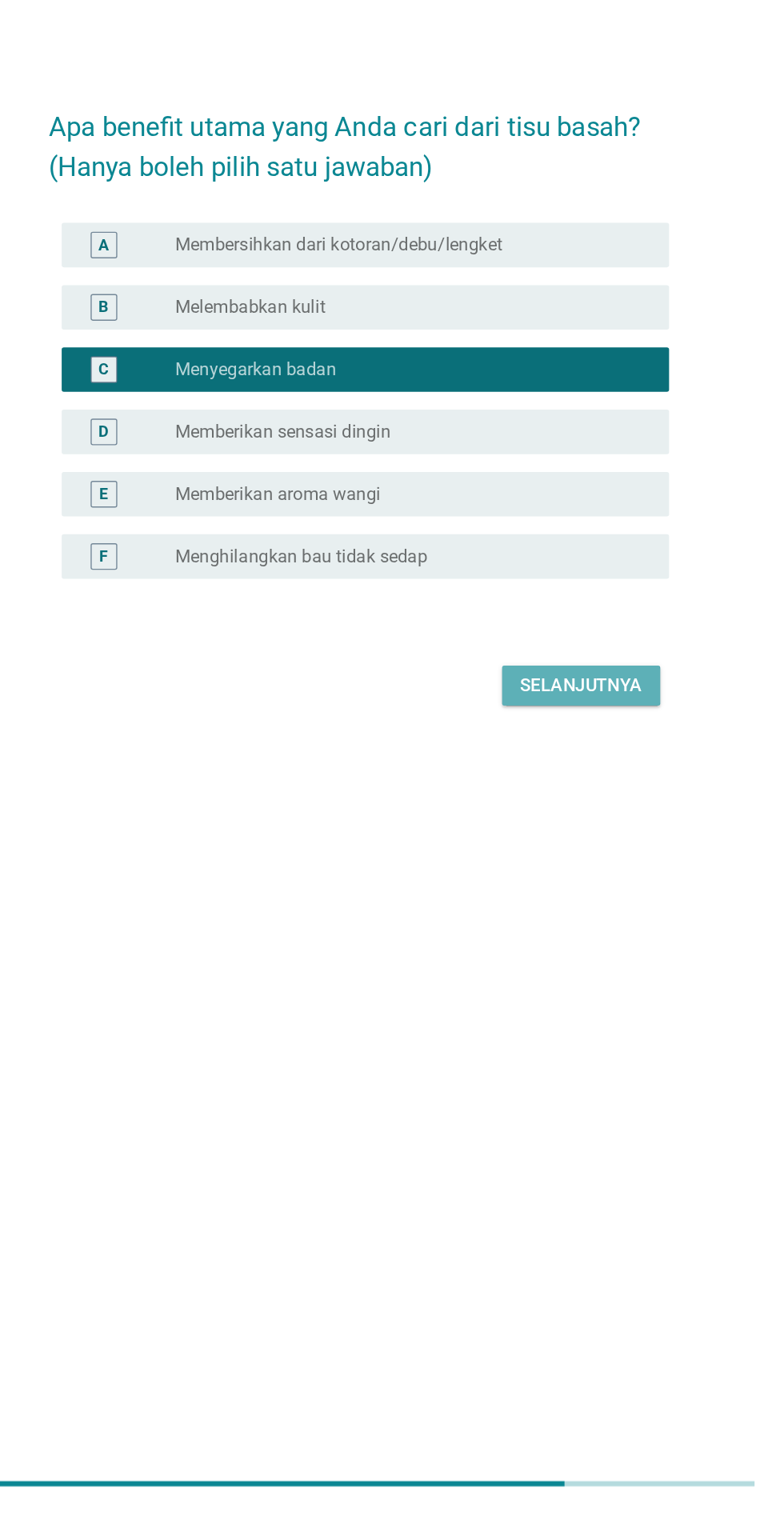
click at [507, 945] on button "Selanjutnya" at bounding box center [552, 931] width 114 height 29
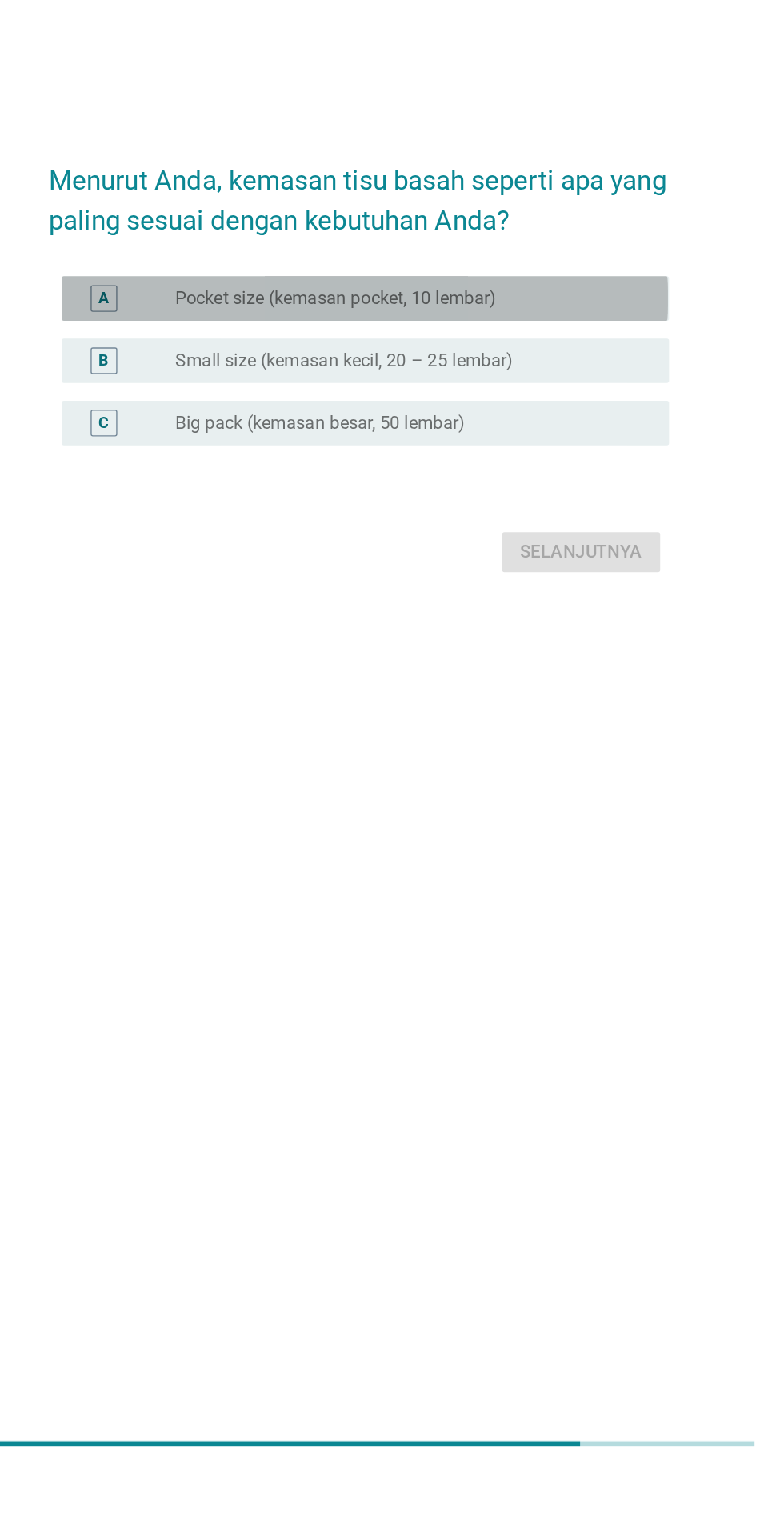
click at [193, 691] on div "A" at bounding box center [208, 680] width 35 height 20
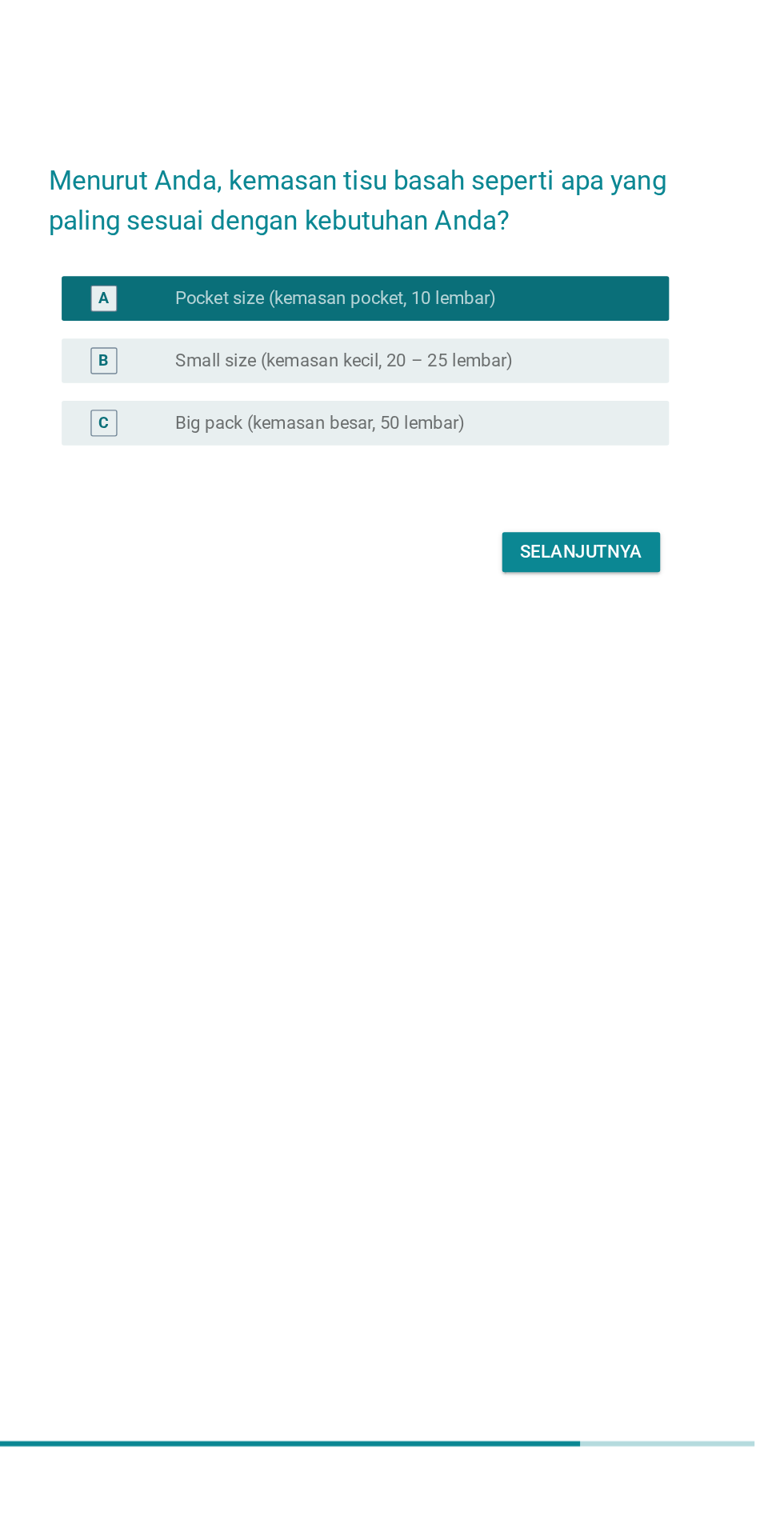
click at [200, 742] on div "B radio_button_unchecked Small size (kemasan kecil, 20 – 25 lembar)" at bounding box center [396, 726] width 436 height 32
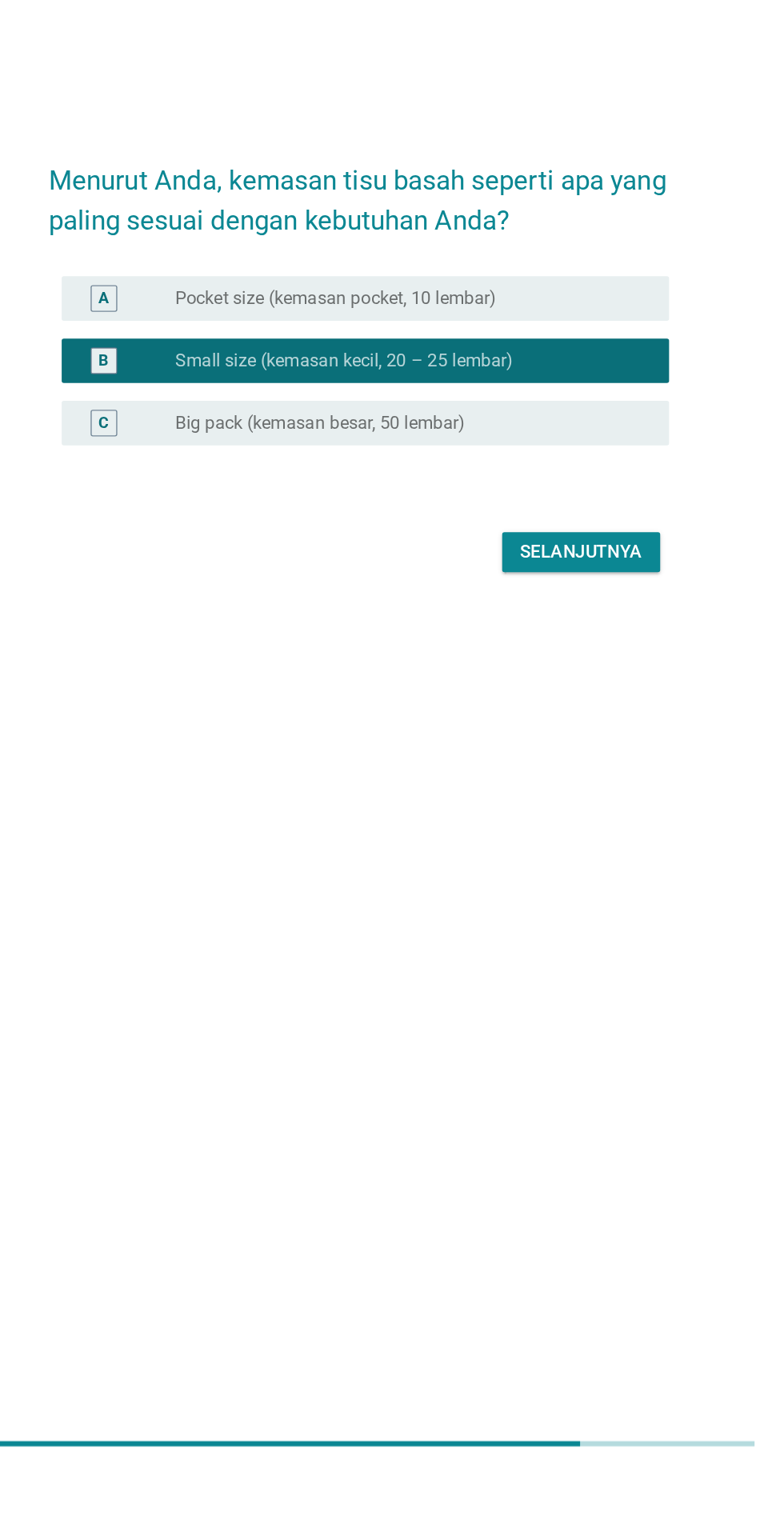
click at [476, 883] on div "Selanjutnya" at bounding box center [392, 863] width 446 height 38
click at [526, 873] on div "Selanjutnya" at bounding box center [552, 863] width 88 height 20
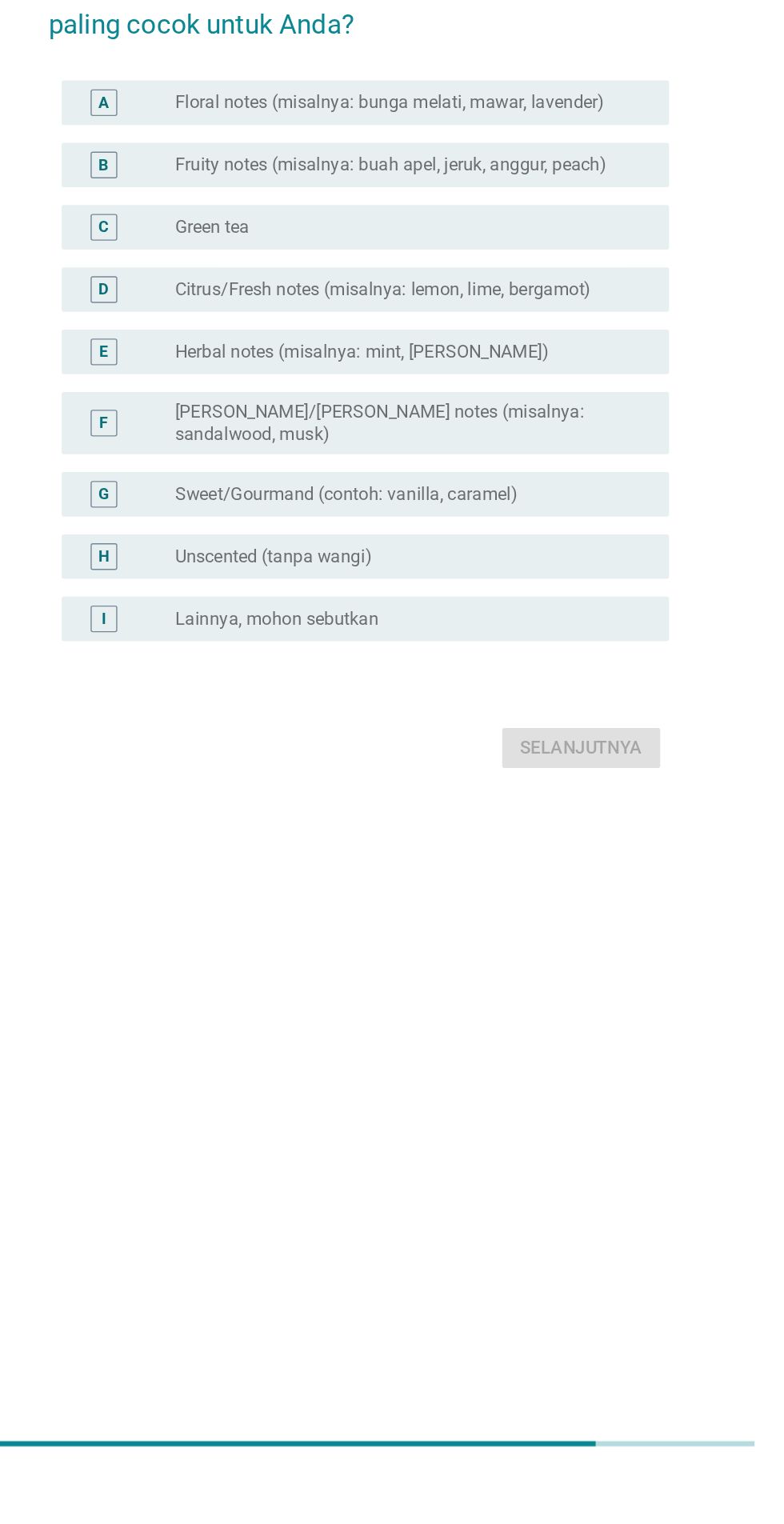
scroll to position [0, 0]
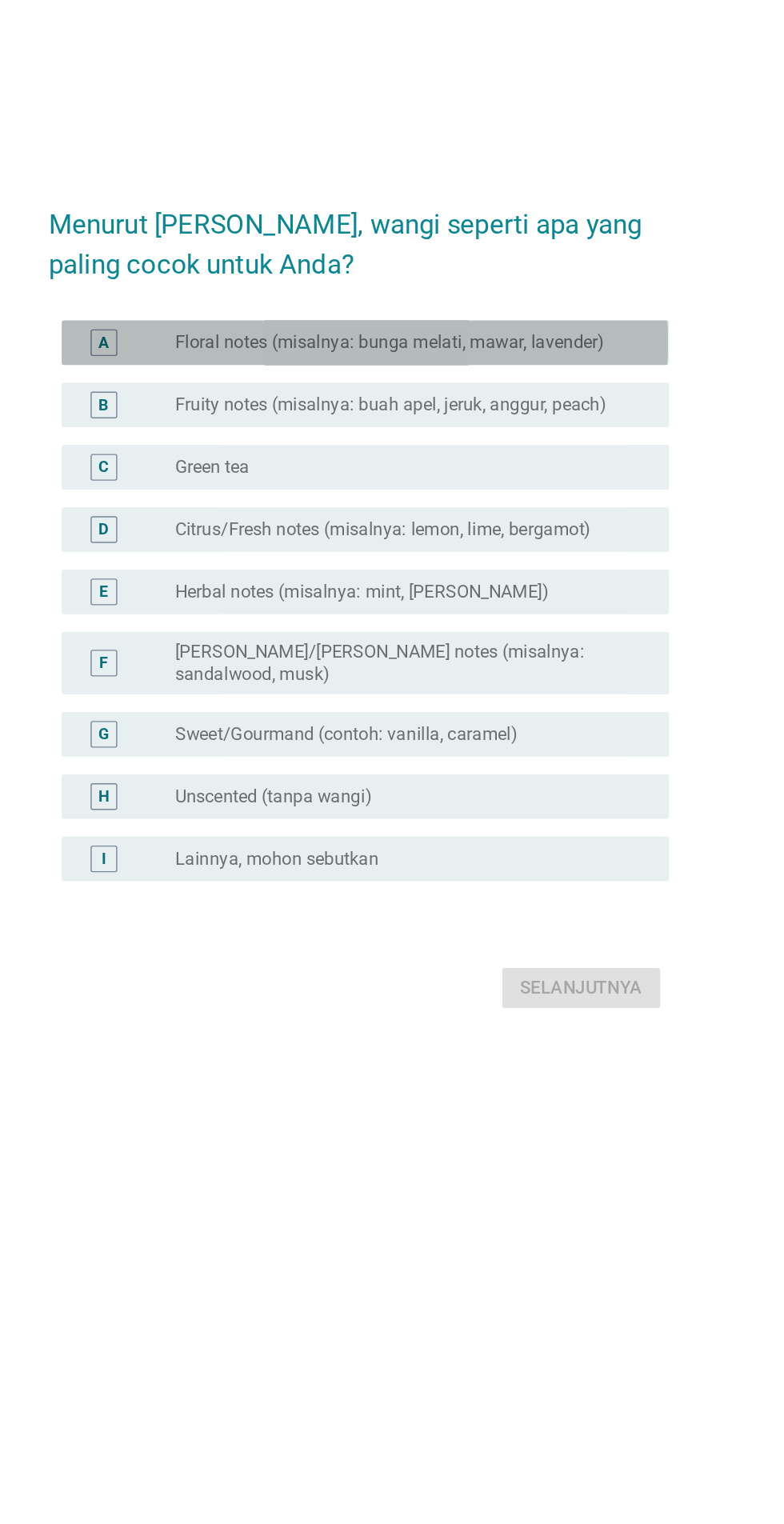
click at [225, 588] on div "A" at bounding box center [208, 579] width 35 height 20
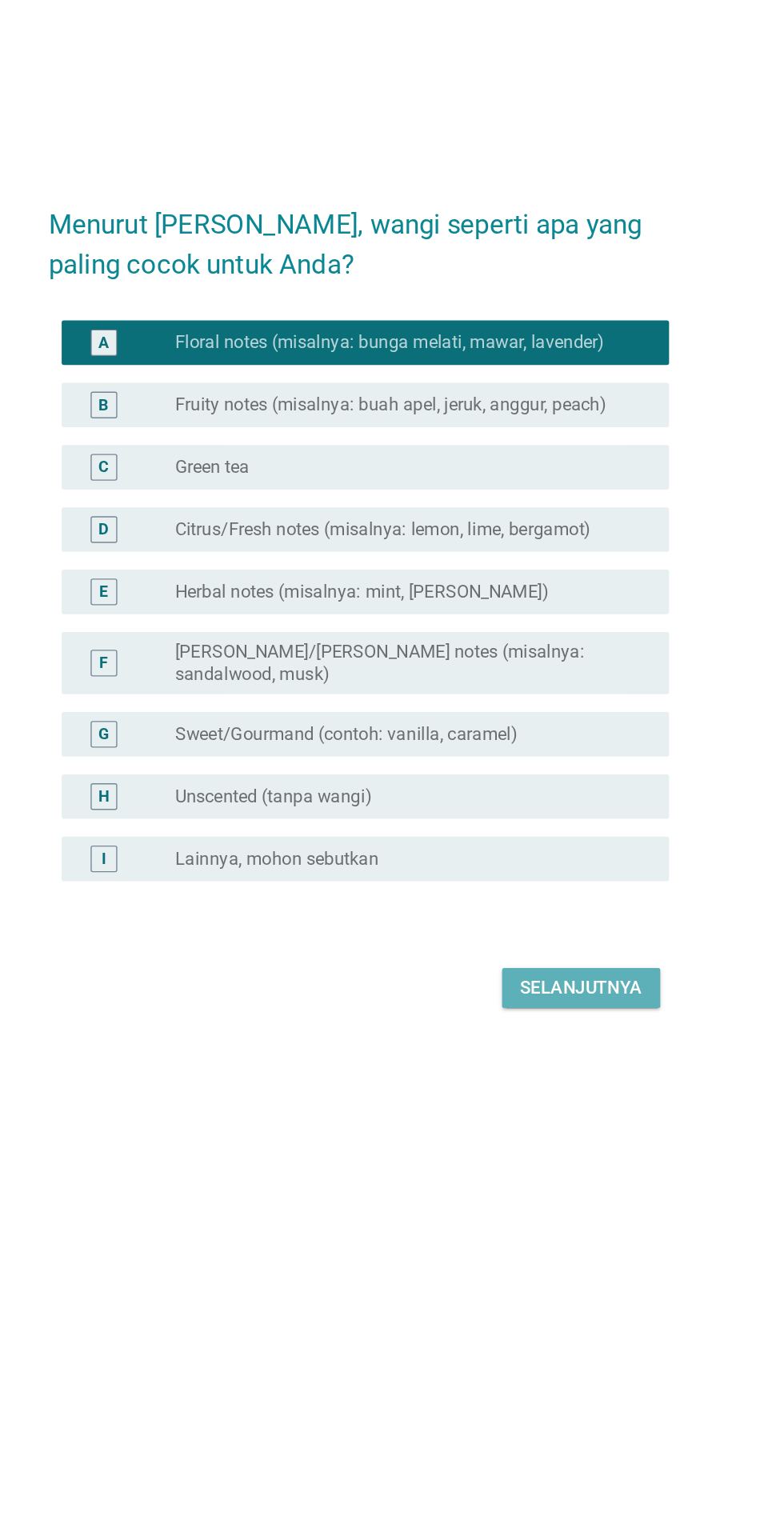
click at [520, 1053] on div "Selanjutnya" at bounding box center [552, 1042] width 88 height 20
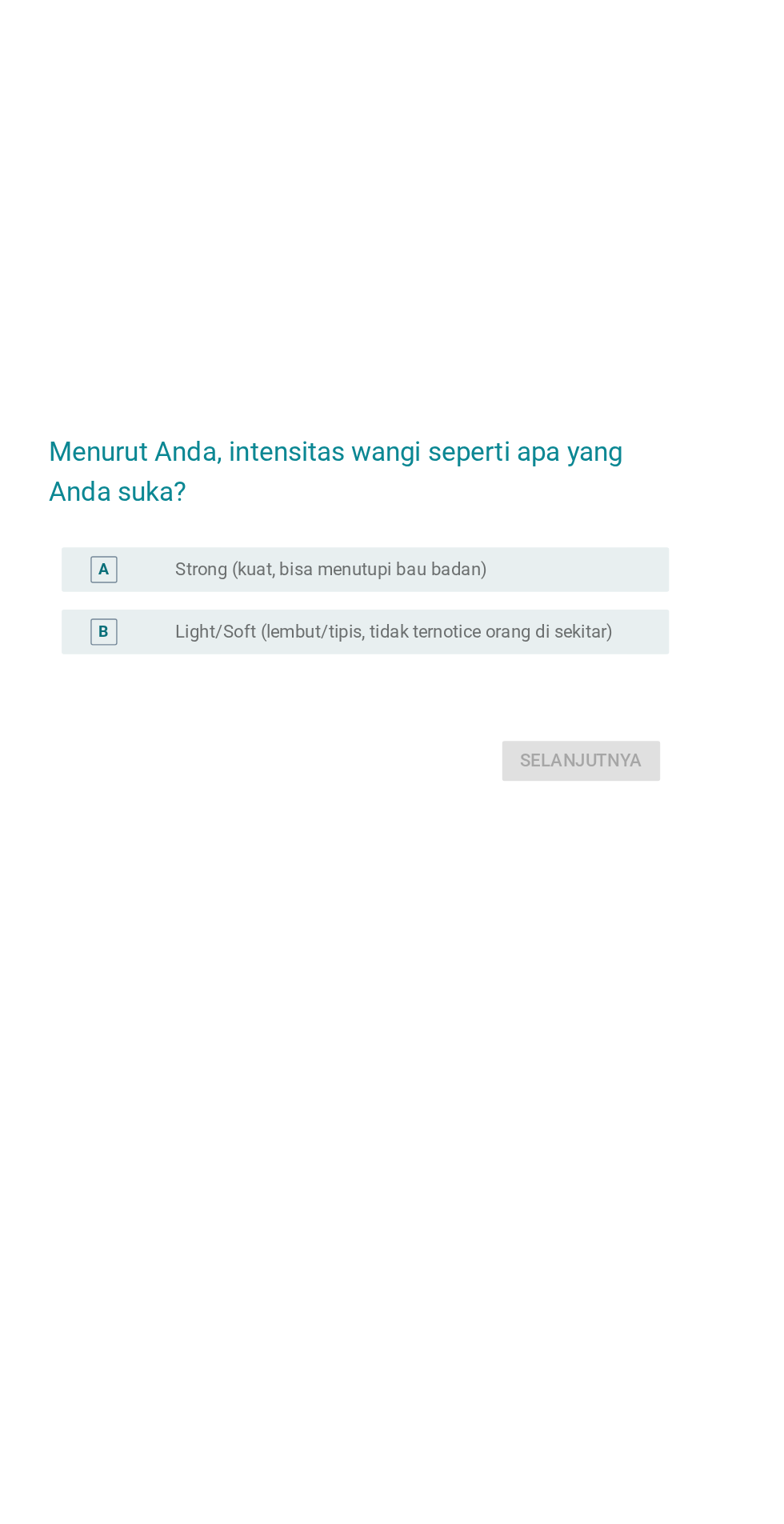
scroll to position [38, 0]
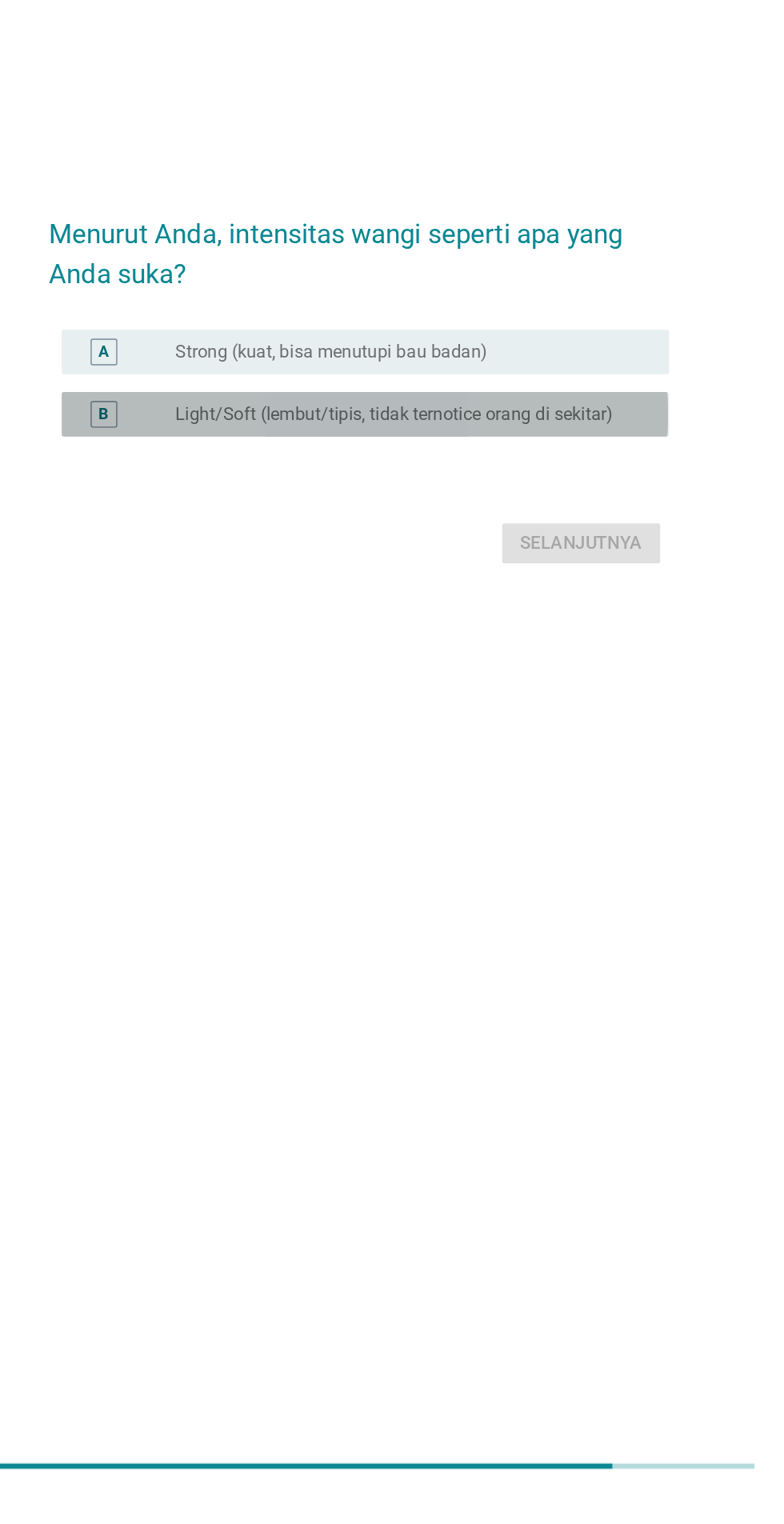
click at [226, 758] on div "B" at bounding box center [225, 748] width 69 height 20
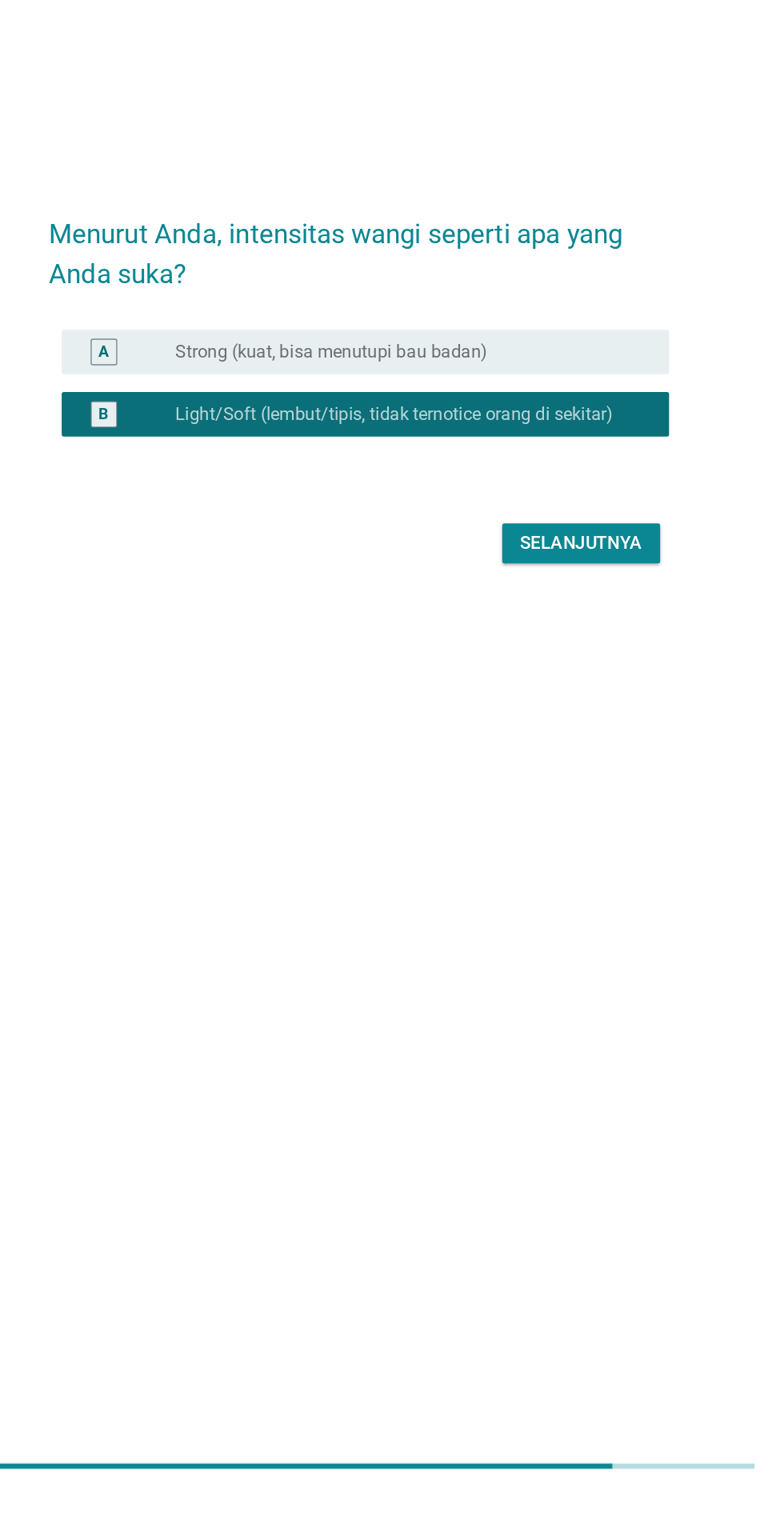
click at [287, 711] on label "Strong (kuat, bisa menutupi bau badan)" at bounding box center [372, 703] width 225 height 16
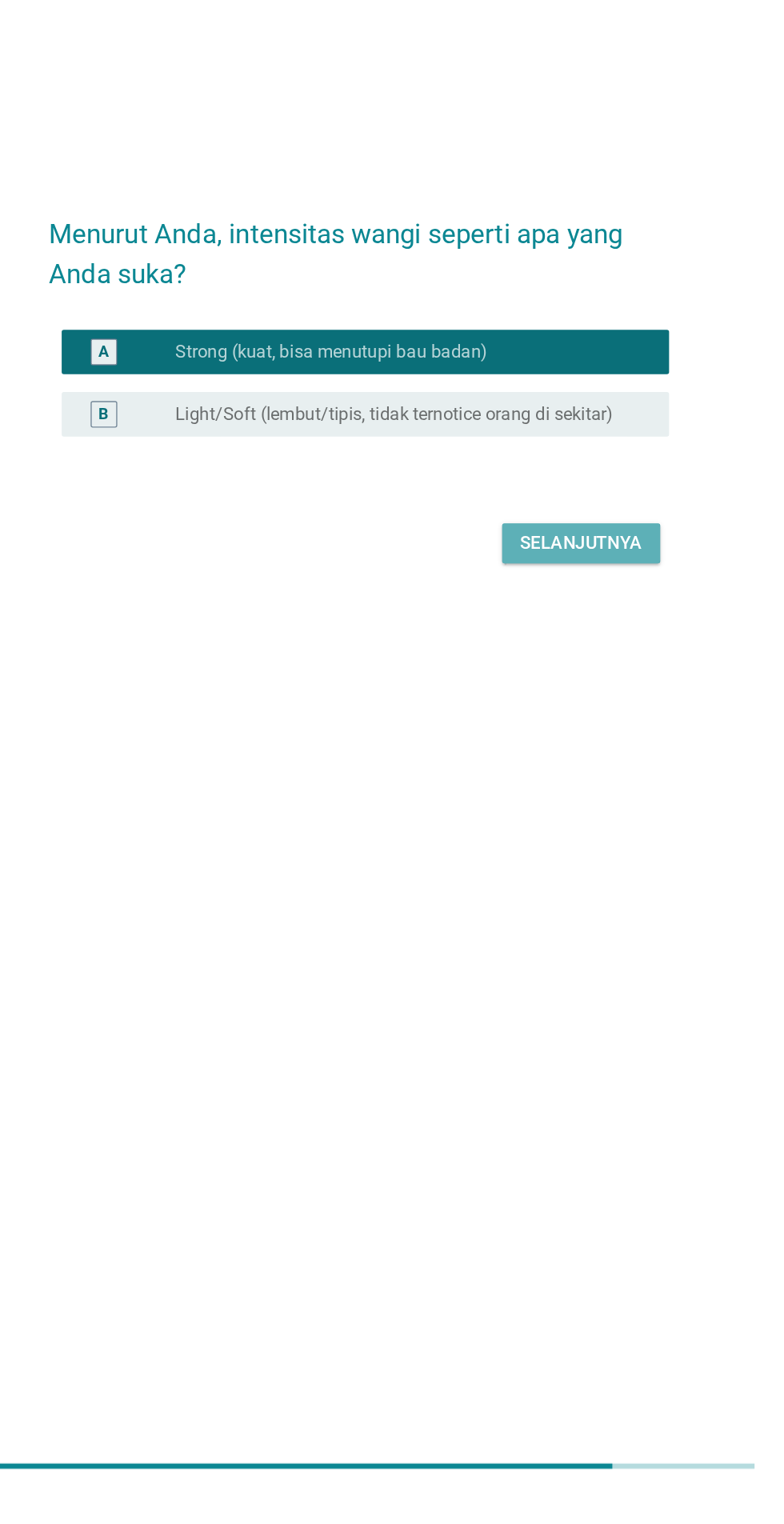
click at [521, 855] on button "Selanjutnya" at bounding box center [552, 841] width 114 height 29
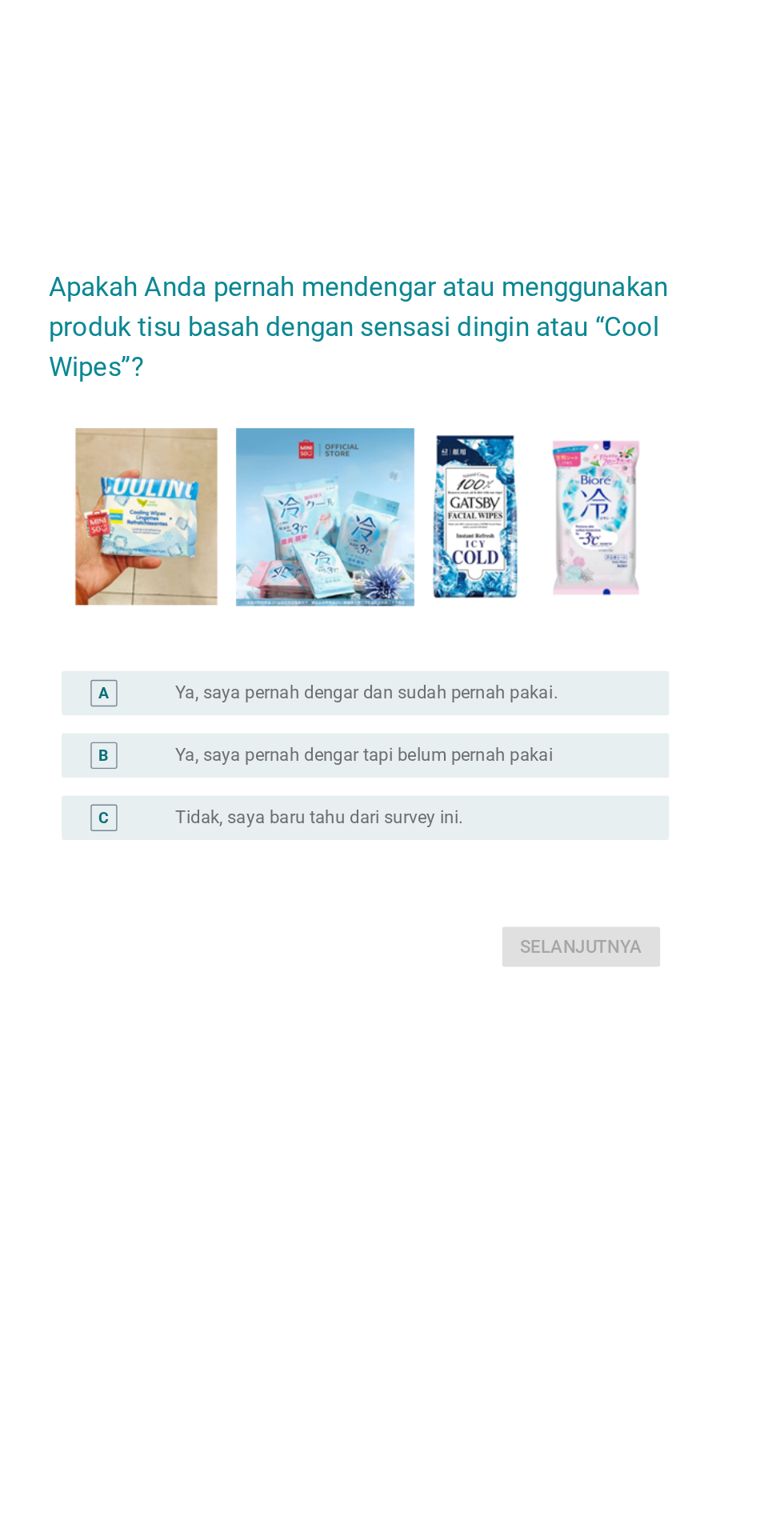
click at [233, 877] on div "B" at bounding box center [225, 867] width 69 height 20
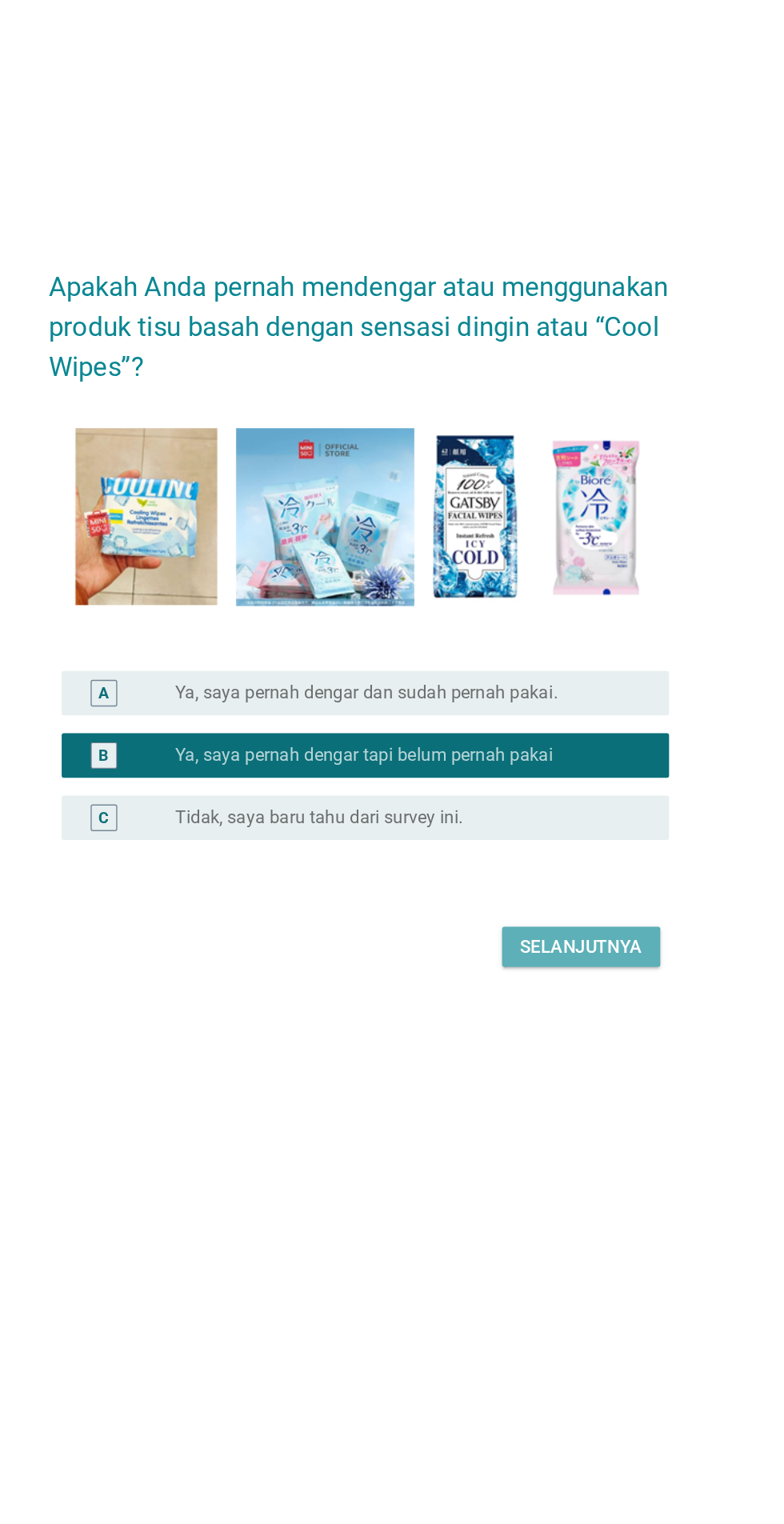
click at [504, 1019] on button "Selanjutnya" at bounding box center [552, 1005] width 114 height 29
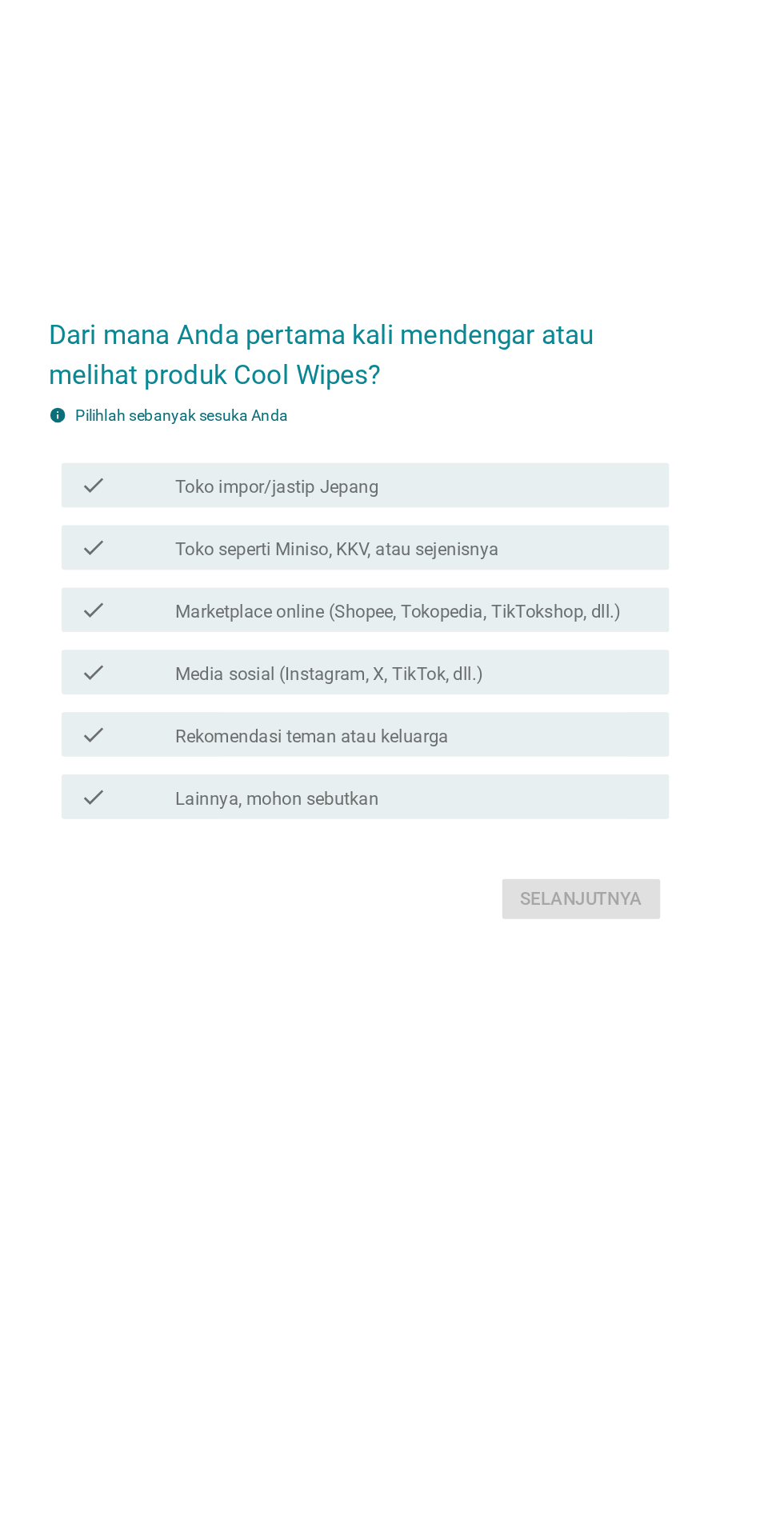
scroll to position [34, 0]
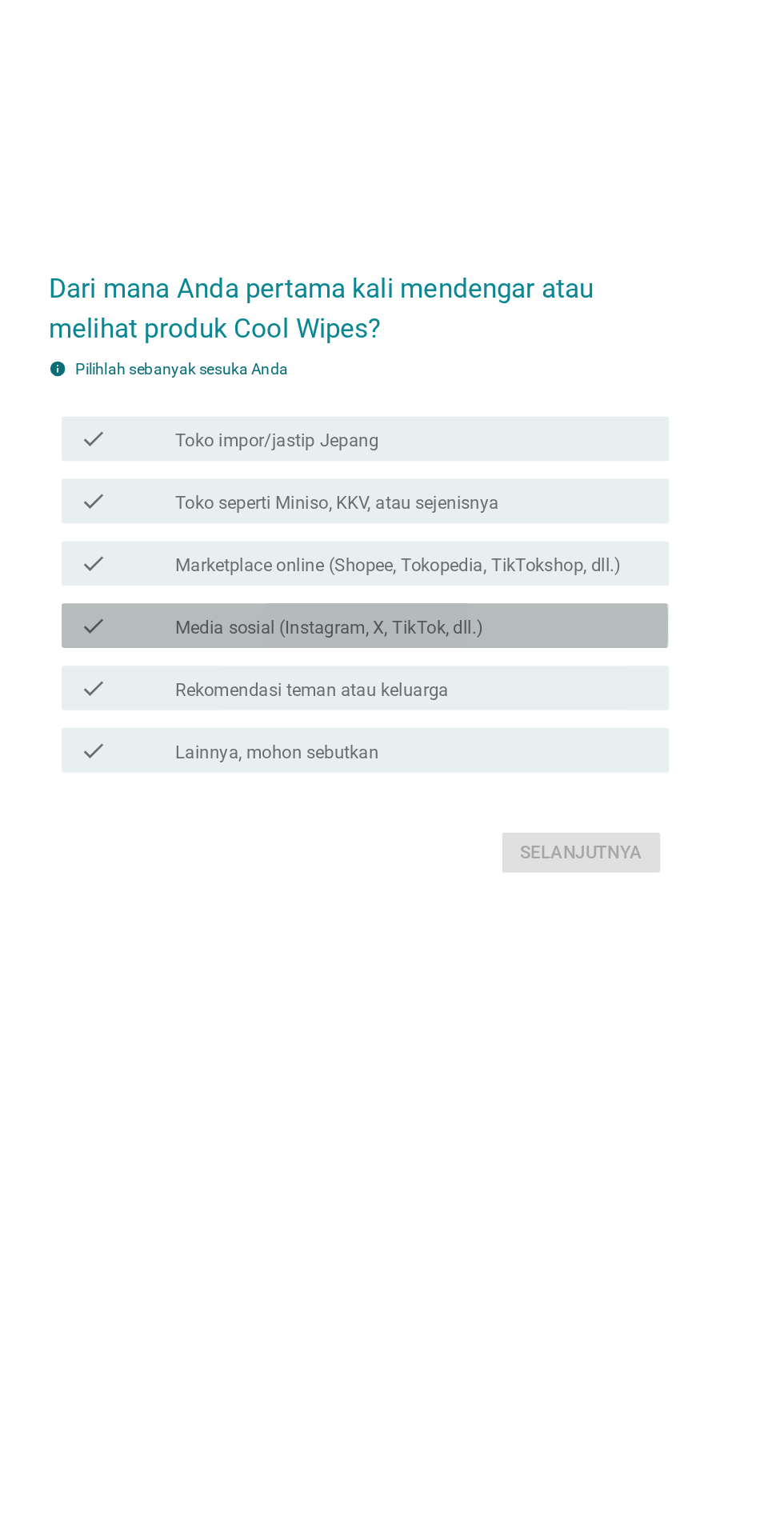
click at [223, 783] on div "check" at bounding box center [225, 774] width 69 height 20
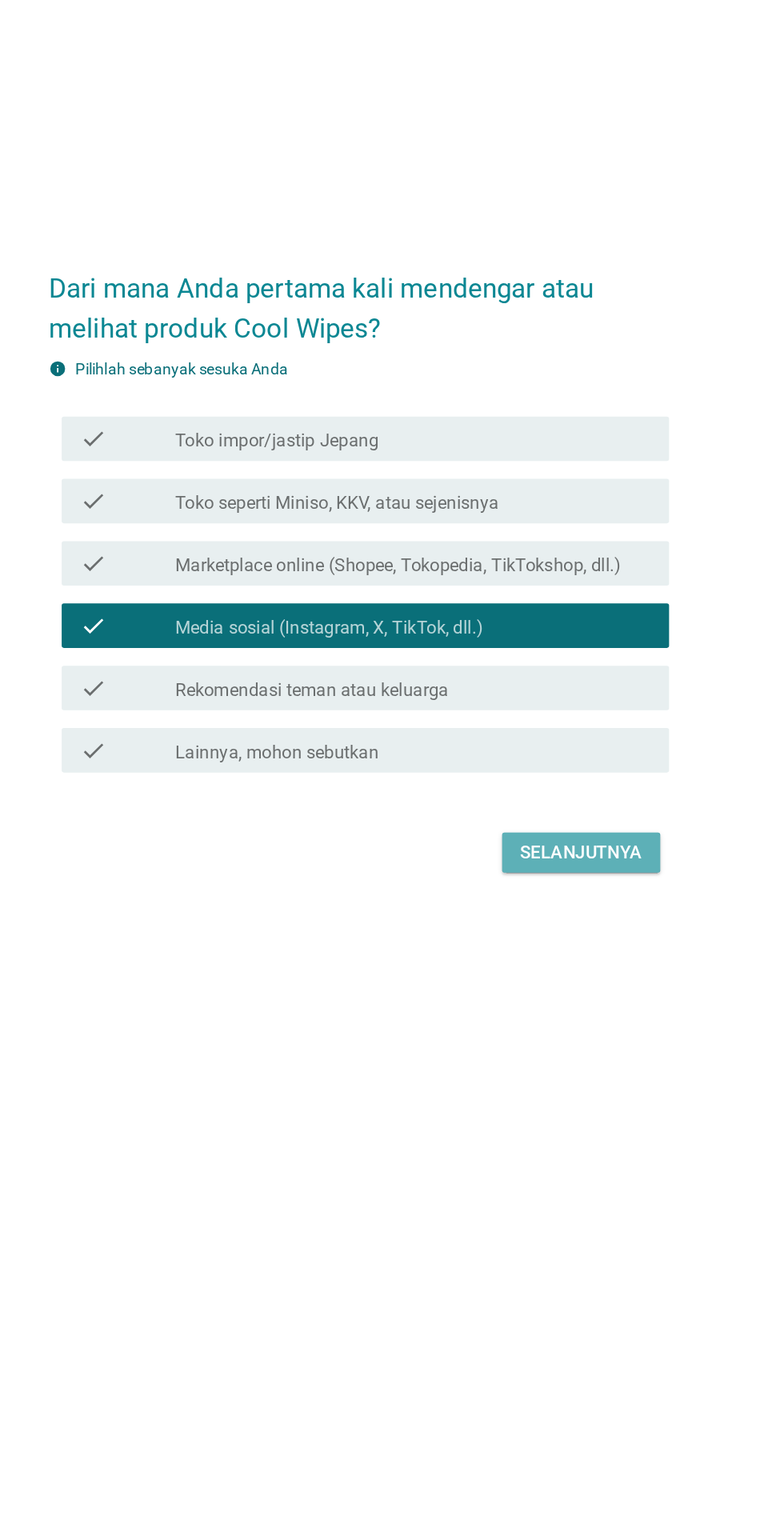
click at [521, 951] on button "Selanjutnya" at bounding box center [552, 937] width 114 height 29
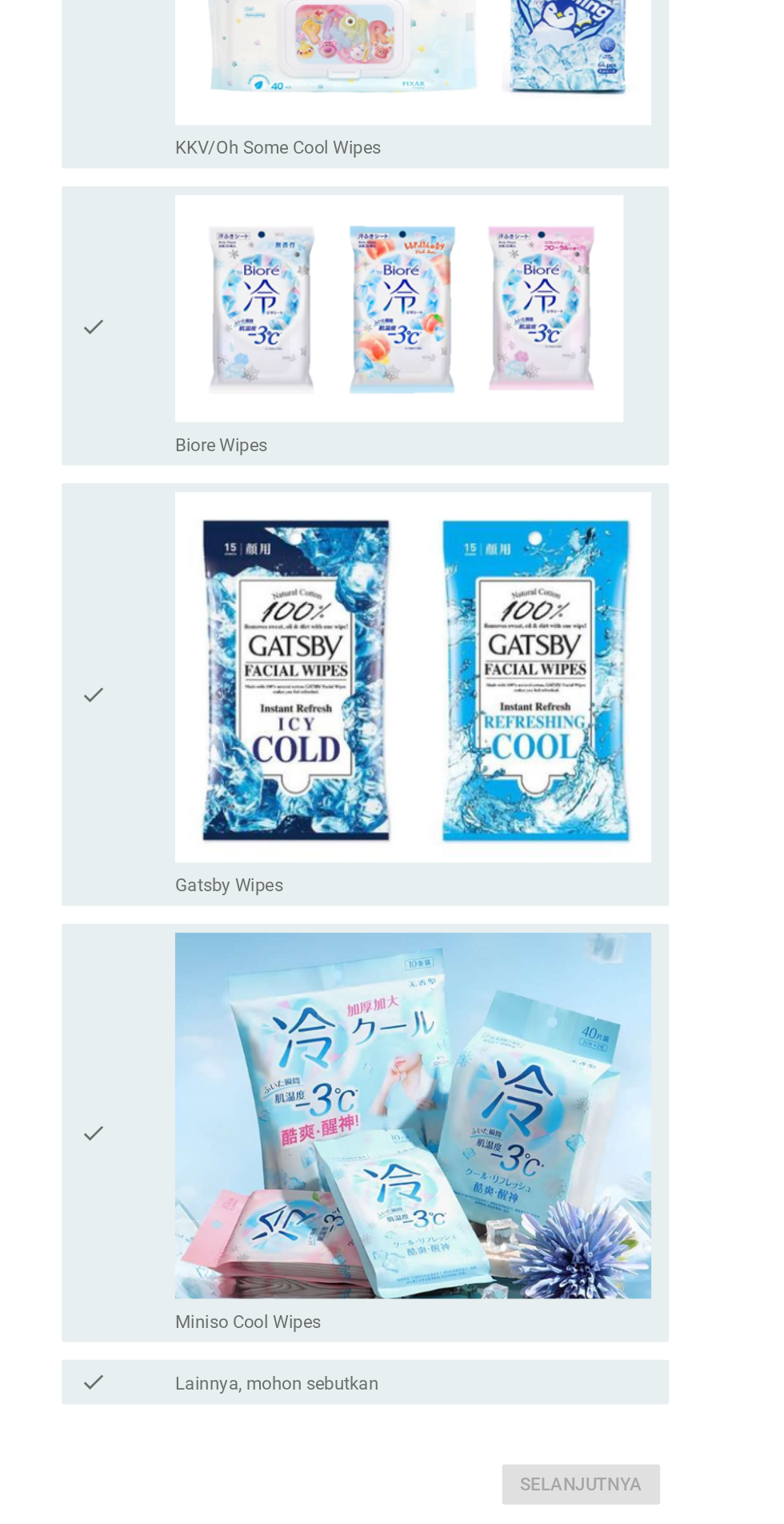
scroll to position [0, 0]
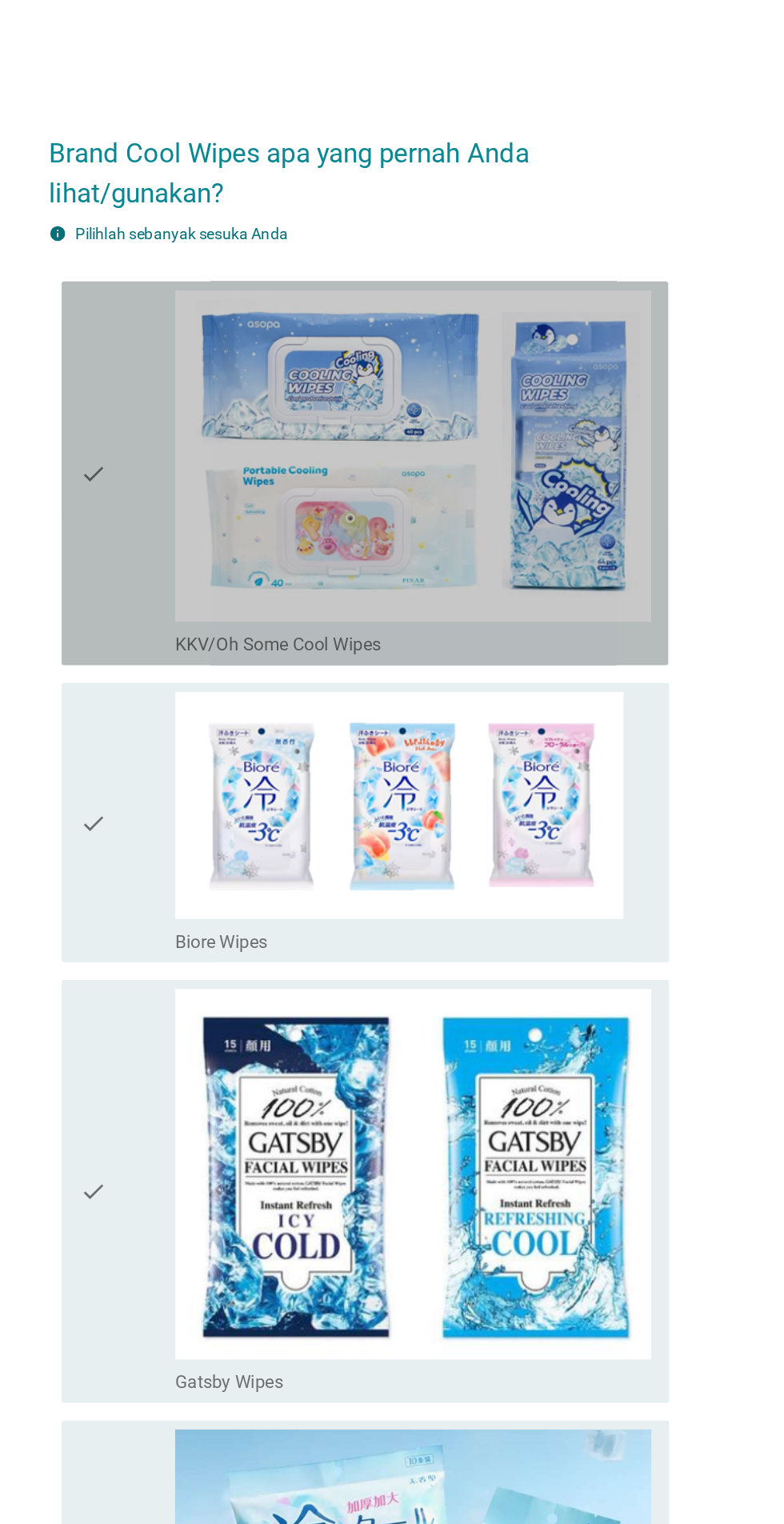
click at [200, 443] on icon "check" at bounding box center [200, 341] width 20 height 263
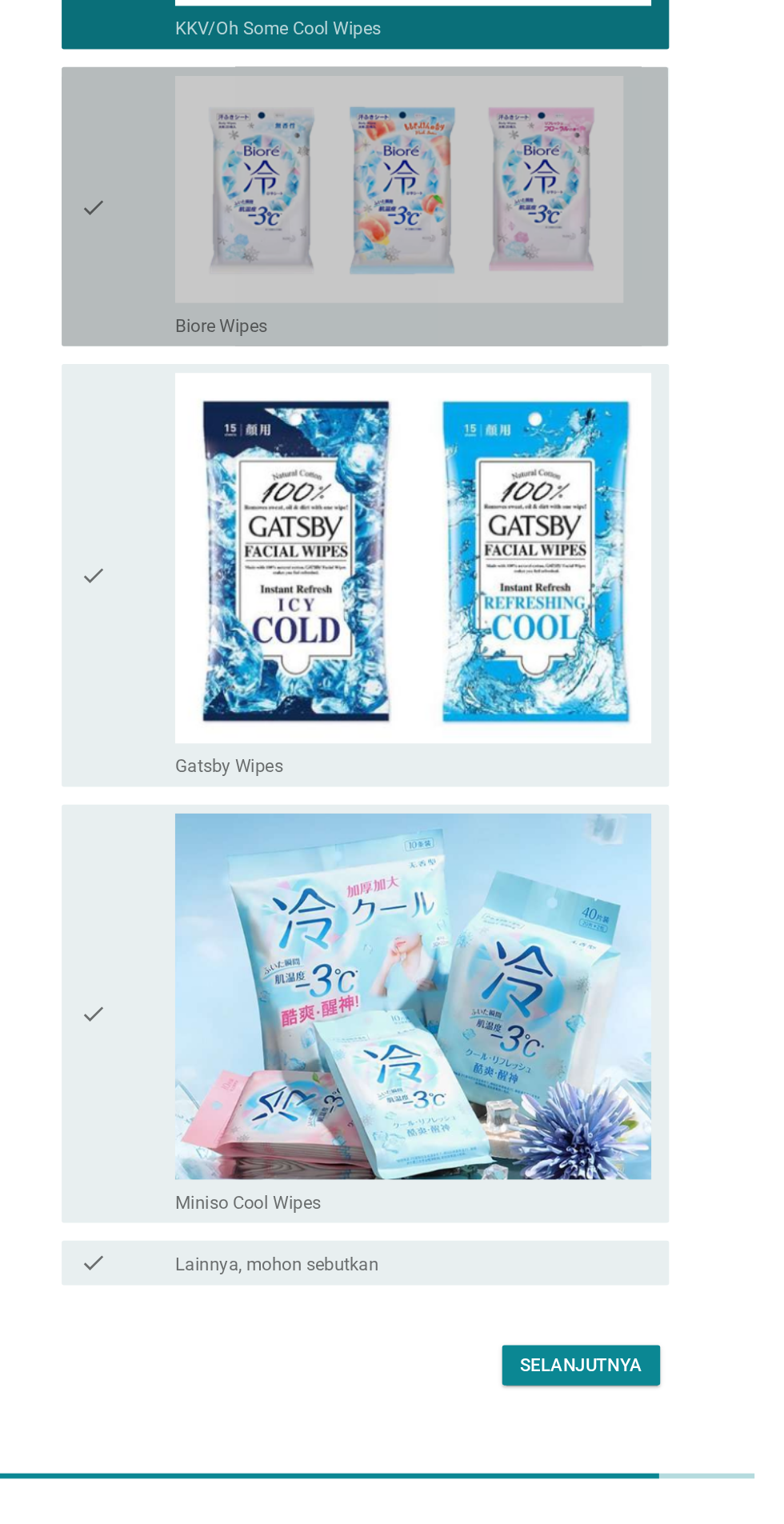
scroll to position [38, 0]
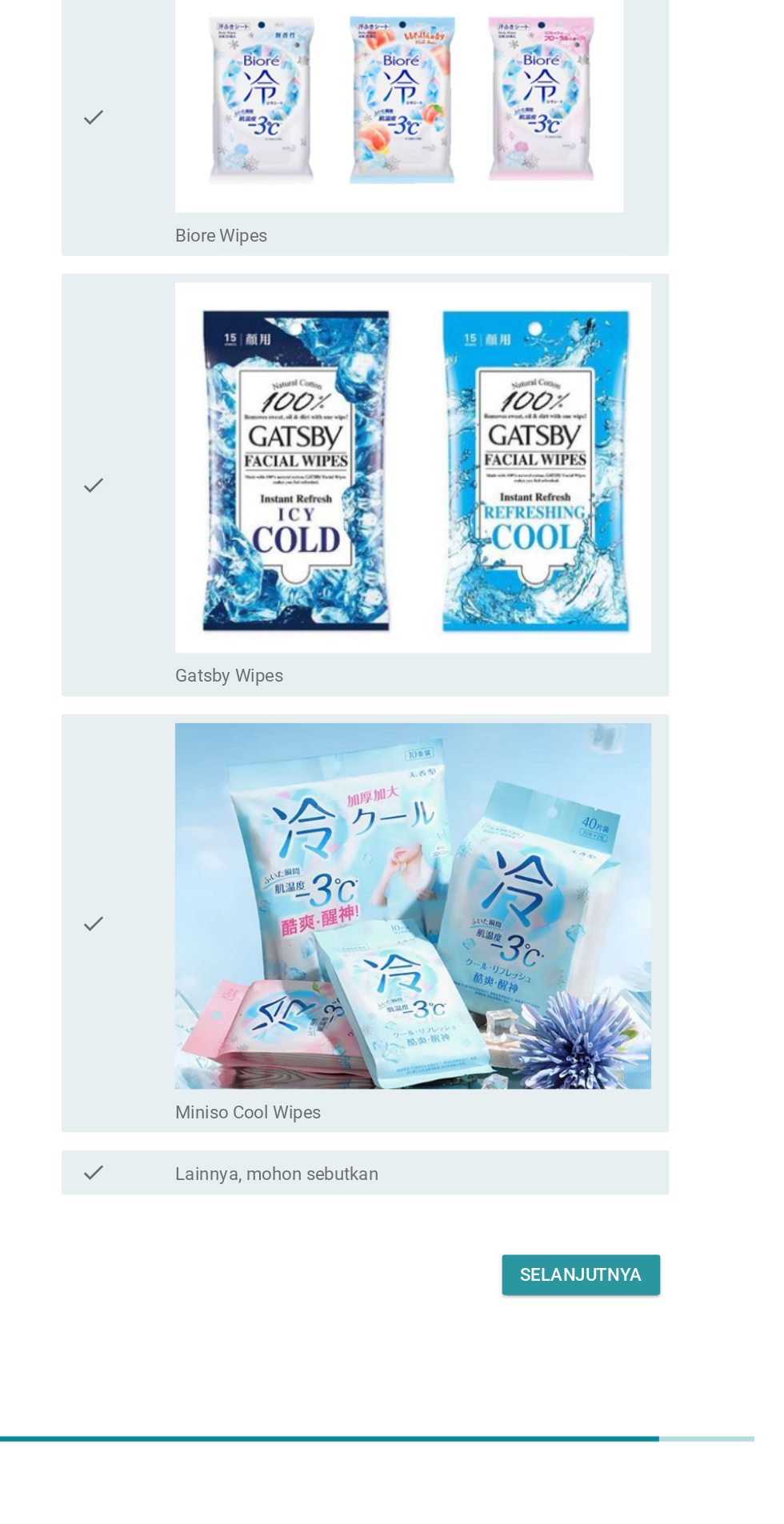
click at [513, 1397] on div "Selanjutnya" at bounding box center [552, 1386] width 88 height 20
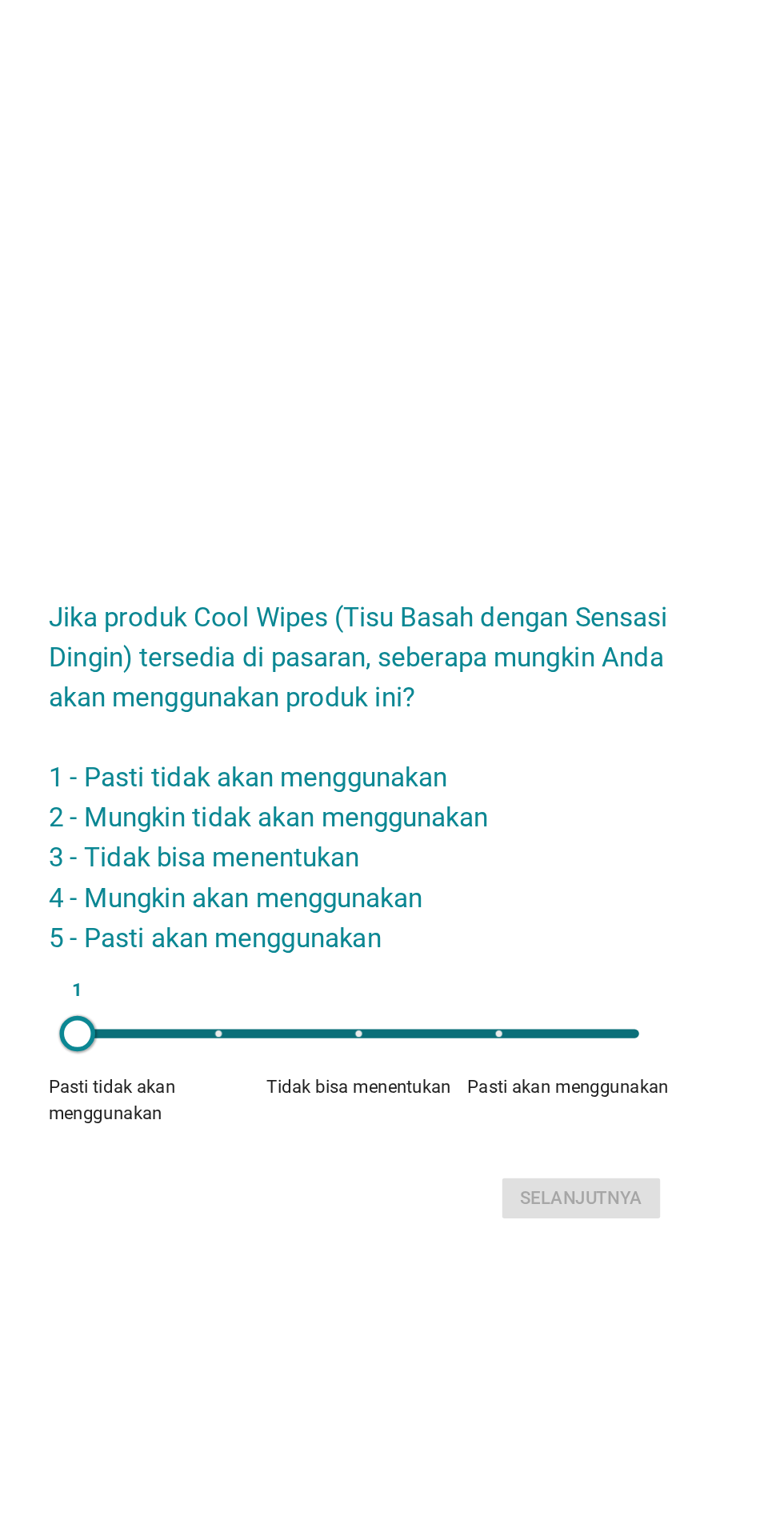
scroll to position [16, 0]
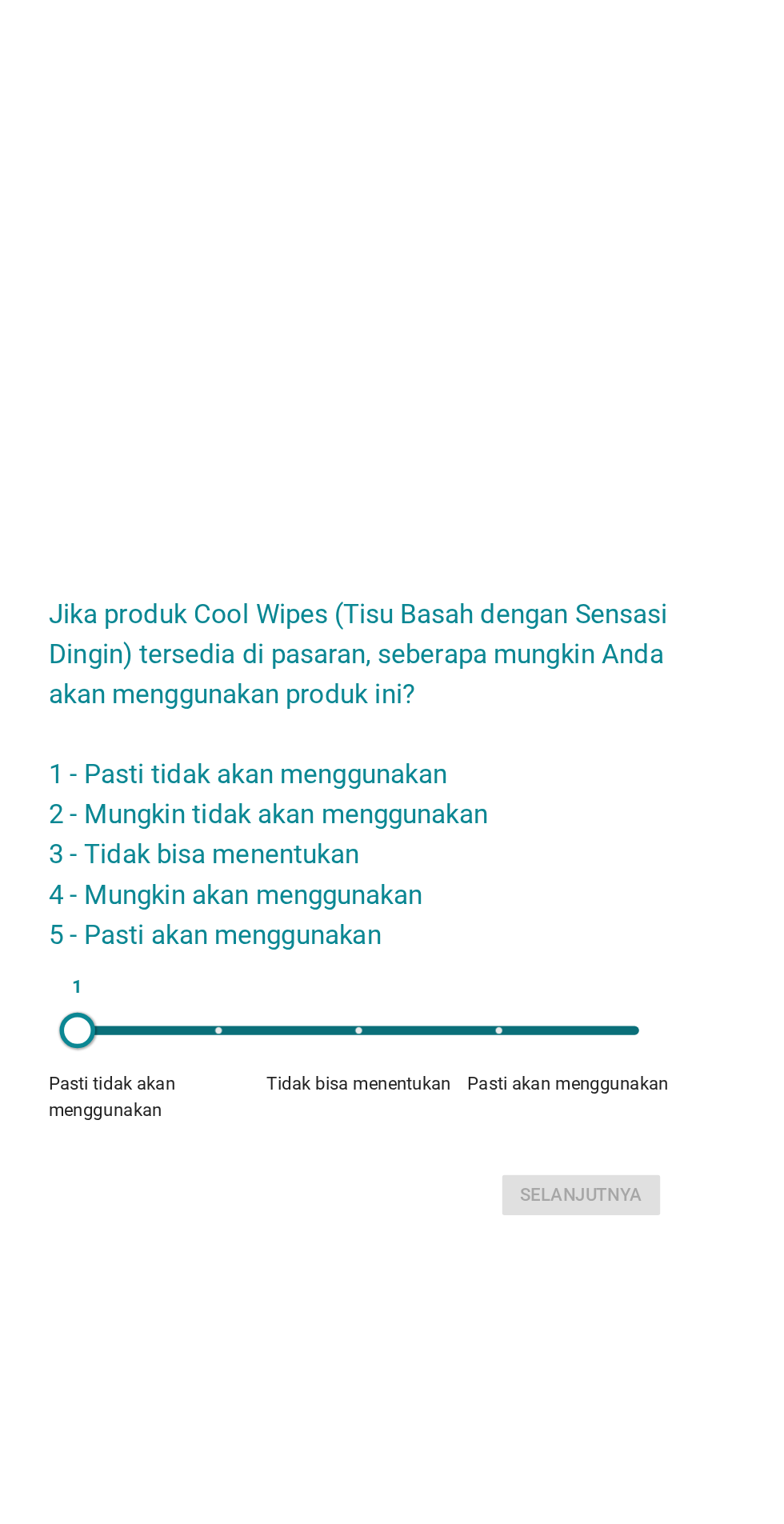
click at [448, 846] on div "1" at bounding box center [392, 843] width 404 height 7
click at [508, 971] on div "Selanjutnya" at bounding box center [552, 961] width 88 height 20
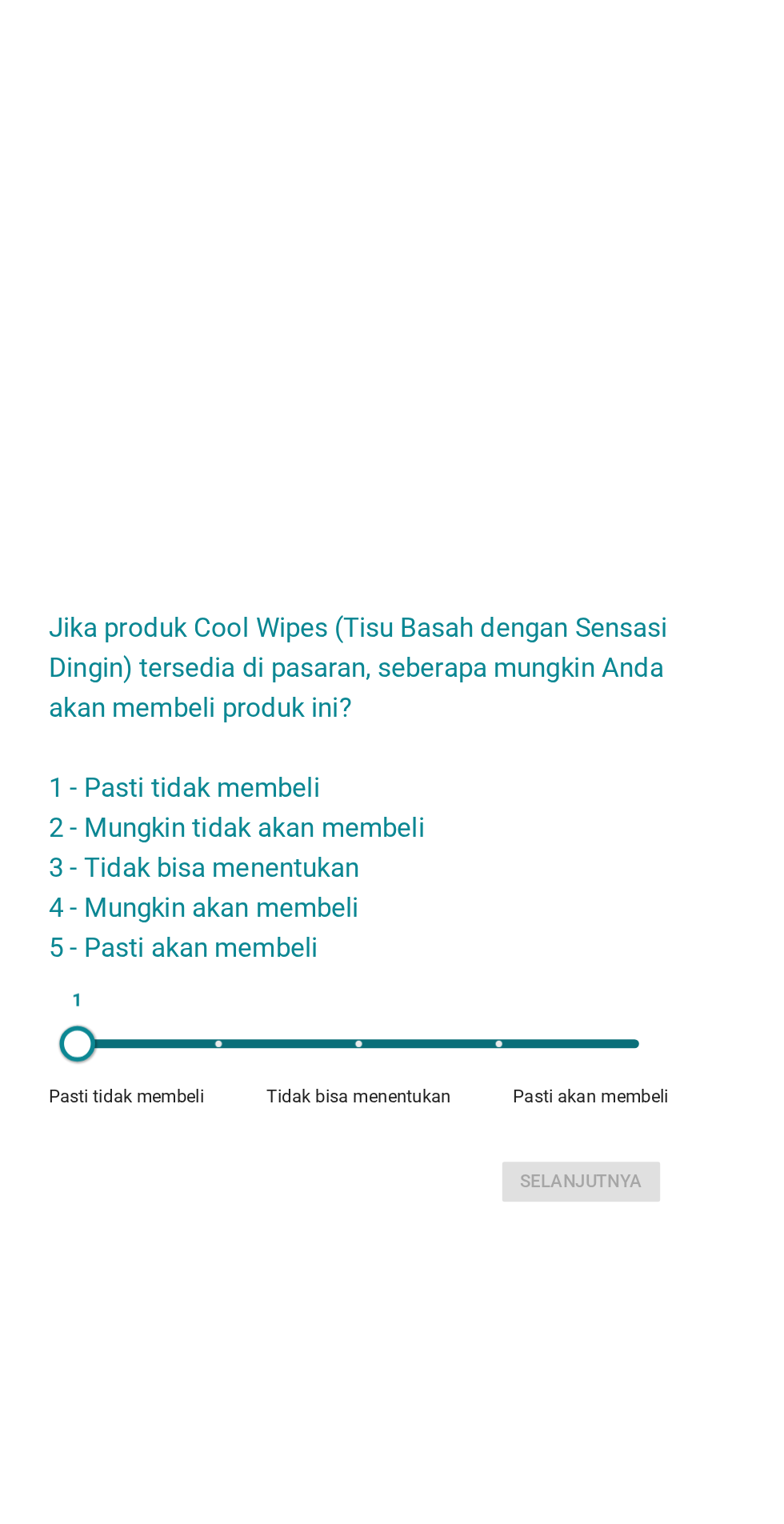
scroll to position [9, 0]
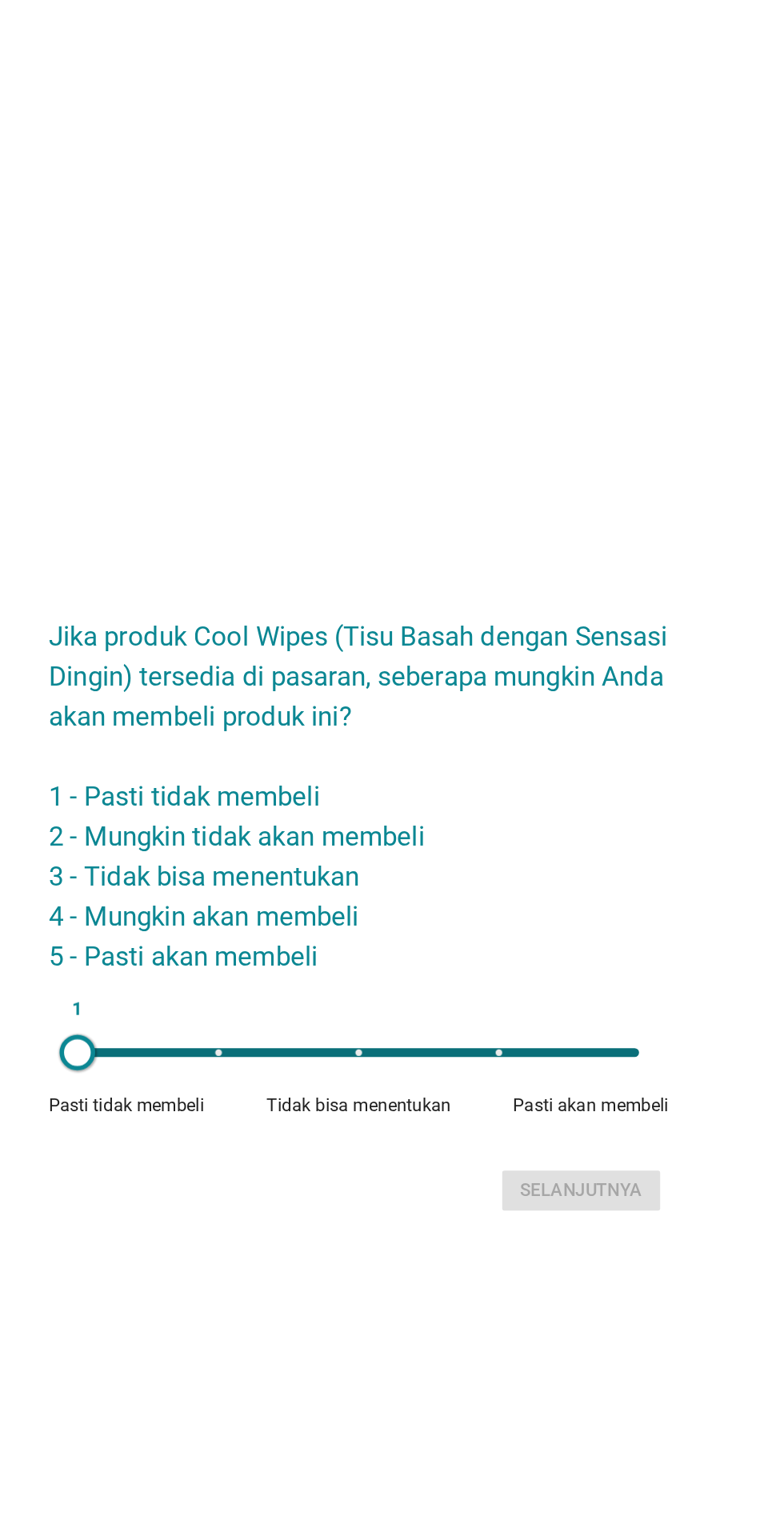
click at [465, 862] on div "1" at bounding box center [392, 859] width 404 height 7
type input "4"
click at [495, 973] on button "Selanjutnya" at bounding box center [552, 958] width 114 height 29
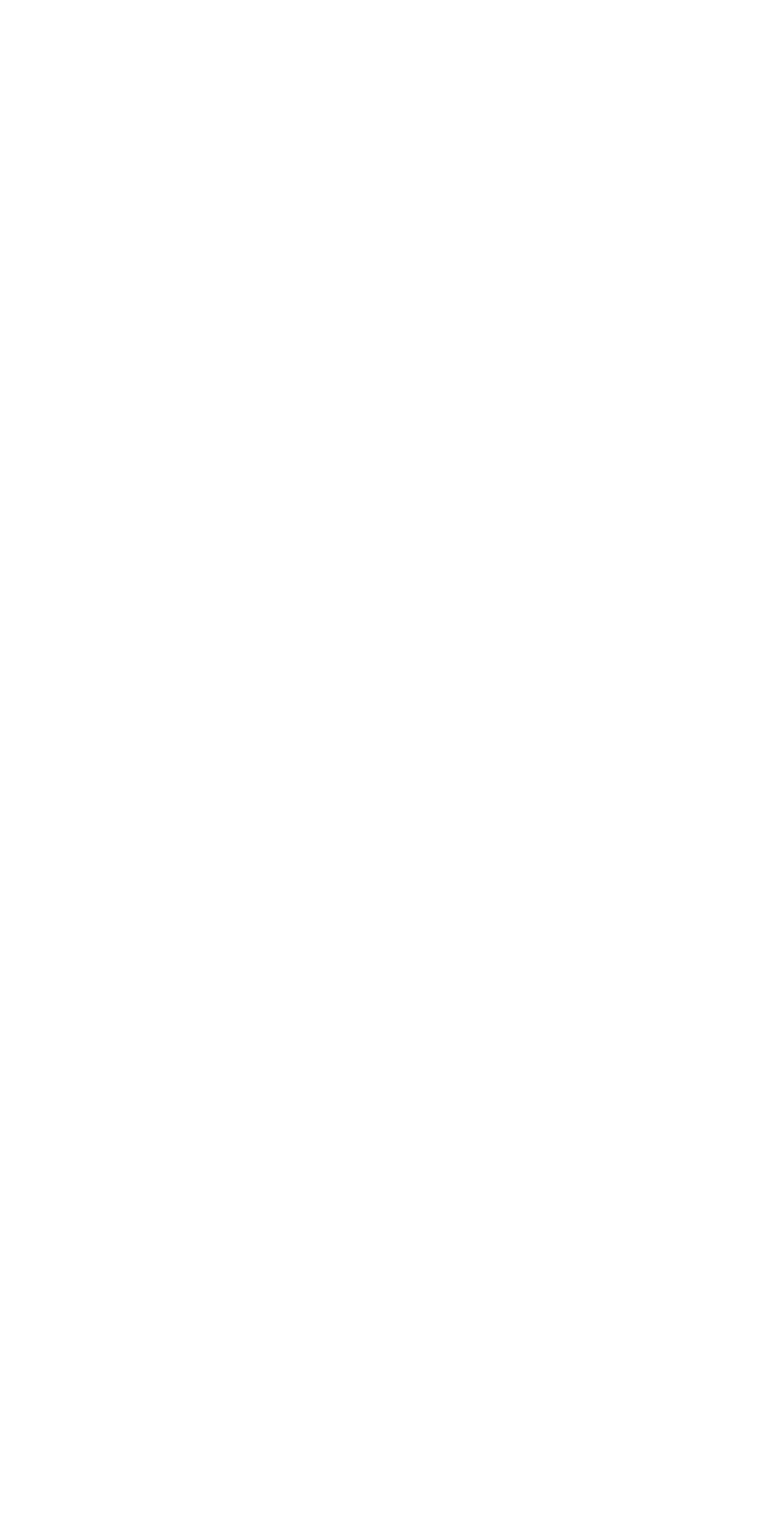
scroll to position [0, 0]
